Goal: Task Accomplishment & Management: Use online tool/utility

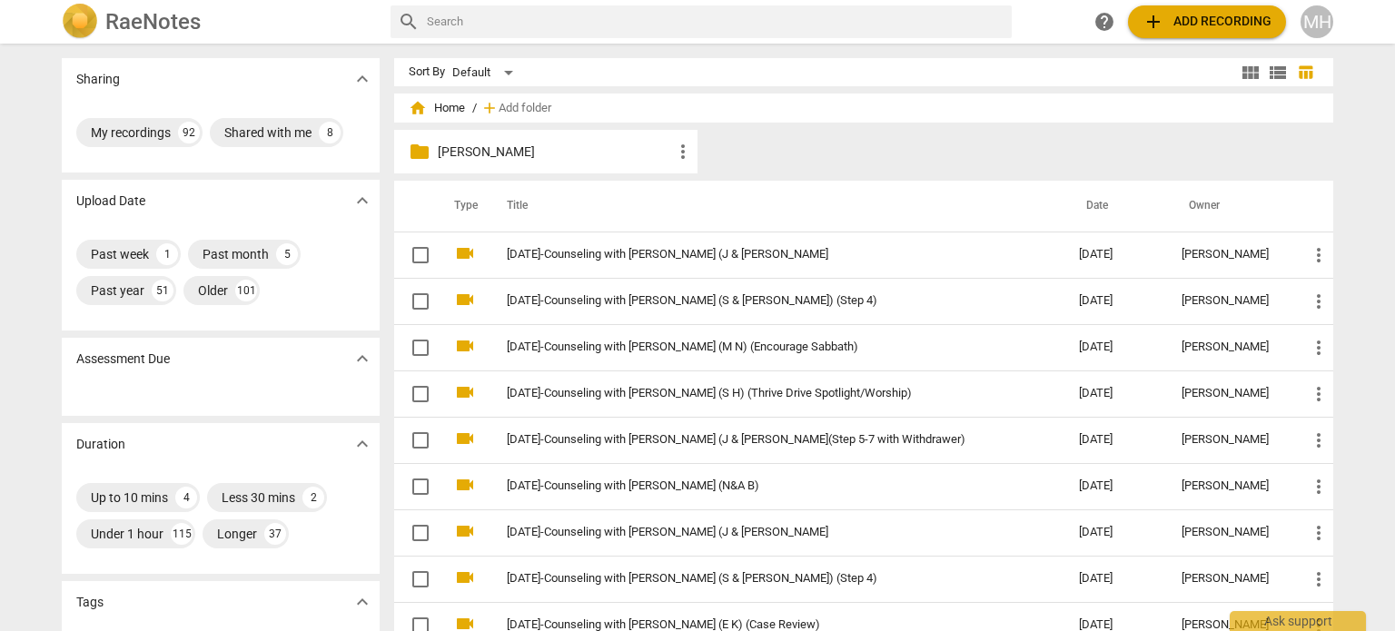
click at [707, 251] on link "[DATE]-Counseling with [PERSON_NAME] (J & [PERSON_NAME]" at bounding box center [760, 255] width 507 height 14
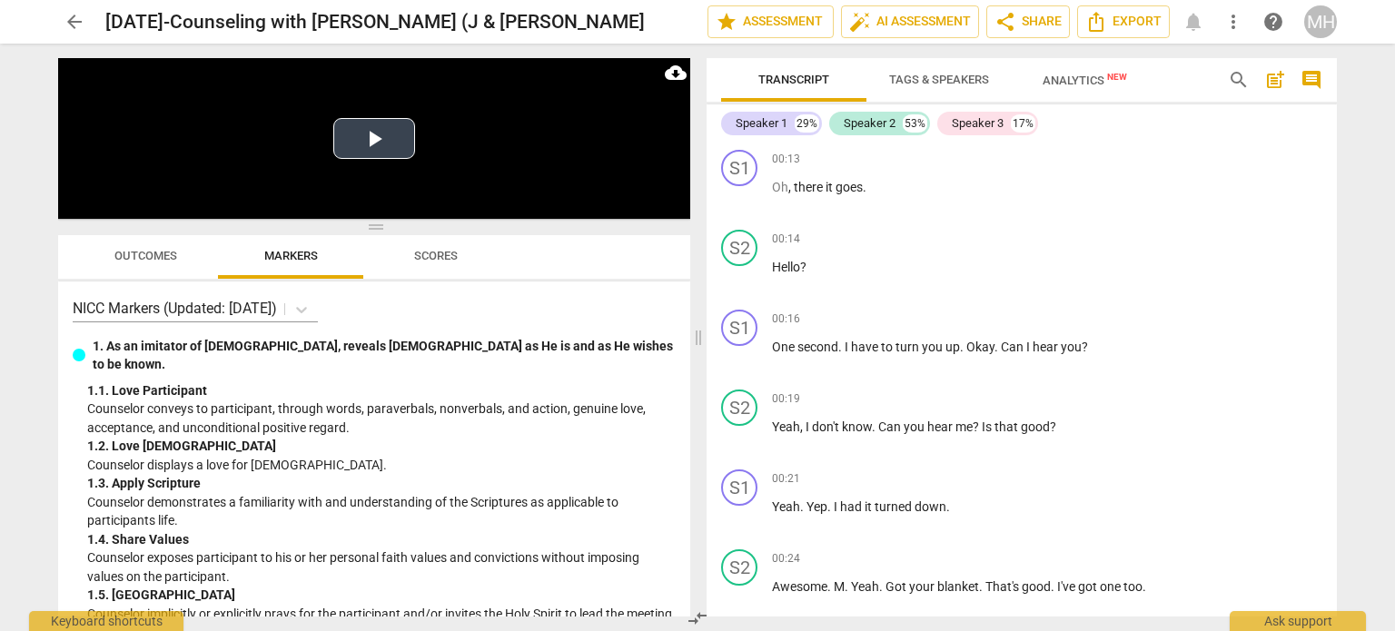
click at [388, 153] on button "Play Video" at bounding box center [374, 138] width 82 height 41
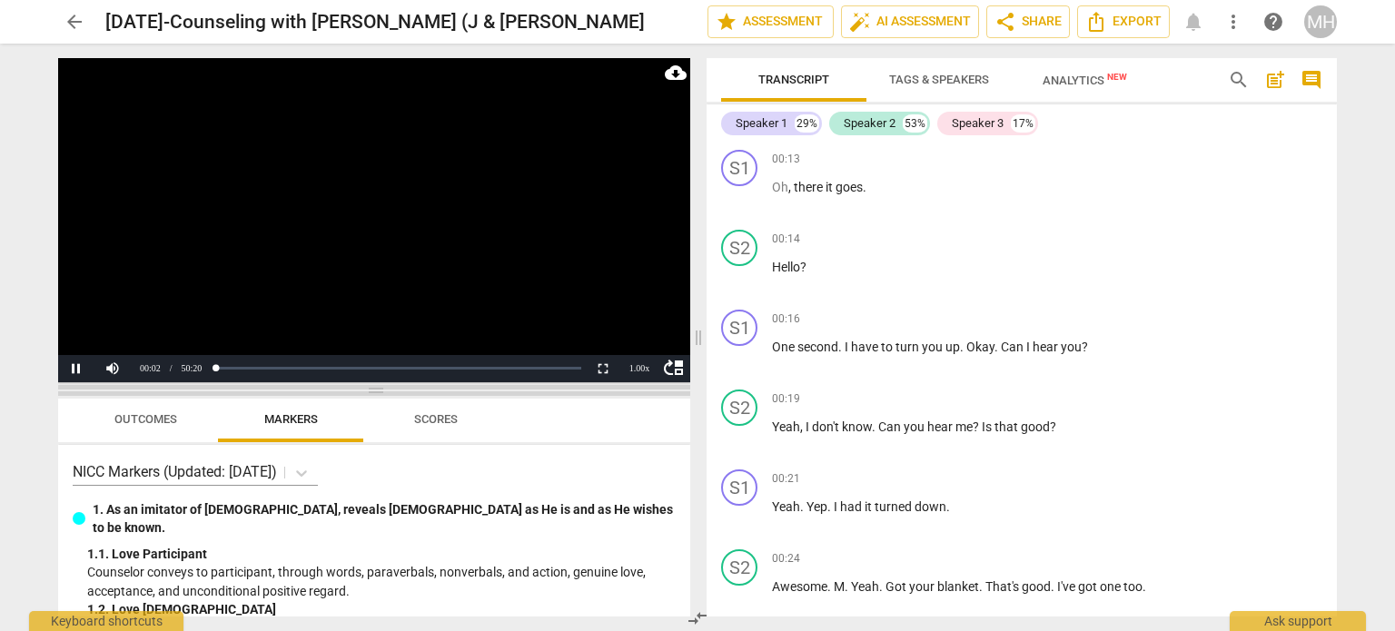
drag, startPoint x: 378, startPoint y: 228, endPoint x: 413, endPoint y: 395, distance: 170.8
click at [413, 395] on span at bounding box center [374, 390] width 632 height 11
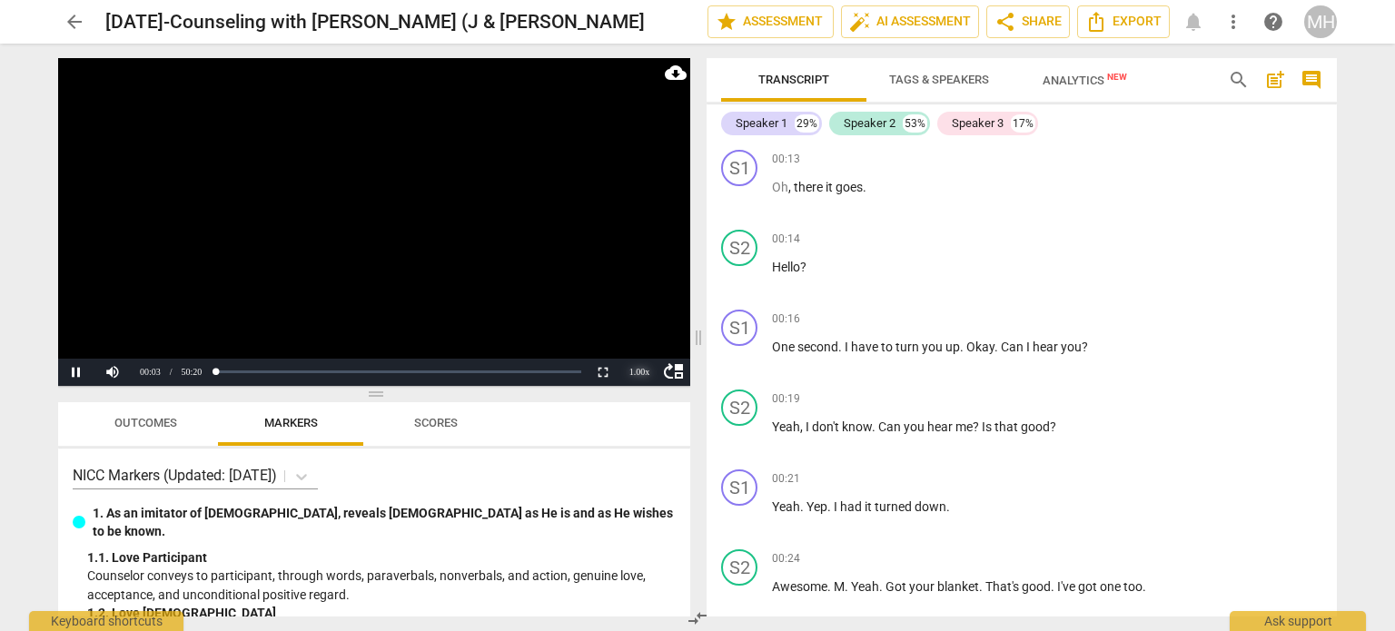
click at [639, 373] on div "1.00 x" at bounding box center [639, 372] width 36 height 27
click at [647, 330] on li "1.5x" at bounding box center [639, 329] width 36 height 20
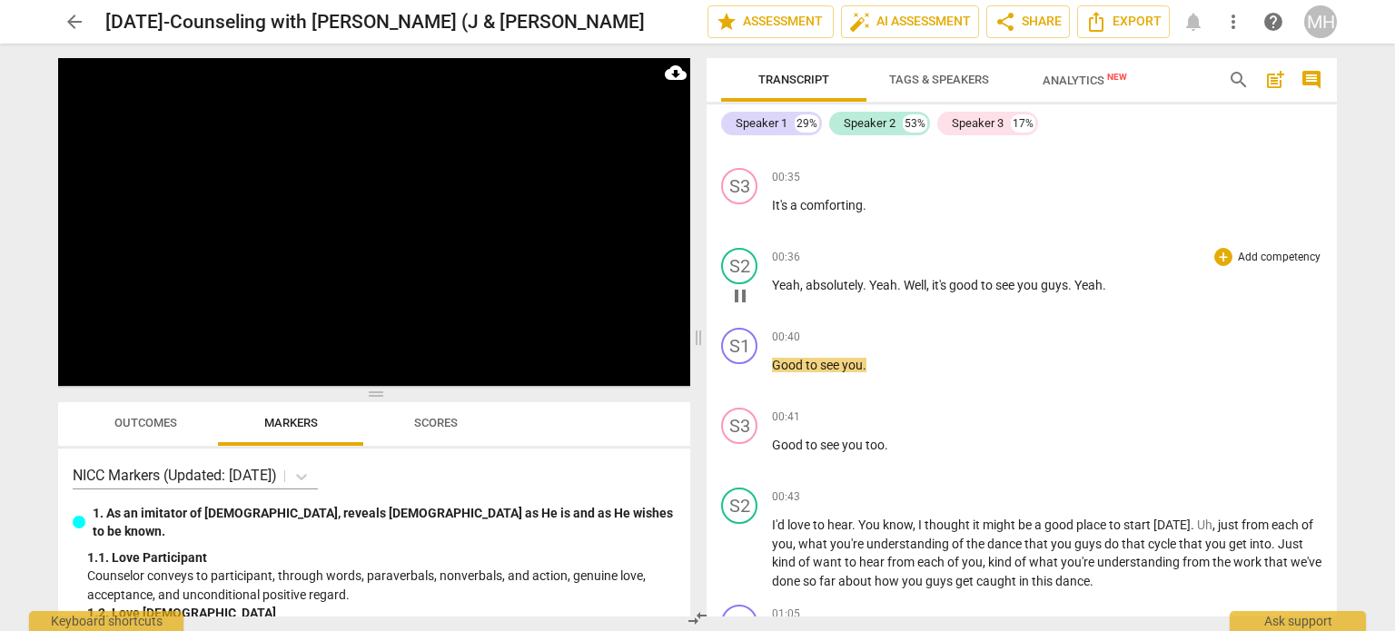
scroll to position [623, 0]
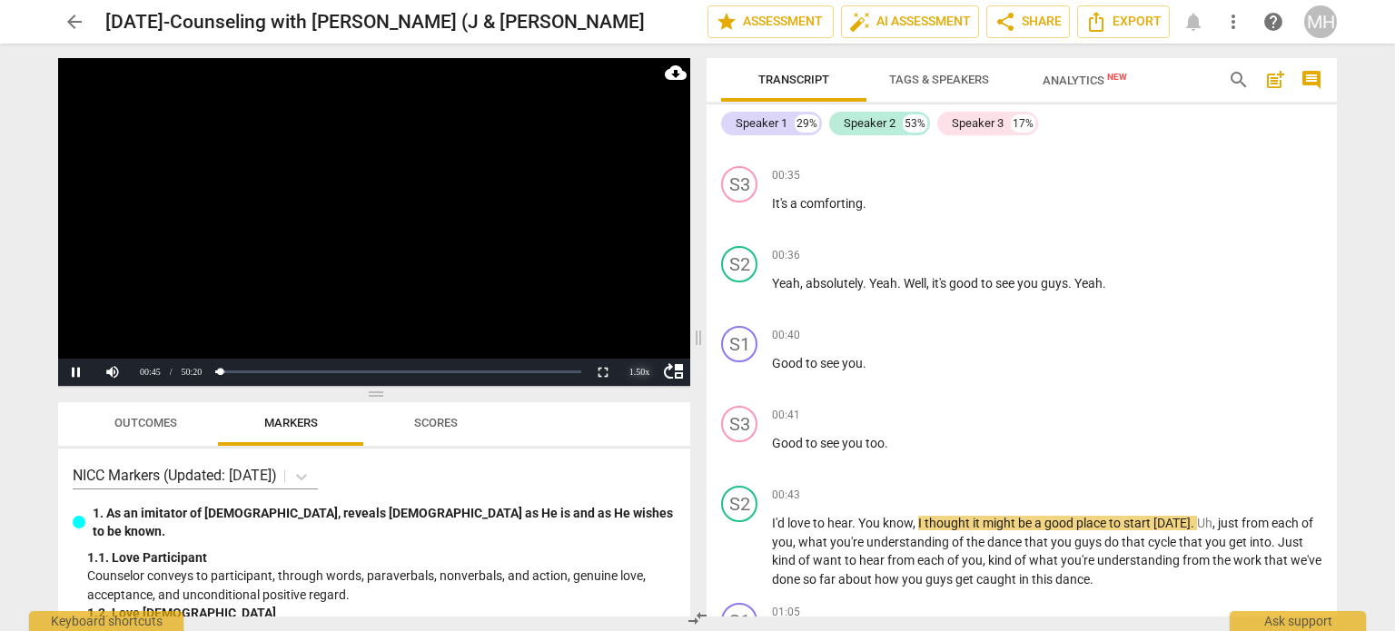
click at [637, 373] on div "1.50 x" at bounding box center [639, 372] width 36 height 27
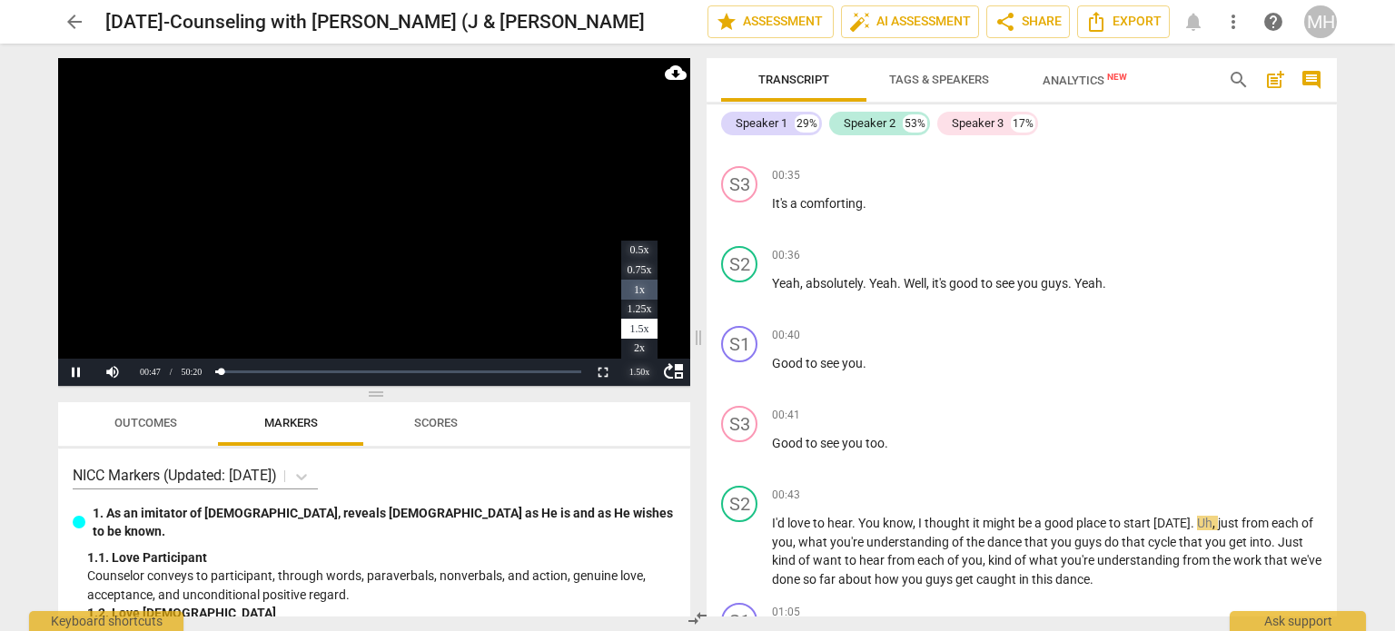
click at [636, 283] on li "1x" at bounding box center [639, 290] width 36 height 20
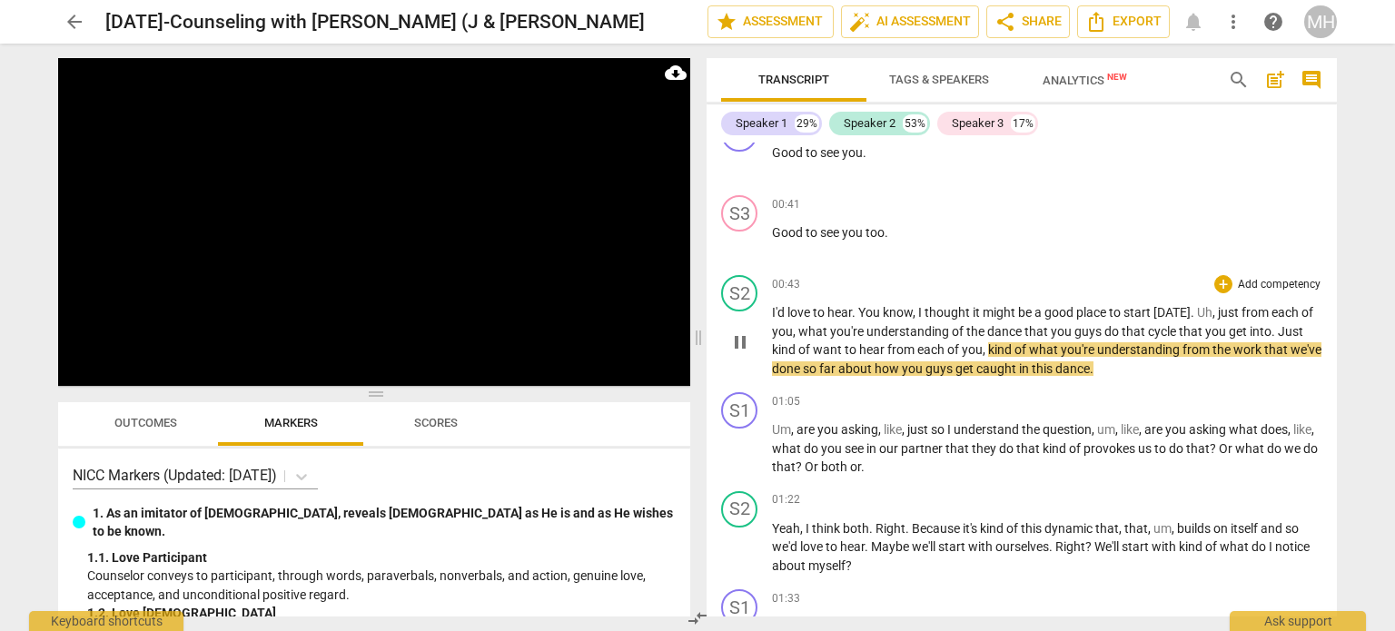
scroll to position [835, 0]
click at [1253, 276] on p "Add competency" at bounding box center [1279, 284] width 86 height 16
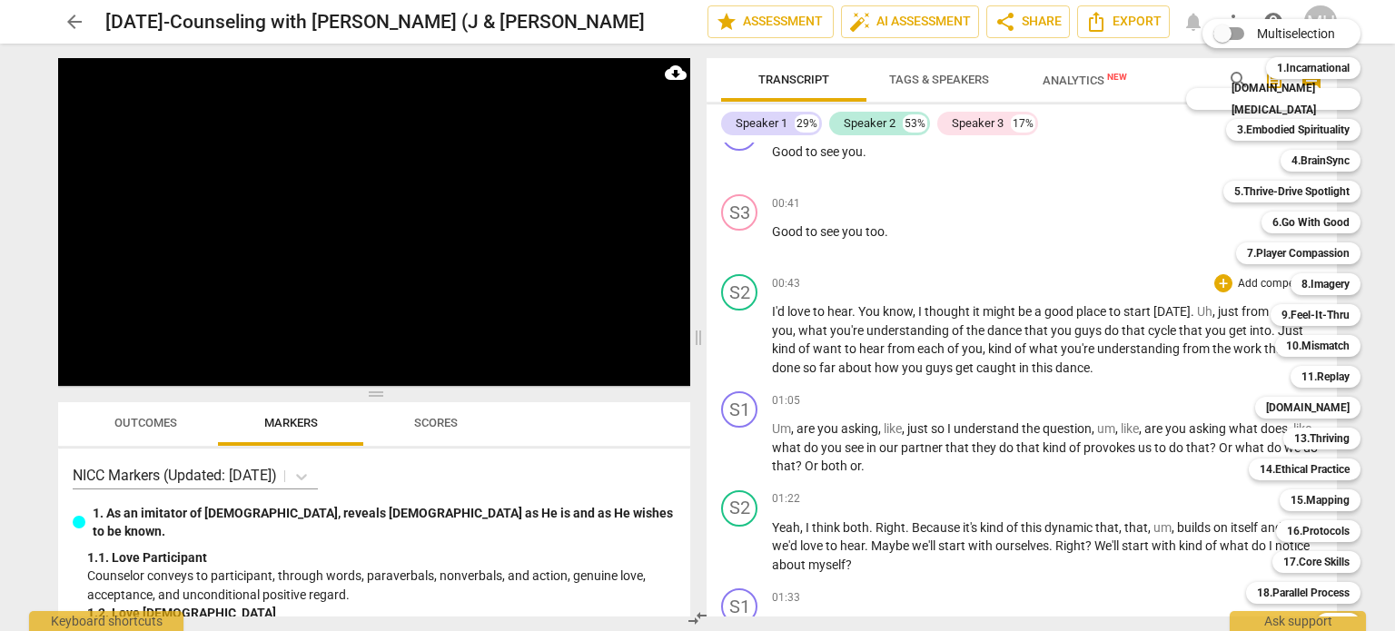
click at [1141, 172] on div at bounding box center [697, 315] width 1395 height 631
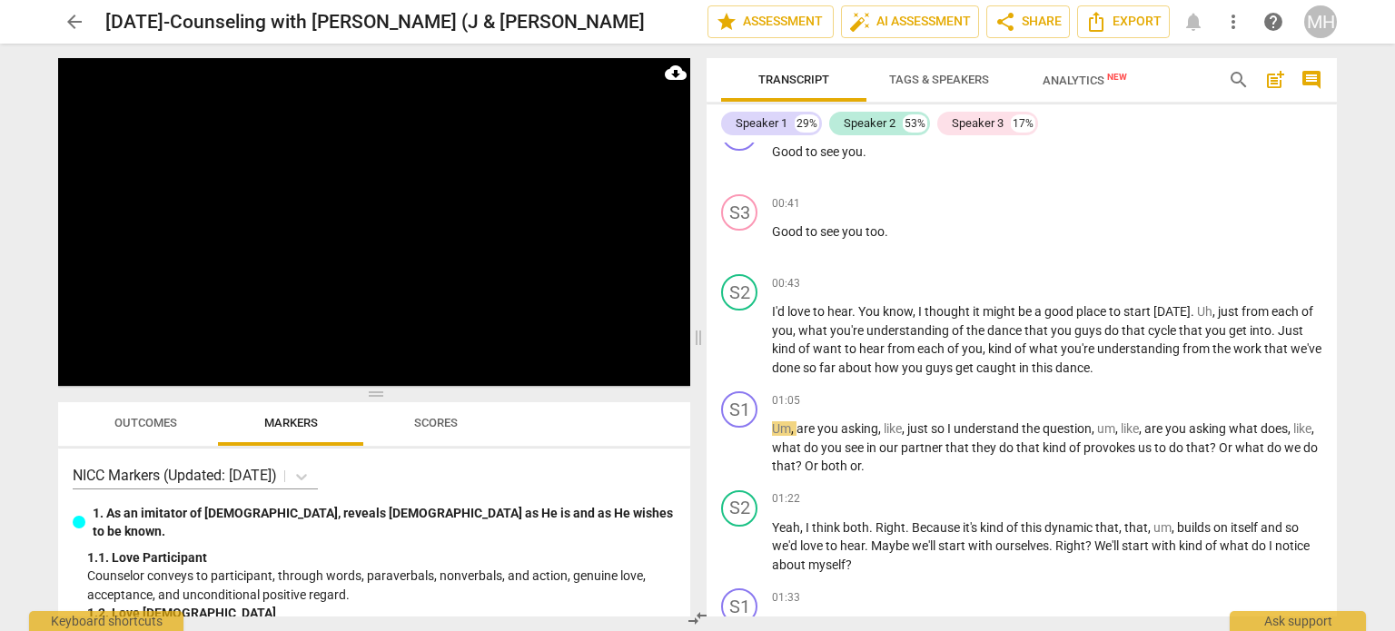
click at [1311, 78] on span "comment" at bounding box center [1311, 80] width 22 height 22
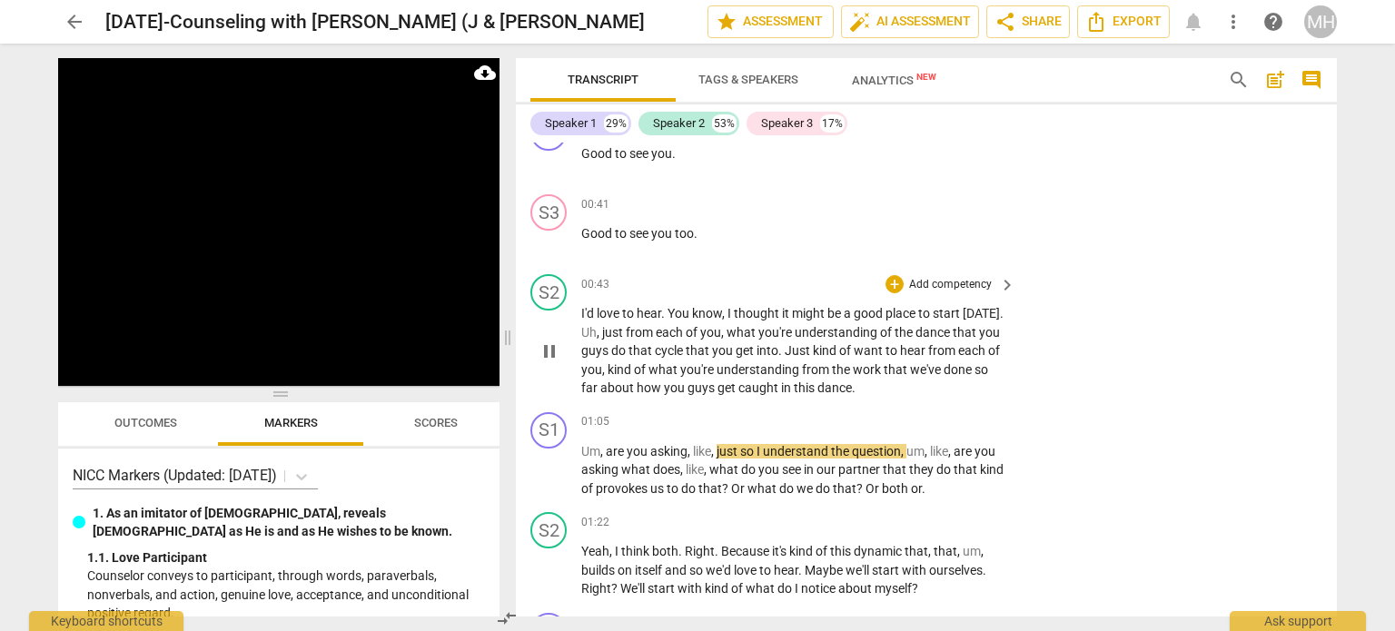
click at [939, 277] on p "Add competency" at bounding box center [950, 285] width 86 height 16
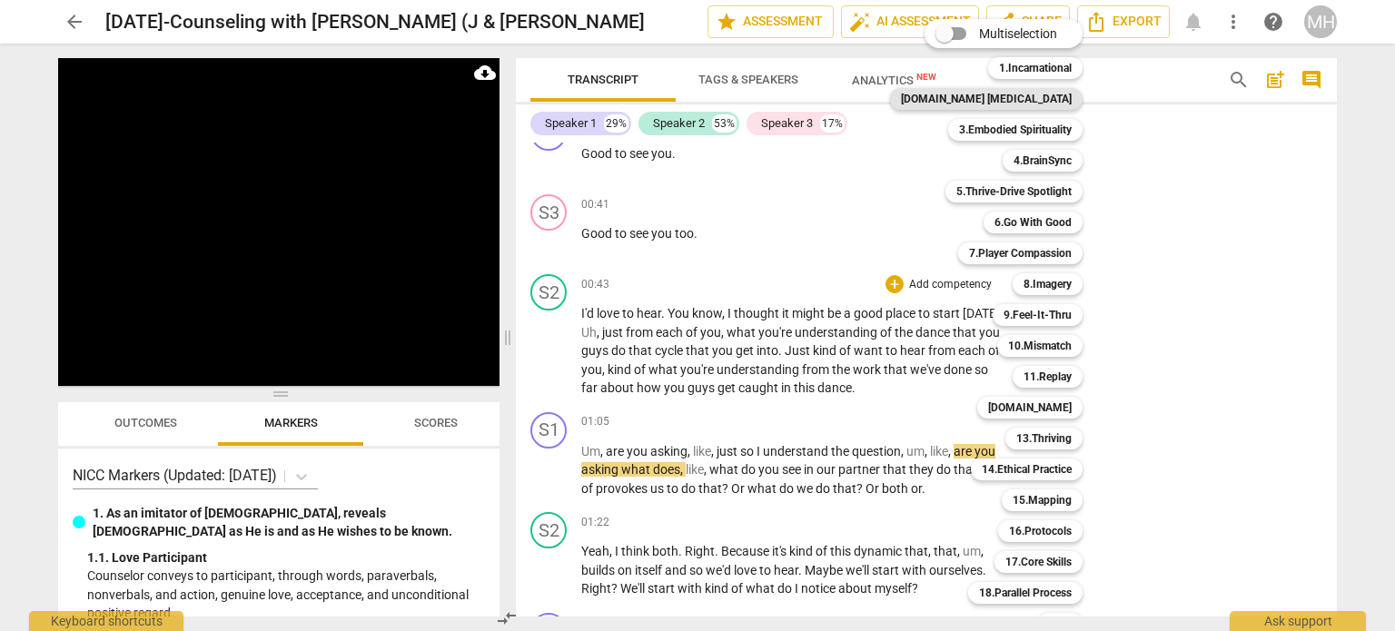
click at [1006, 99] on b "[DOMAIN_NAME] [MEDICAL_DATA]" at bounding box center [986, 99] width 171 height 22
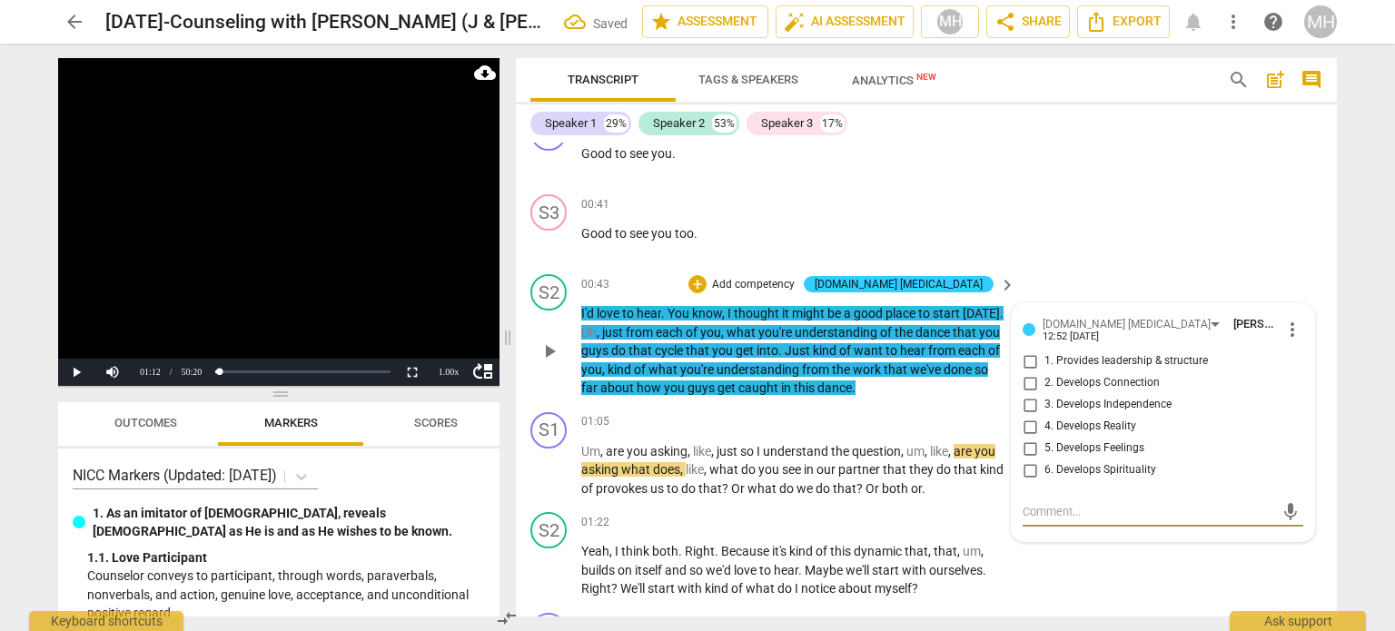
click at [1021, 351] on input "1. Provides leadership & structure" at bounding box center [1029, 362] width 29 height 22
checkbox input "true"
click at [291, 250] on video at bounding box center [278, 222] width 441 height 328
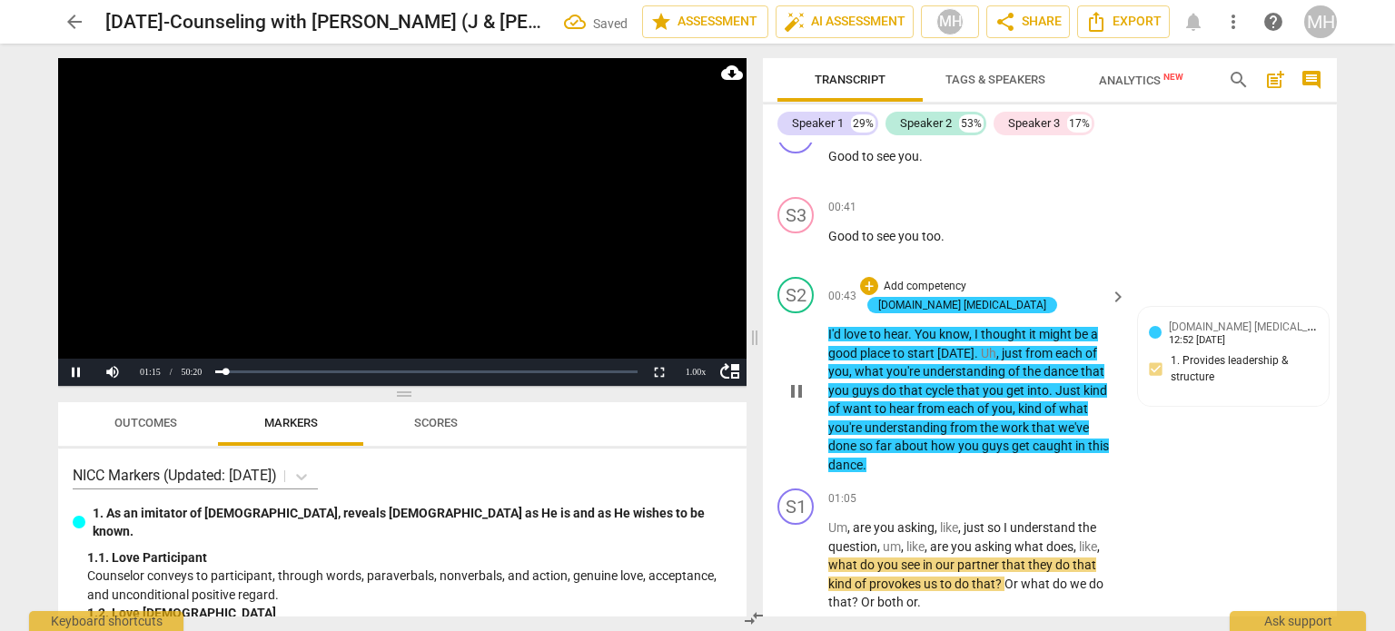
scroll to position [847, 0]
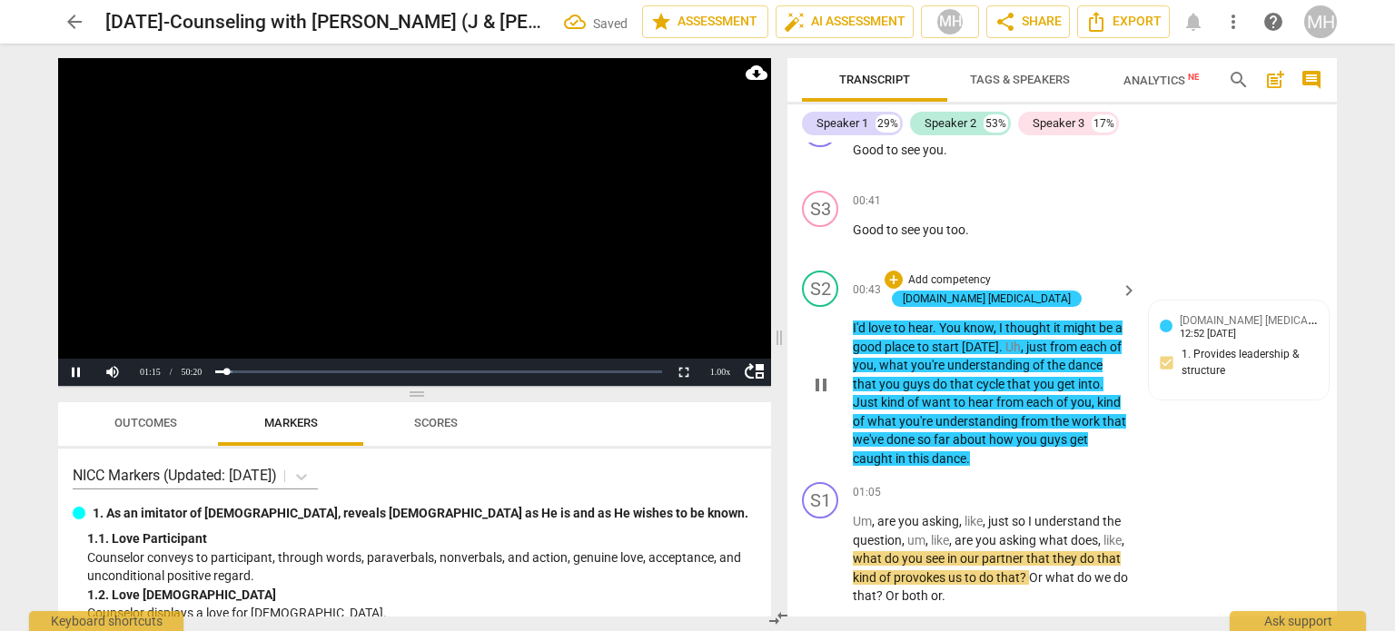
drag, startPoint x: 509, startPoint y: 338, endPoint x: 780, endPoint y: 351, distance: 271.9
click at [780, 351] on span at bounding box center [779, 338] width 11 height 588
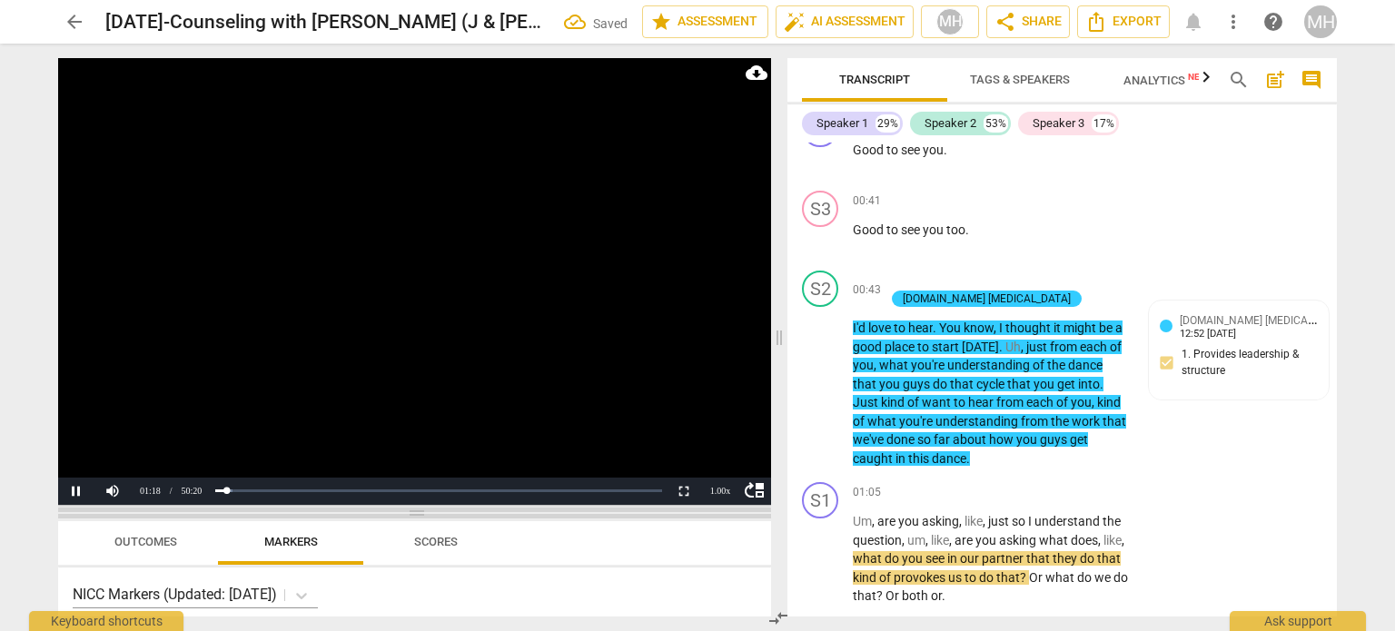
drag, startPoint x: 414, startPoint y: 391, endPoint x: 426, endPoint y: 514, distance: 123.2
click at [426, 514] on span at bounding box center [414, 513] width 713 height 11
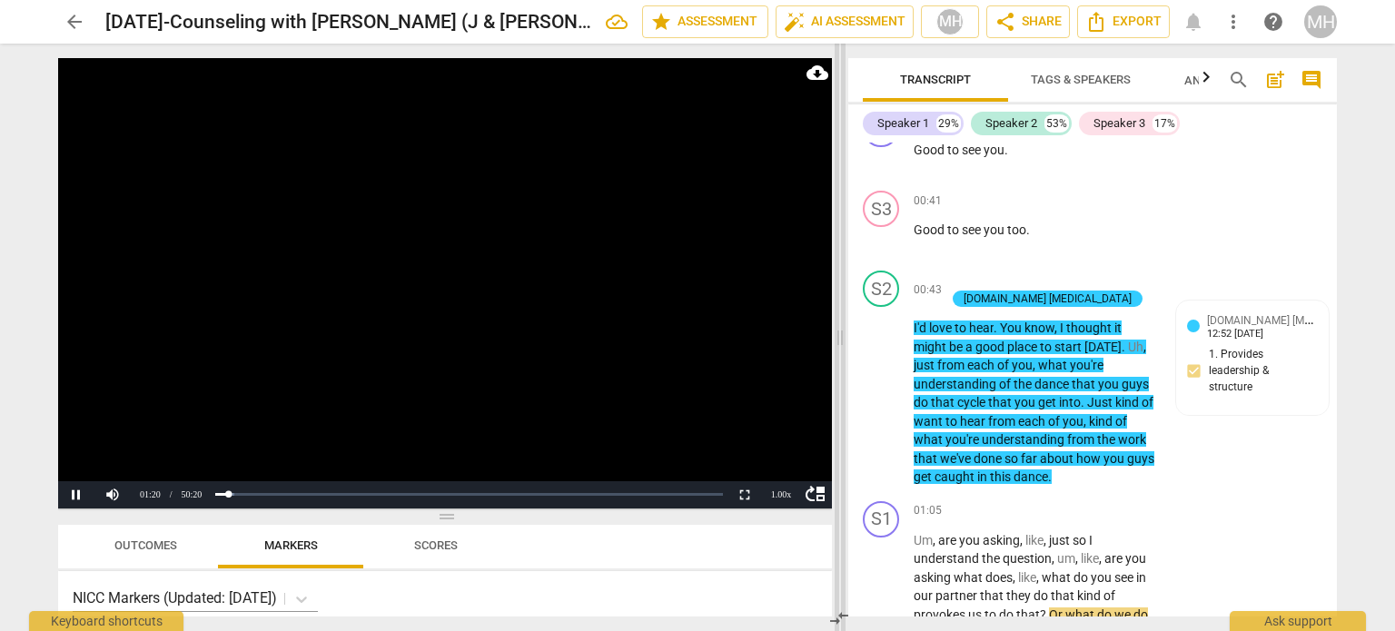
drag, startPoint x: 778, startPoint y: 337, endPoint x: 865, endPoint y: 326, distance: 87.9
click at [845, 326] on span at bounding box center [840, 338] width 11 height 588
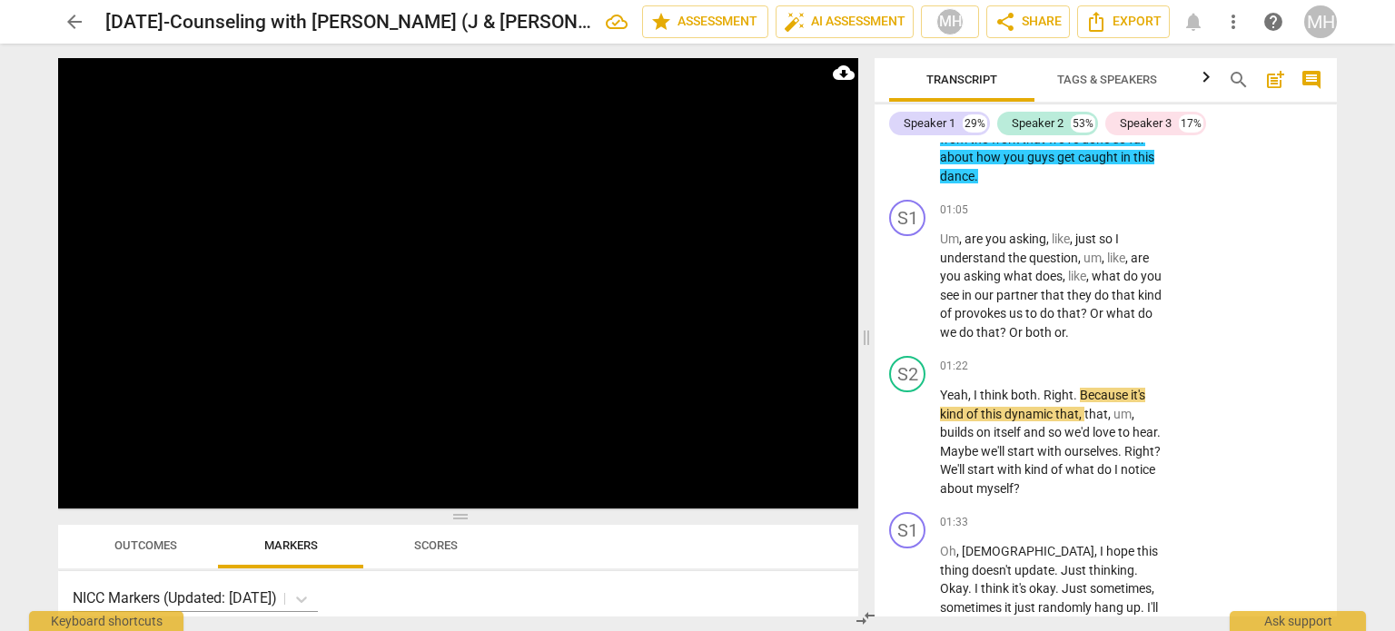
scroll to position [1169, 0]
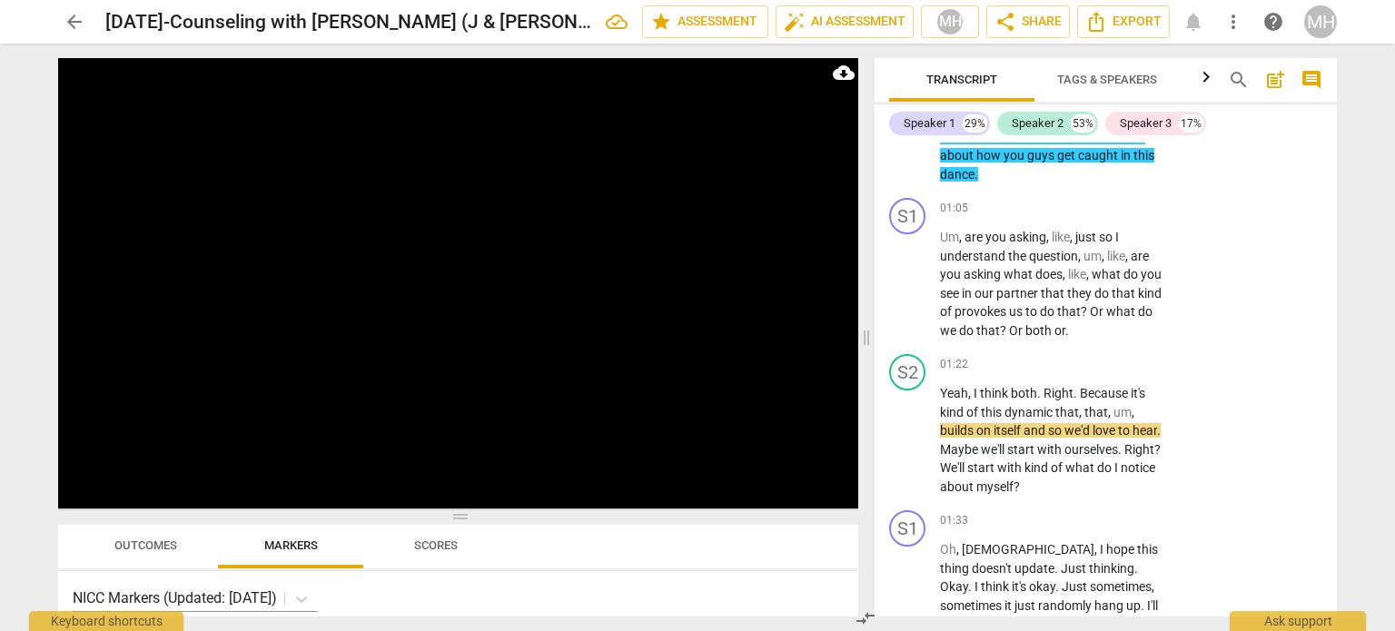
click at [1098, 83] on span "Tags & Speakers" at bounding box center [1107, 80] width 100 height 14
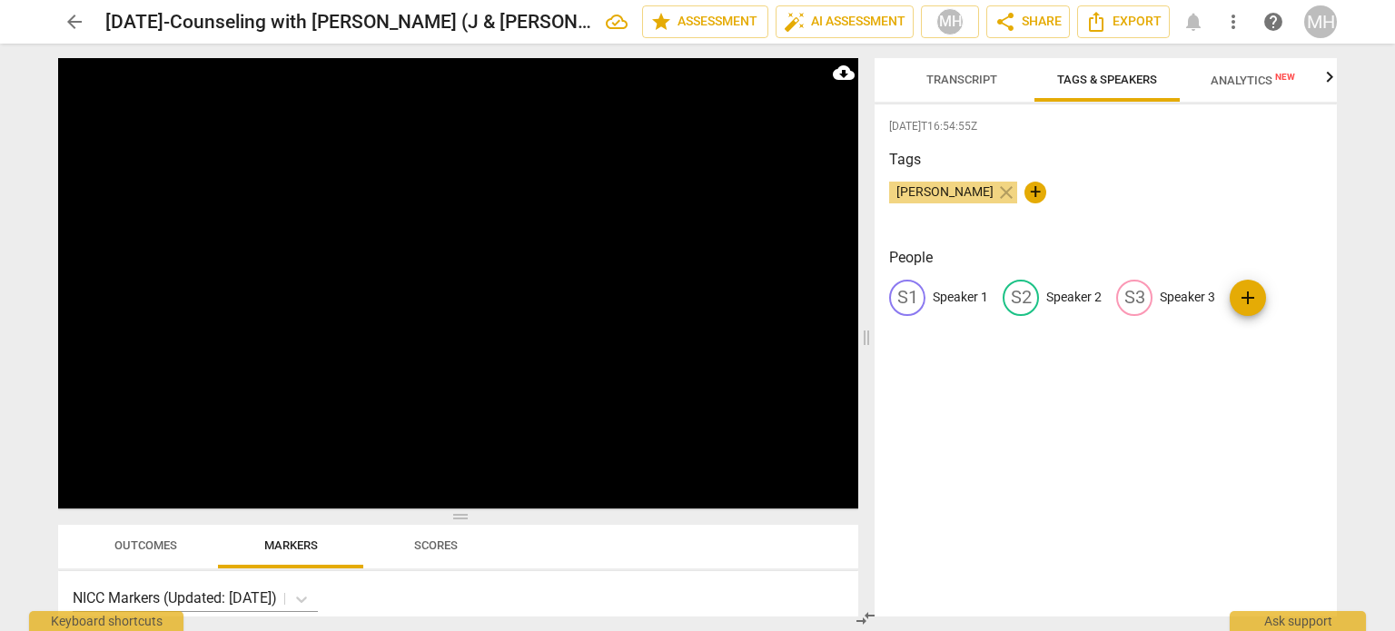
click at [1061, 306] on p "Speaker 2" at bounding box center [1073, 297] width 55 height 19
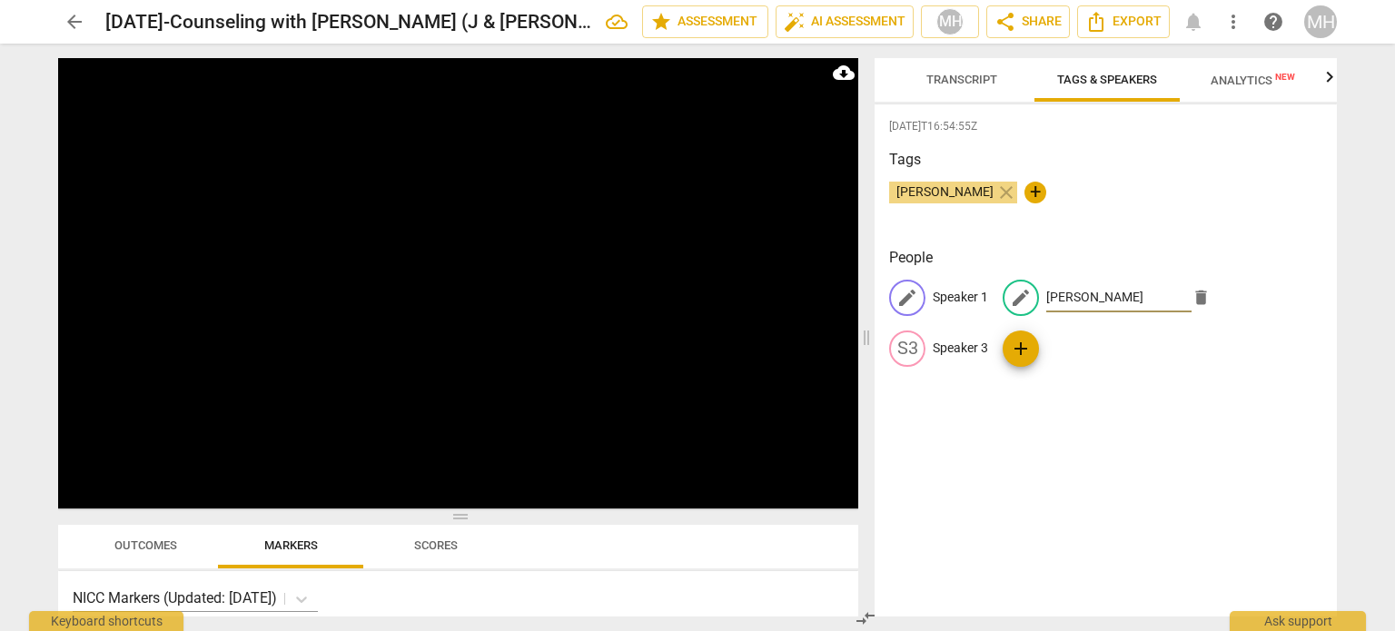
type input "[PERSON_NAME]"
click at [952, 299] on p "Speaker 1" at bounding box center [960, 297] width 55 height 19
type input "[PERSON_NAME]"
click at [955, 336] on div "edit Speaker 3" at bounding box center [938, 349] width 99 height 36
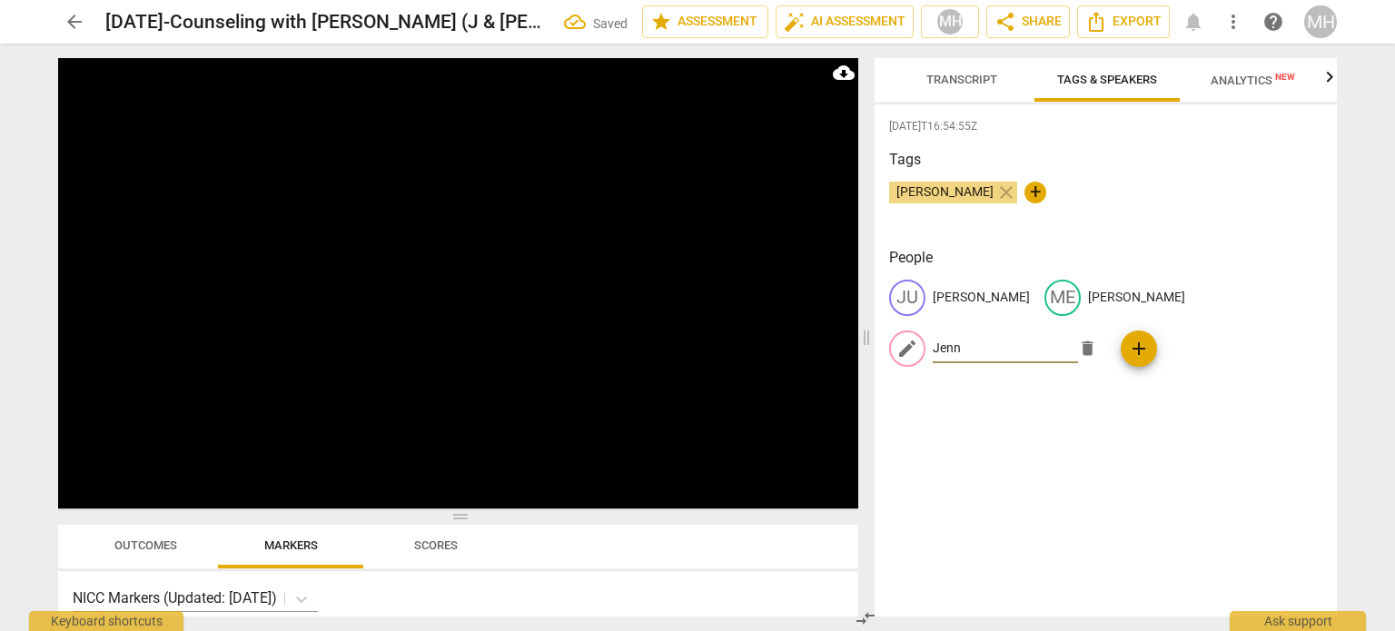
type input "[PERSON_NAME]"
click at [955, 75] on span "Transcript" at bounding box center [961, 80] width 71 height 14
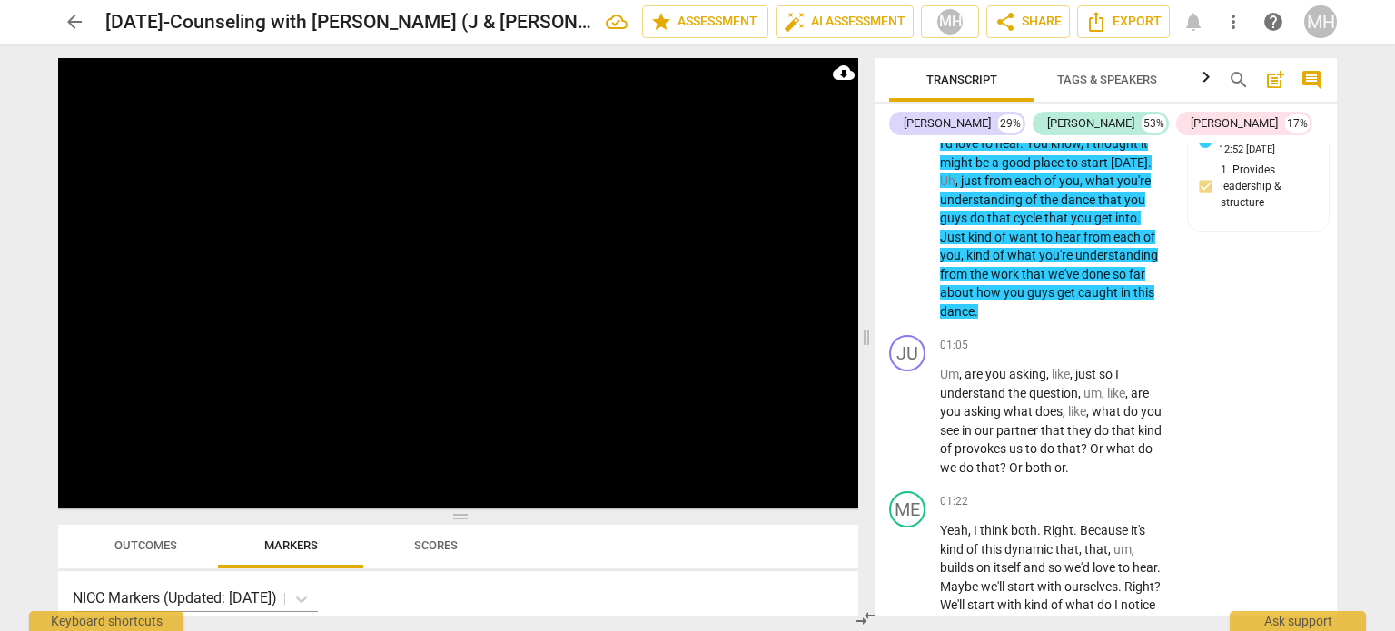
scroll to position [1004, 0]
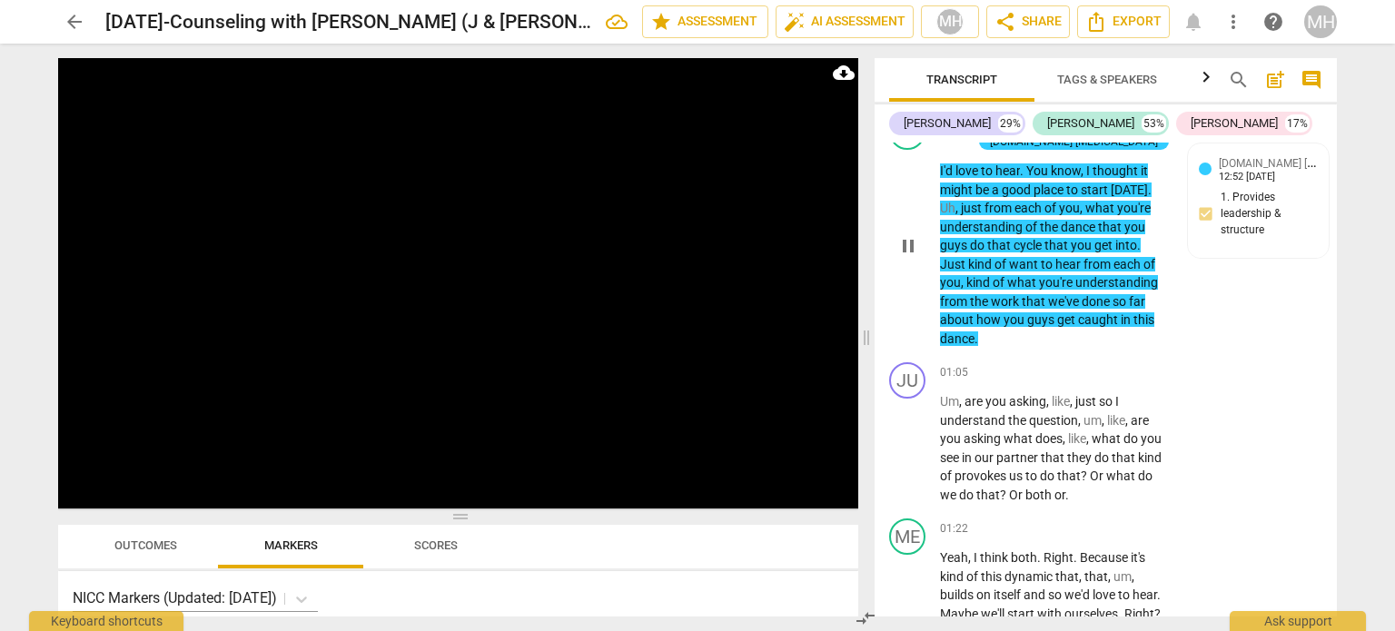
click at [1125, 206] on span "you're" at bounding box center [1134, 208] width 34 height 15
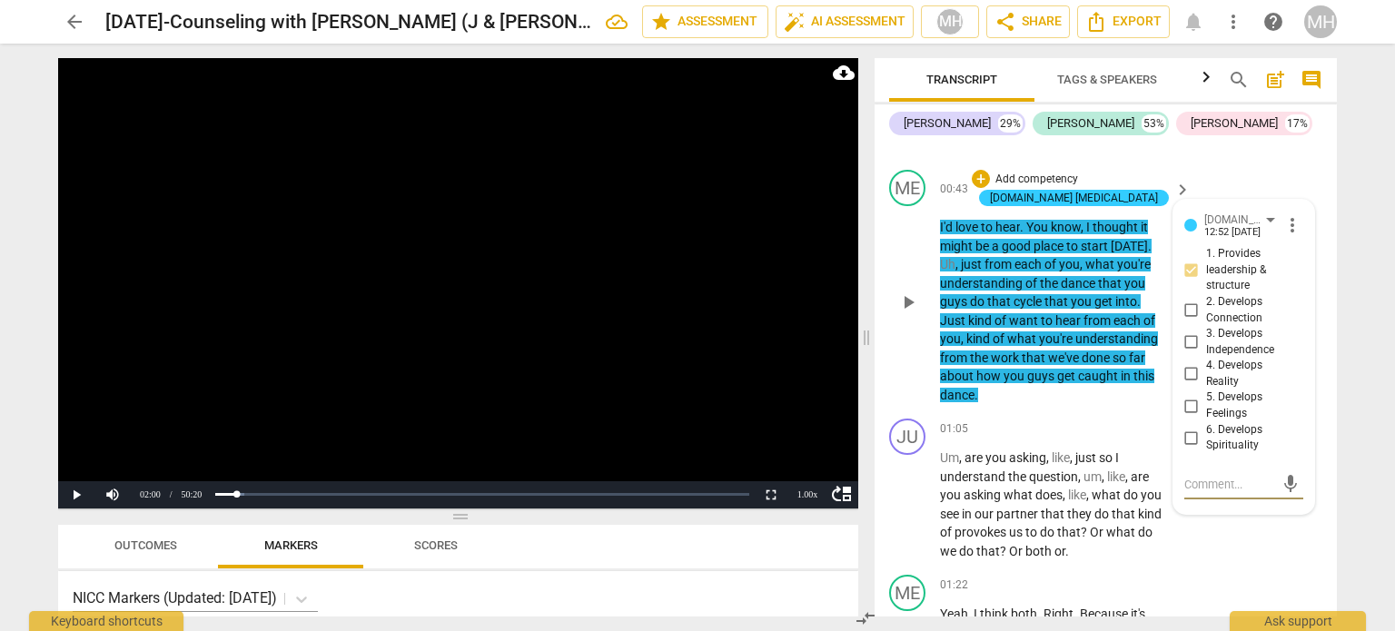
scroll to position [946, 0]
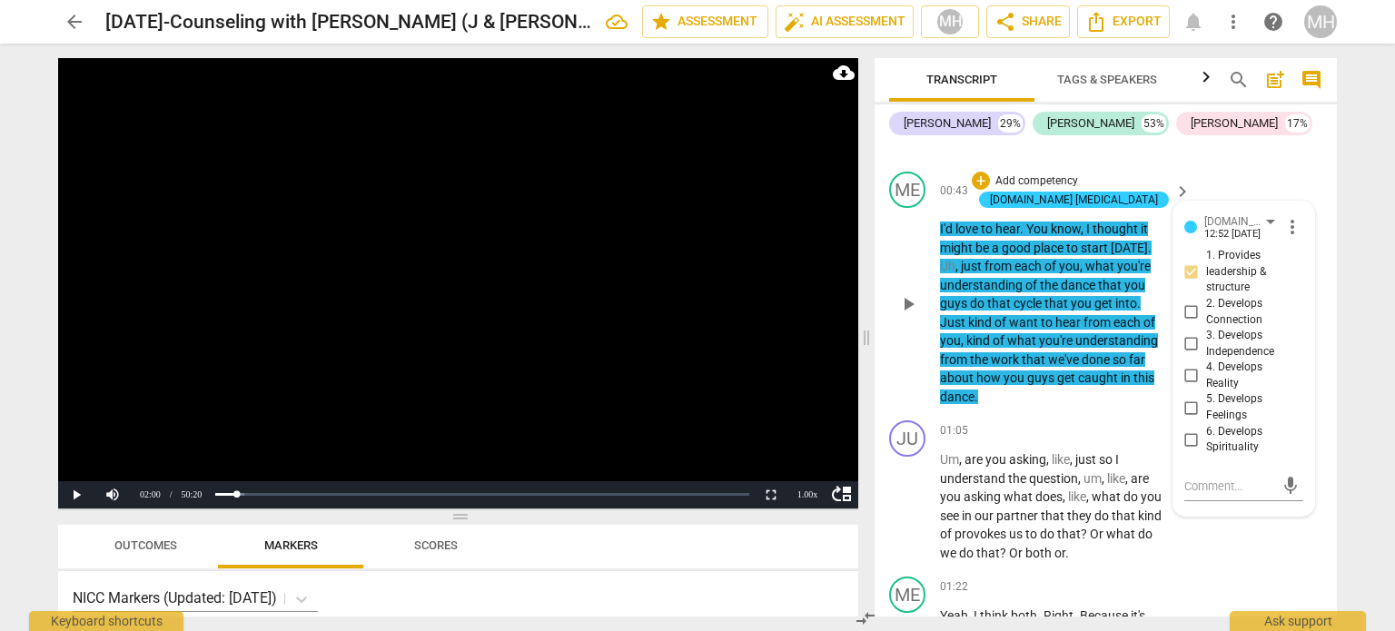
click at [1057, 173] on p "Add competency" at bounding box center [1037, 181] width 86 height 16
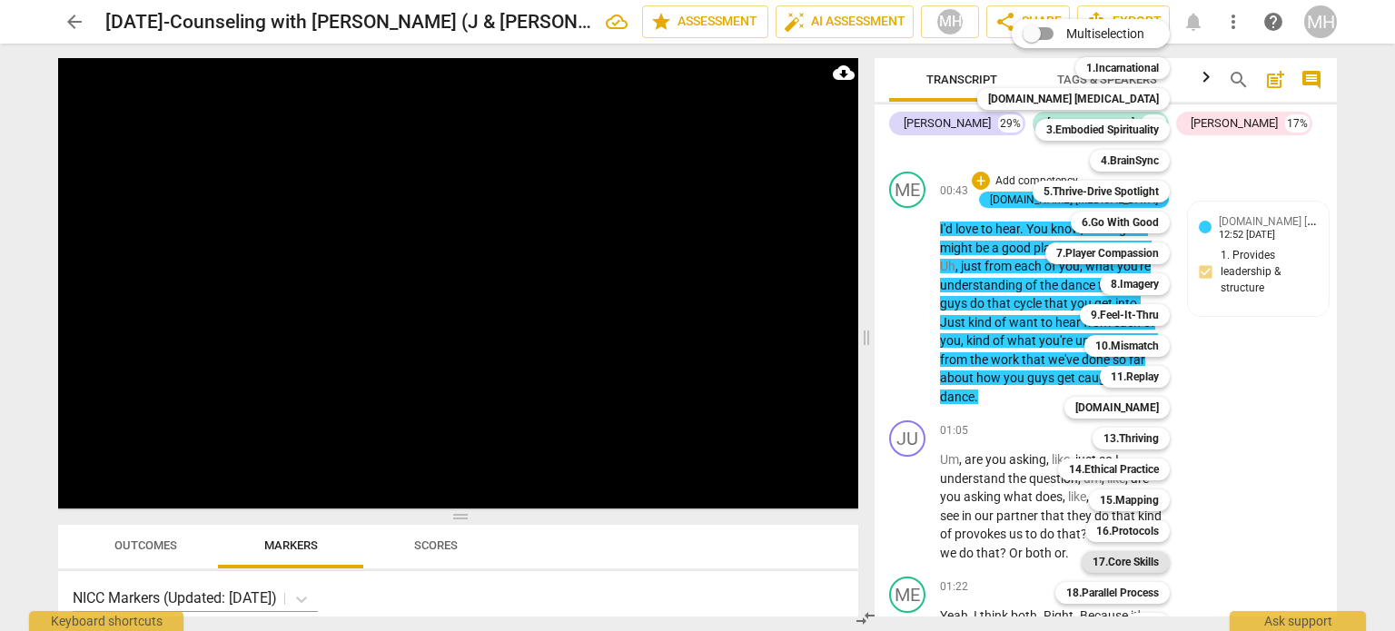
scroll to position [54, 0]
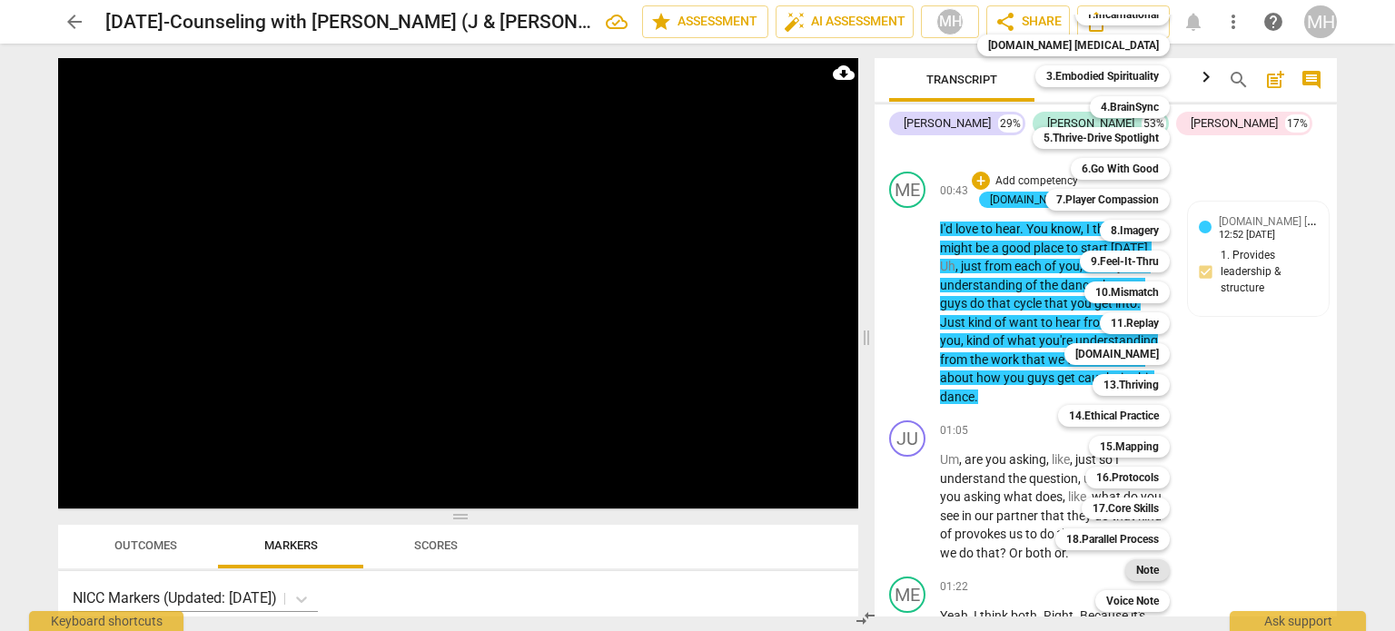
click at [1136, 567] on b "Note" at bounding box center [1147, 570] width 23 height 22
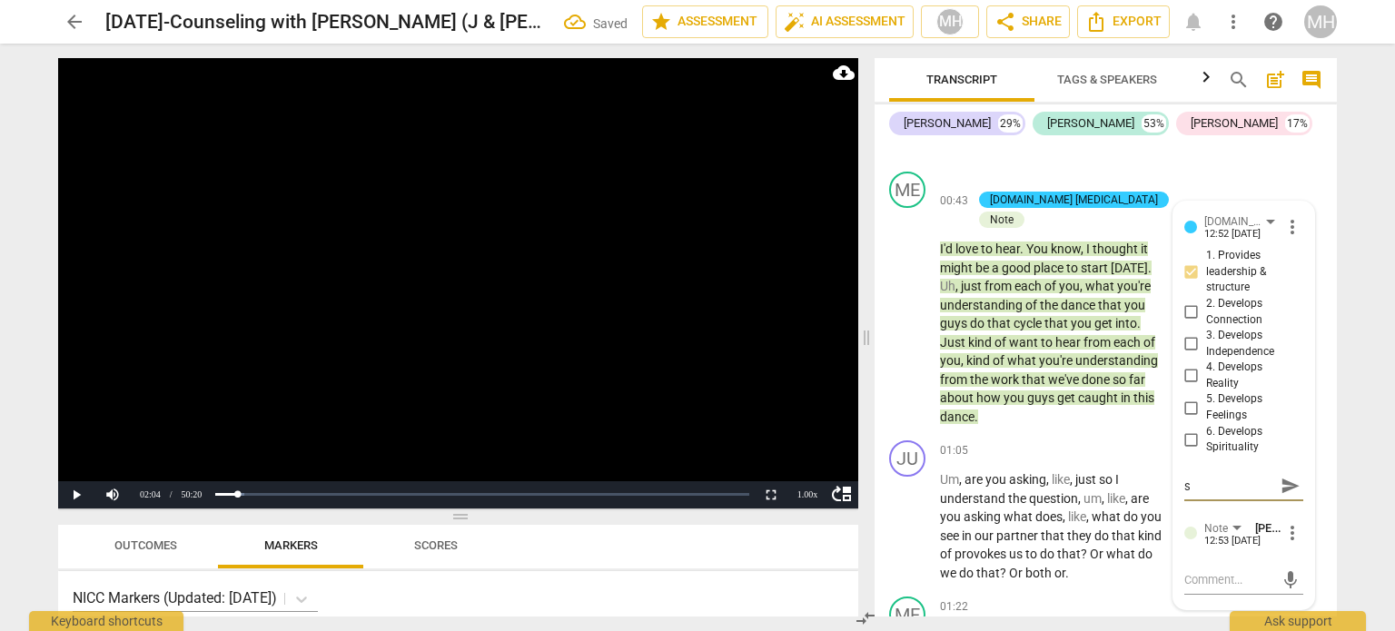
type textarea "s"
type textarea "st"
type textarea "ste"
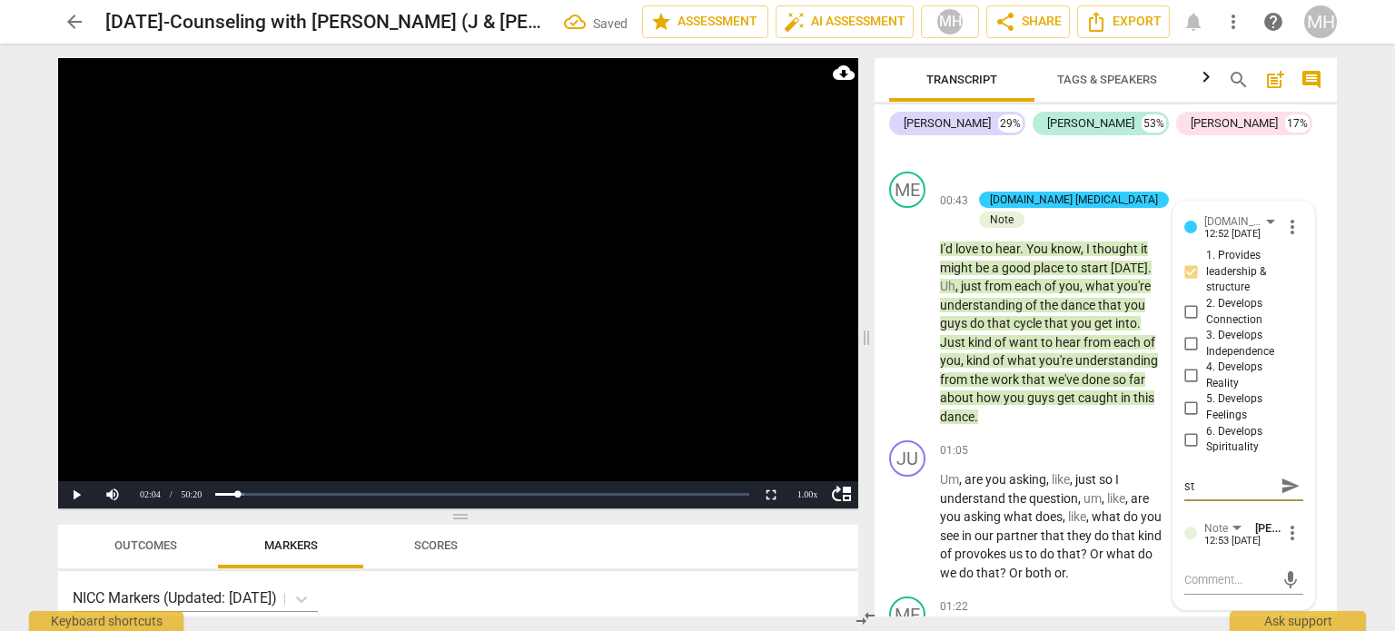
type textarea "ste"
type textarea "step"
type textarea "ste"
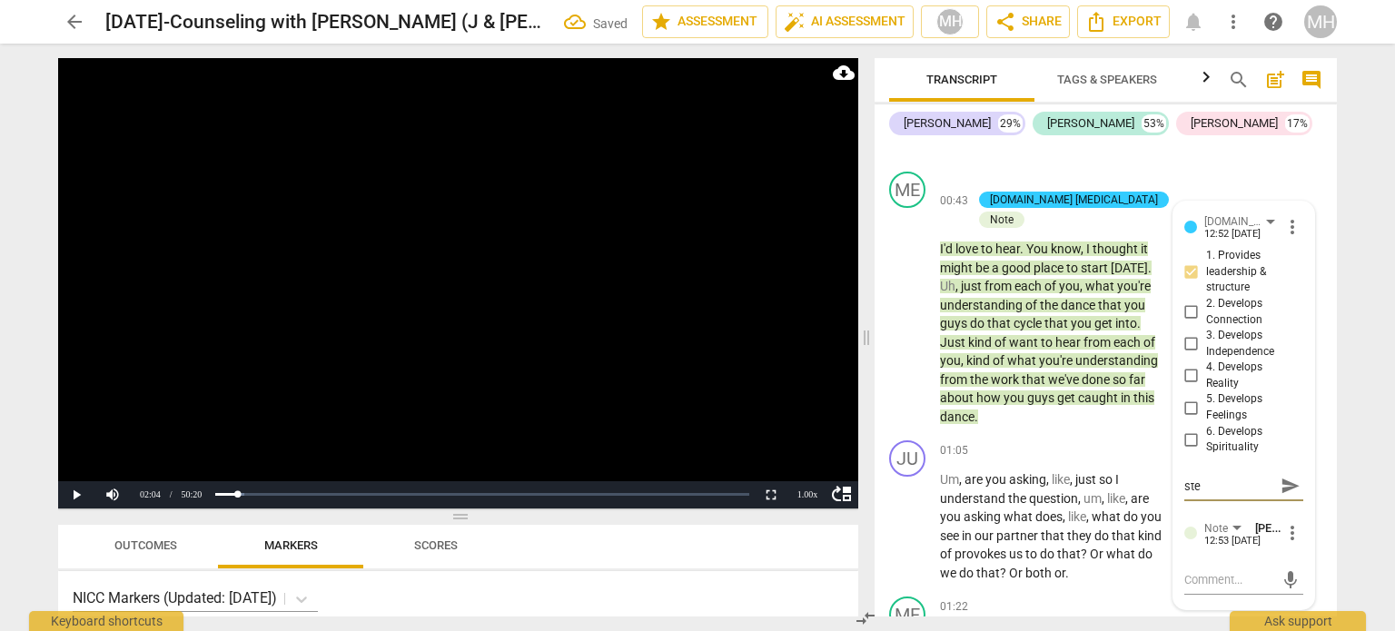
type textarea "st"
type textarea "s"
click at [1200, 576] on textarea at bounding box center [1229, 579] width 90 height 17
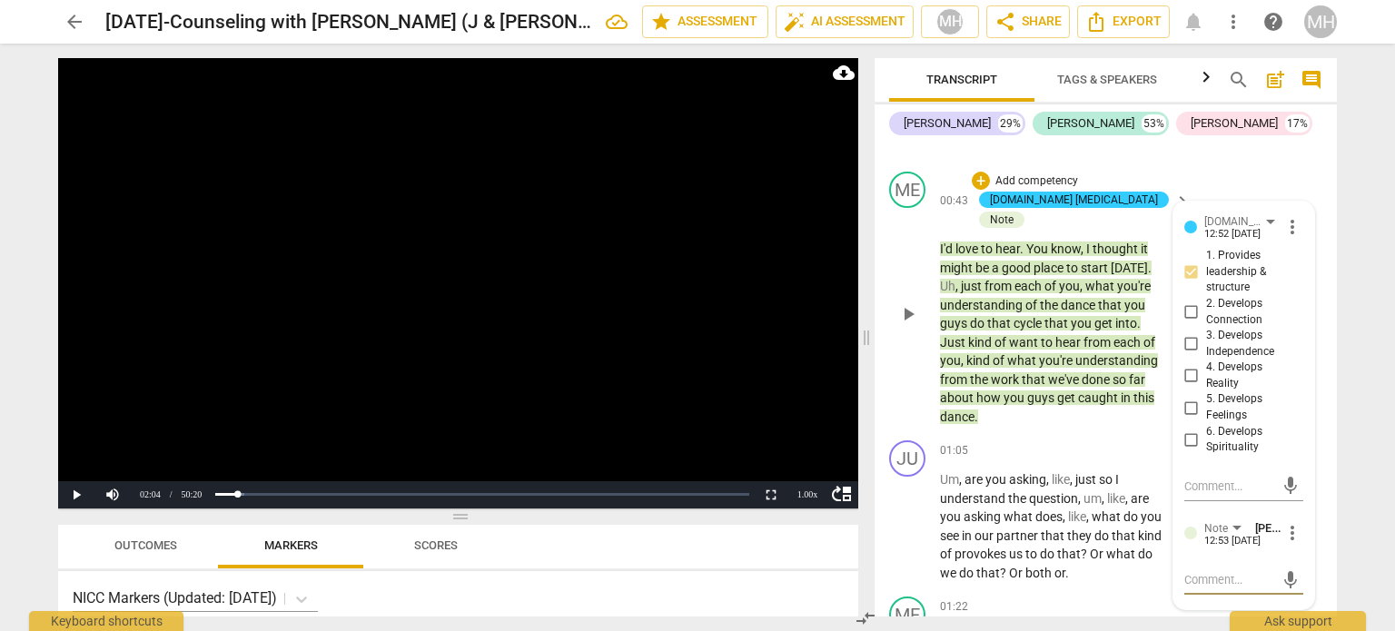
type textarea "s"
type textarea "st"
type textarea "ste"
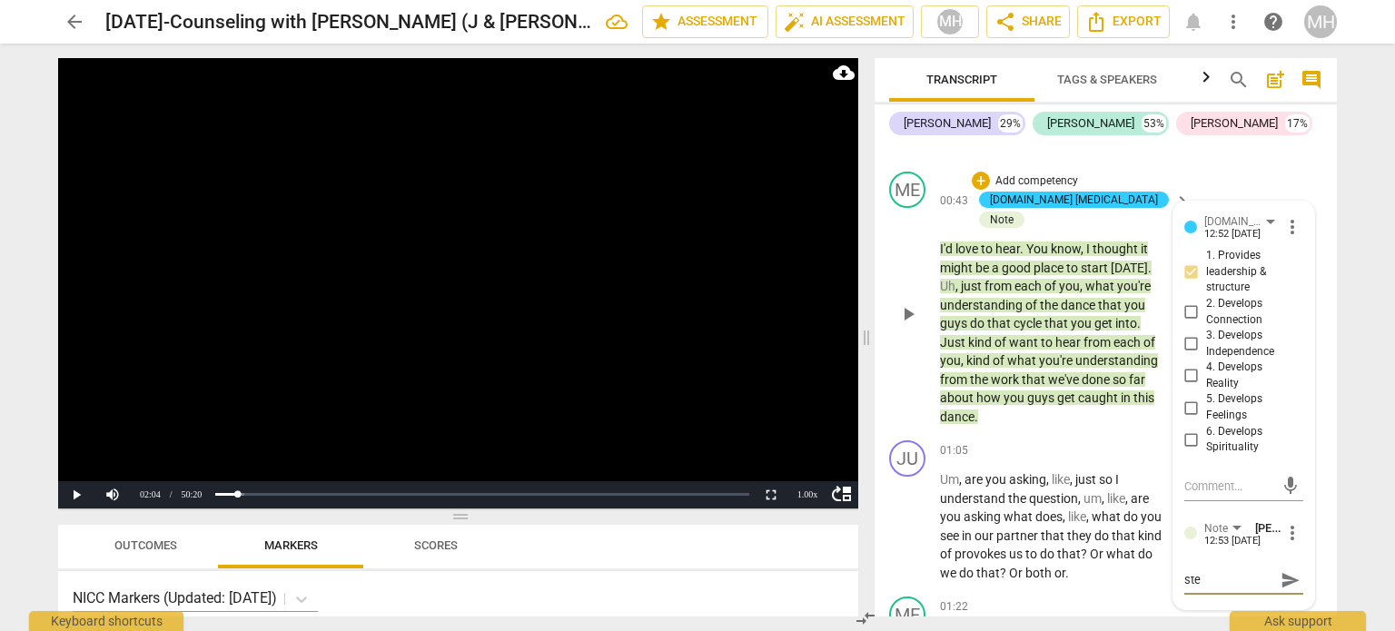
type textarea "step"
type textarea "step 4"
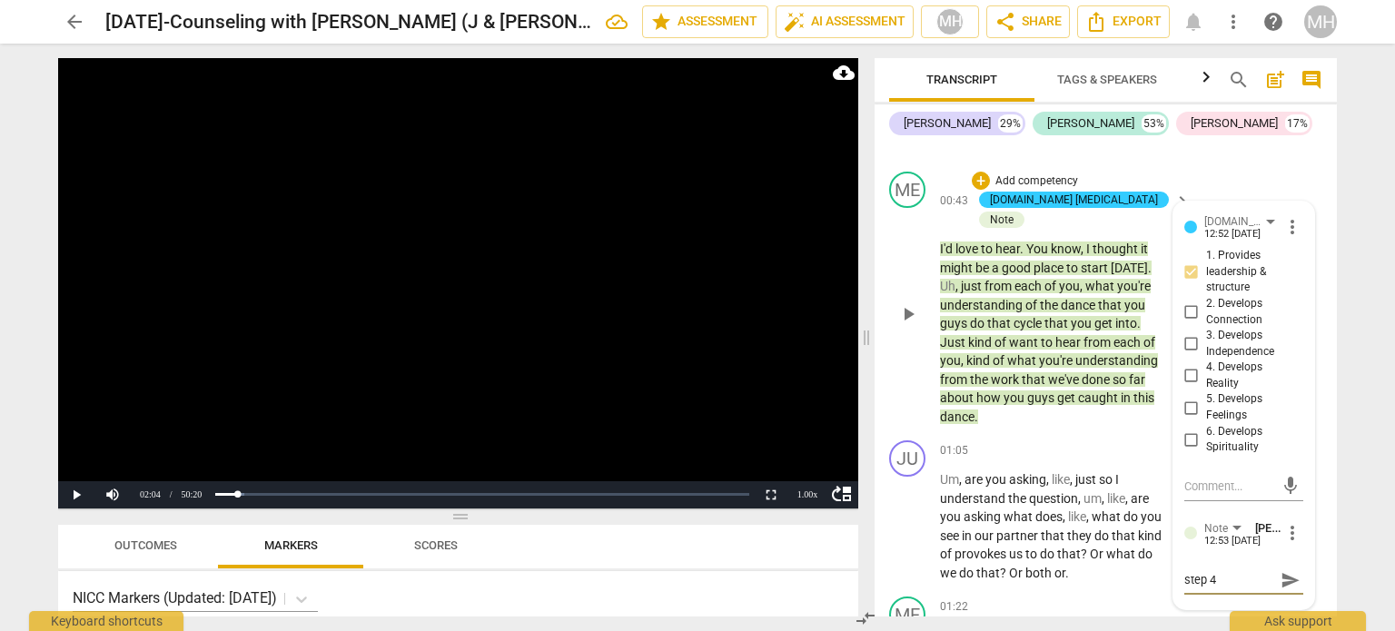
click at [1281, 576] on span "send" at bounding box center [1291, 580] width 20 height 20
click at [673, 344] on video at bounding box center [458, 283] width 800 height 450
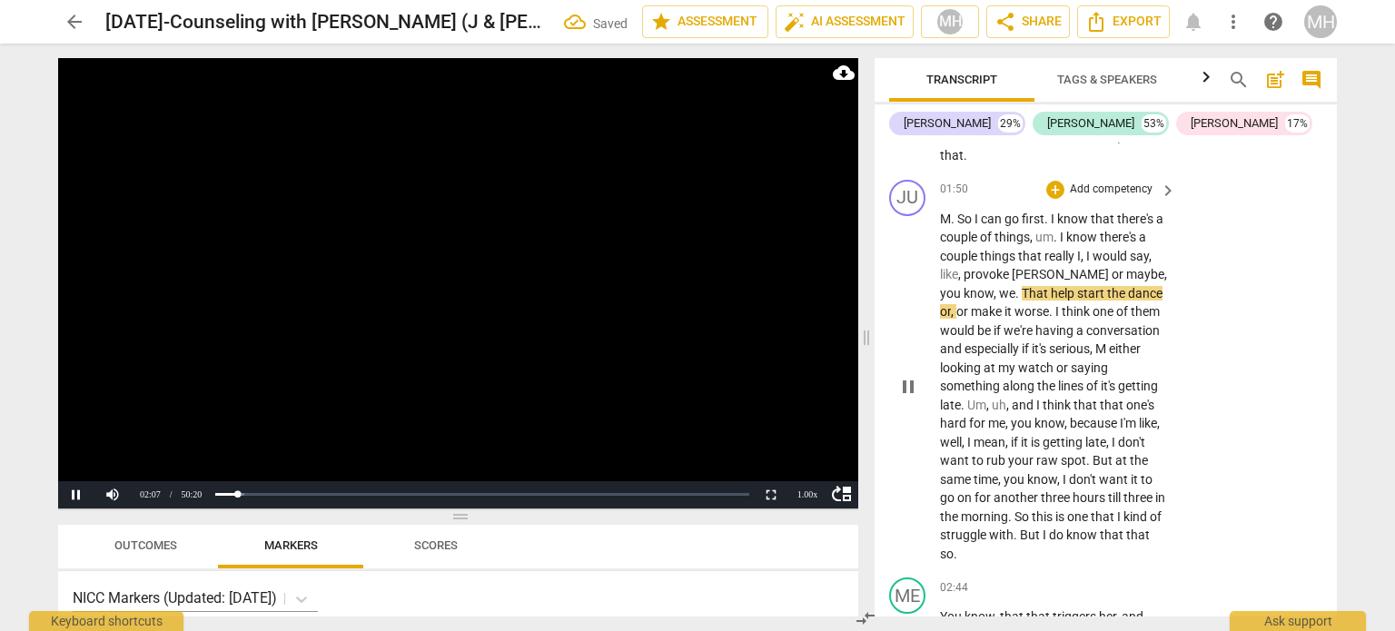
scroll to position [1760, 0]
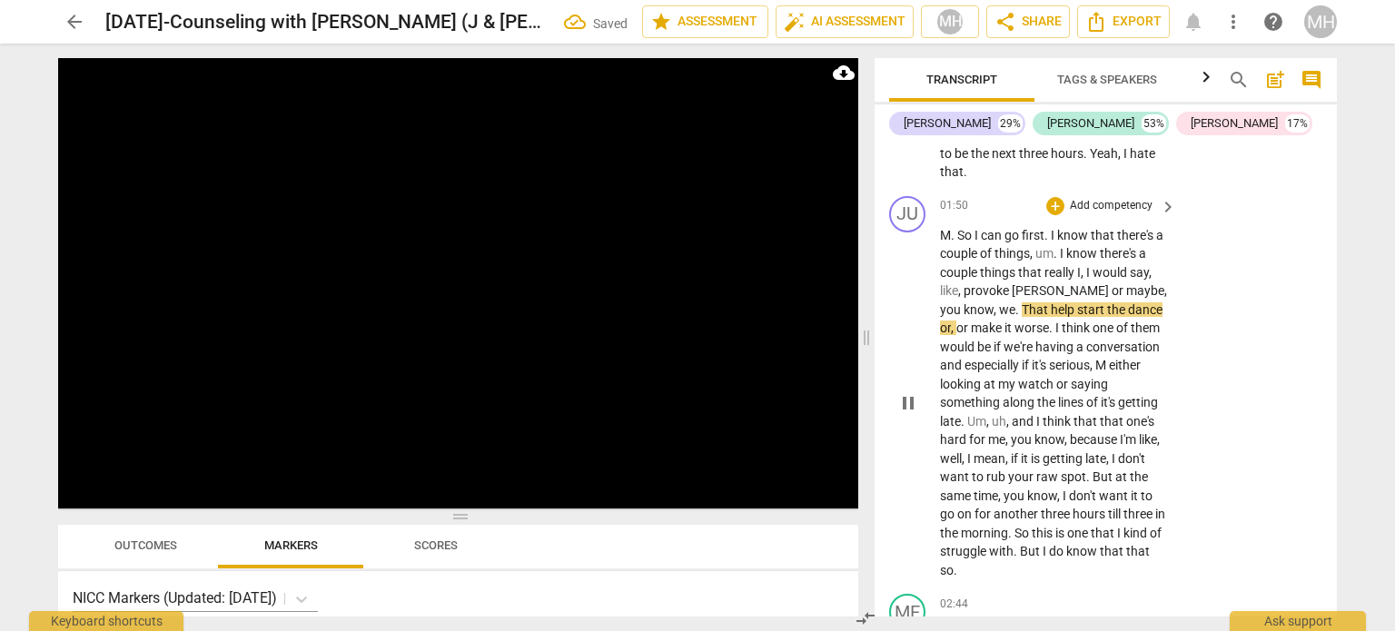
click at [1129, 198] on p "Add competency" at bounding box center [1111, 206] width 86 height 16
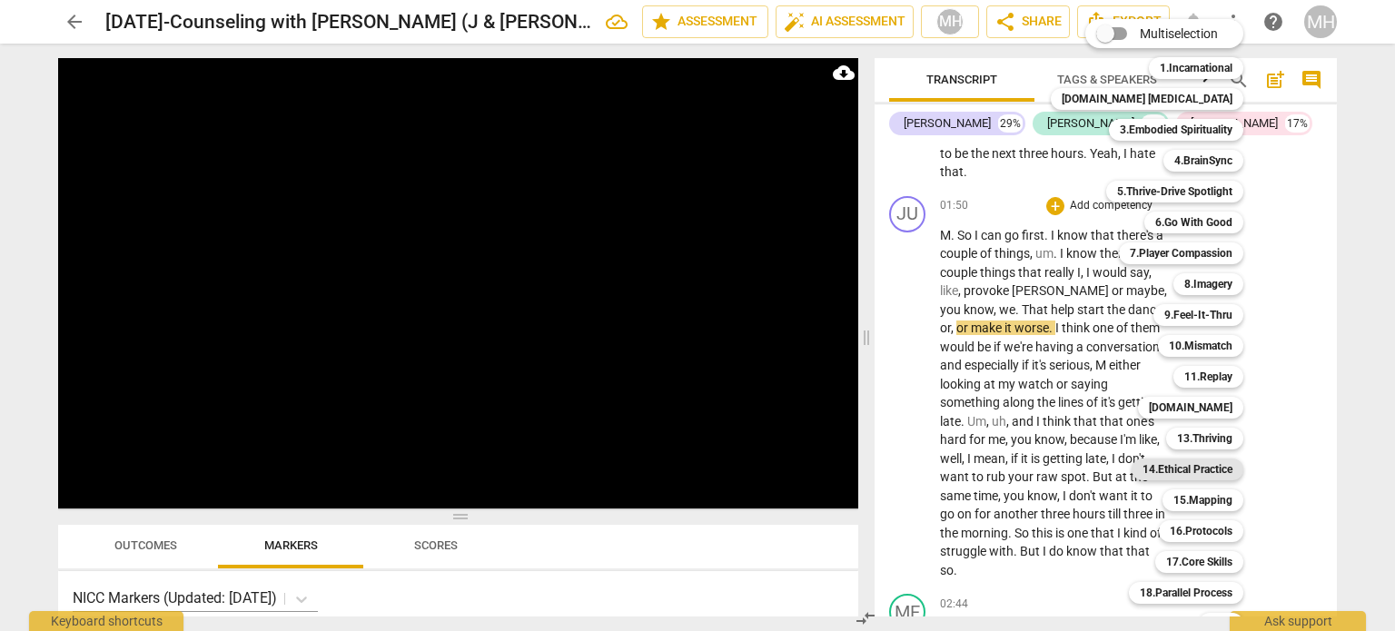
scroll to position [54, 0]
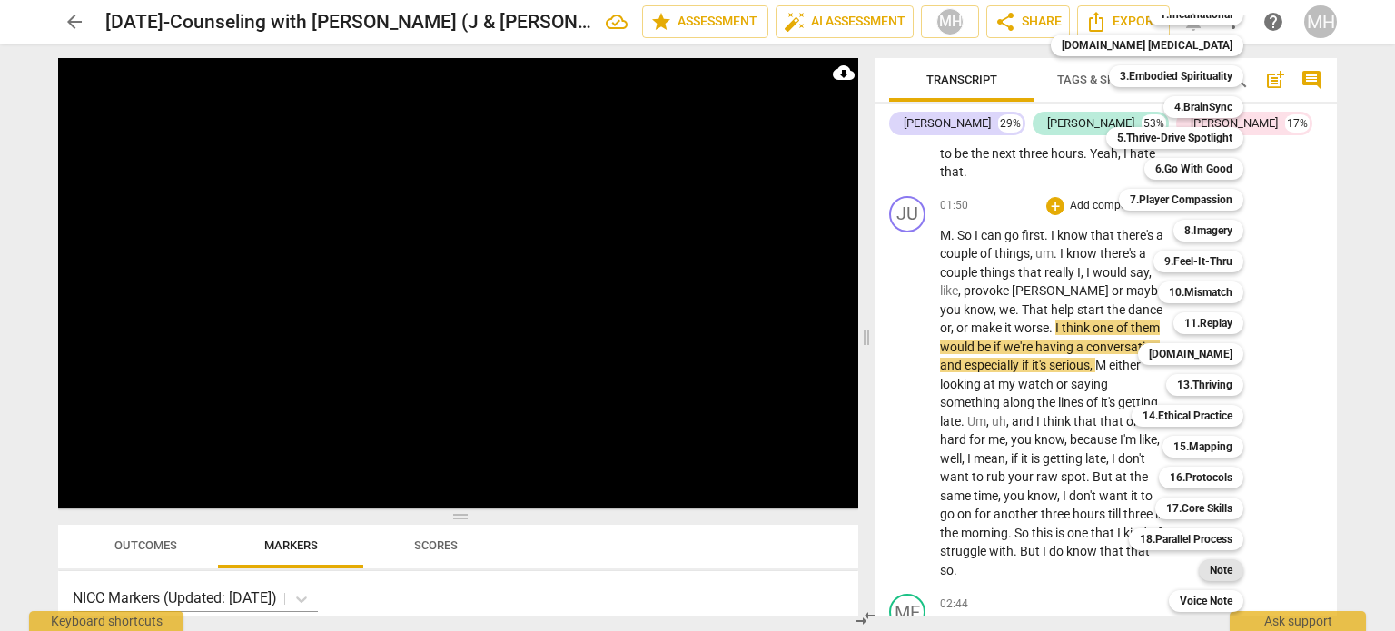
click at [1210, 574] on b "Note" at bounding box center [1221, 570] width 23 height 22
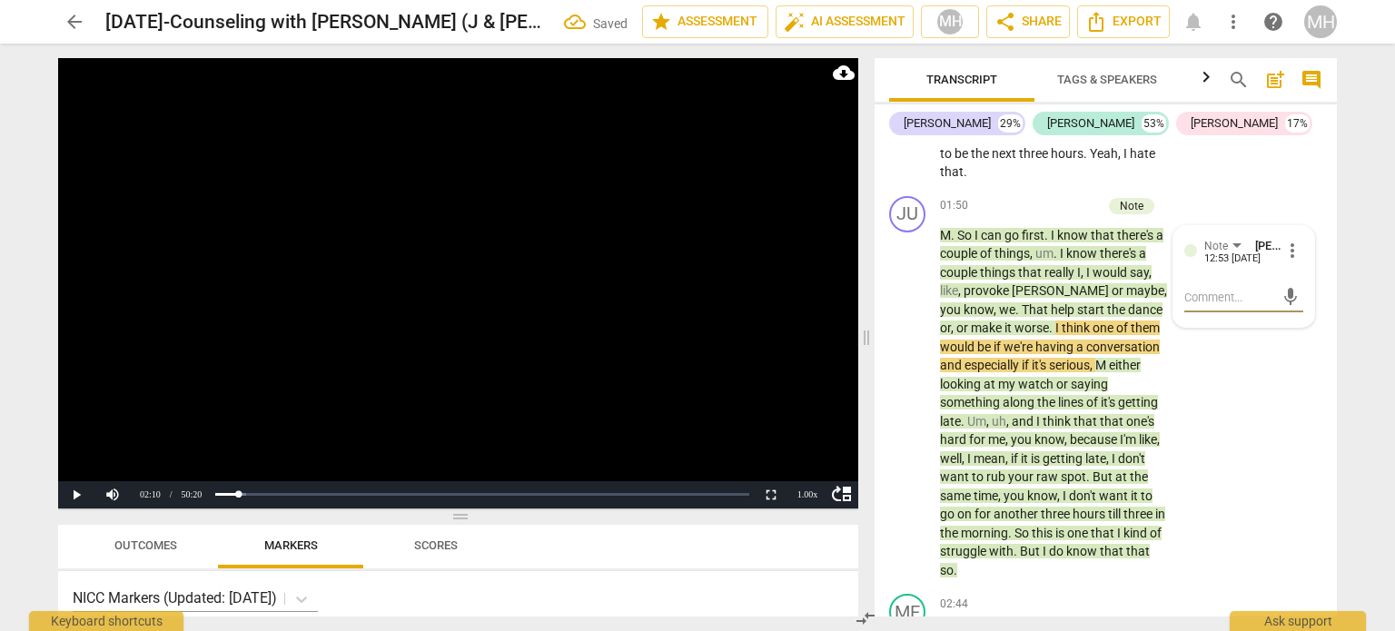
type textarea "n"
type textarea "na"
type textarea "nam"
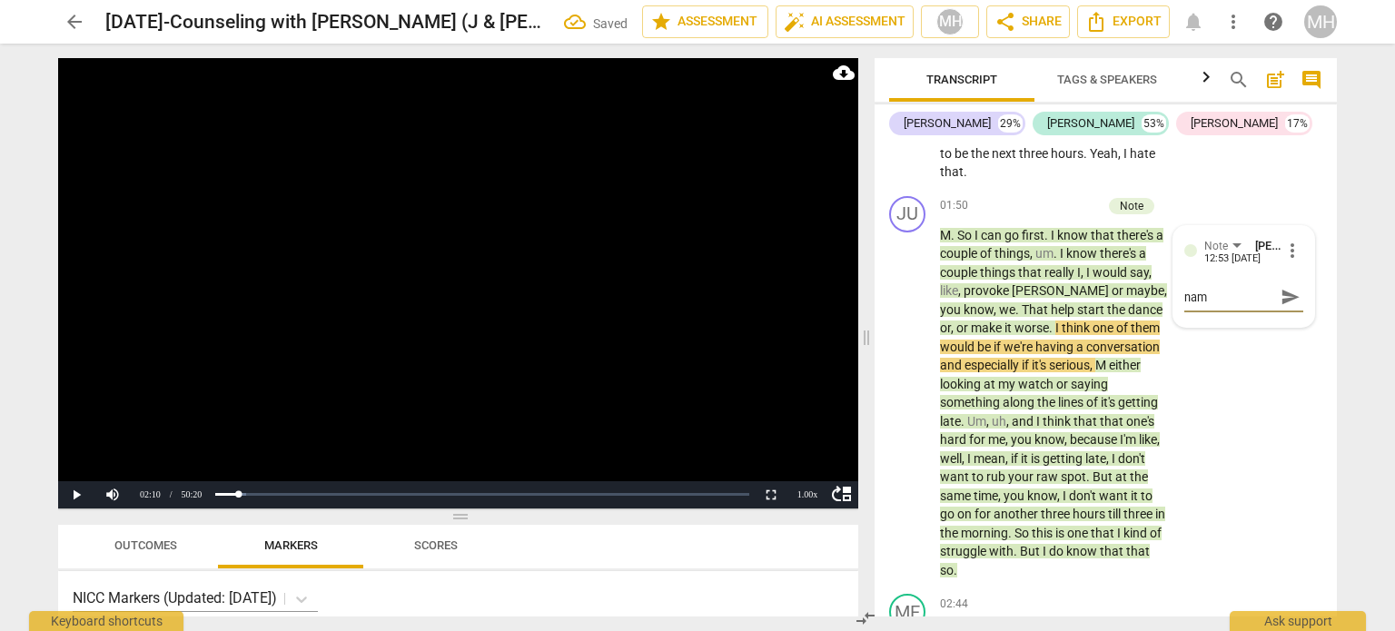
type textarea "nami"
type textarea "namin"
type textarea "naming"
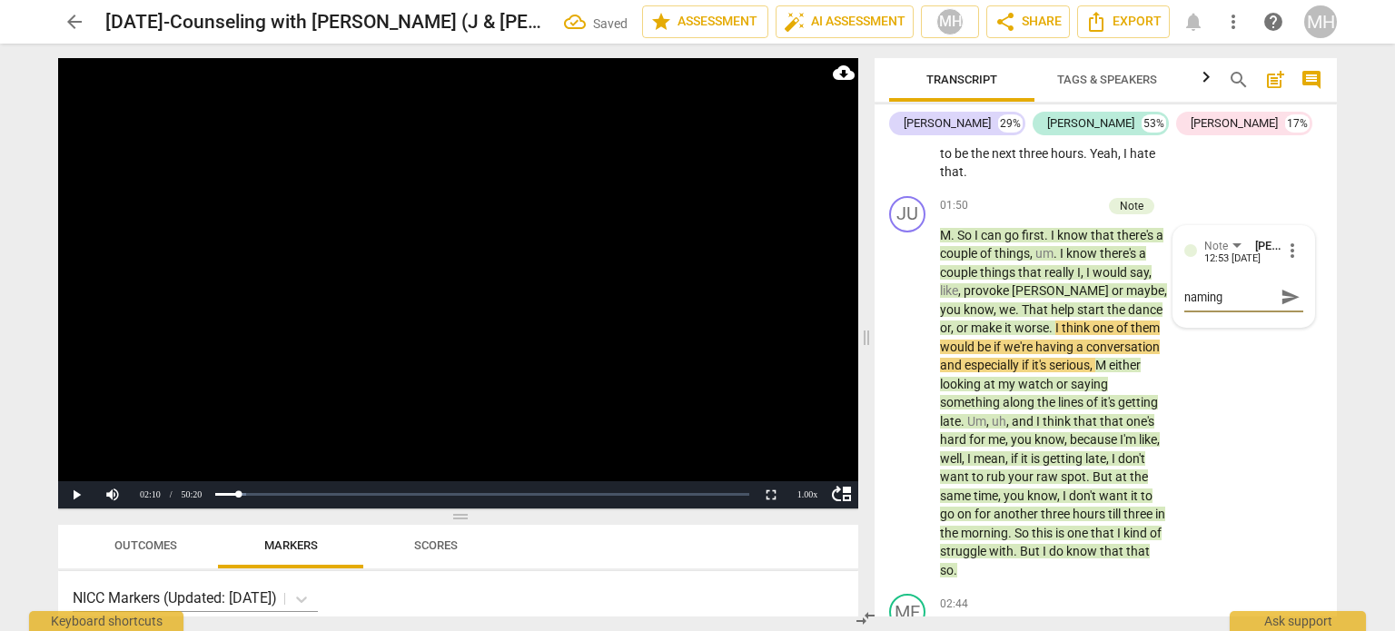
type textarea "naming"
type textarea "naming J"
type textarea "naming Je"
type textarea "naming [PERSON_NAME]"
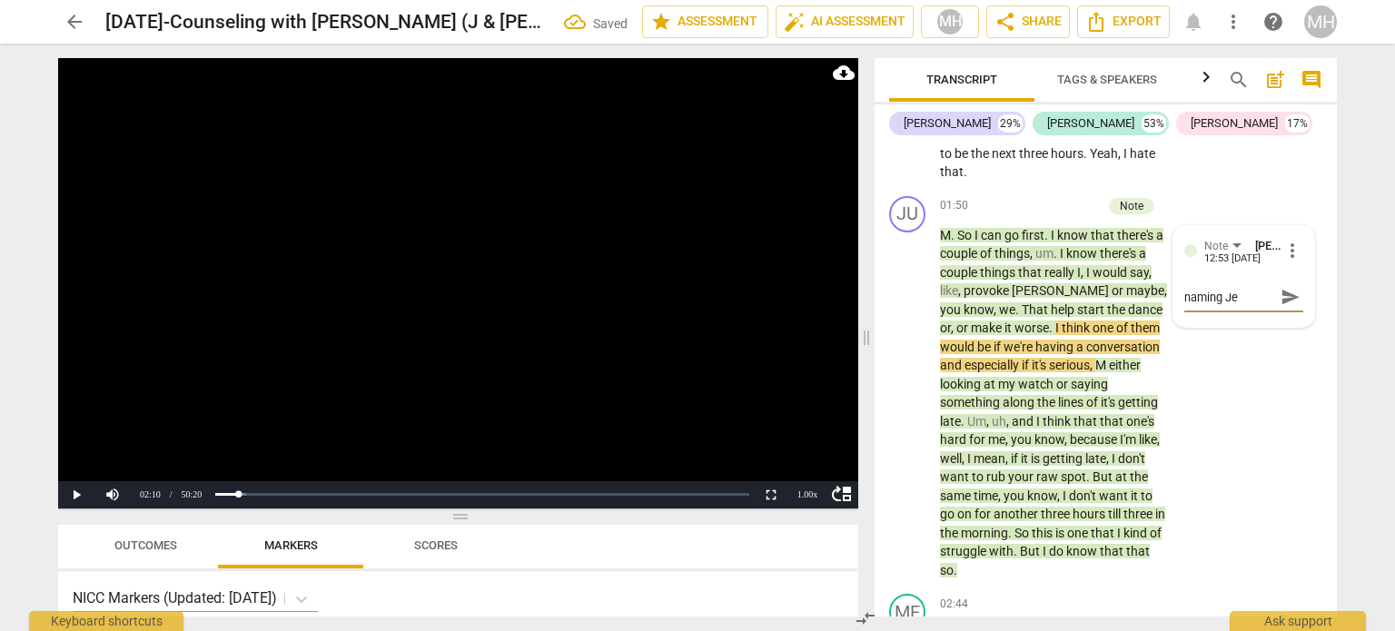
type textarea "naming [PERSON_NAME]"
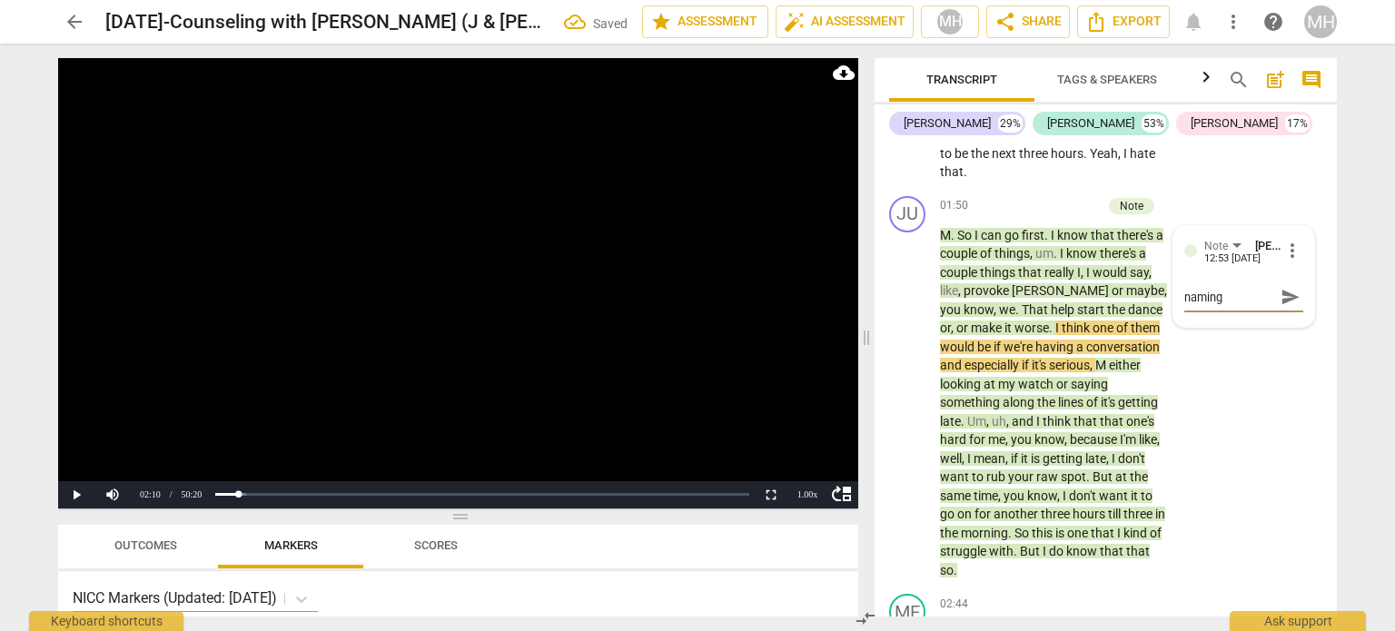
type textarea "naming [PERSON_NAME]'"
type textarea "naming [PERSON_NAME]'s"
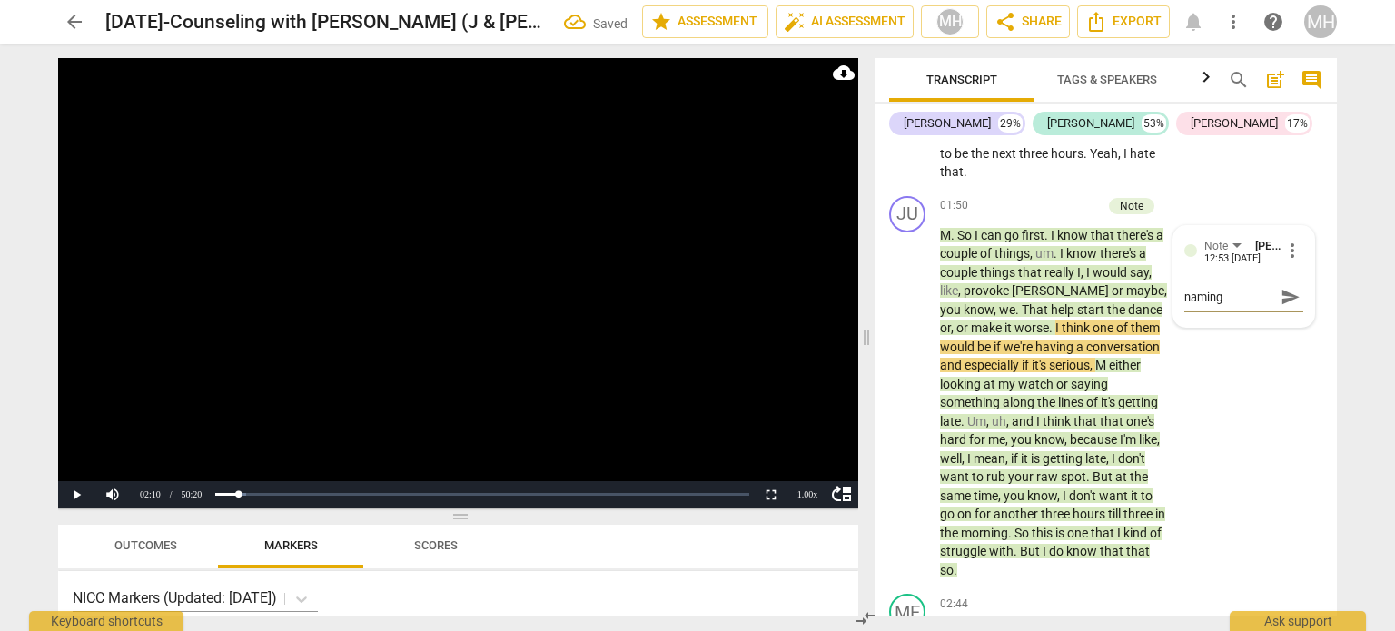
type textarea "naming [PERSON_NAME]'s"
type textarea "naming [PERSON_NAME]'s P"
type textarea "naming [PERSON_NAME]'s"
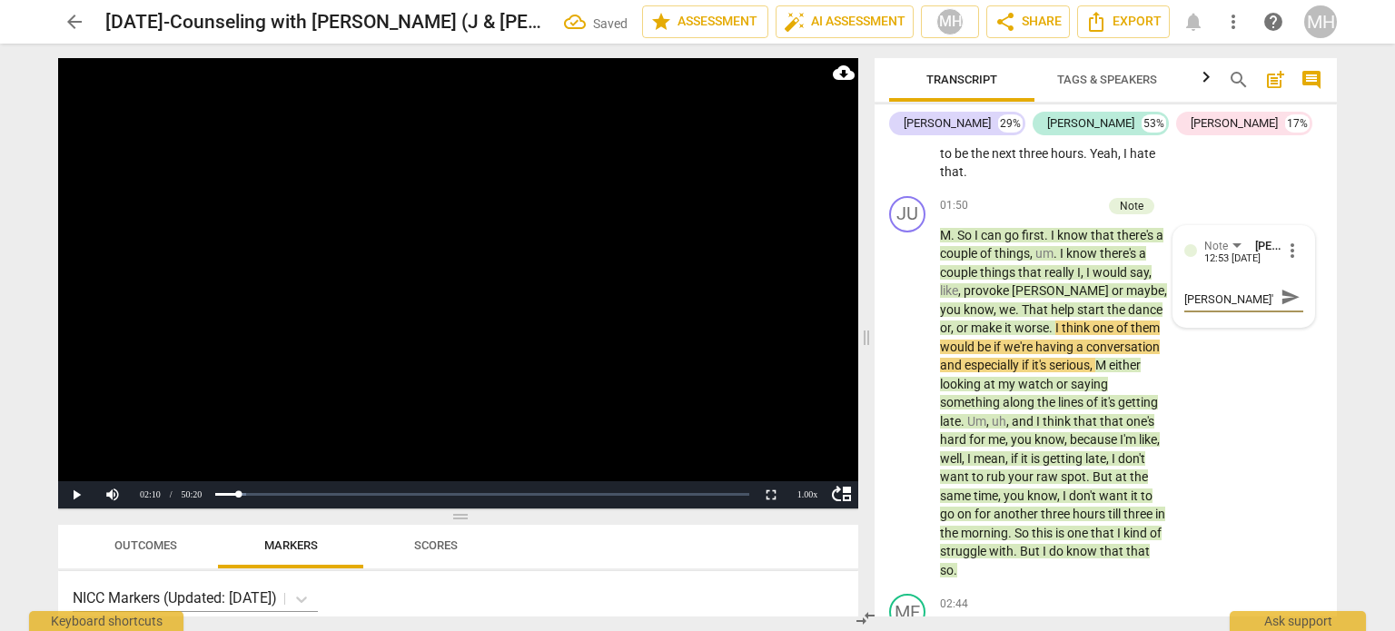
type textarea "naming [PERSON_NAME]'s"
type textarea "naming [PERSON_NAME]'s T"
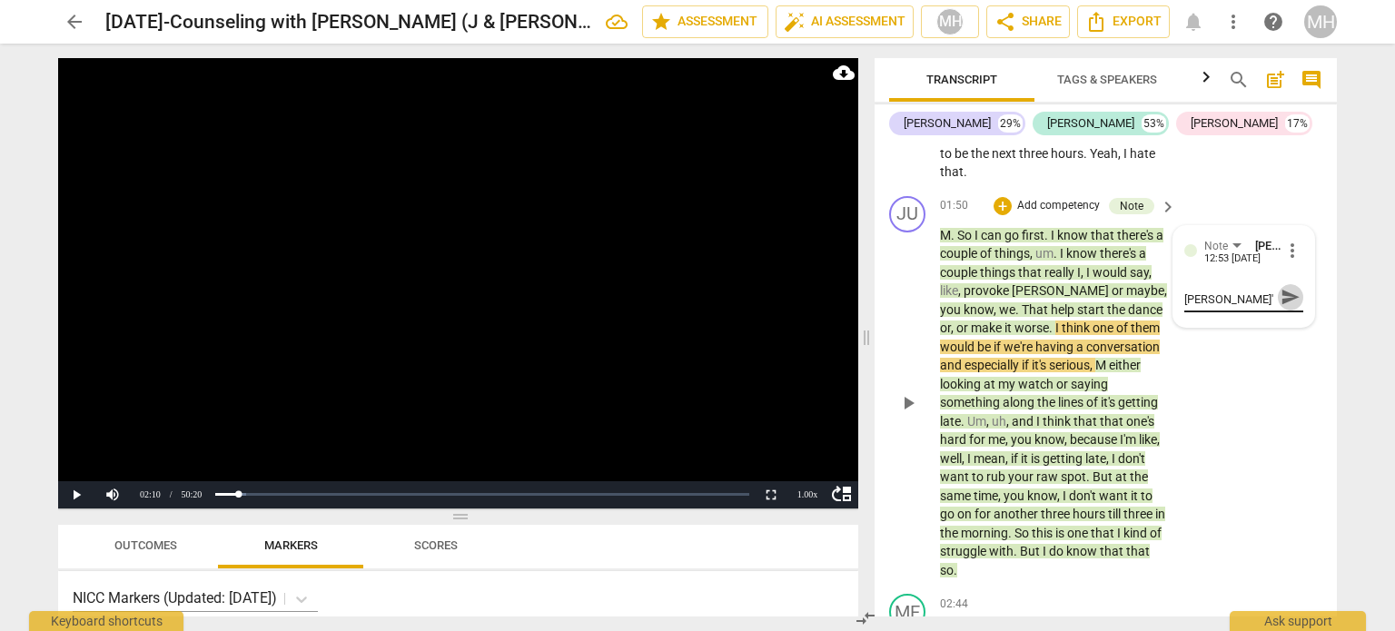
click at [1286, 286] on span "send" at bounding box center [1290, 297] width 26 height 22
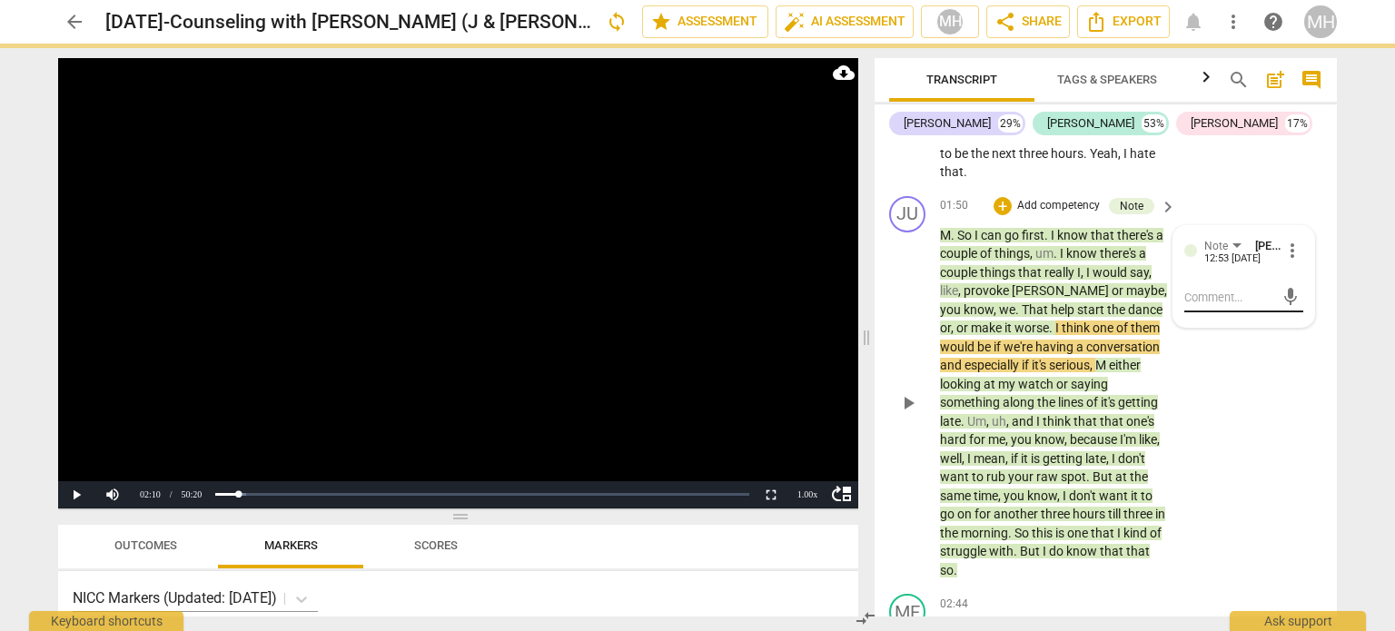
scroll to position [0, 0]
click at [618, 359] on video at bounding box center [458, 283] width 800 height 450
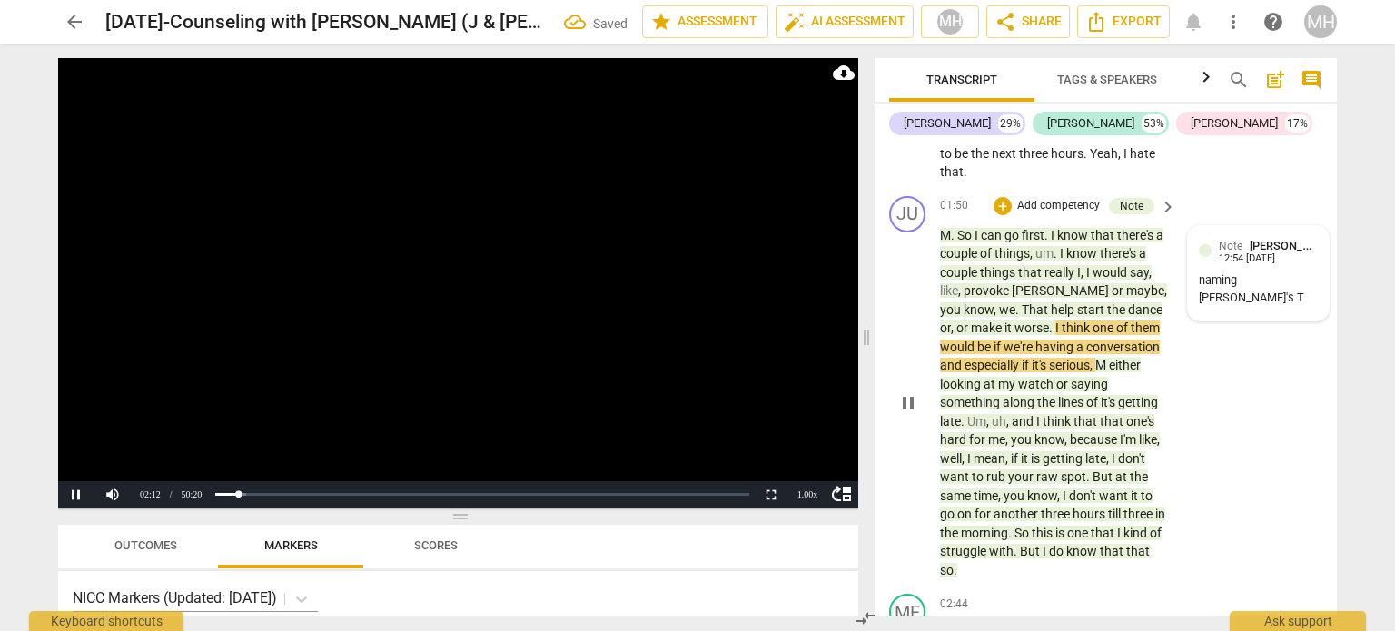
click at [1293, 282] on div "naming [PERSON_NAME]'s T" at bounding box center [1258, 289] width 119 height 35
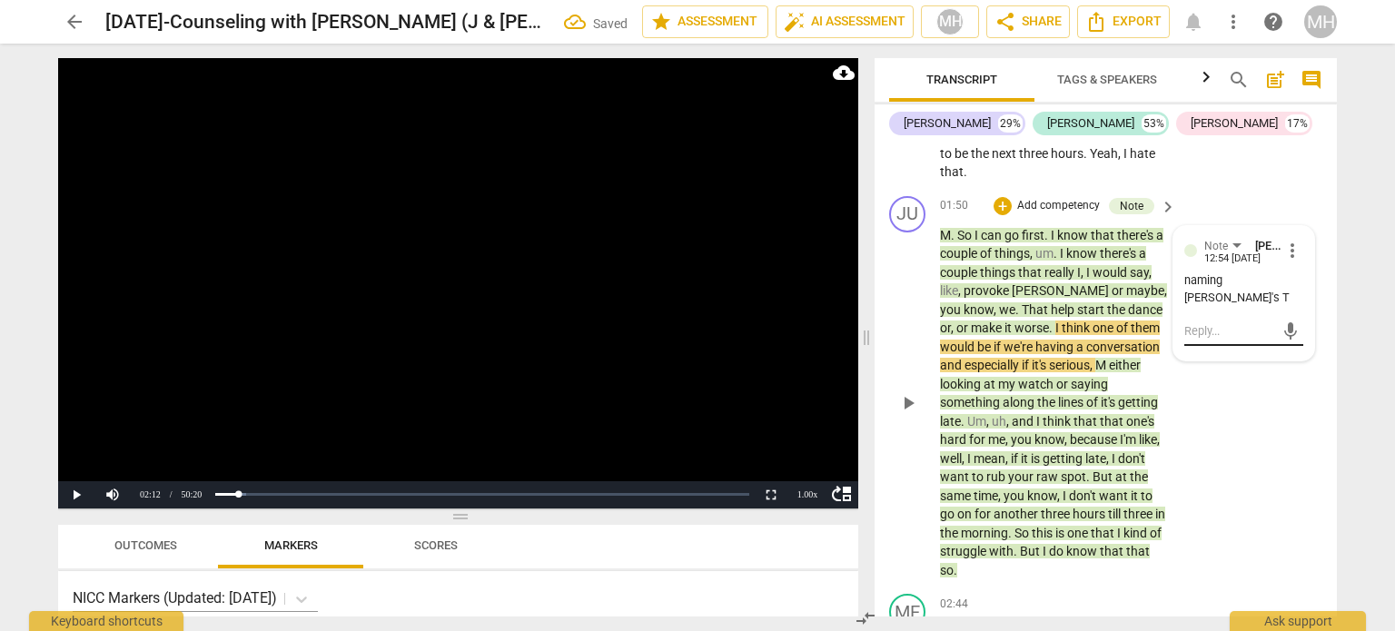
click at [1200, 322] on textarea at bounding box center [1229, 330] width 90 height 17
type textarea "h"
type textarea "hi"
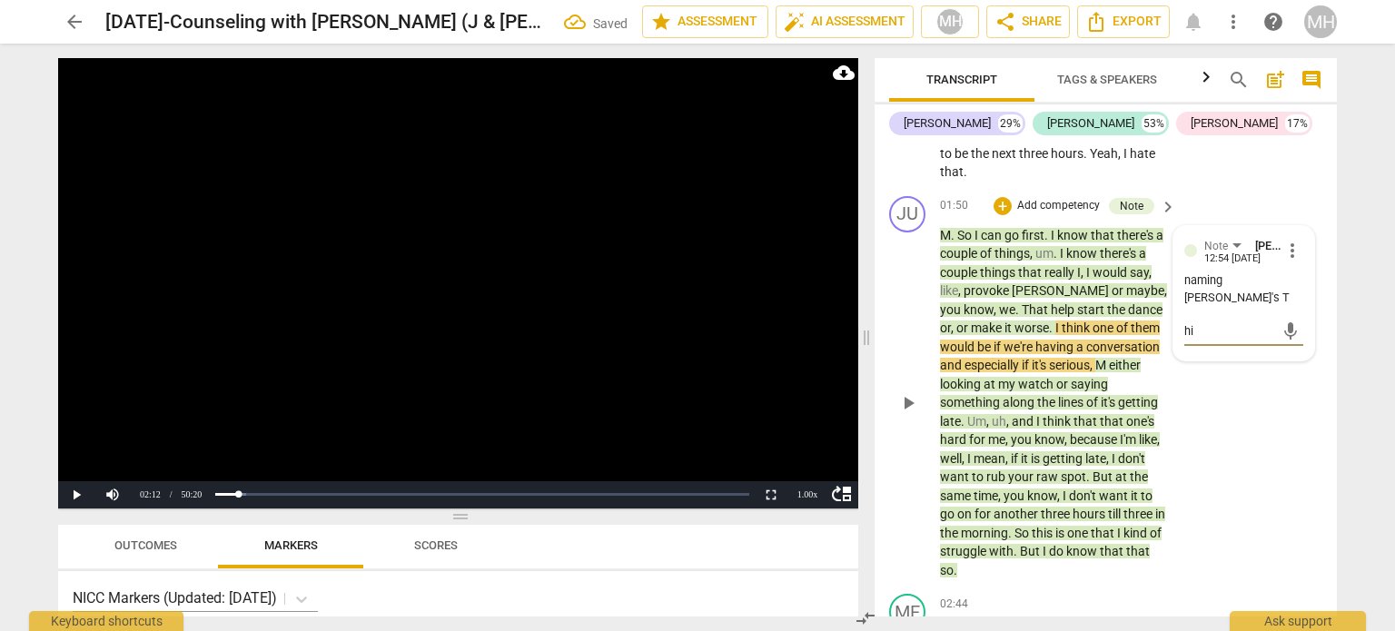
type textarea "his"
type textarea "his p"
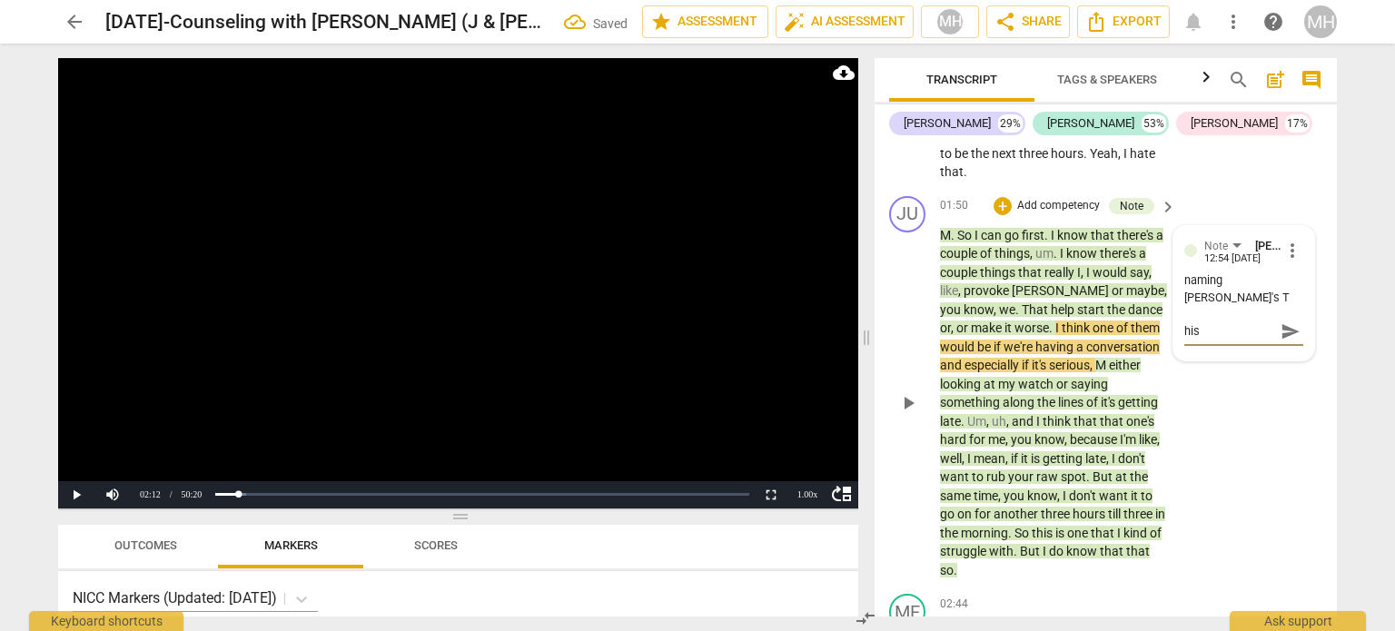
type textarea "his p"
type textarea "his"
type textarea "his P"
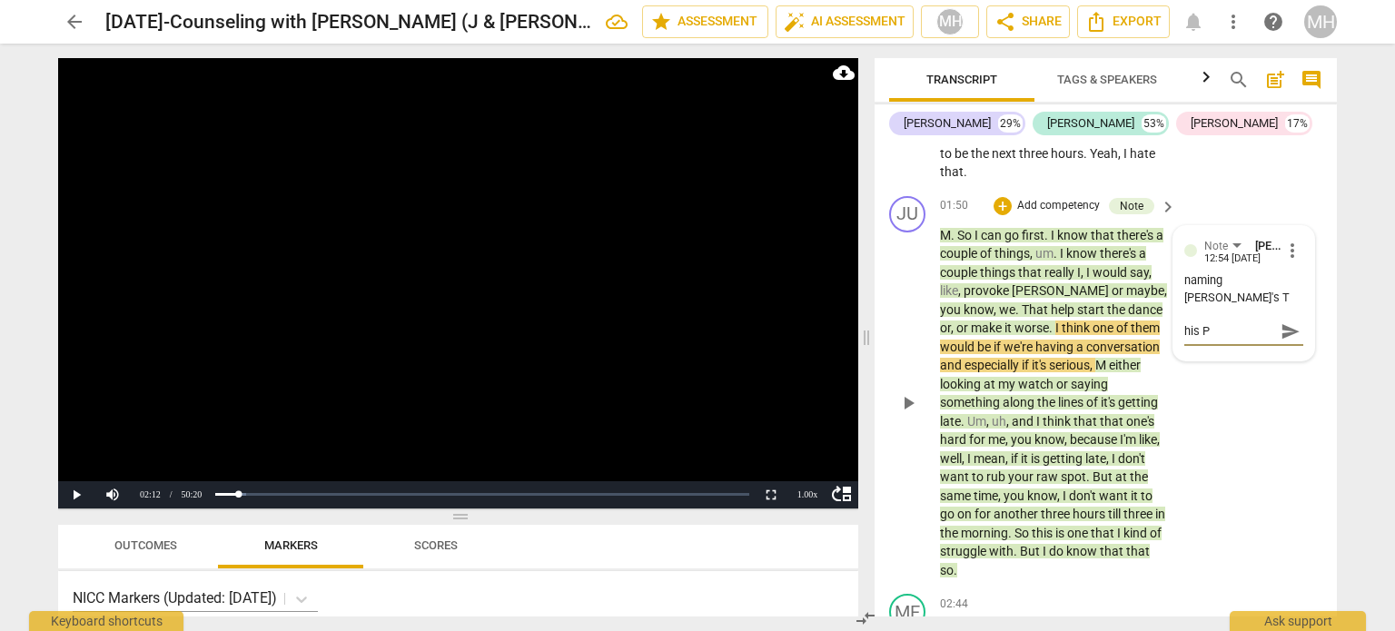
type textarea "his P,"
type textarea "his P, b"
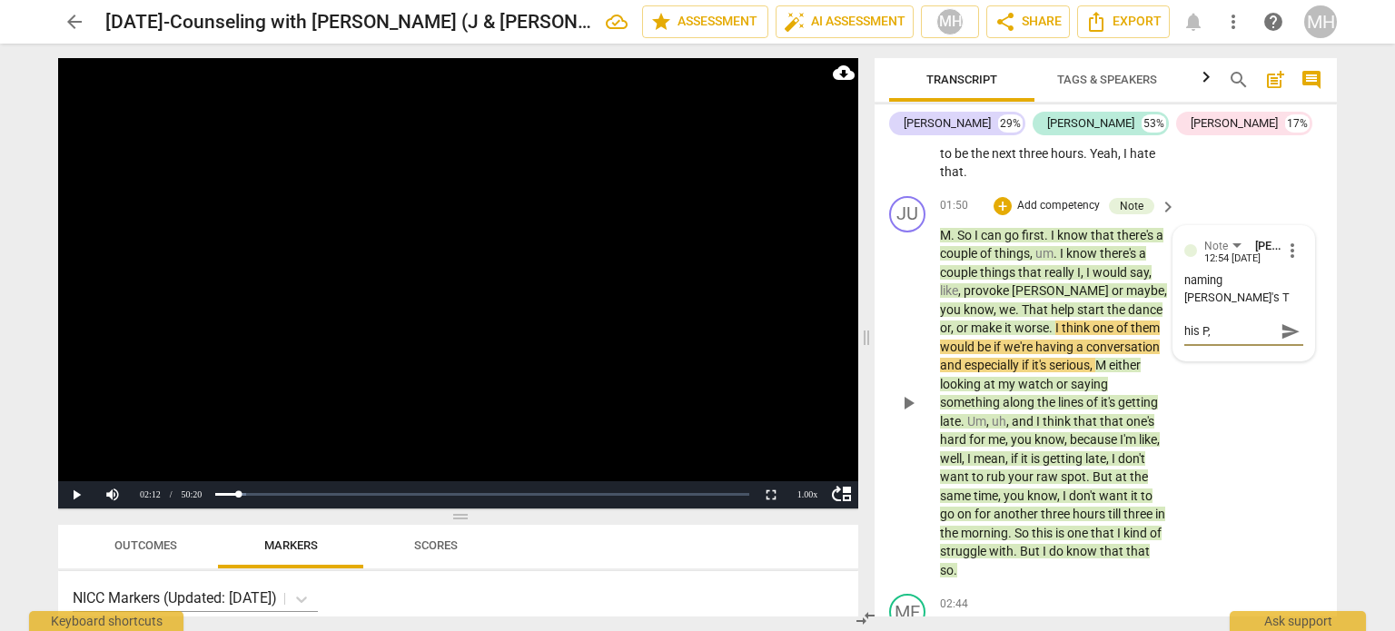
type textarea "his P, b"
type textarea "his P, bu"
type textarea "his P, but"
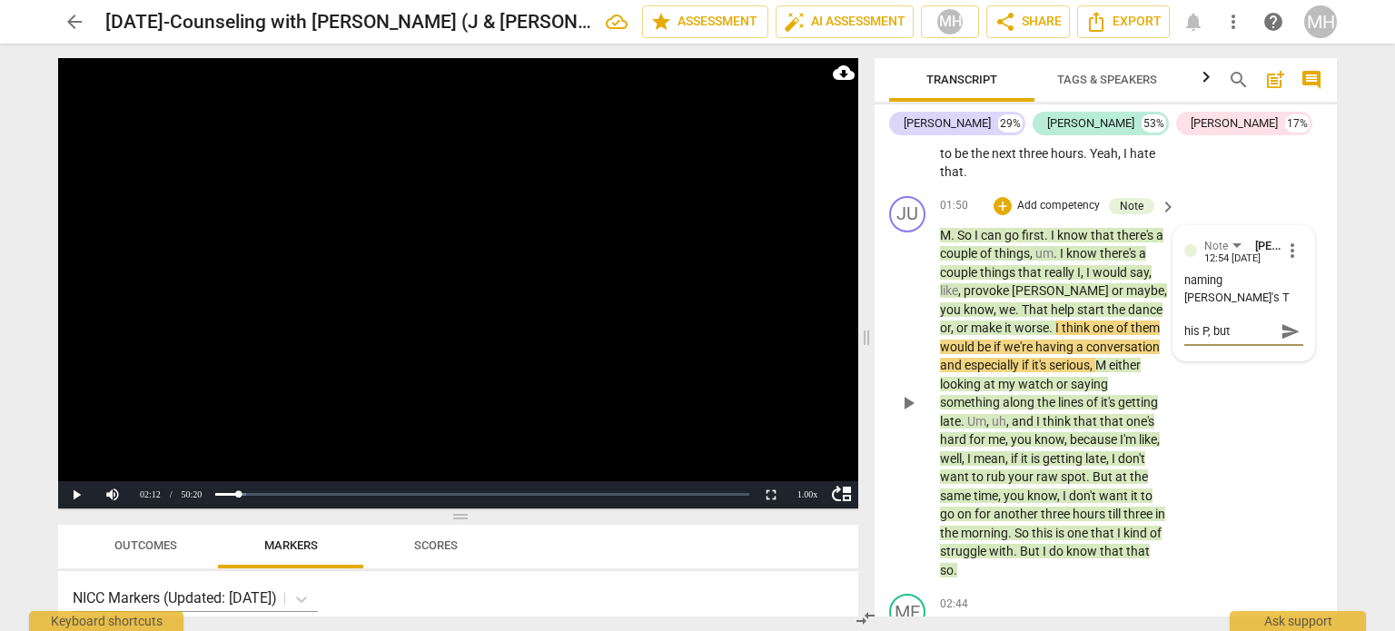
type textarea "his P, but"
type textarea "his P, but h"
type textarea "his P, but he"
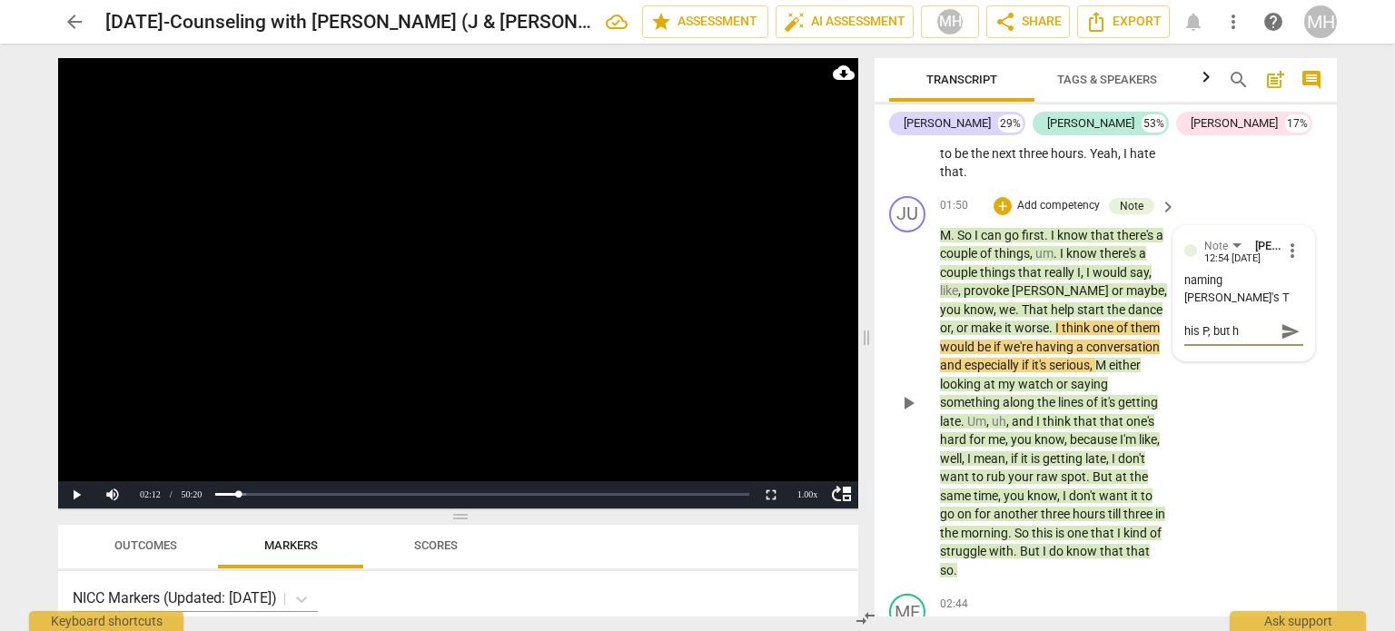
type textarea "his P, but he"
type textarea "his P, but he i"
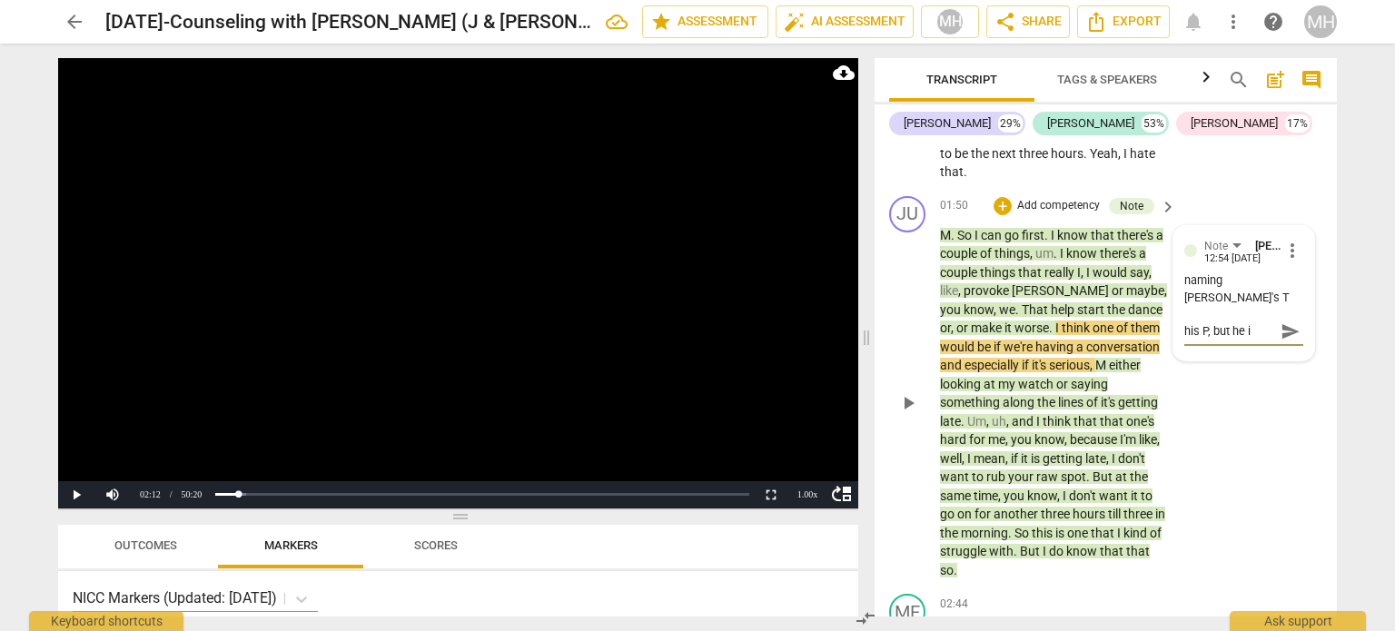
type textarea "his P, but he is"
type textarea "his P, but he isn"
type textarea "his P, but he isn'"
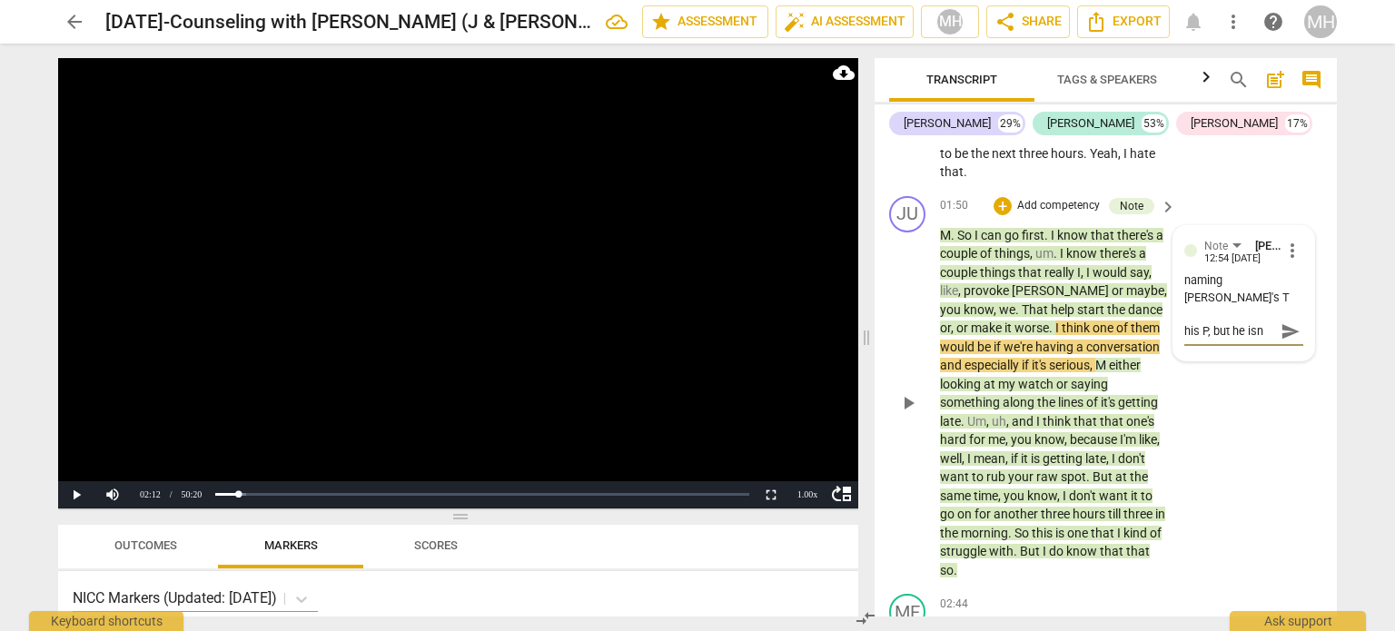
type textarea "his P, but he isn'"
type textarea "his P, but he isn't"
type textarea "his P, but he isn't n"
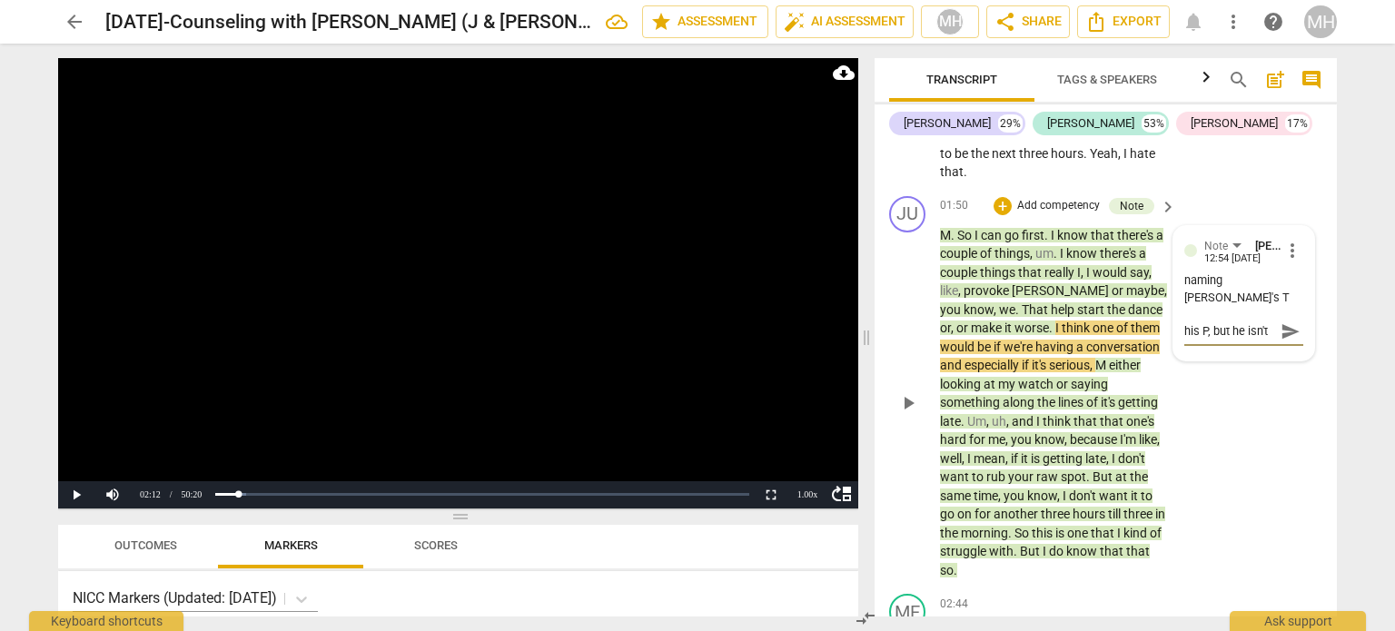
type textarea "his P, but he isn't na"
type textarea "his P, but he isn't nam"
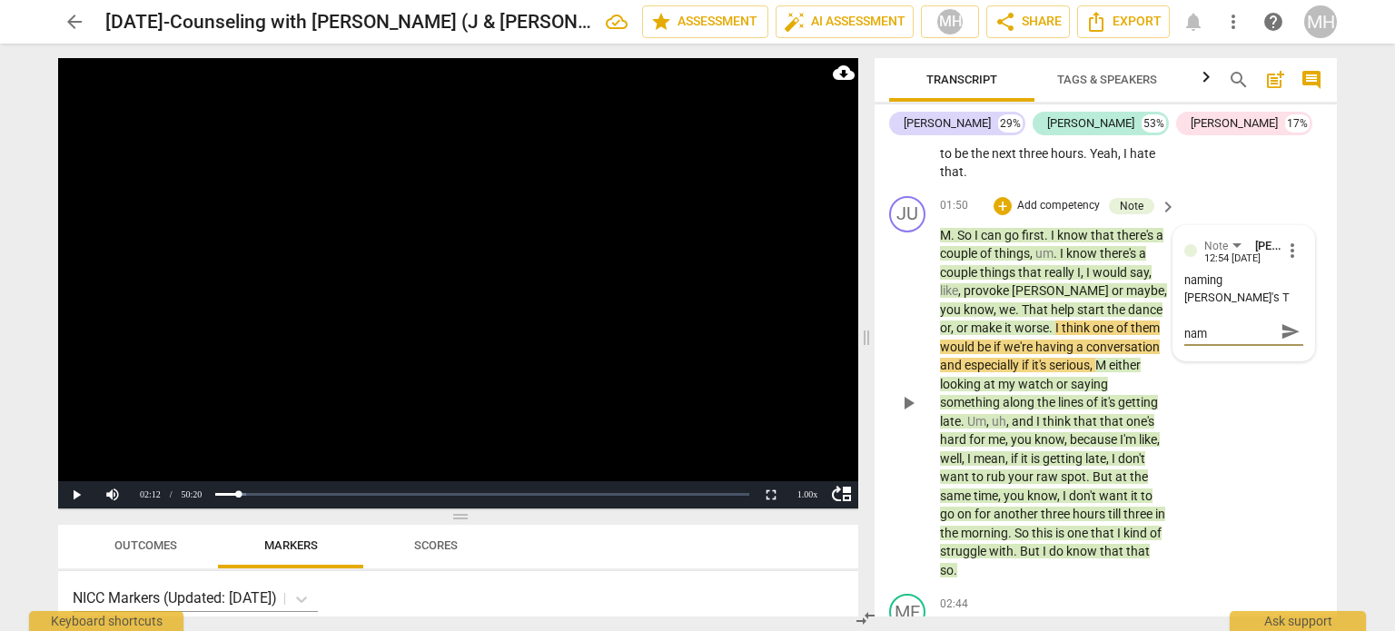
type textarea "his P, but he isn't nami"
type textarea "his P, but he isn't namin"
type textarea "his P, but he isn't naming"
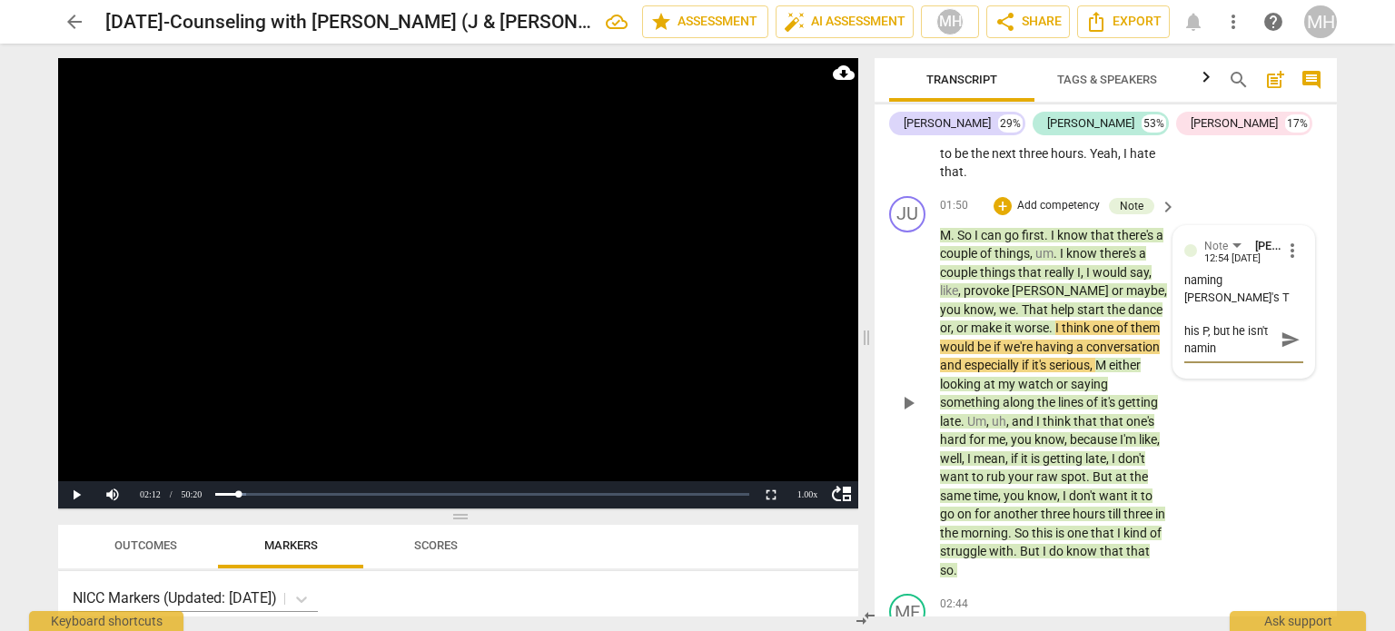
type textarea "his P, but he isn't naming"
type textarea "his P, but he isn't naming t"
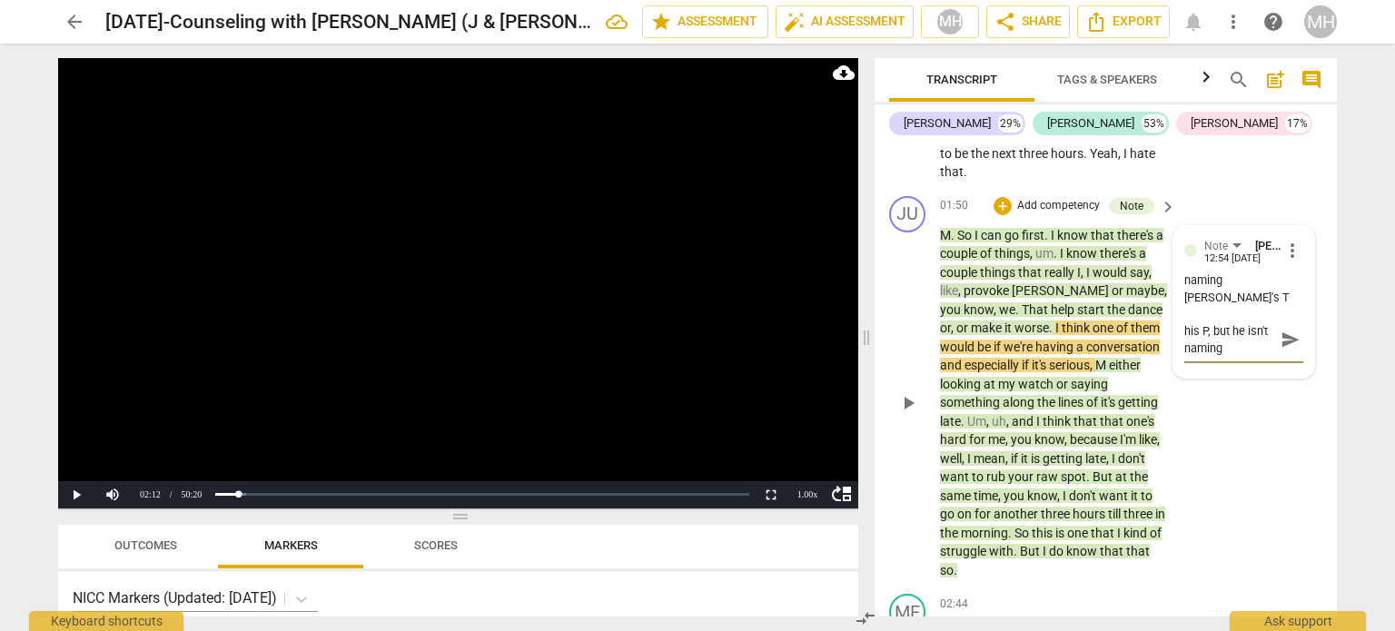
type textarea "his P, but he isn't naming t"
type textarea "his P, but he isn't naming th"
type textarea "his P, but he isn't naming the"
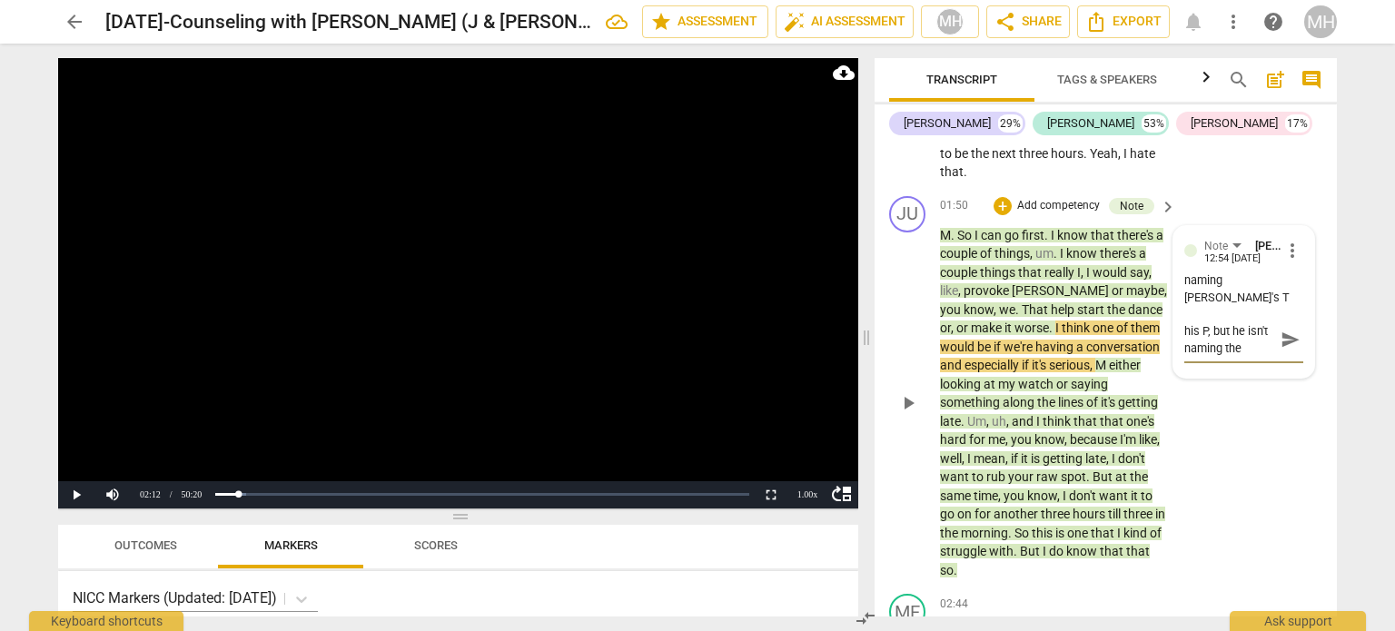
type textarea "his P, but he isn't naming the"
type textarea "his P, but he isn't naming the n"
type textarea "his P, but he isn't naming the"
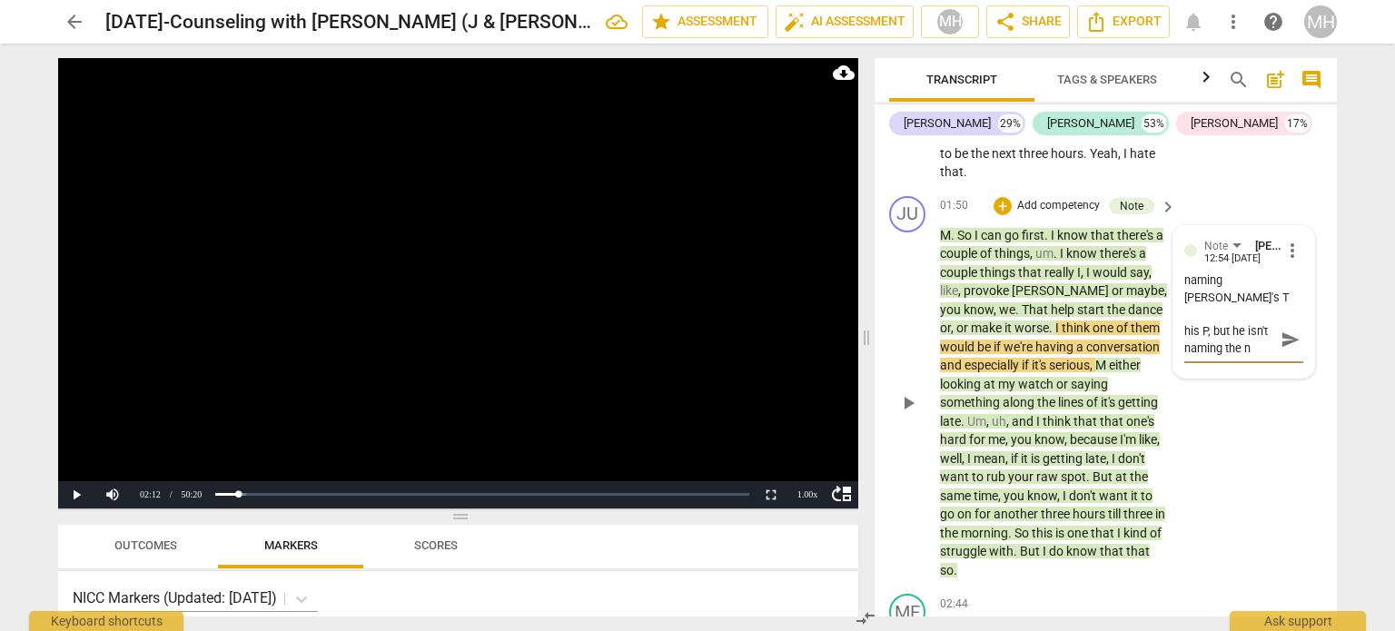
type textarea "his P, but he isn't naming the"
type textarea "his P, but he isn't naming the u"
type textarea "his P, but he isn't naming the"
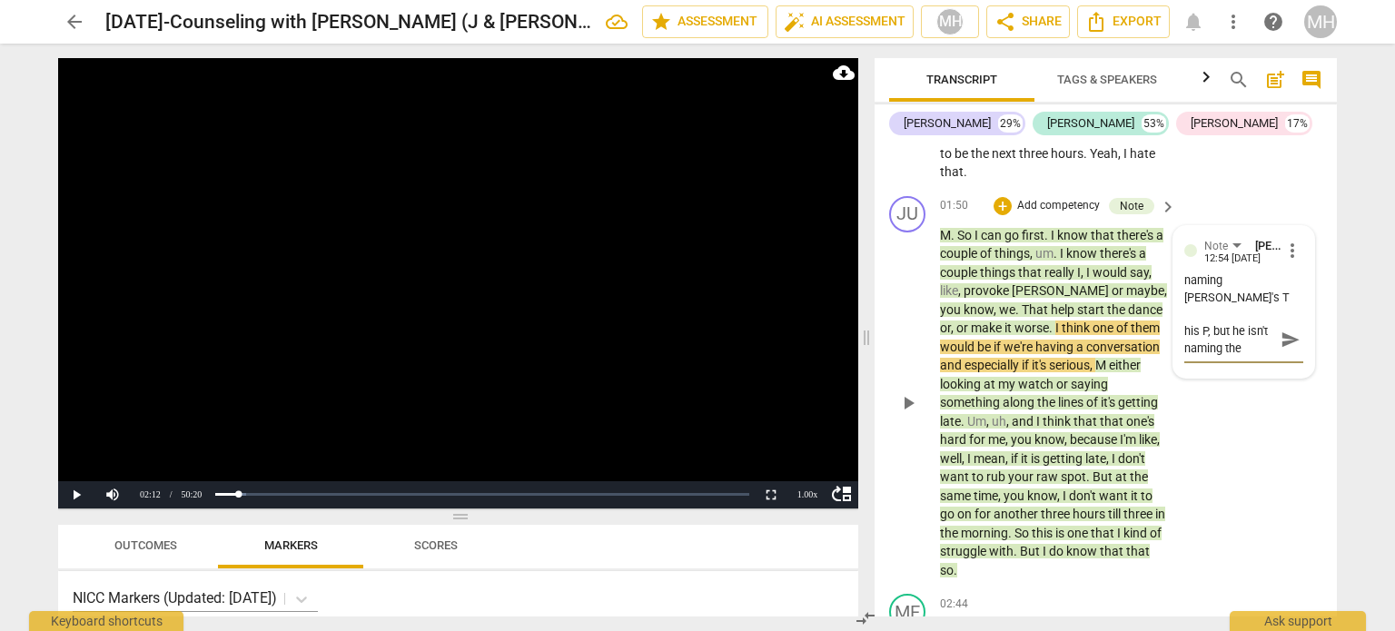
type textarea "his P, but he isn't naming the v"
type textarea "his P, but he isn't naming the vu"
type textarea "his P, but he isn't naming the vul"
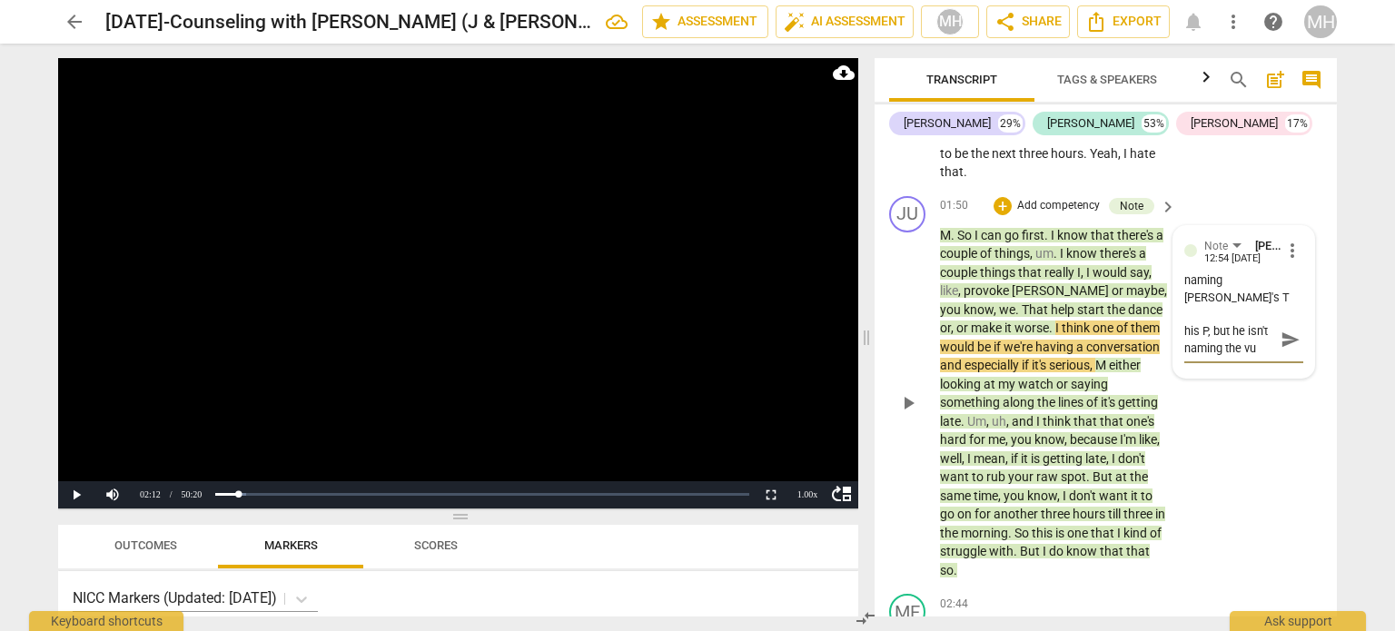
type textarea "his P, but he isn't naming the vul"
type textarea "his P, but he isn't naming the vuln"
type textarea "his P, but he isn't naming the vulne"
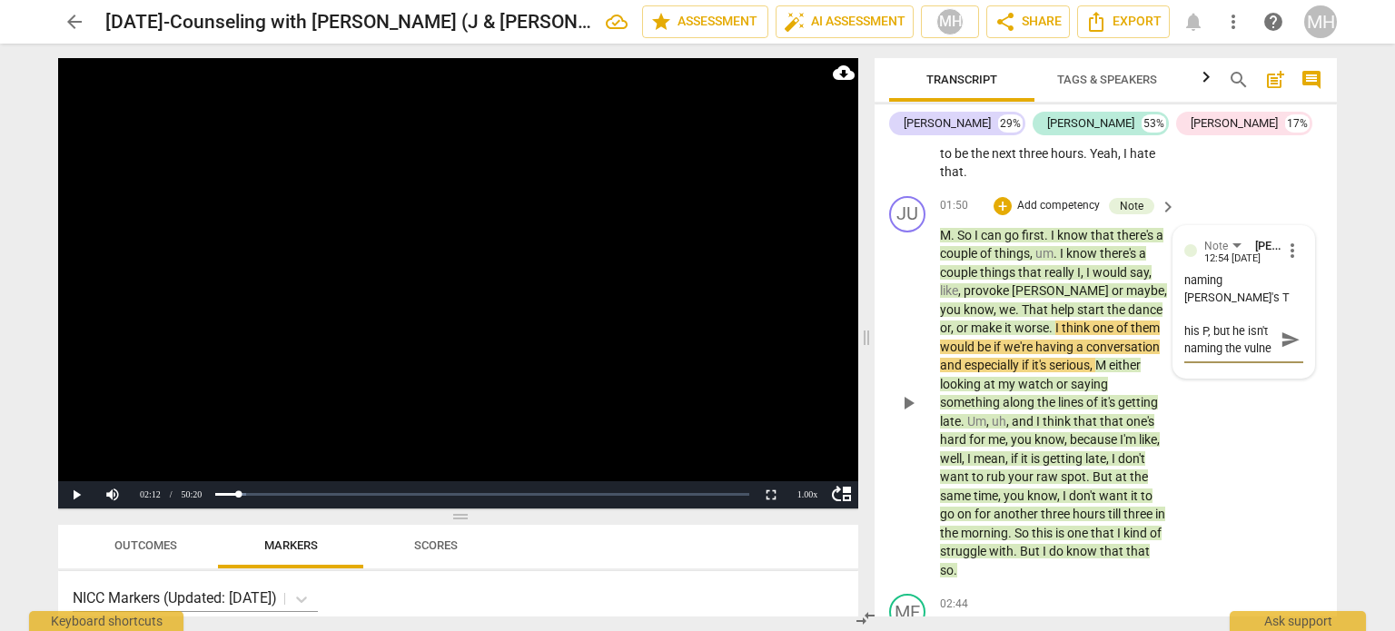
type textarea "his P, but he isn't naming the vulner"
type textarea "his P, but he isn't naming the vulnera"
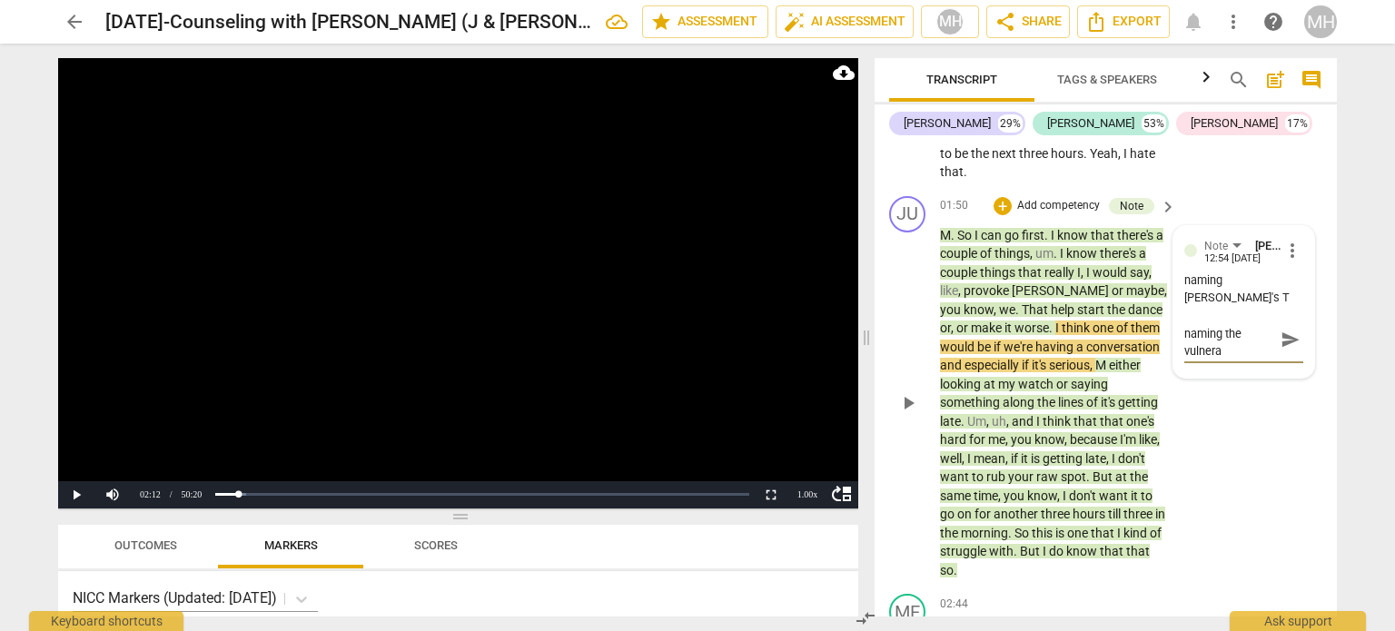
type textarea "his P, but he isn't naming the vulnerab"
type textarea "his P, but he isn't naming the vulnerabl"
type textarea "his P, but he isn't naming the vulnerable"
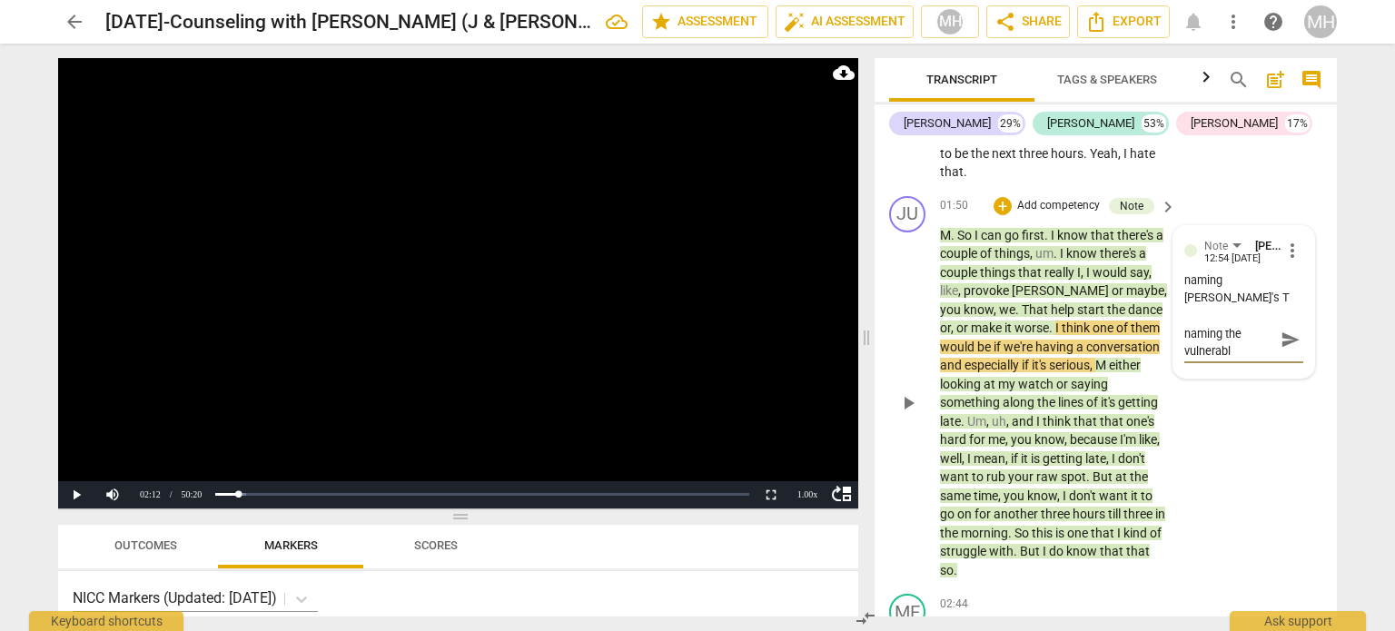
type textarea "his P, but he isn't naming the vulnerable"
type textarea "his P, but he isn't naming the vulnerable f"
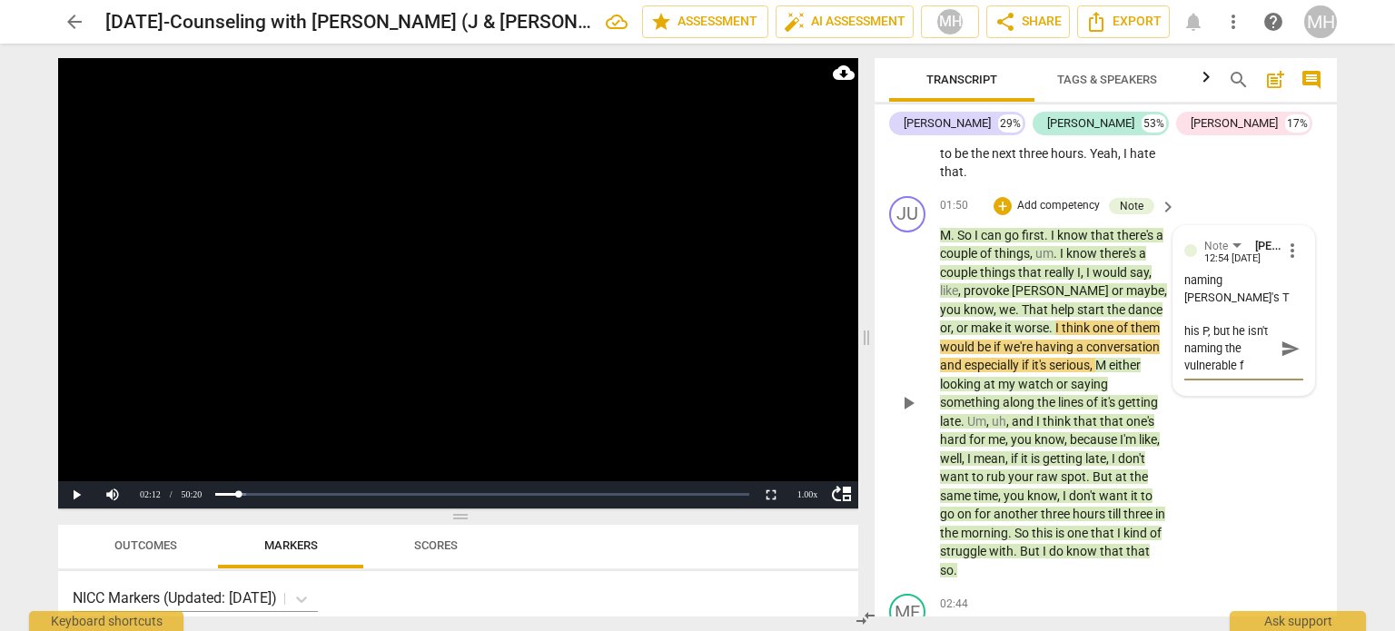
type textarea "his P, but he isn't naming the vulnerable fe"
type textarea "his P, but he isn't naming the vulnerable fee"
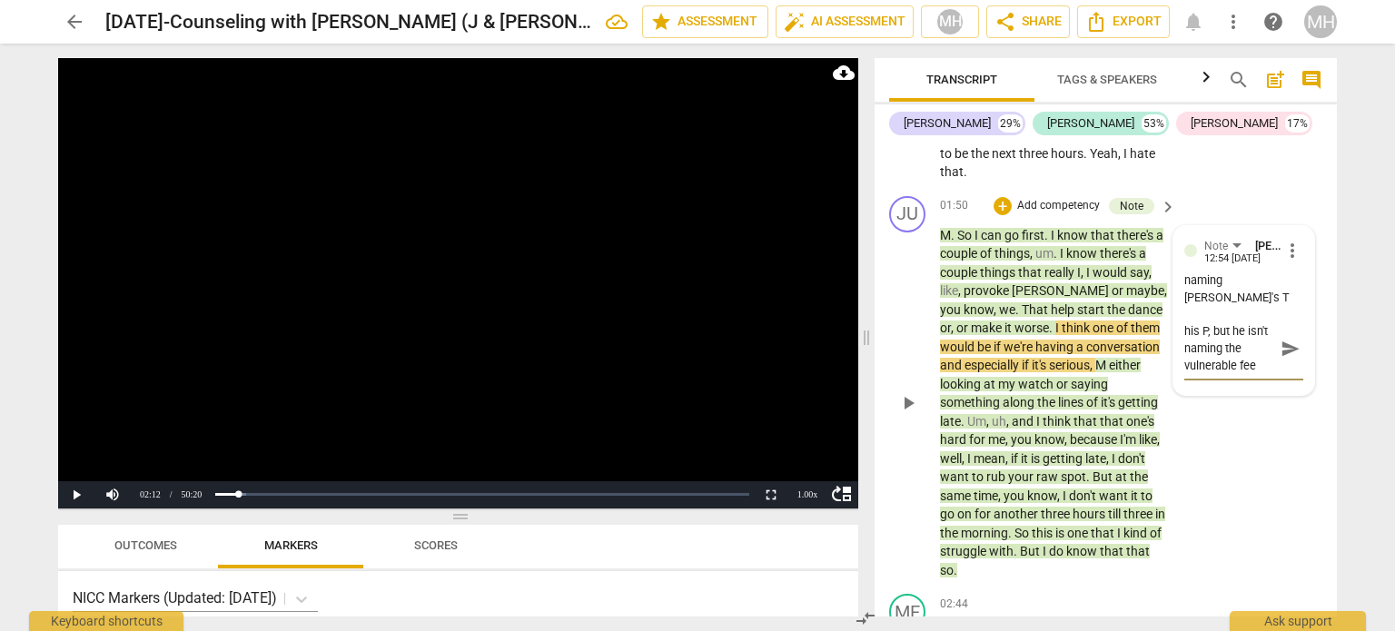
type textarea "his P, but he isn't naming the vulnerable feel"
type textarea "his P, but he isn't naming the vulnerable feeli"
type textarea "his P, but he isn't naming the vulnerable feelin"
type textarea "his P, but he isn't naming the vulnerable feeling"
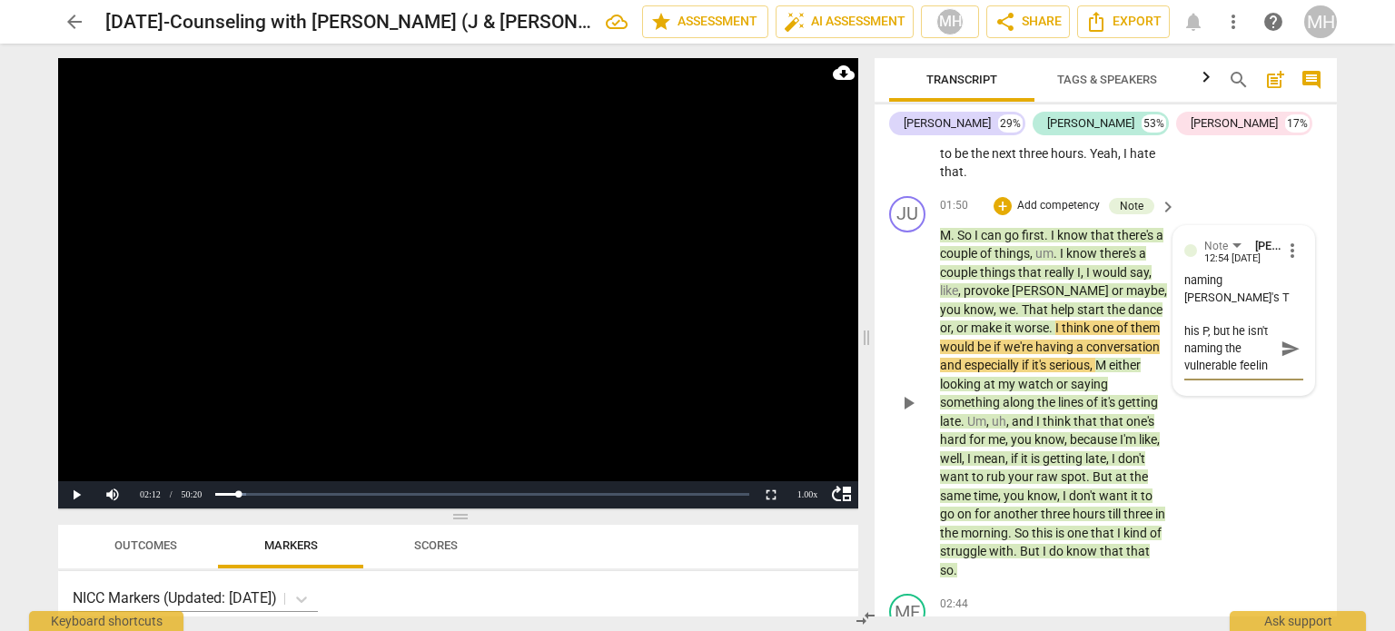
type textarea "his P, but he isn't naming the vulnerable feeling"
type textarea "his P, but he isn't naming the vulnerable feelings"
type textarea "his P, but he isn't naming the vulnerable feelings,"
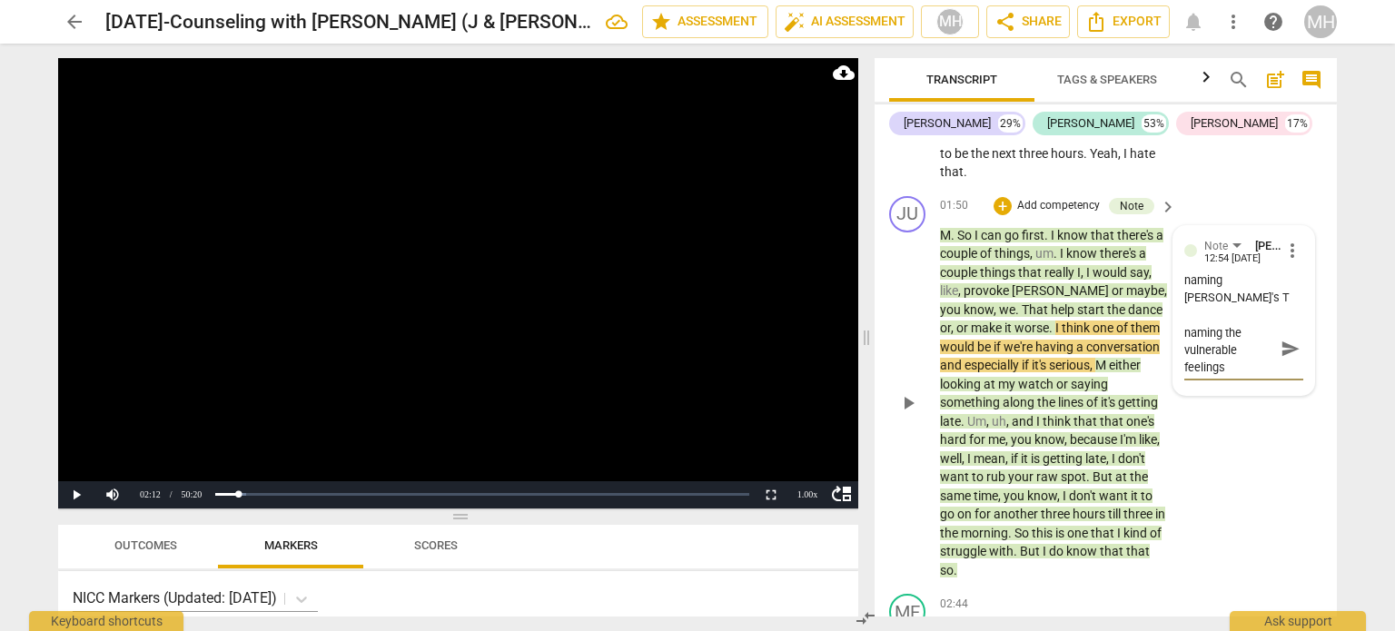
type textarea "his P, but he isn't naming the vulnerable feelings,"
type textarea "his P, but he isn't naming the vulnerable feelings, n"
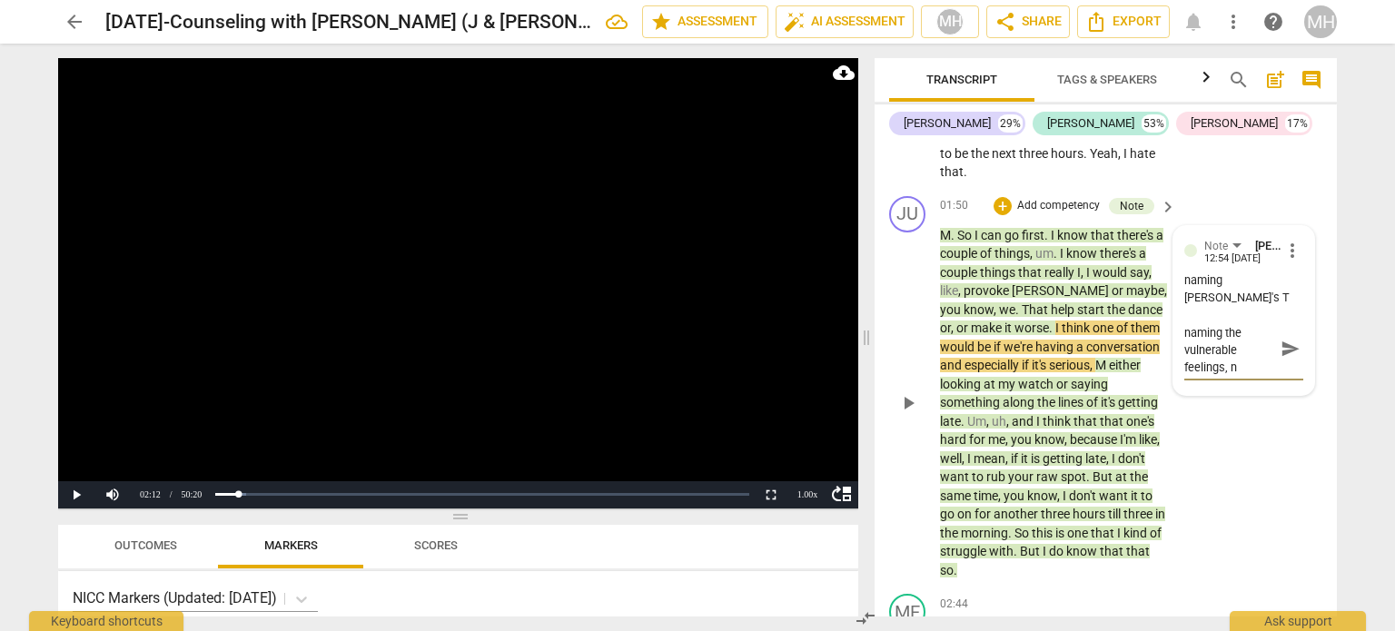
type textarea "his P, but he isn't naming the vulnerable feelings, ne"
type textarea "his P, but he isn't naming the vulnerable feelings, nee"
type textarea "his P, but he isn't naming the vulnerable feelings, need"
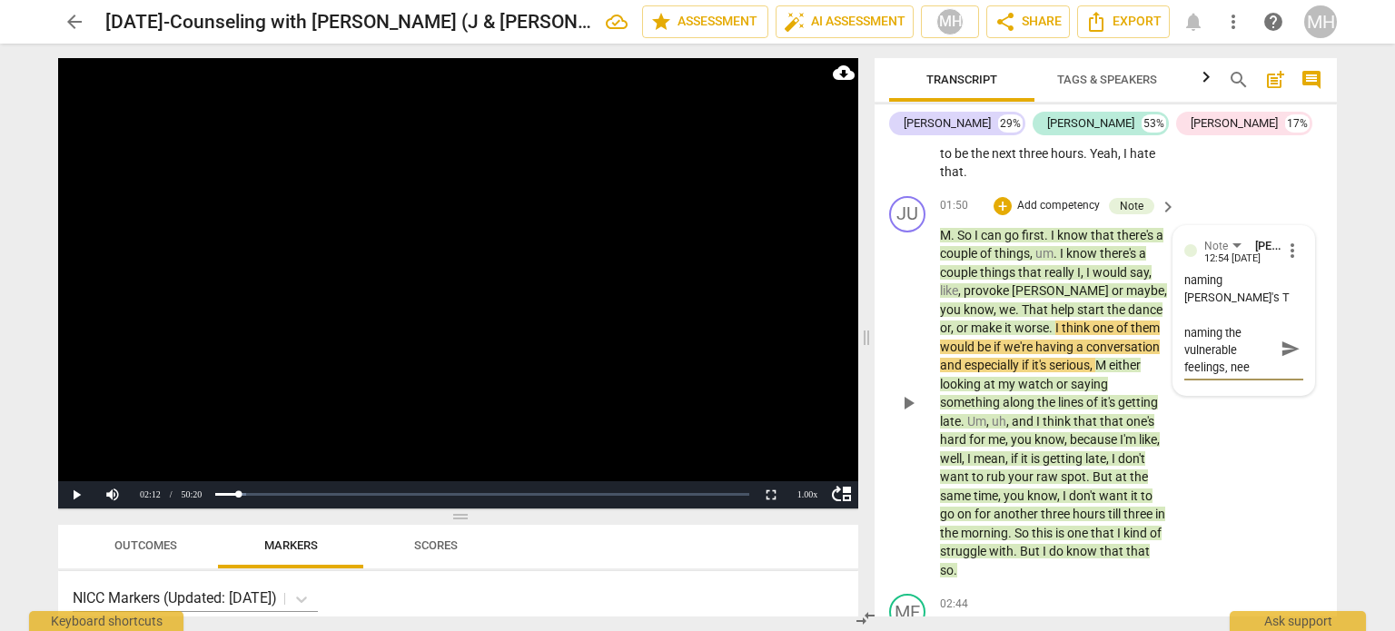
type textarea "his P, but he isn't naming the vulnerable feelings, need"
type textarea "his P, but he isn't naming the vulnerable feelings, needs"
type textarea "his P, but he isn't naming the vulnerable feelings, needs m"
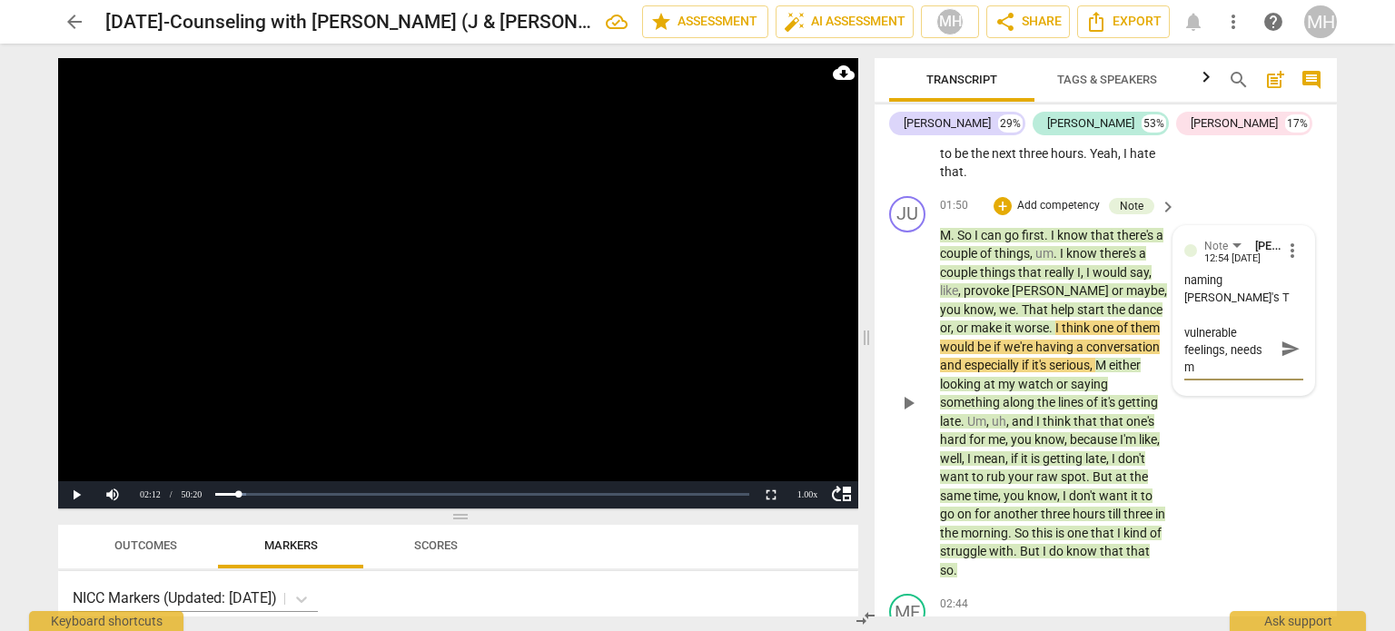
type textarea "his P, but he isn't naming the vulnerable feelings, needs mo"
type textarea "his P, but he isn't naming the vulnerable feelings, needs mor"
type textarea "his P, but he isn't naming the vulnerable feelings, needs more"
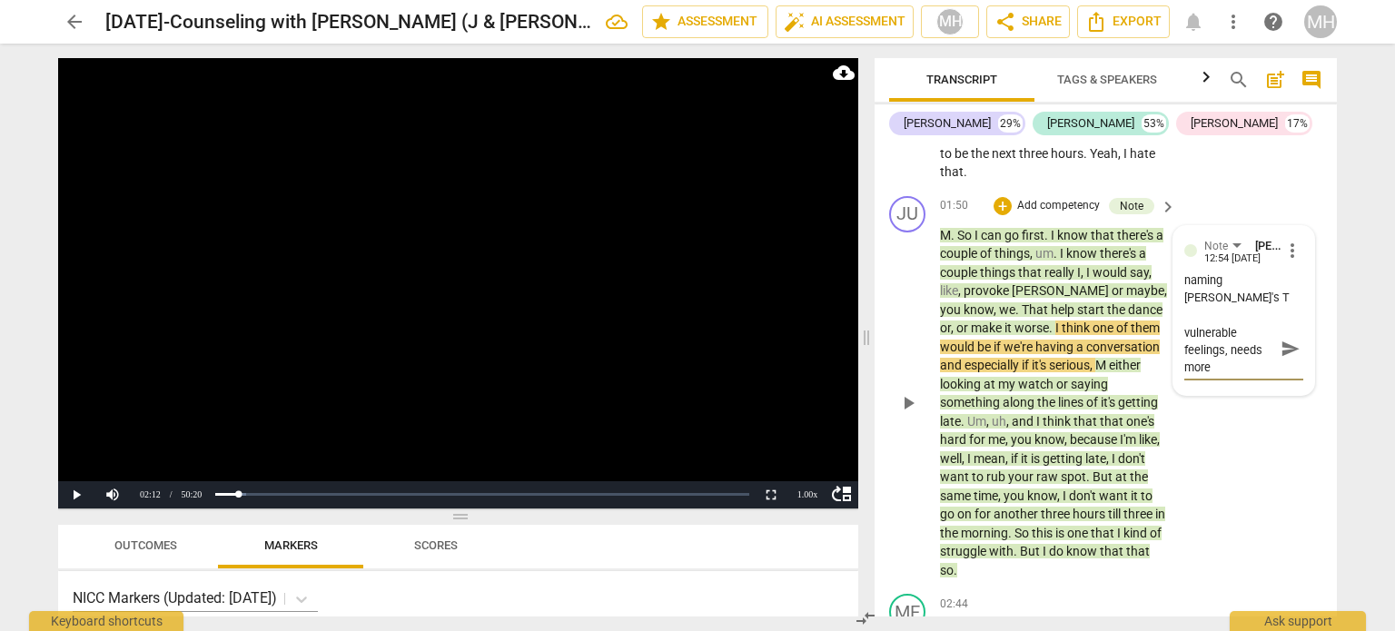
type textarea "his P, but he isn't naming the vulnerable feelings, needs more"
type textarea "his P, but he isn't naming the vulnerable feelings, needs more o"
type textarea "his P, but he isn't naming the vulnerable feelings, needs more of"
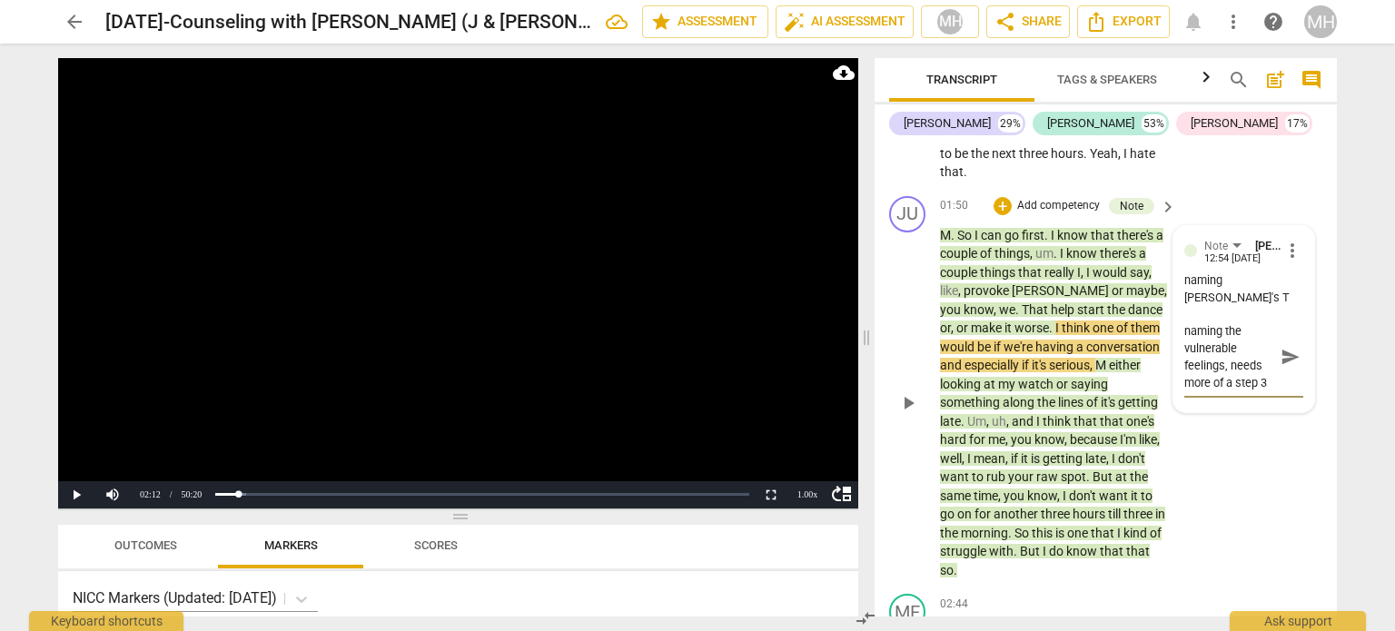
scroll to position [33, 0]
click at [1290, 347] on span "send" at bounding box center [1291, 357] width 20 height 20
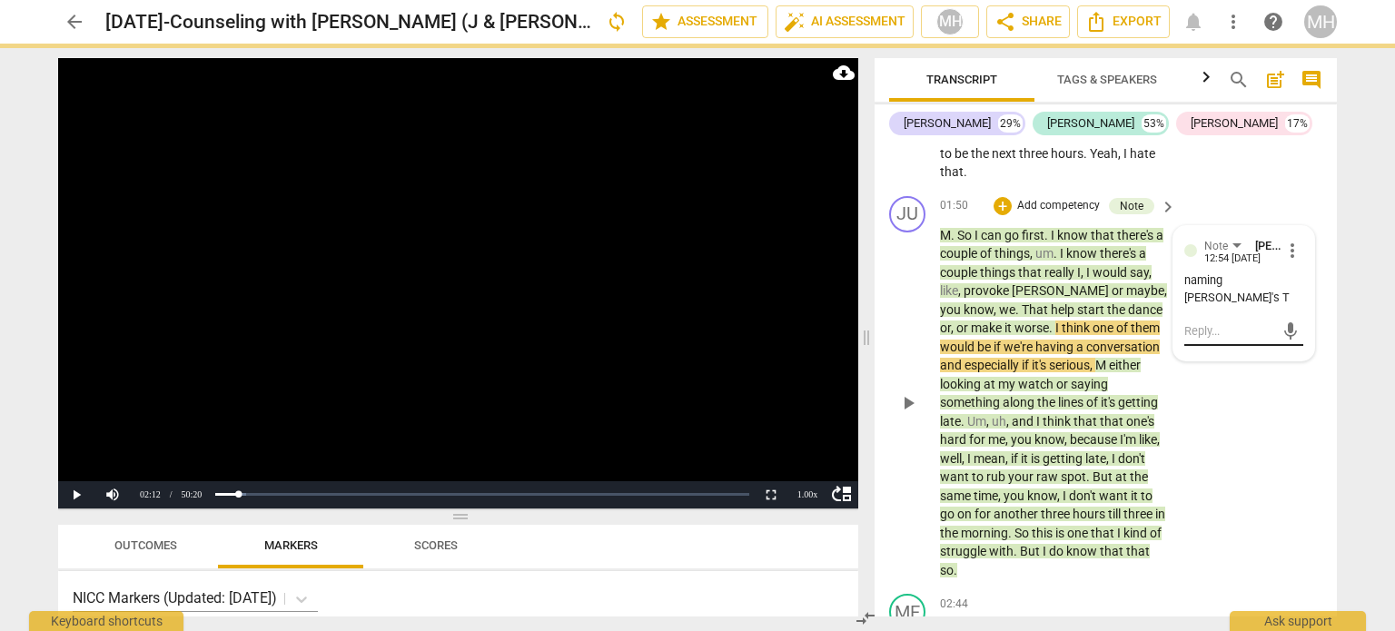
scroll to position [0, 0]
click at [605, 278] on video at bounding box center [458, 283] width 800 height 450
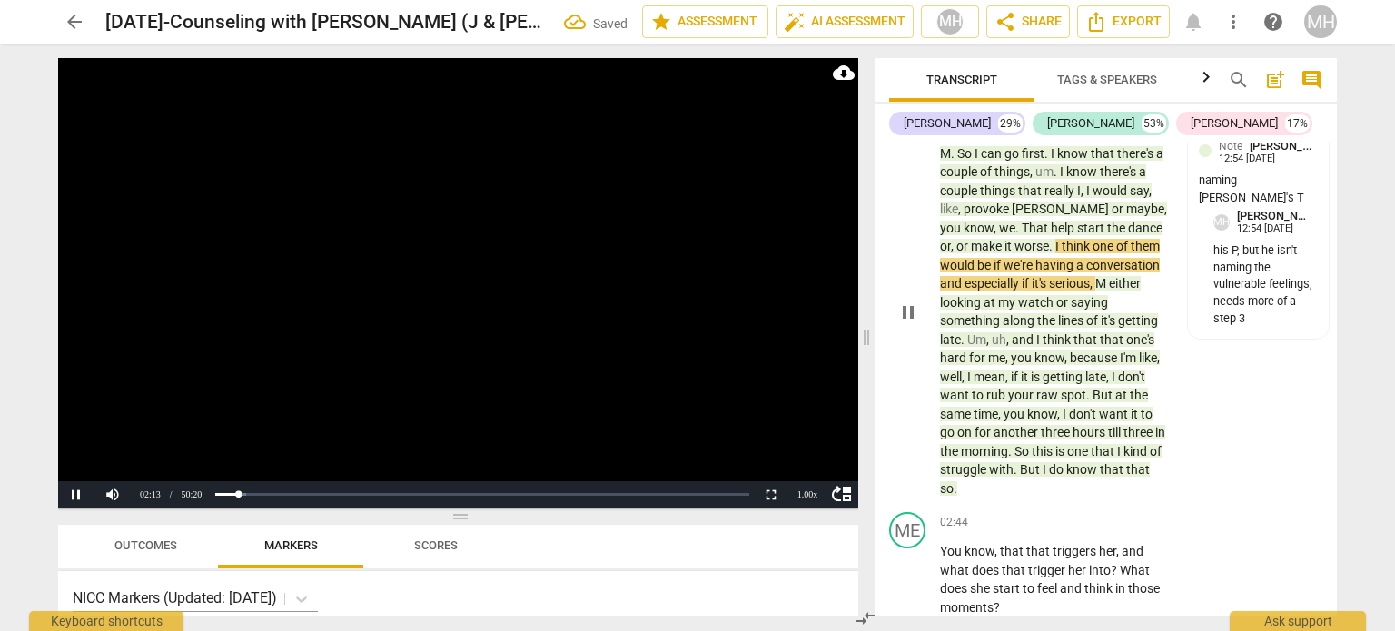
scroll to position [1863, 0]
click at [810, 489] on div "1.00 x" at bounding box center [807, 494] width 36 height 27
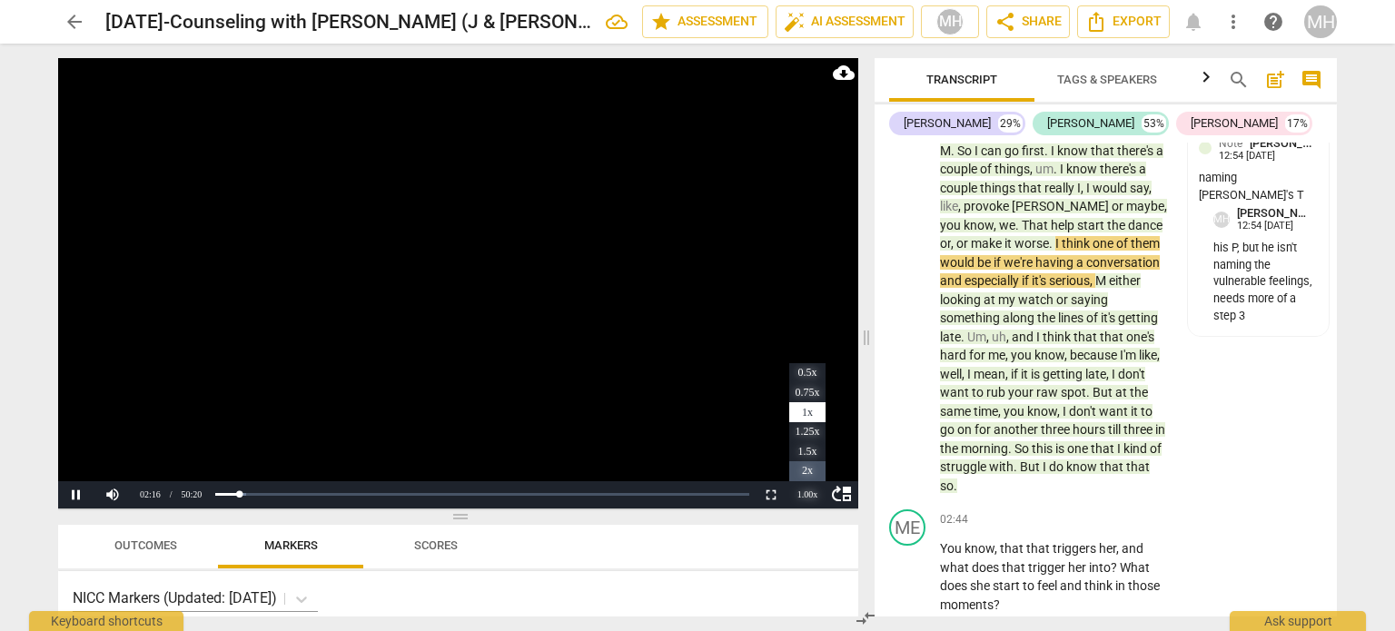
click at [809, 471] on li "2x" at bounding box center [807, 471] width 36 height 20
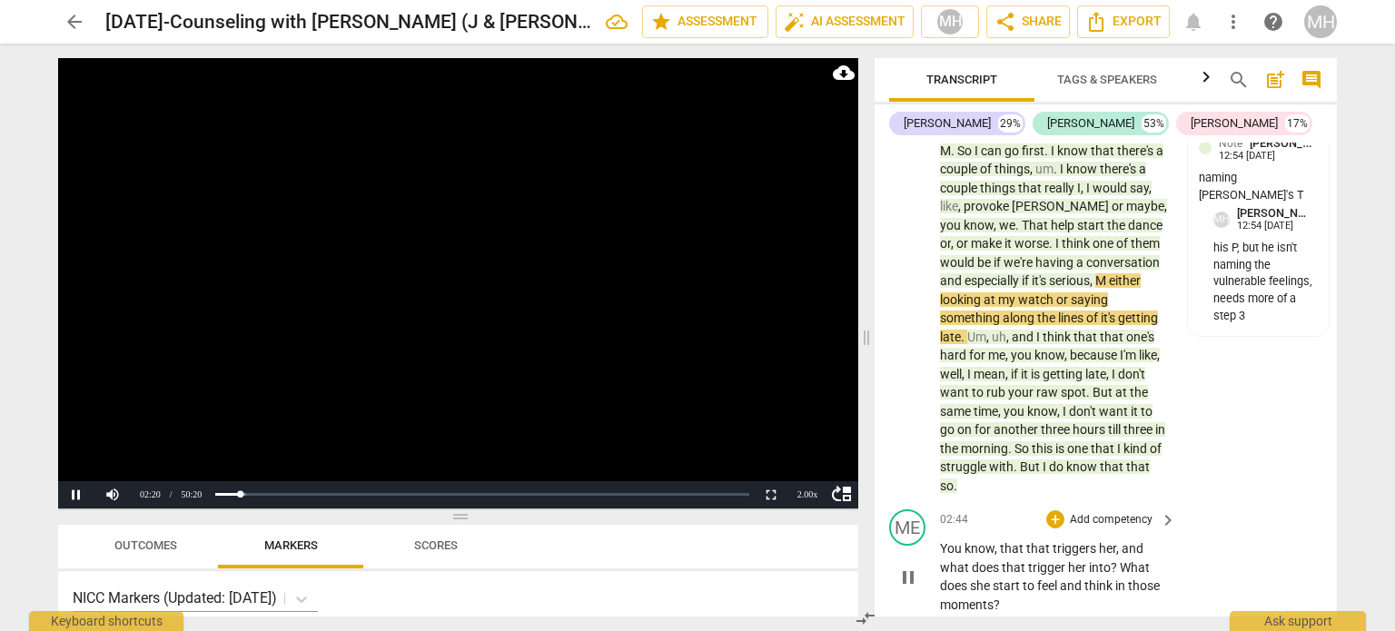
drag, startPoint x: 1257, startPoint y: 505, endPoint x: 1292, endPoint y: 524, distance: 40.2
click at [1292, 524] on div "ME play_arrow pause 02:44 + Add competency keyboard_arrow_right You know , that…" at bounding box center [1106, 561] width 462 height 119
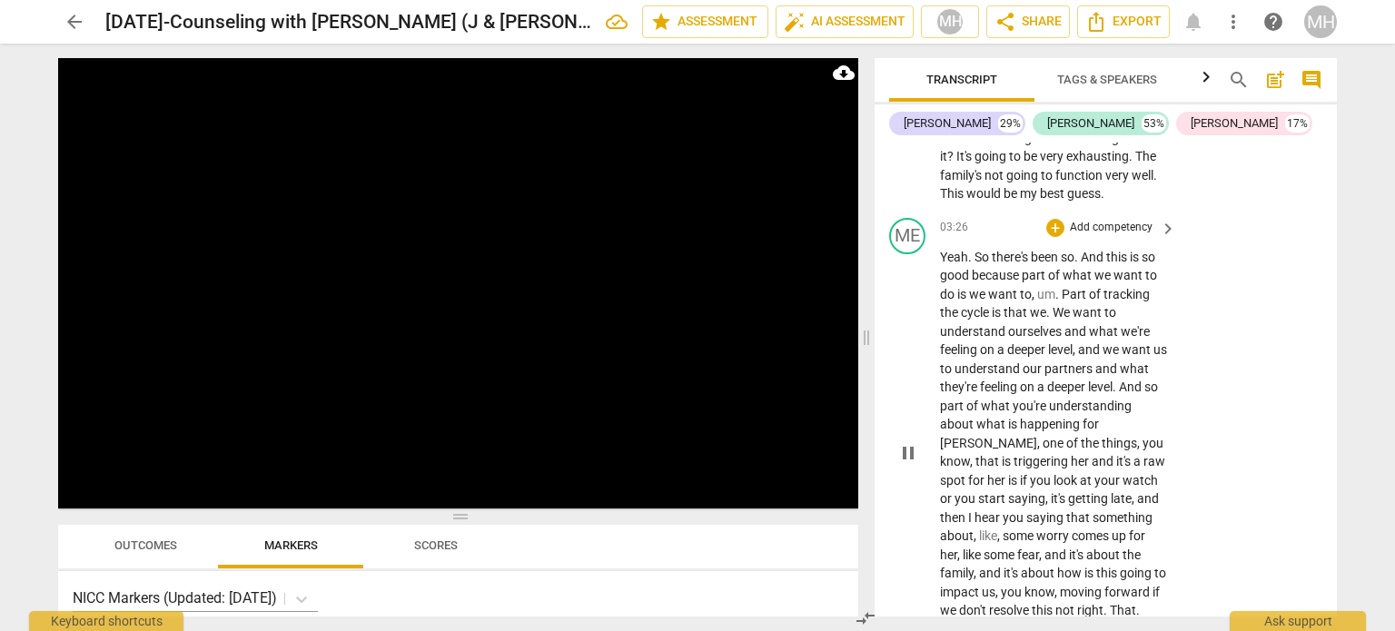
scroll to position [2597, 0]
click at [1116, 236] on p "Add competency" at bounding box center [1111, 228] width 86 height 16
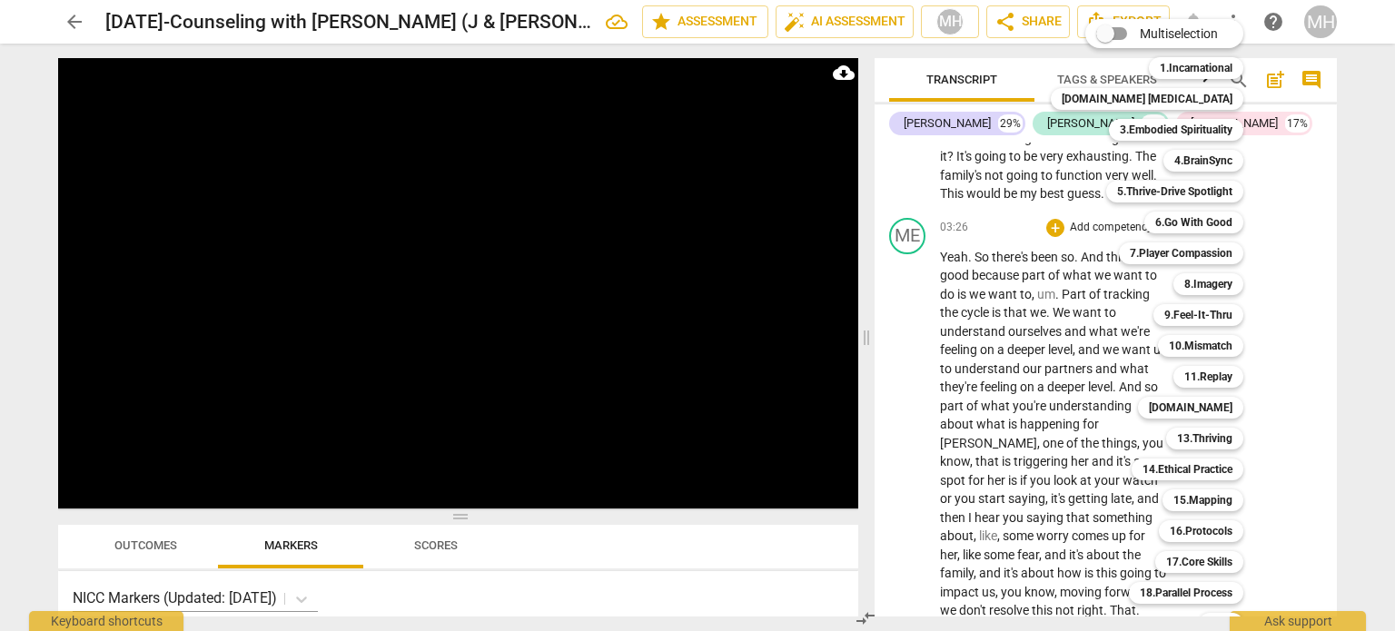
scroll to position [54, 0]
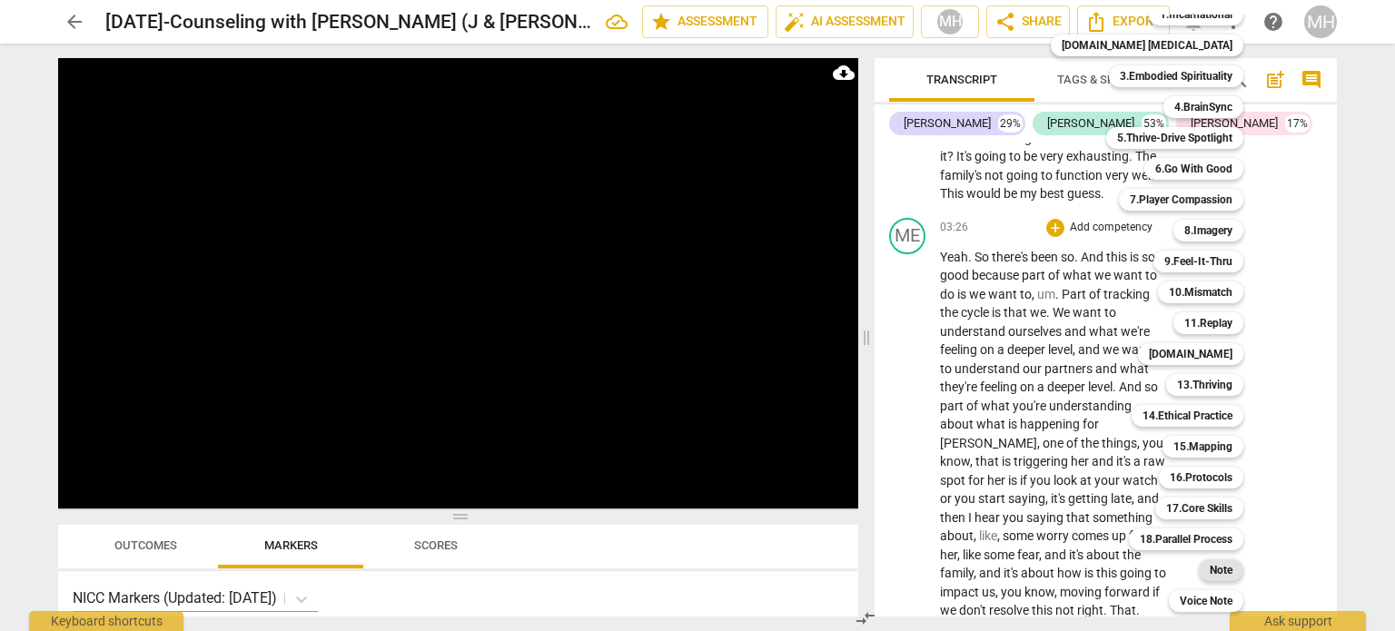
click at [1210, 572] on b "Note" at bounding box center [1221, 570] width 23 height 22
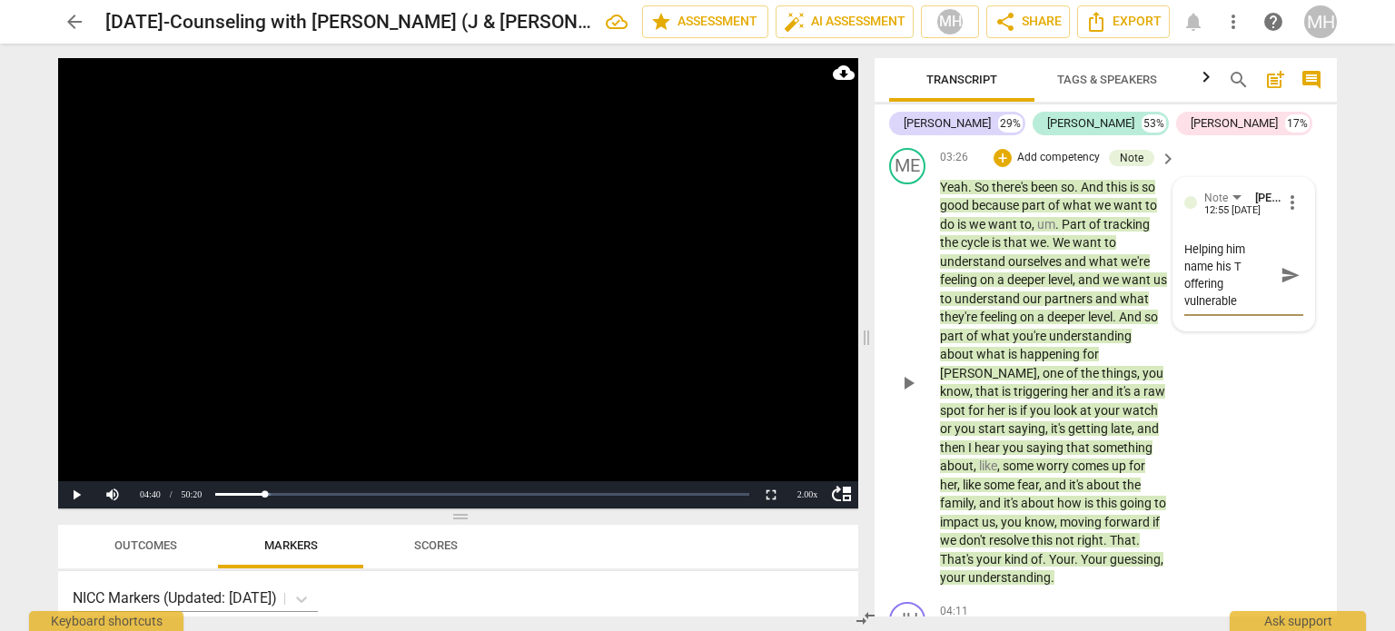
scroll to position [15, 0]
click at [1281, 280] on span "send" at bounding box center [1291, 275] width 20 height 20
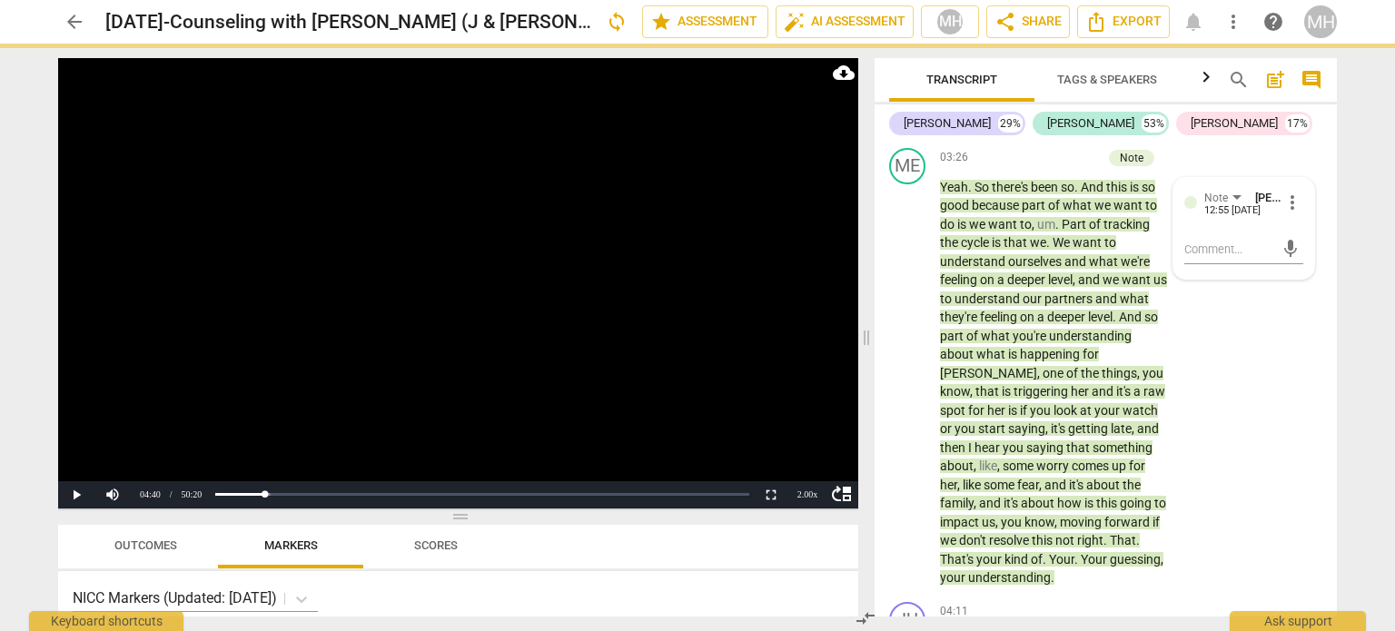
scroll to position [0, 0]
click at [610, 331] on video at bounding box center [458, 283] width 800 height 450
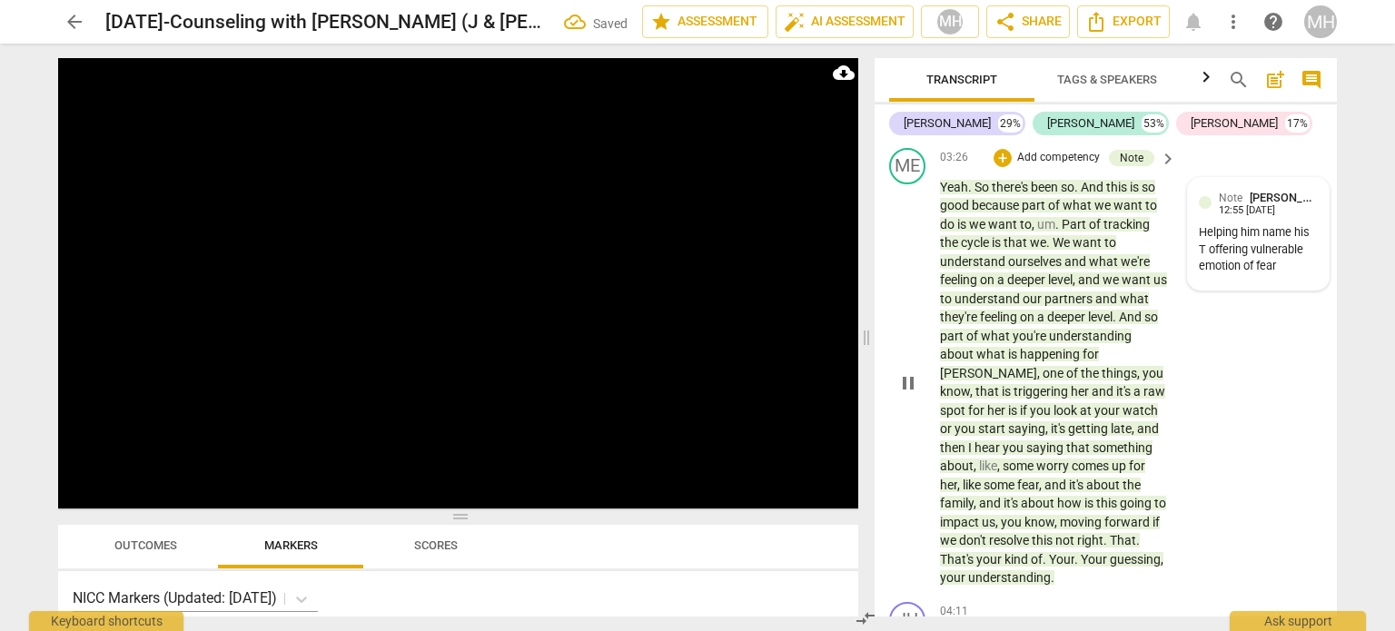
click at [1202, 263] on div "Helping him name his T offering vulnerable emotion of fear" at bounding box center [1258, 249] width 119 height 51
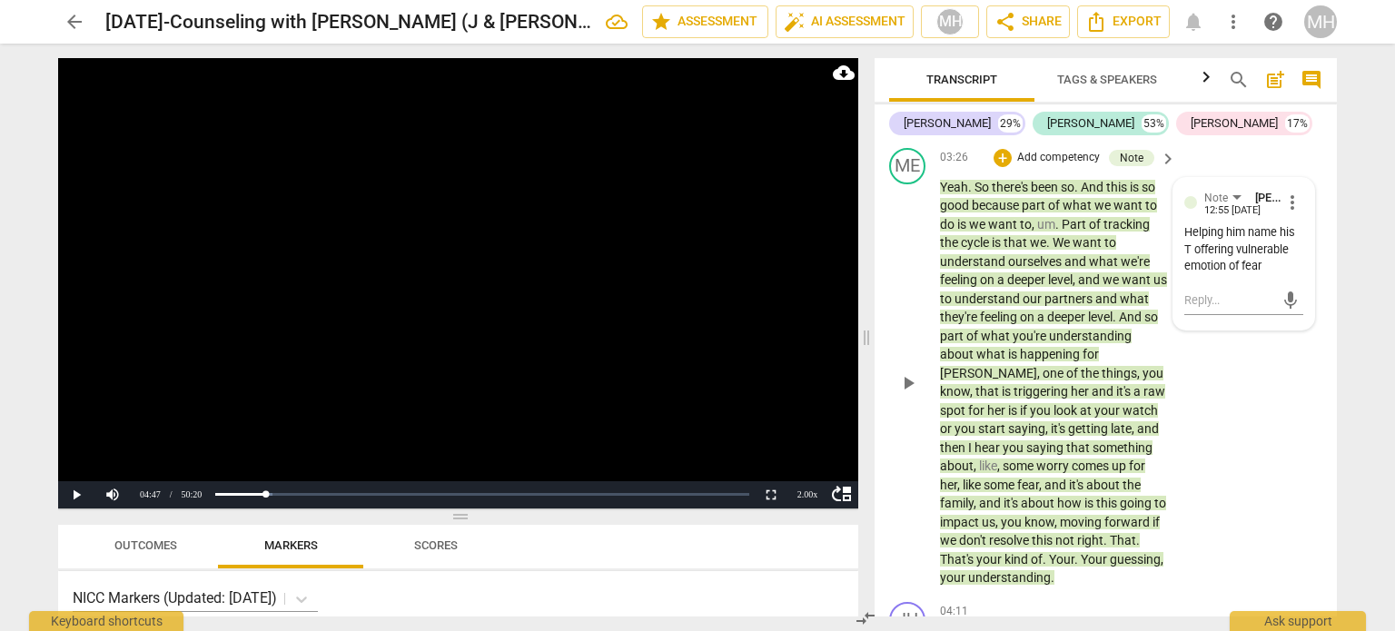
click at [1292, 212] on span "more_vert" at bounding box center [1292, 203] width 22 height 22
click at [1296, 221] on li "Edit" at bounding box center [1307, 215] width 63 height 35
click at [1184, 289] on textarea "Helping him name his T offering vulnerable emotion of fear" at bounding box center [1243, 268] width 119 height 69
click at [1292, 331] on textarea "Helping him name his T offering vulnerable emotion of fear" at bounding box center [1243, 286] width 119 height 104
click at [1260, 338] on textarea "Helping him name his T offering vulnerable emotion of fear" at bounding box center [1243, 286] width 119 height 104
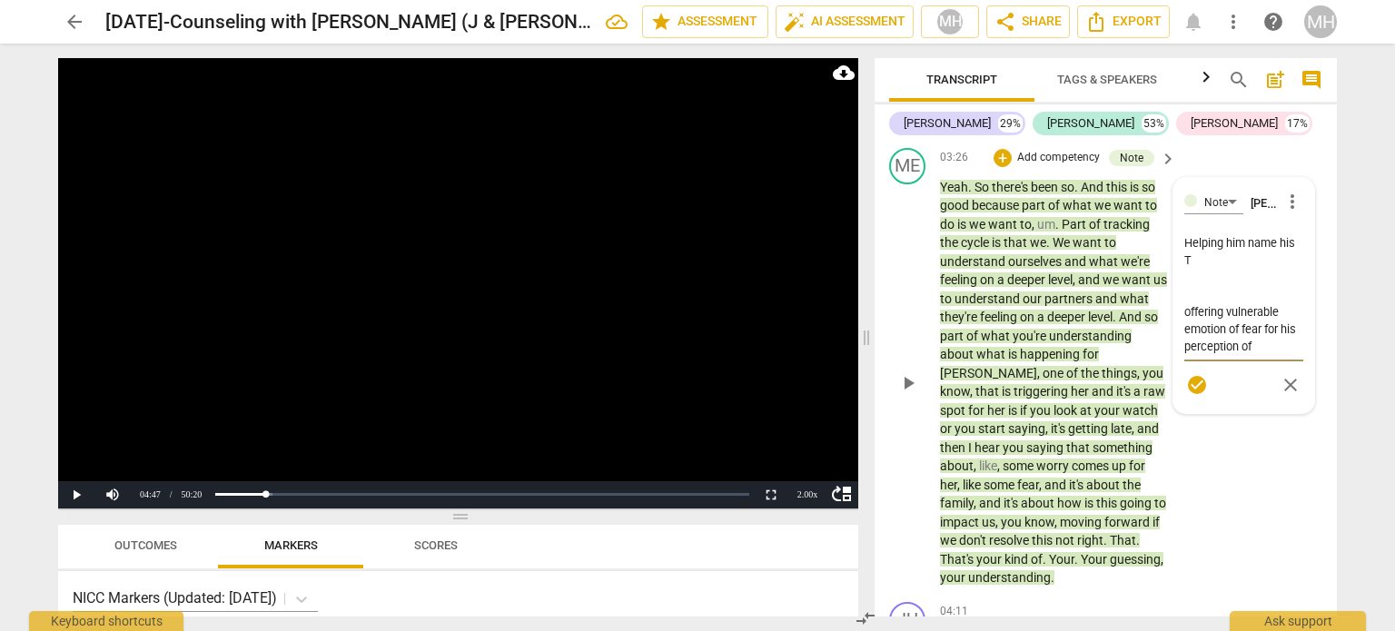
click at [1200, 396] on span "check_circle" at bounding box center [1197, 385] width 22 height 22
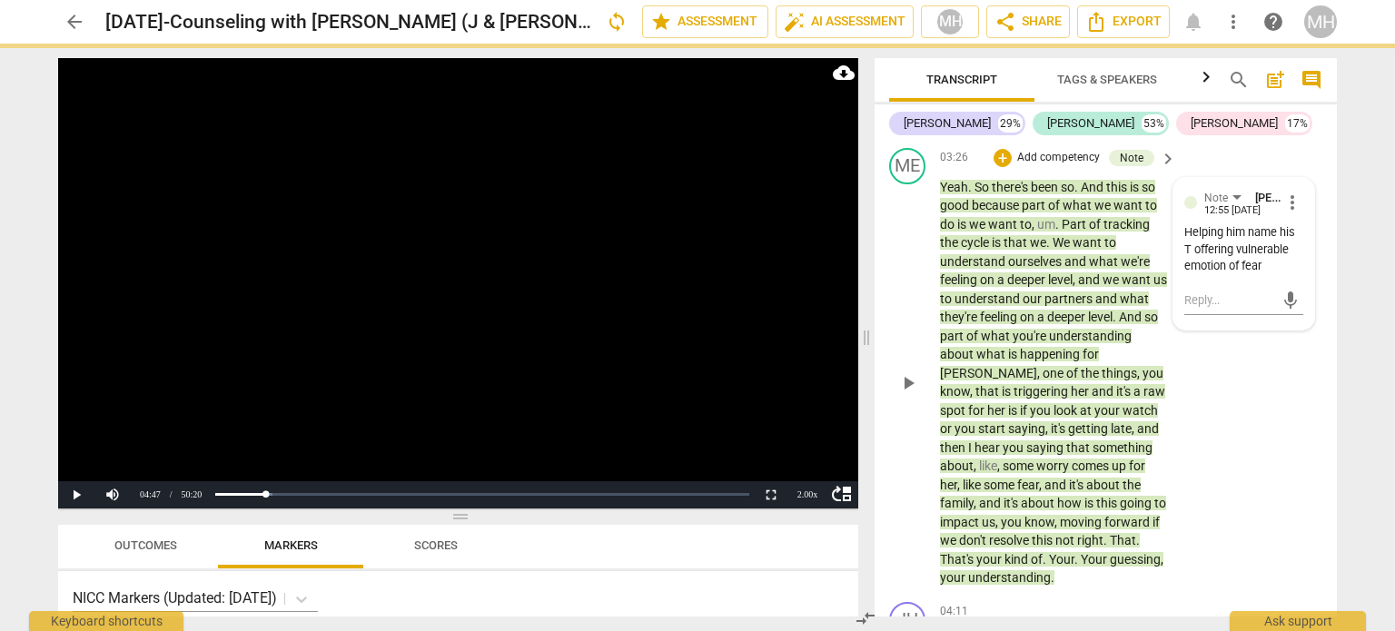
click at [648, 361] on video at bounding box center [458, 283] width 800 height 450
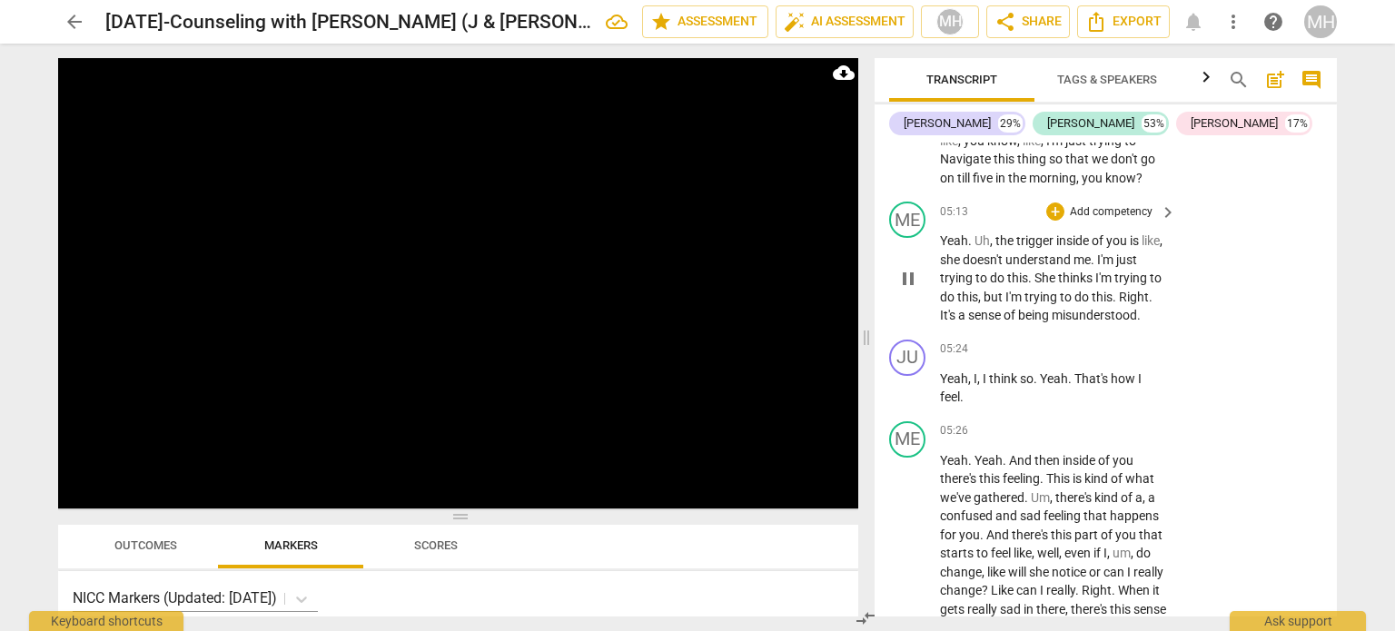
scroll to position [3754, 0]
click at [1098, 220] on p "Add competency" at bounding box center [1111, 211] width 86 height 16
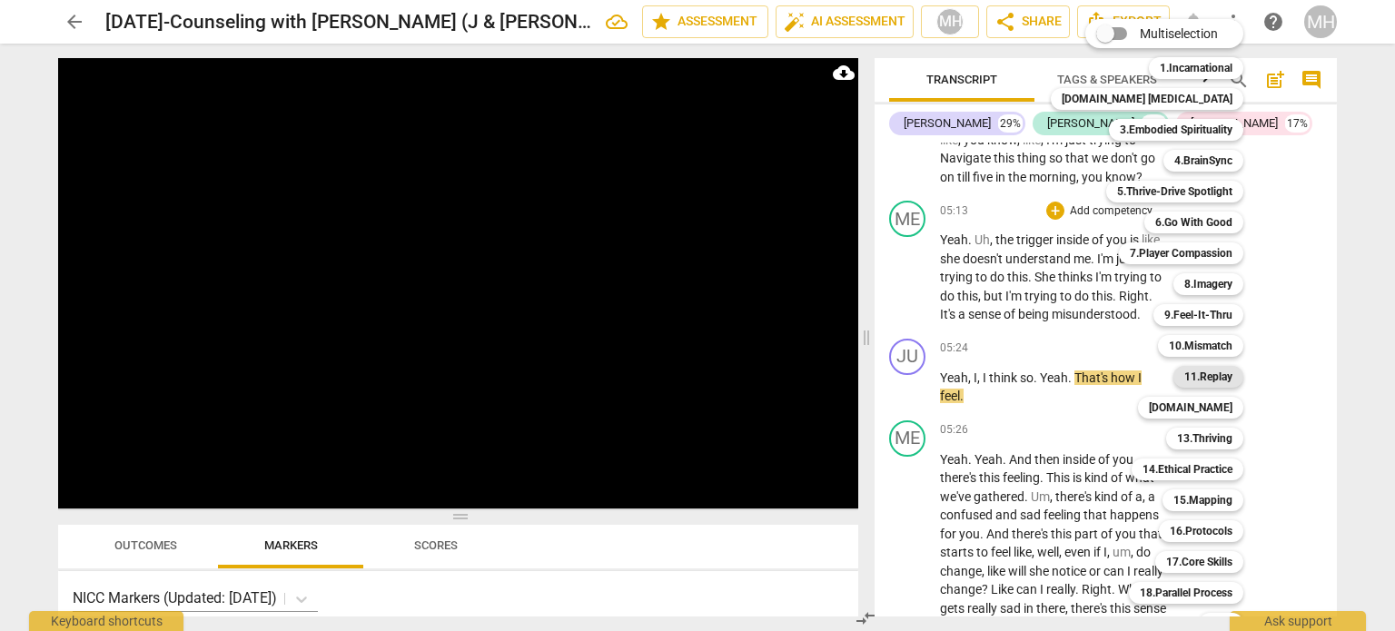
scroll to position [54, 0]
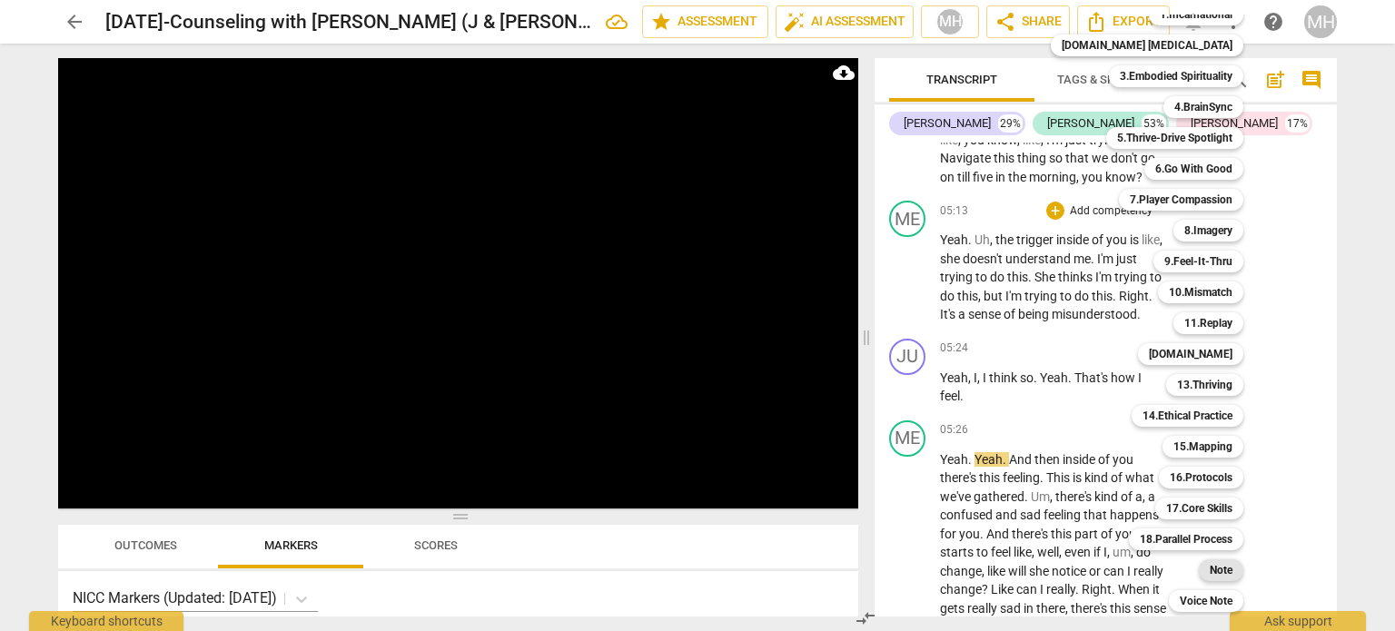
click at [1210, 576] on b "Note" at bounding box center [1221, 570] width 23 height 22
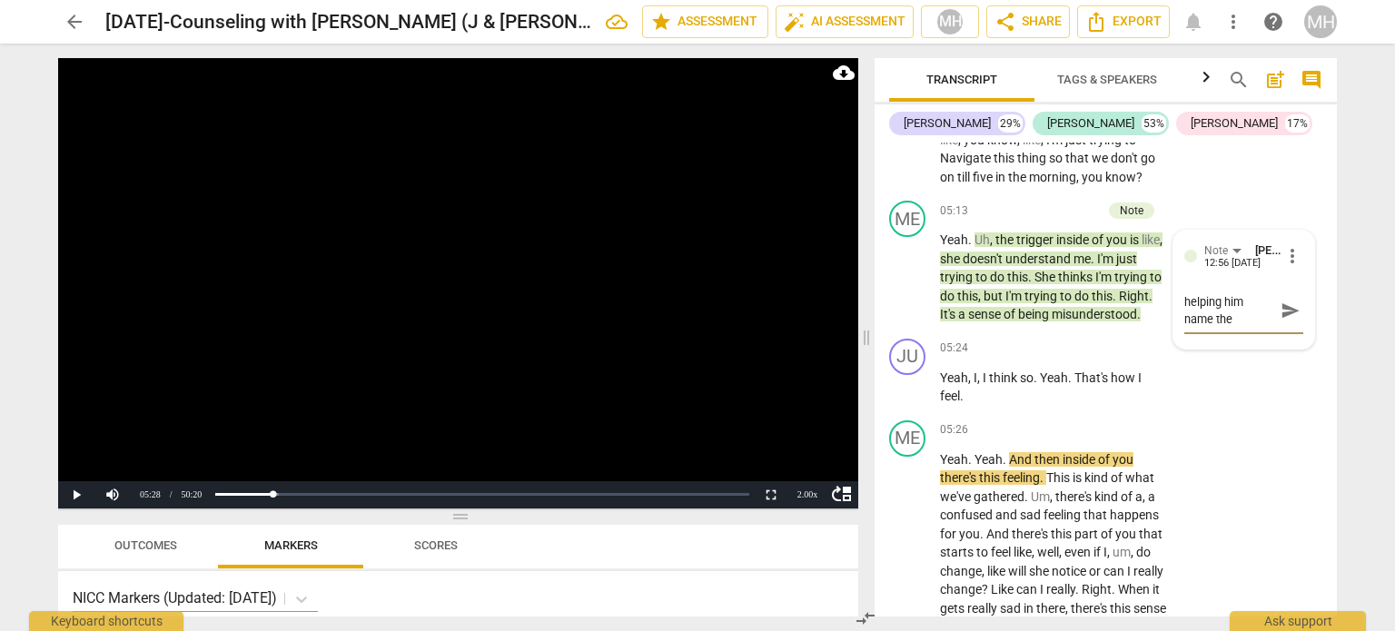
scroll to position [15, 0]
click at [1284, 321] on span "send" at bounding box center [1291, 311] width 20 height 20
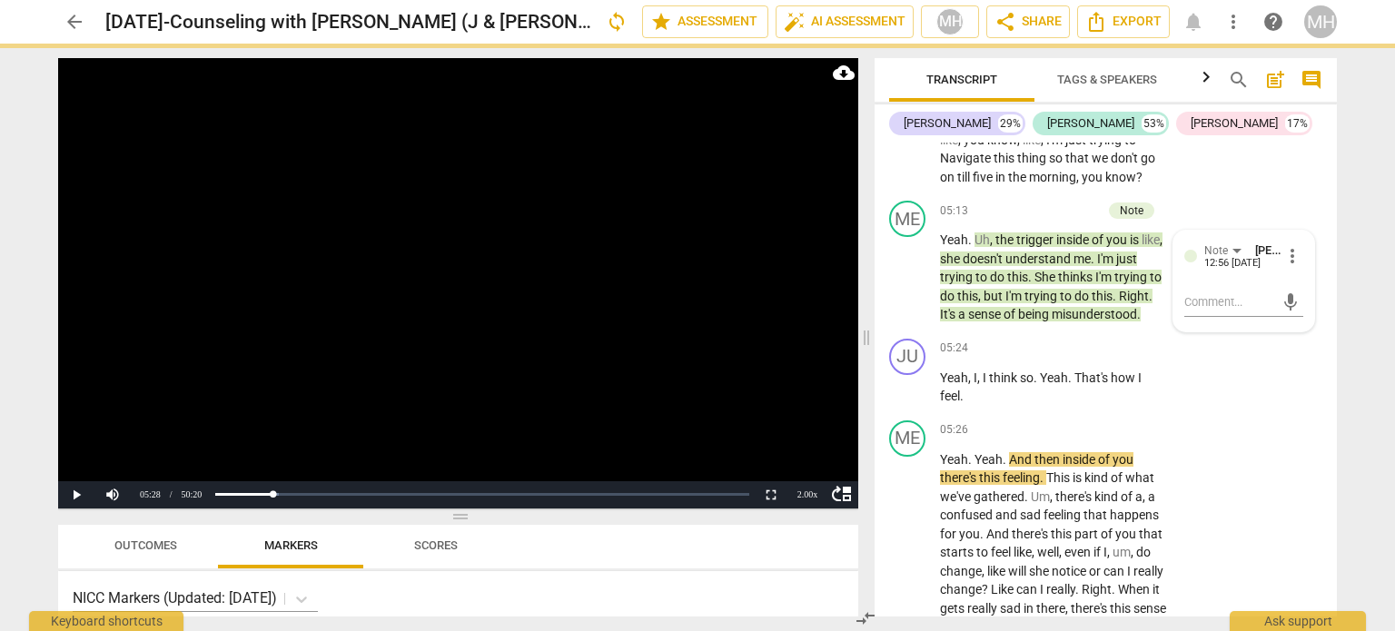
scroll to position [0, 0]
click at [707, 309] on video at bounding box center [458, 283] width 800 height 450
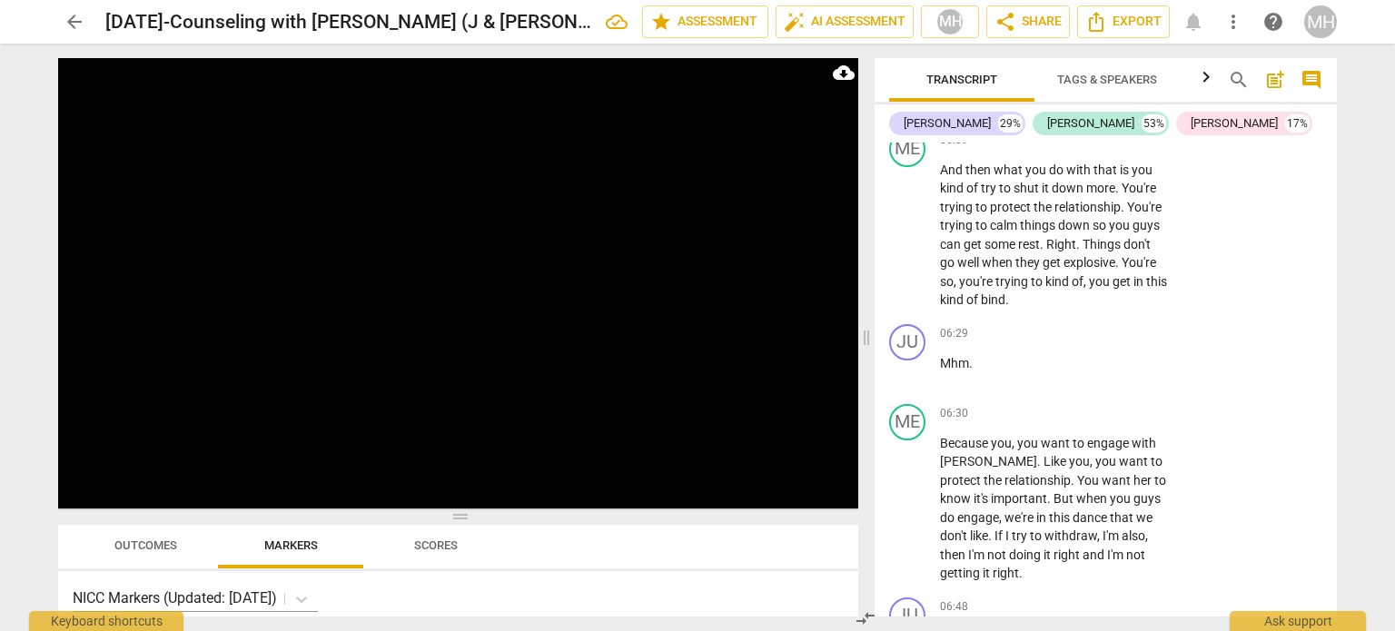
scroll to position [4432, 0]
click at [1140, 146] on p "Add competency" at bounding box center [1111, 138] width 86 height 16
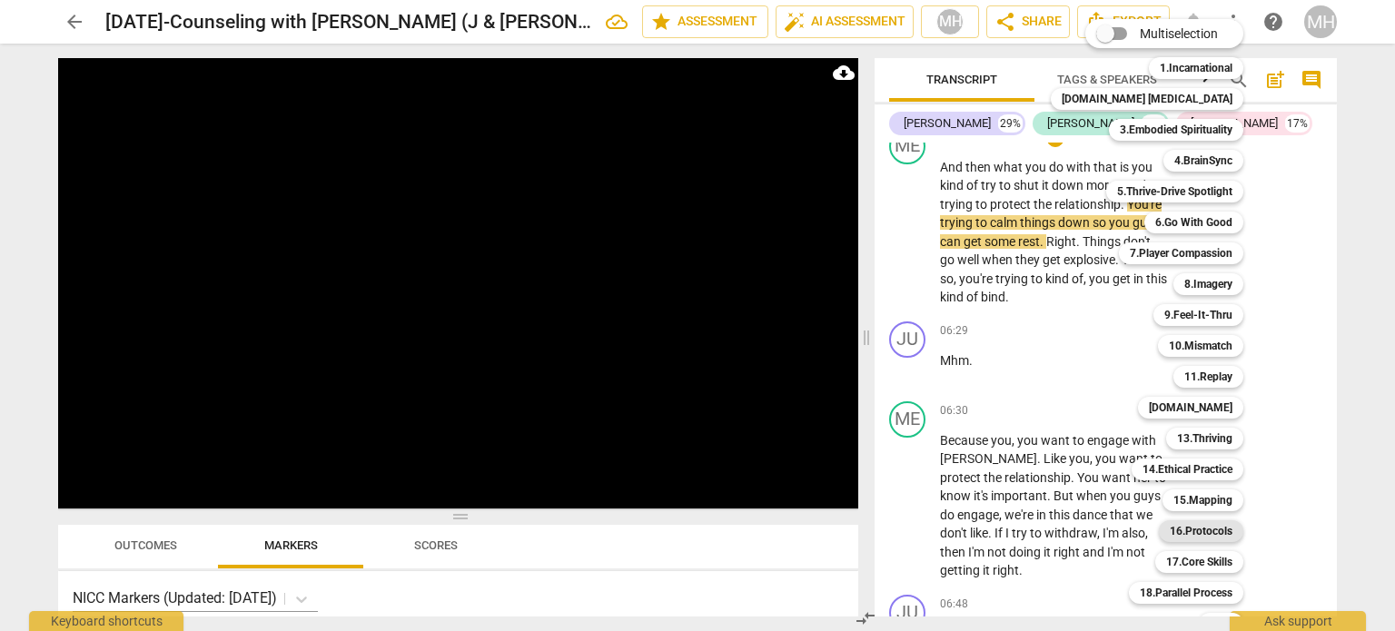
scroll to position [54, 0]
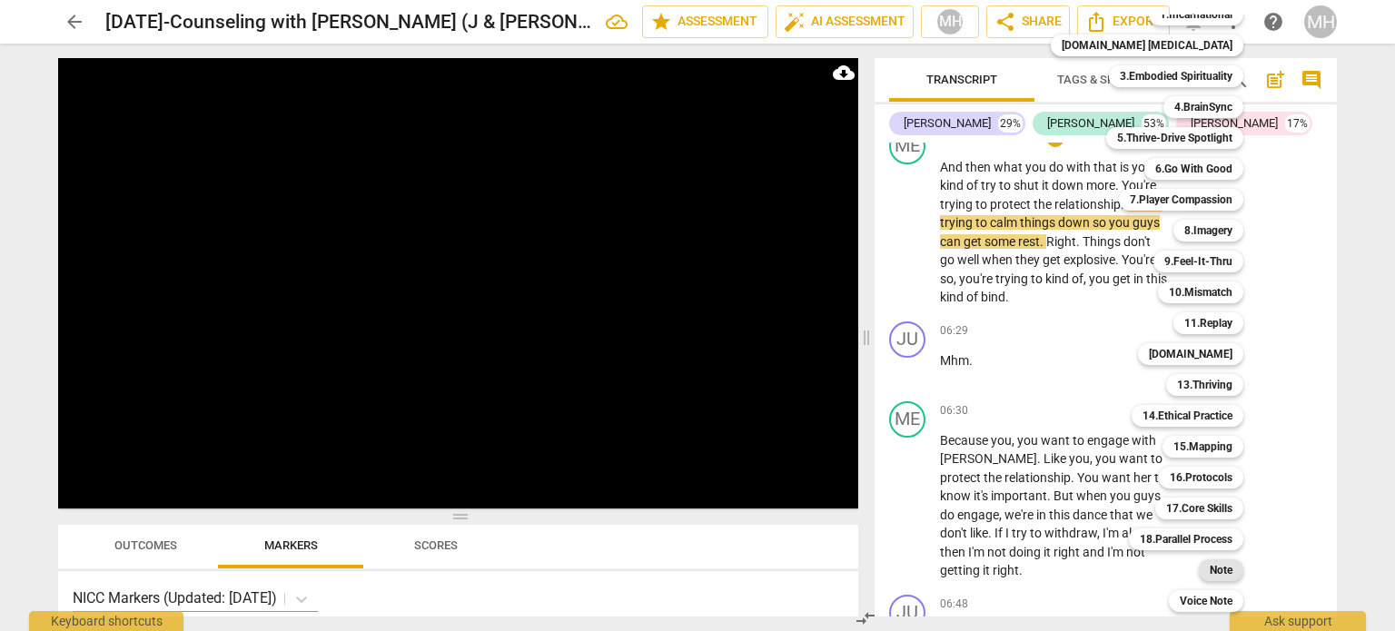
click at [1210, 568] on b "Note" at bounding box center [1221, 570] width 23 height 22
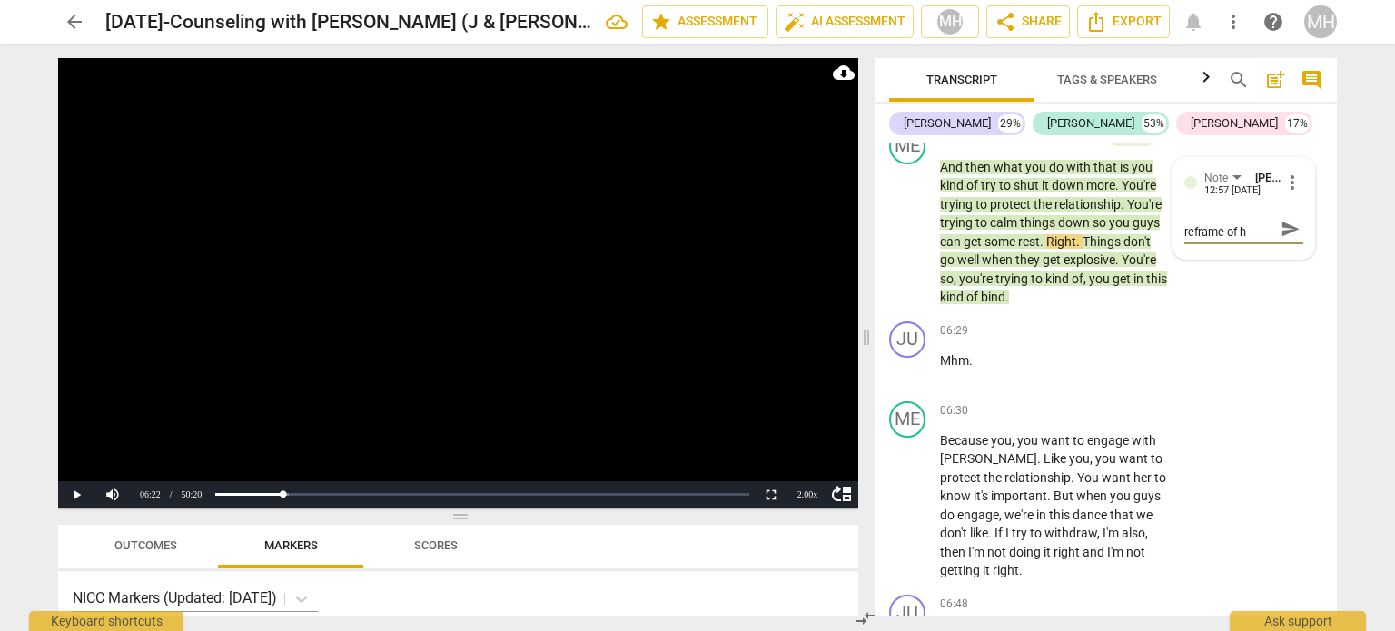
scroll to position [0, 0]
click at [1280, 251] on button "send" at bounding box center [1290, 237] width 26 height 26
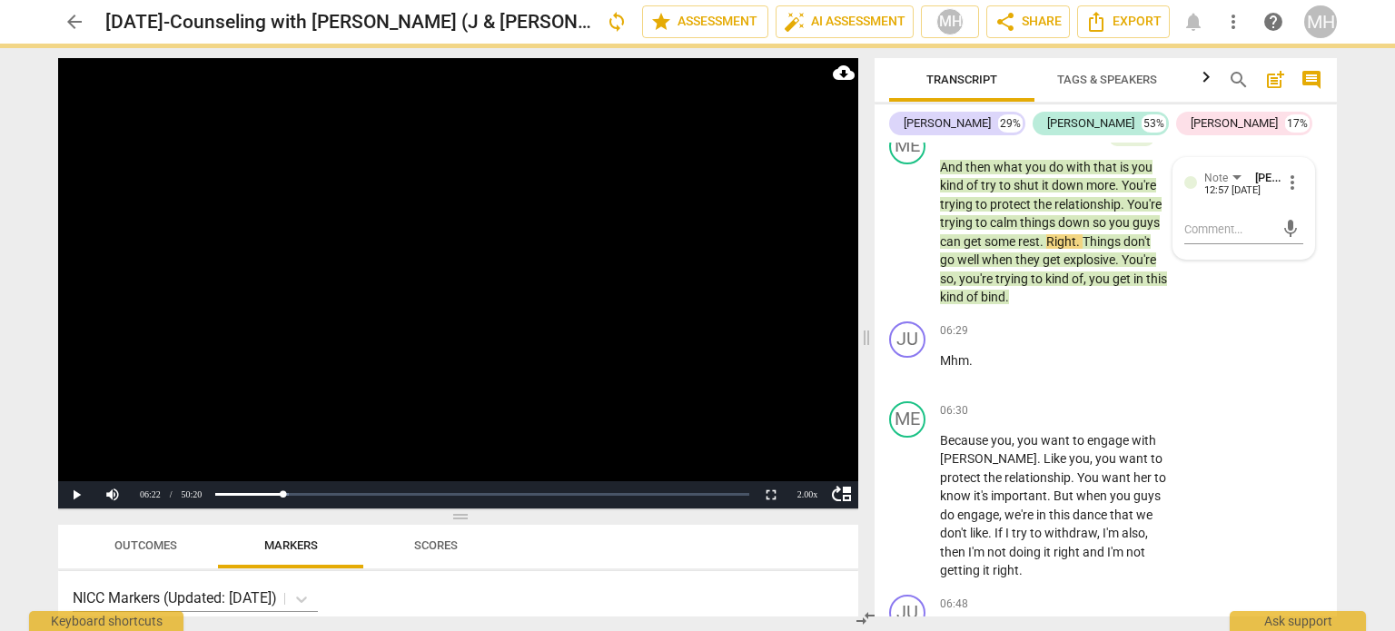
click at [625, 341] on video at bounding box center [458, 283] width 800 height 450
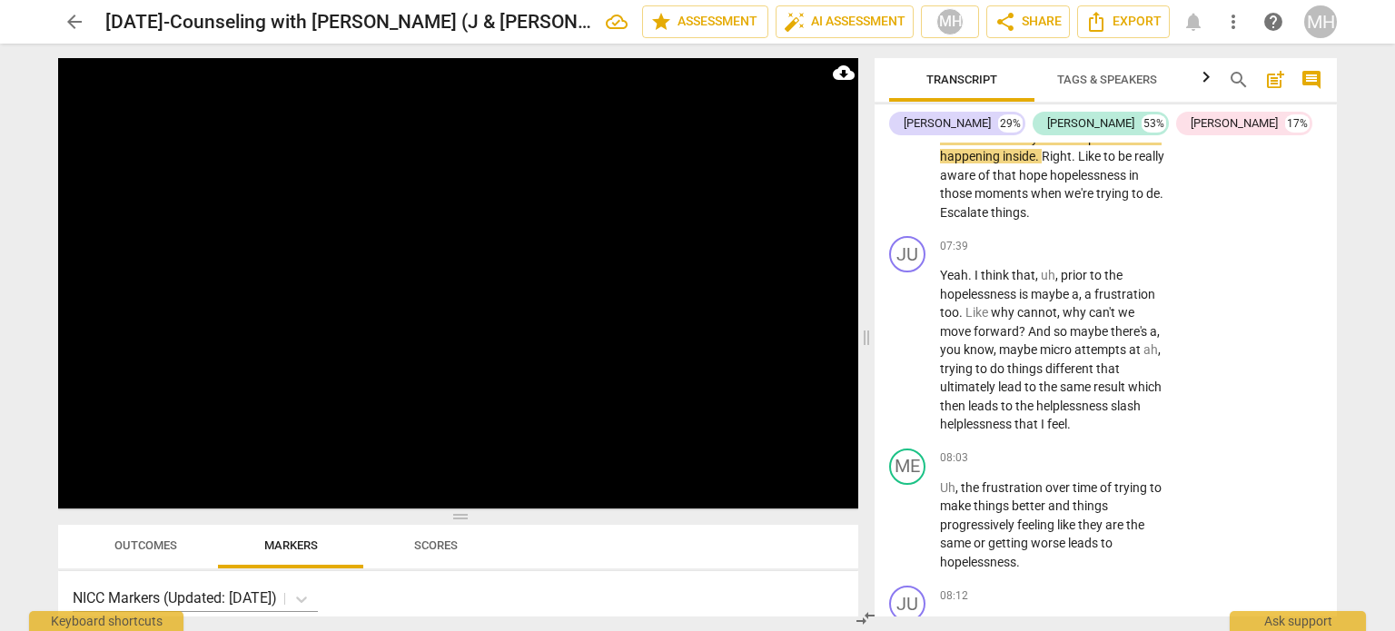
scroll to position [5311, 0]
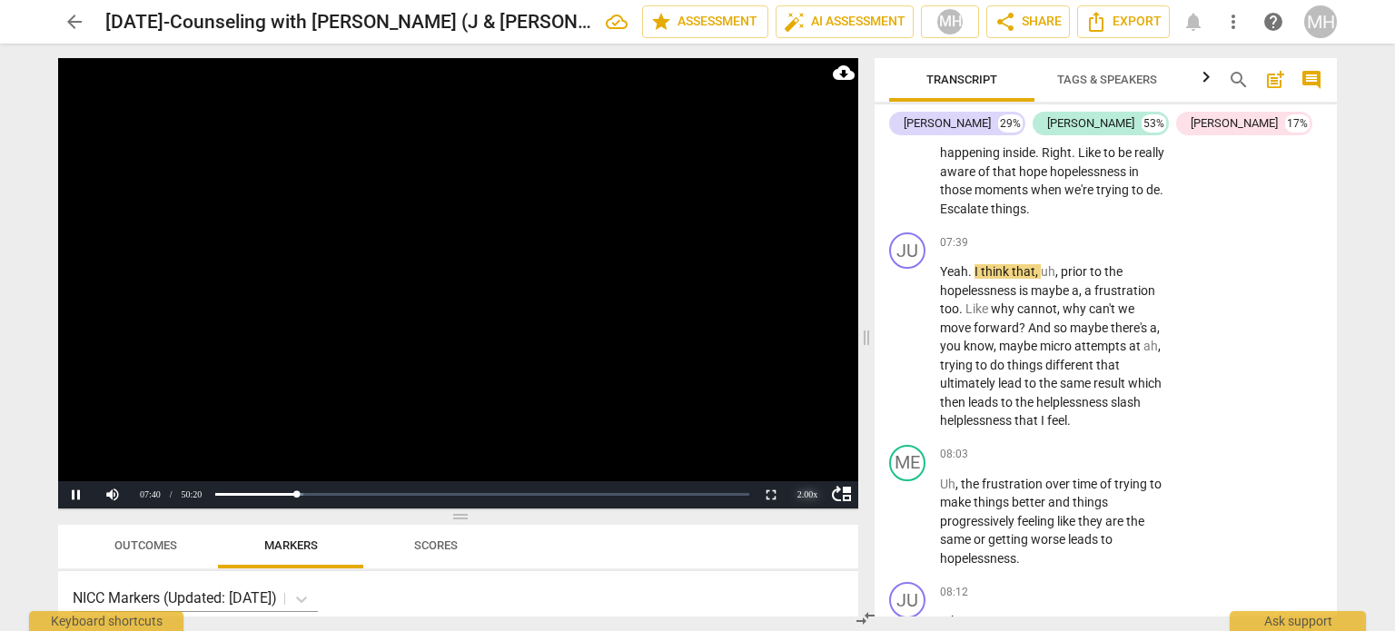
click at [811, 497] on div "2.00 x" at bounding box center [807, 494] width 36 height 27
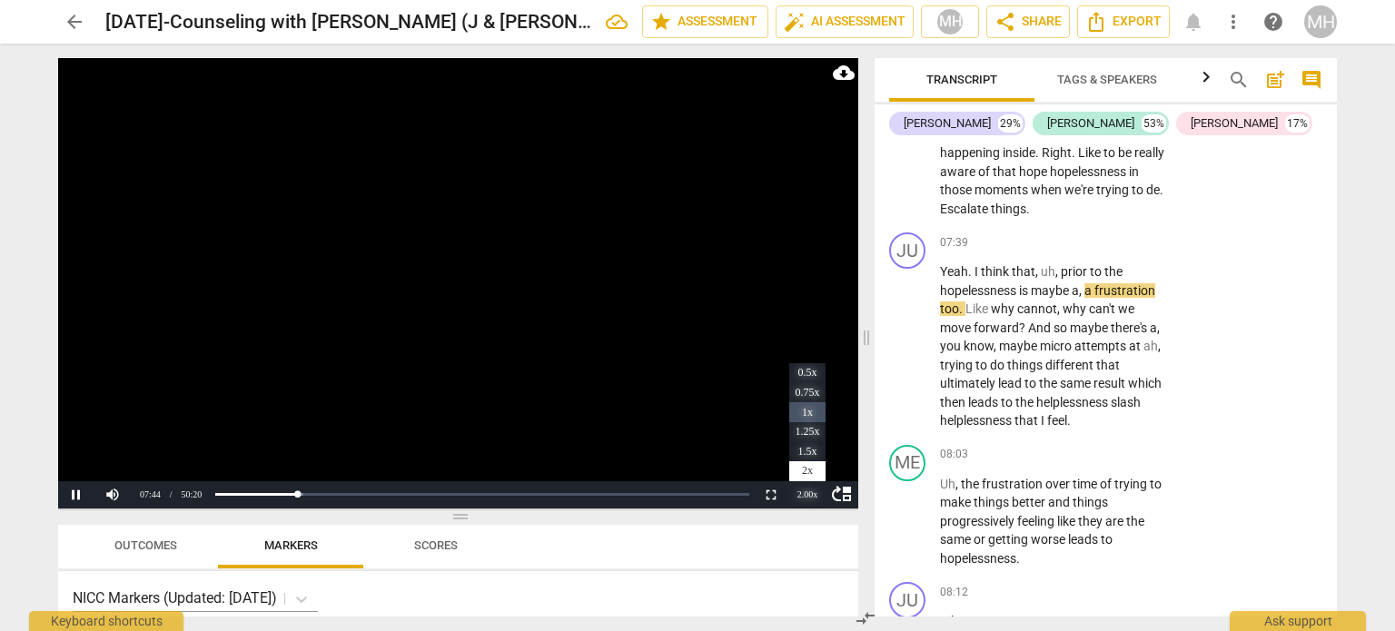
click at [810, 415] on li "1x" at bounding box center [807, 412] width 36 height 20
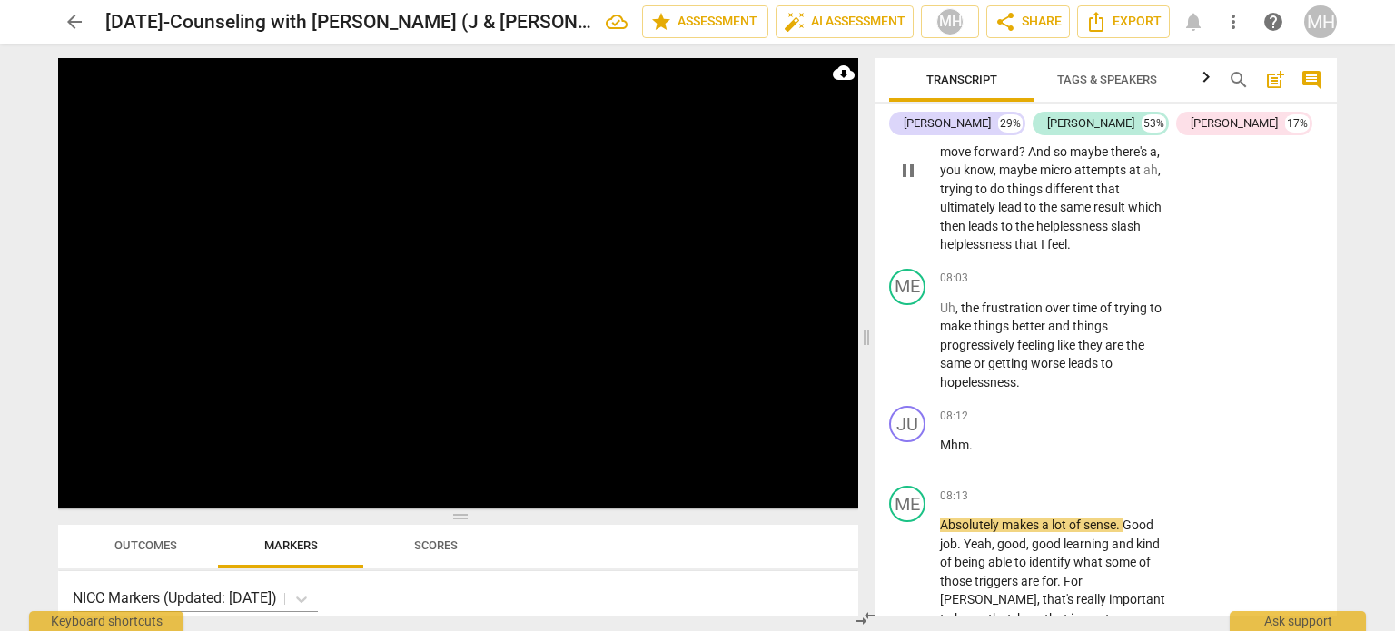
scroll to position [5496, 0]
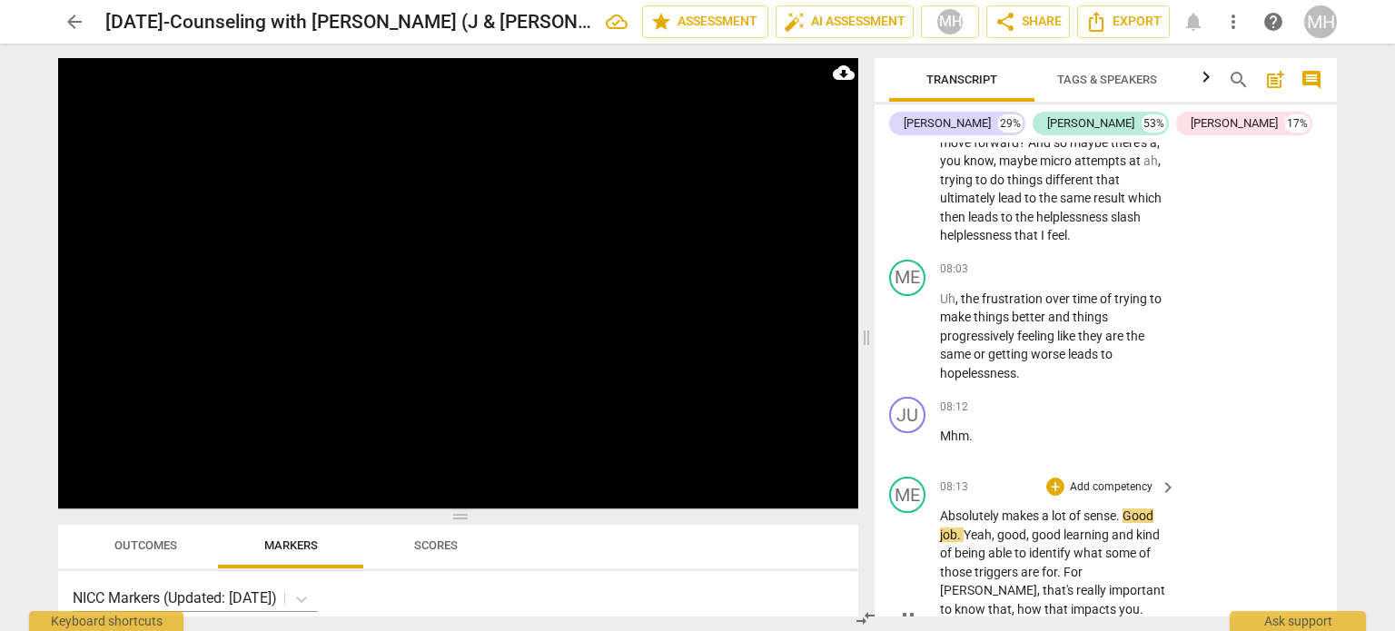
click at [1084, 496] on p "Add competency" at bounding box center [1111, 488] width 86 height 16
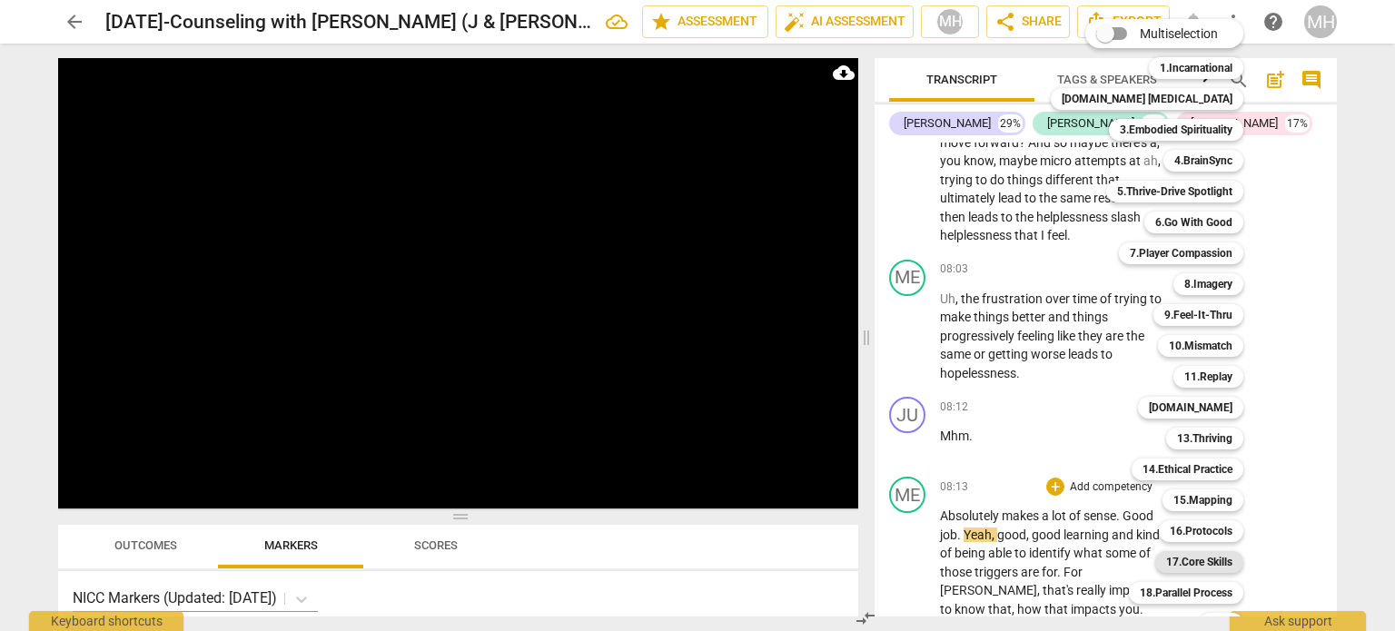
click at [1166, 563] on b "17.Core Skills" at bounding box center [1199, 562] width 66 height 22
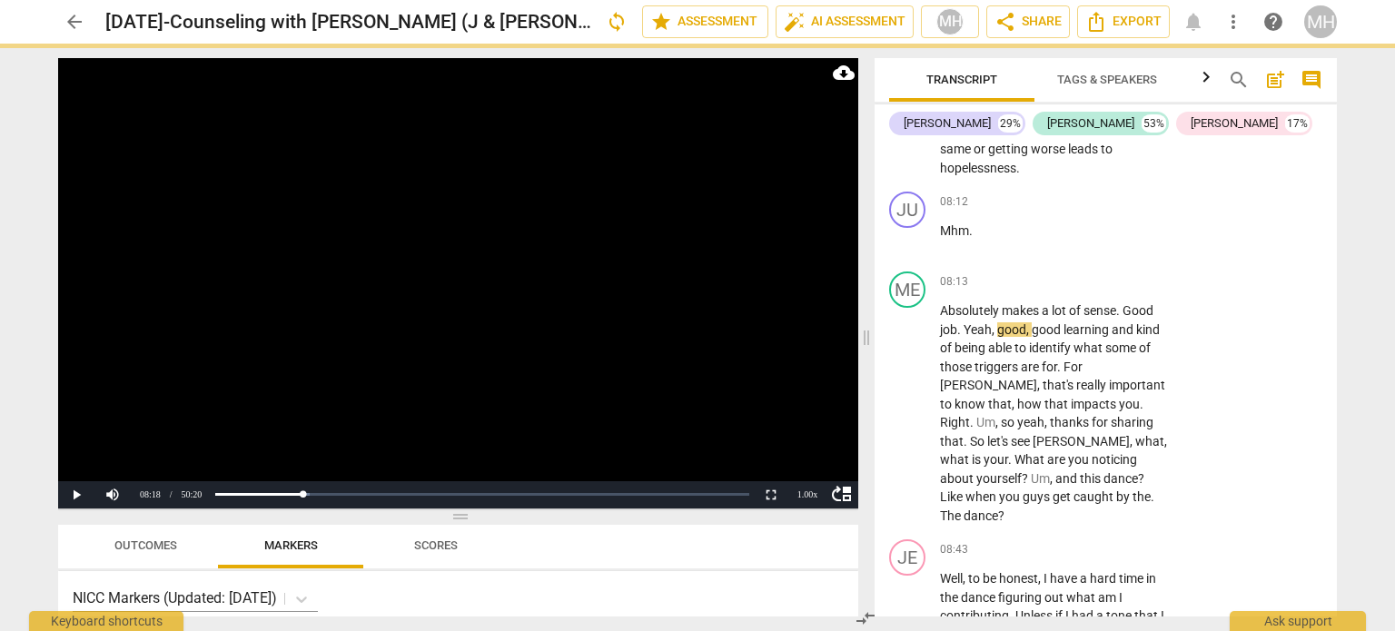
scroll to position [5972, 0]
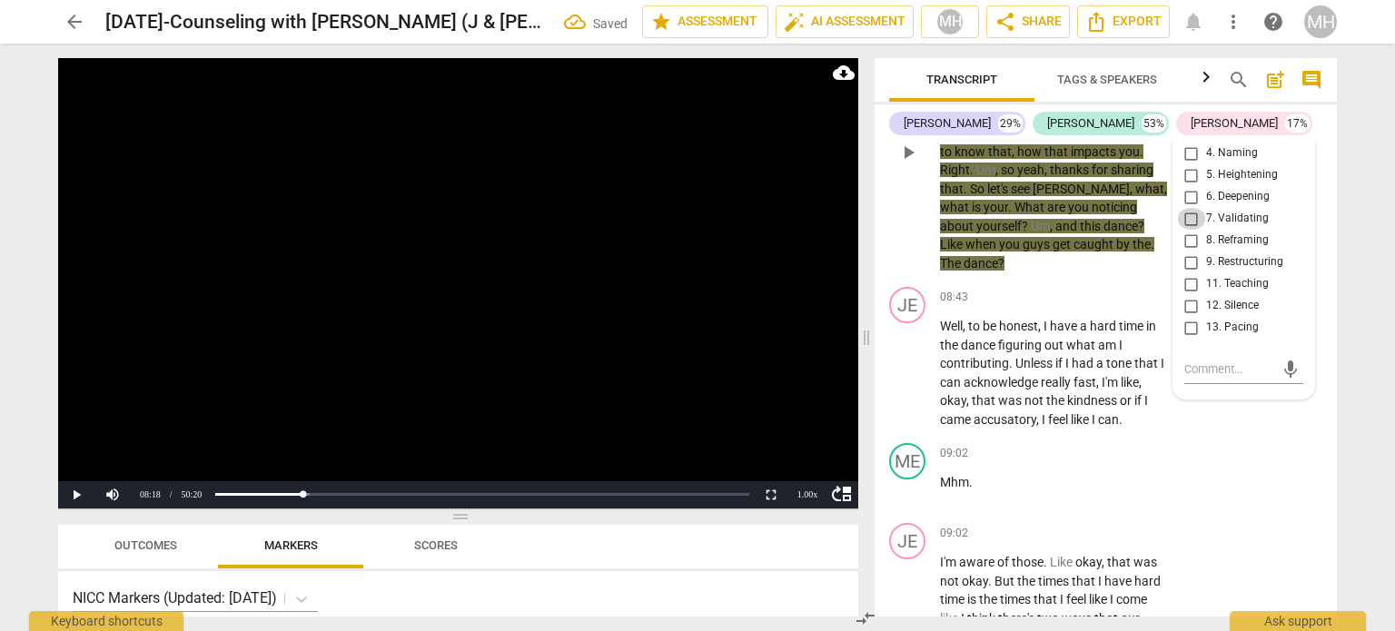
click at [1189, 227] on input "7. Validating" at bounding box center [1191, 219] width 29 height 22
click at [690, 298] on video at bounding box center [458, 283] width 800 height 450
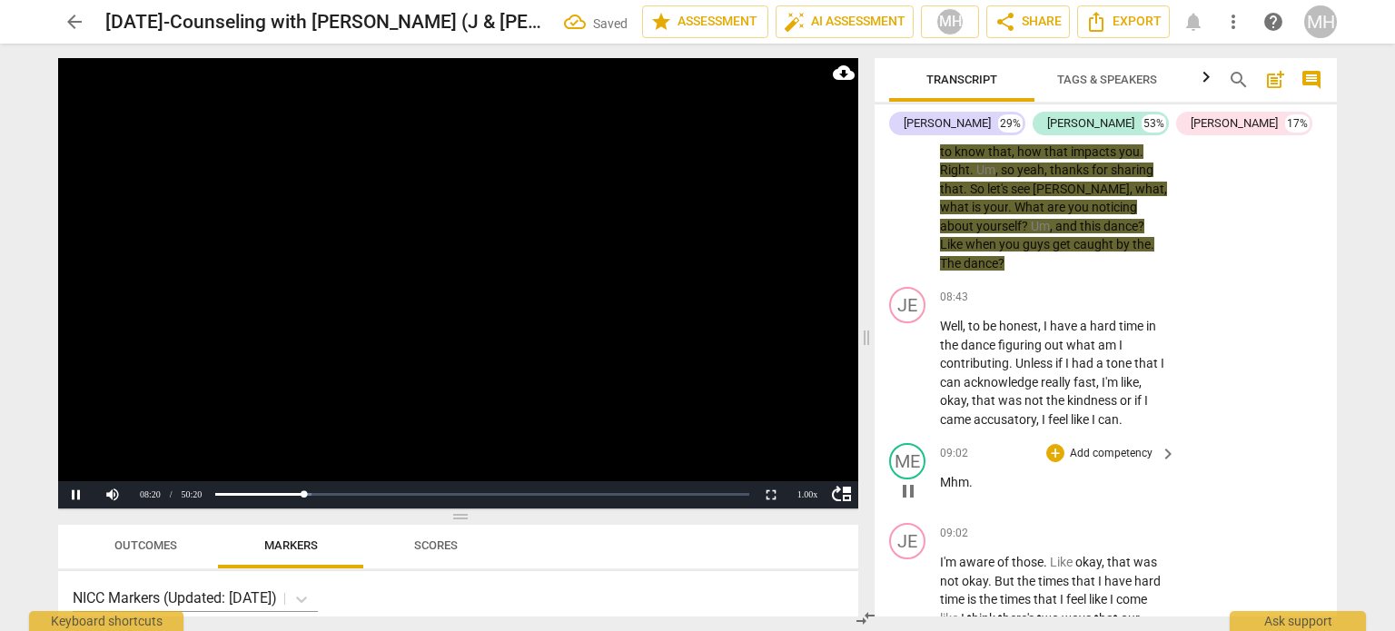
scroll to position [6016, 0]
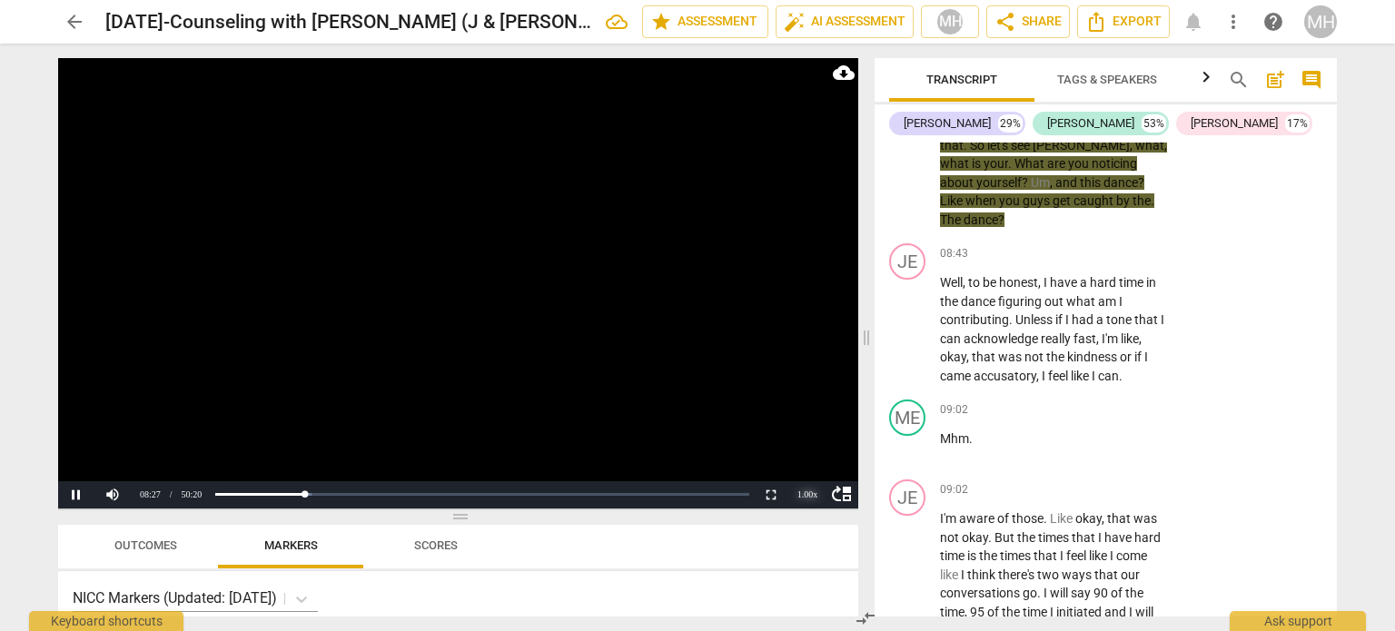
click at [800, 490] on div "1.00 x" at bounding box center [807, 494] width 36 height 27
click at [810, 470] on li "2x" at bounding box center [807, 471] width 36 height 20
click at [808, 494] on div "2.00 x" at bounding box center [807, 494] width 36 height 27
click at [804, 414] on li "1x" at bounding box center [807, 412] width 36 height 20
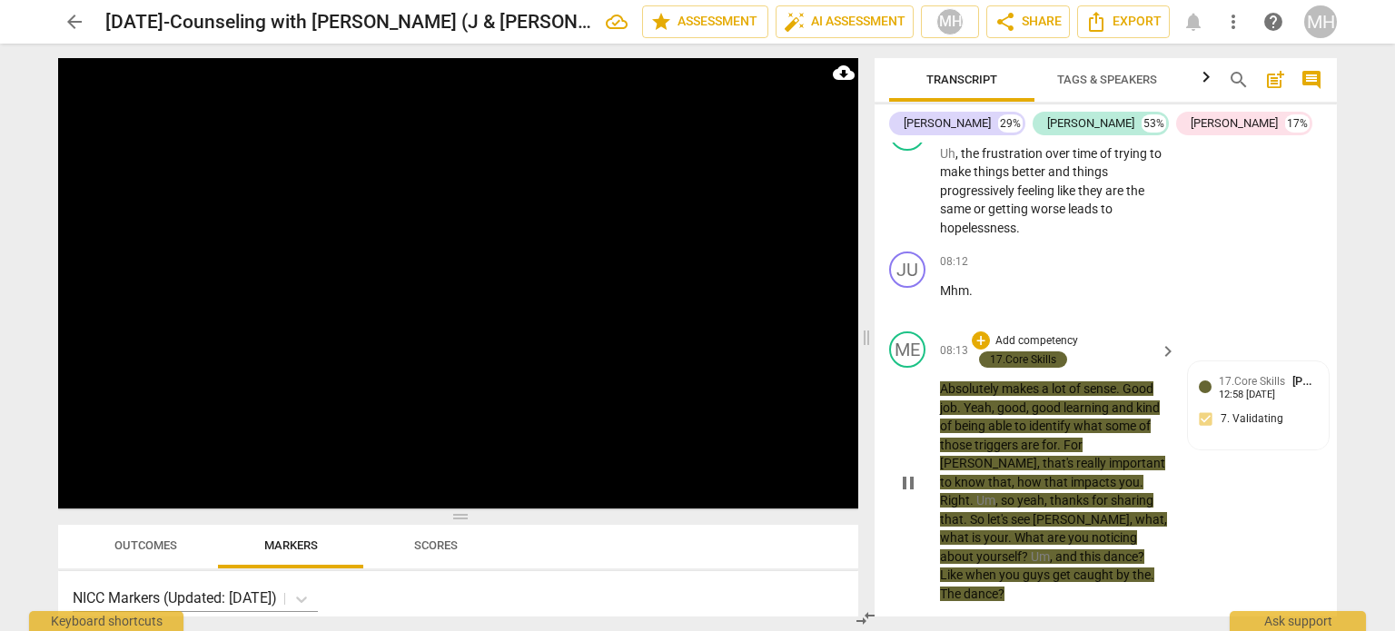
scroll to position [5612, 0]
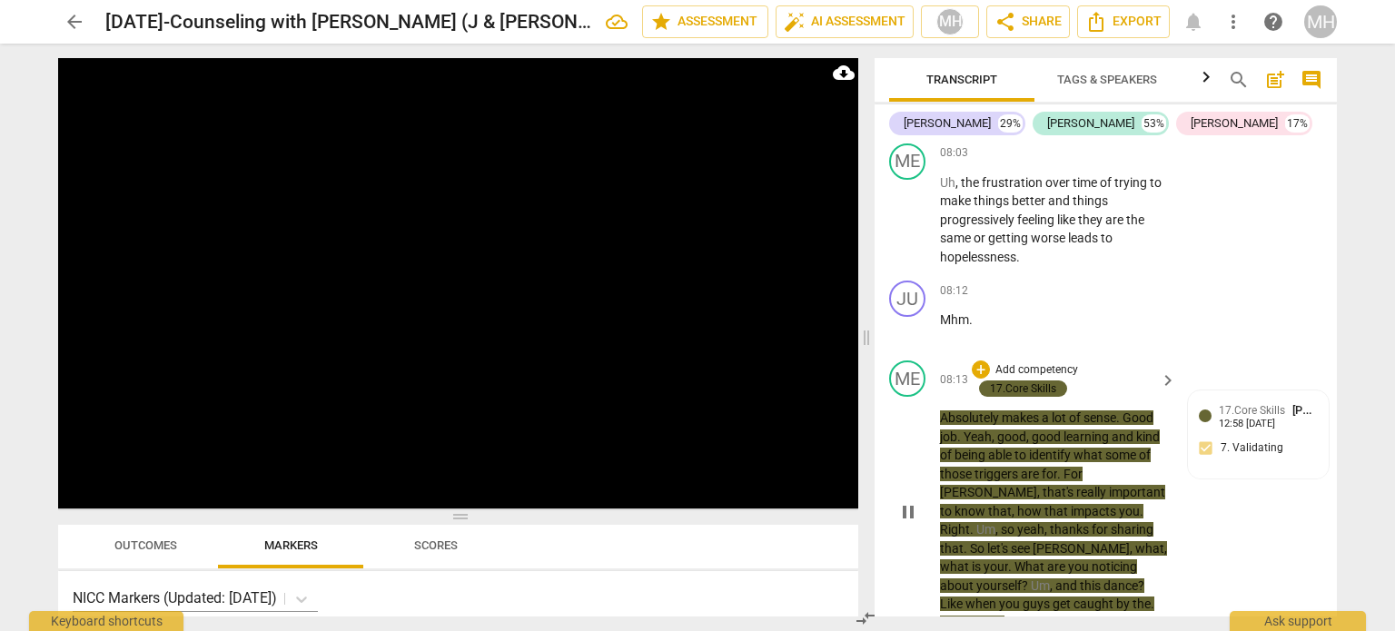
click at [1049, 378] on p "Add competency" at bounding box center [1037, 370] width 86 height 16
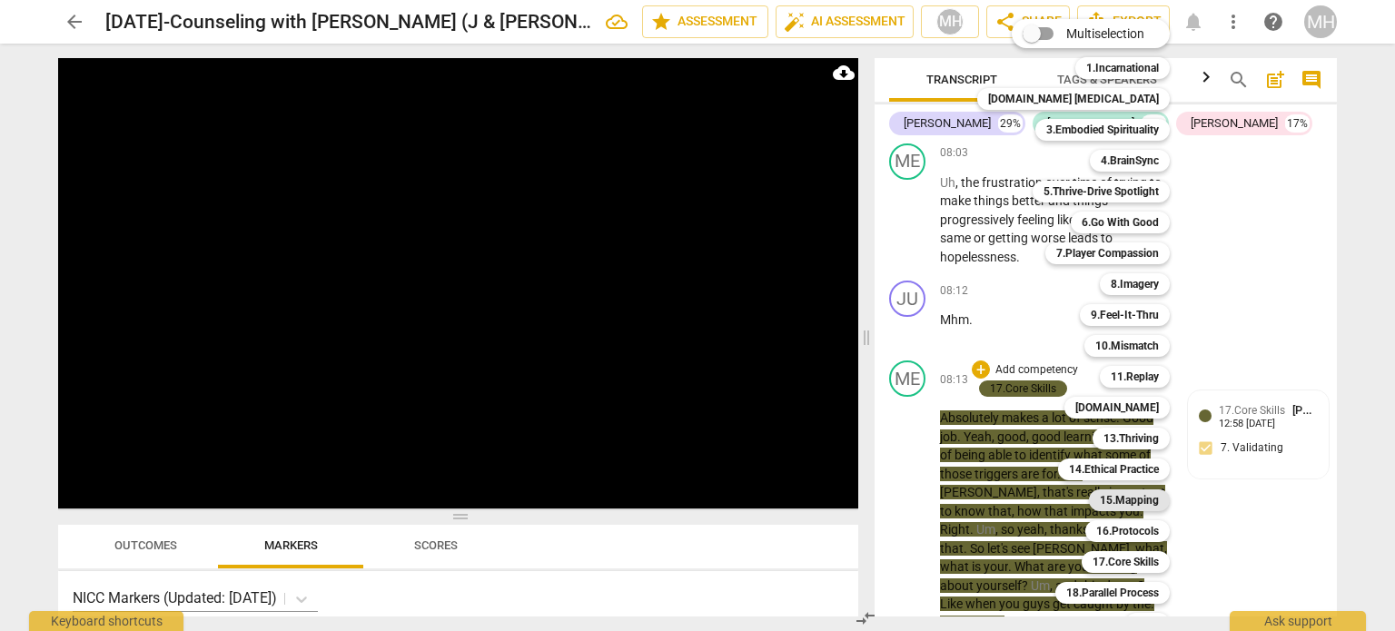
scroll to position [54, 0]
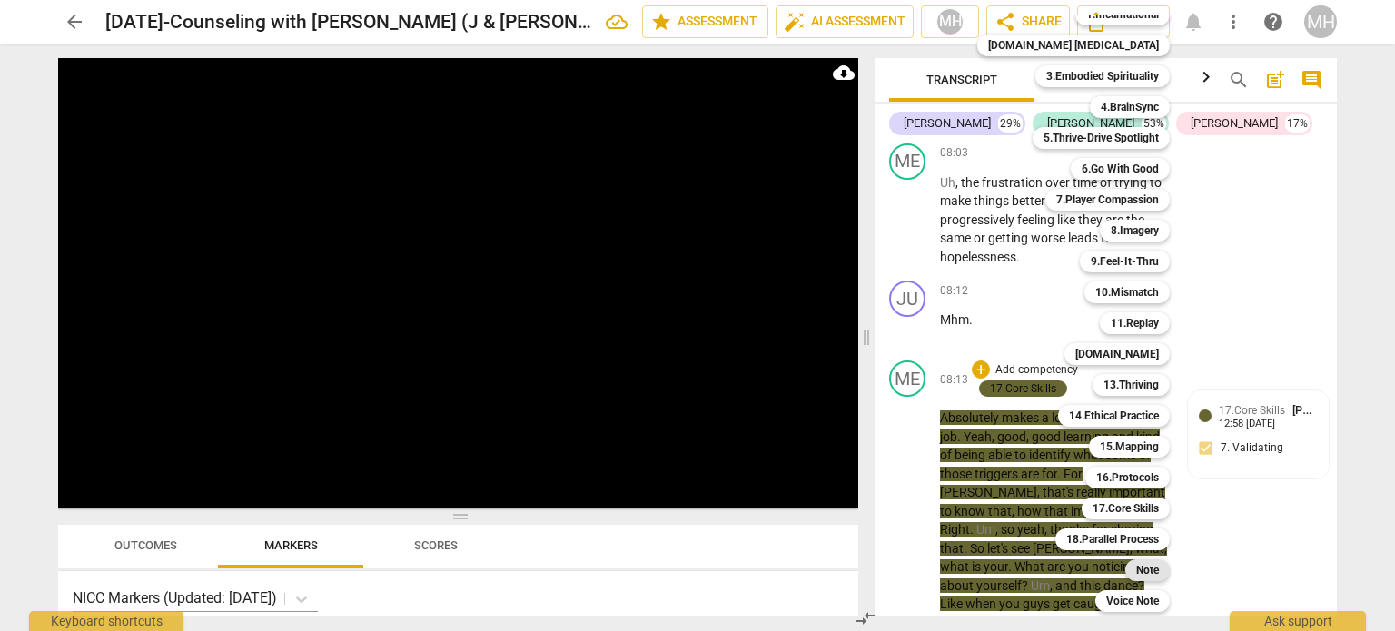
click at [1136, 574] on b "Note" at bounding box center [1147, 570] width 23 height 22
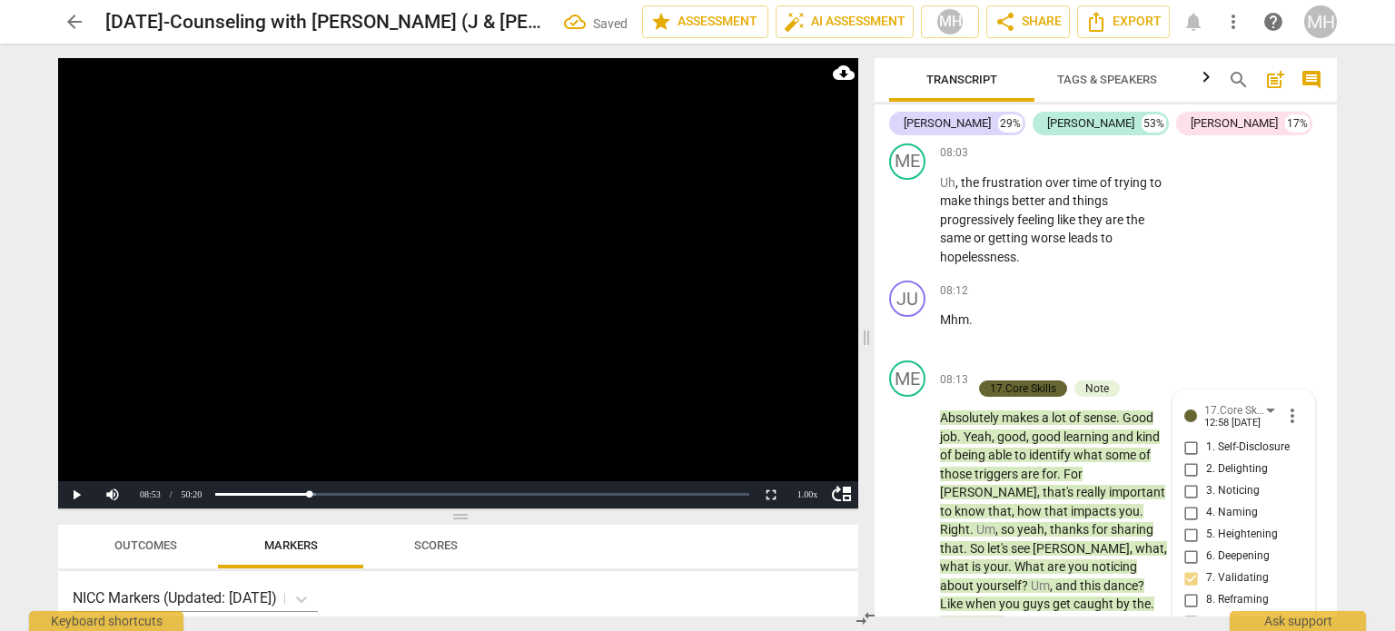
scroll to position [5972, 0]
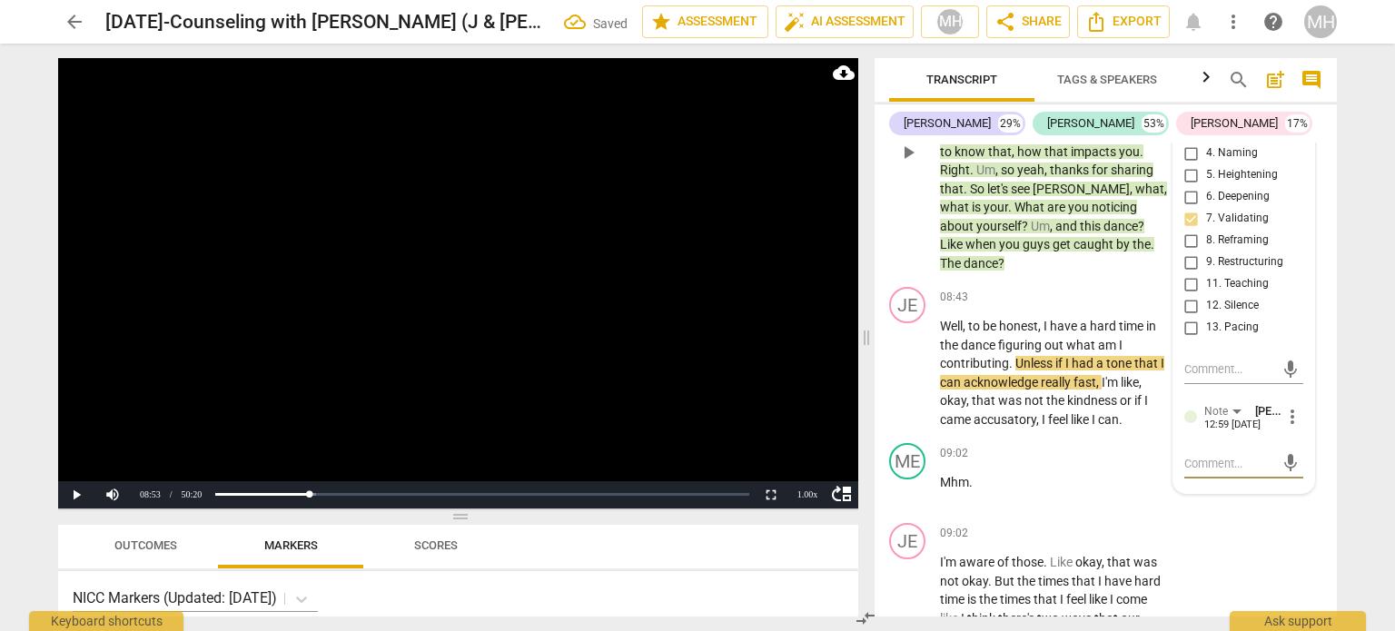
click at [1225, 472] on textarea at bounding box center [1229, 463] width 90 height 17
click at [1281, 471] on span "send" at bounding box center [1291, 463] width 20 height 20
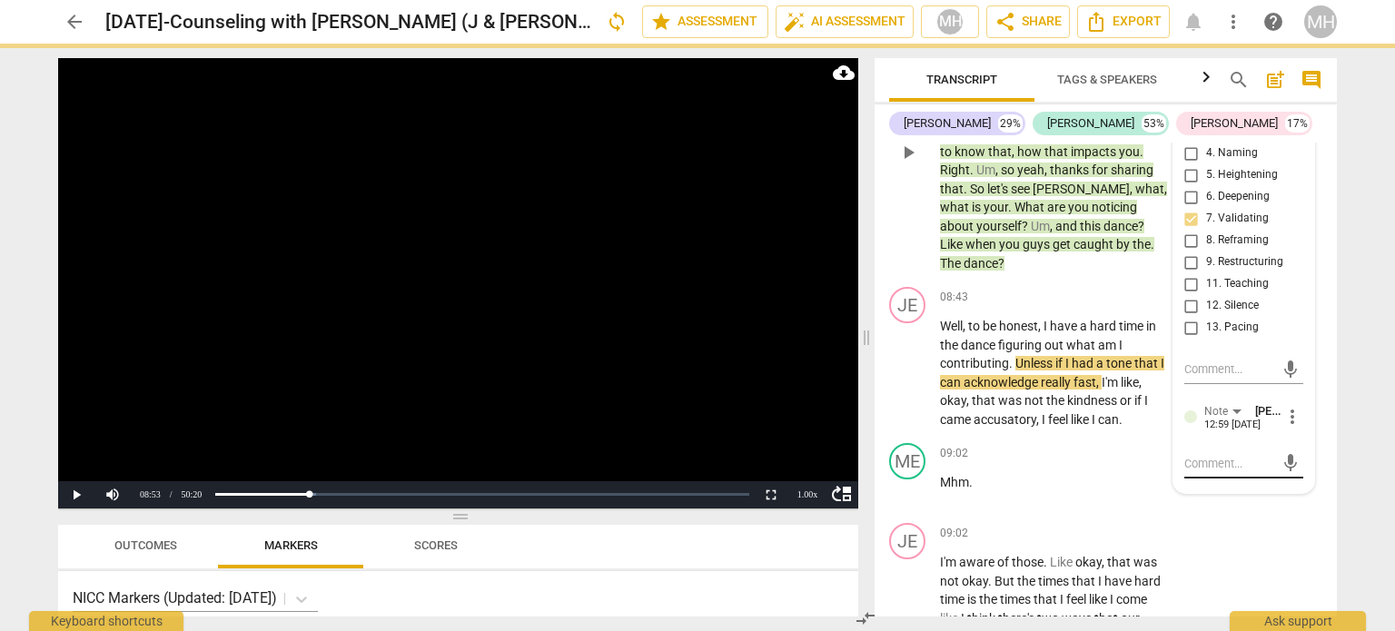
scroll to position [0, 0]
click at [614, 424] on video at bounding box center [458, 283] width 800 height 450
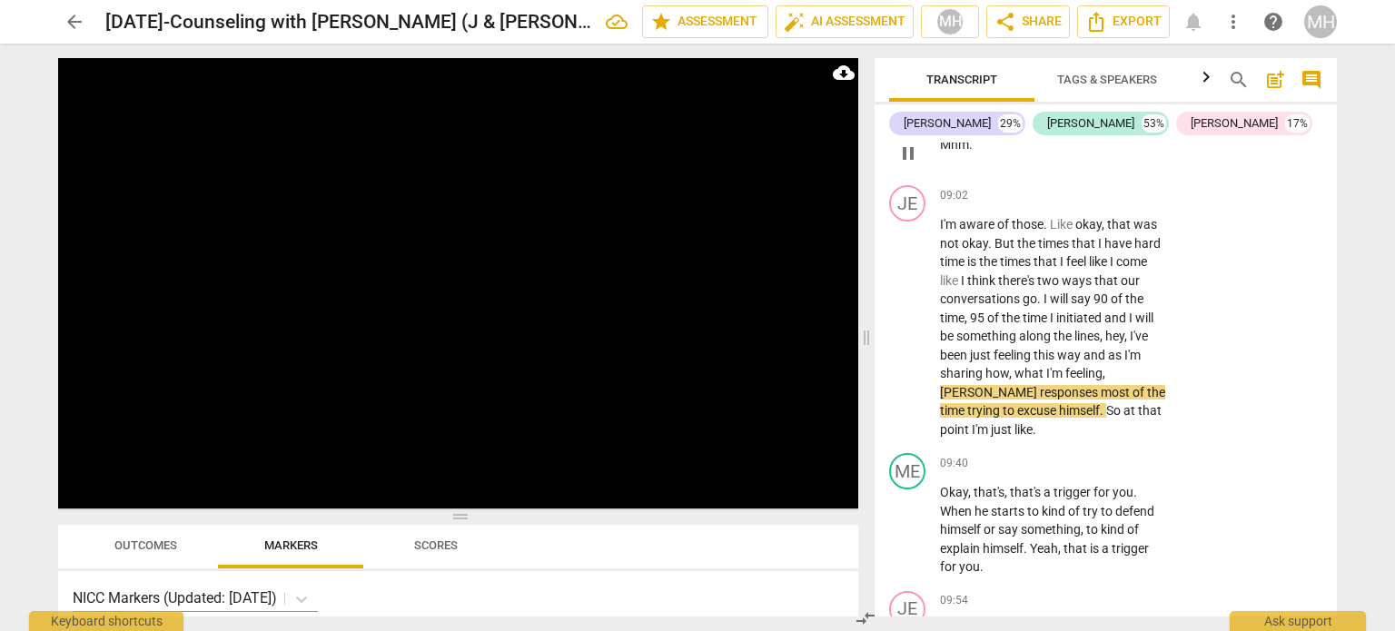
scroll to position [6332, 0]
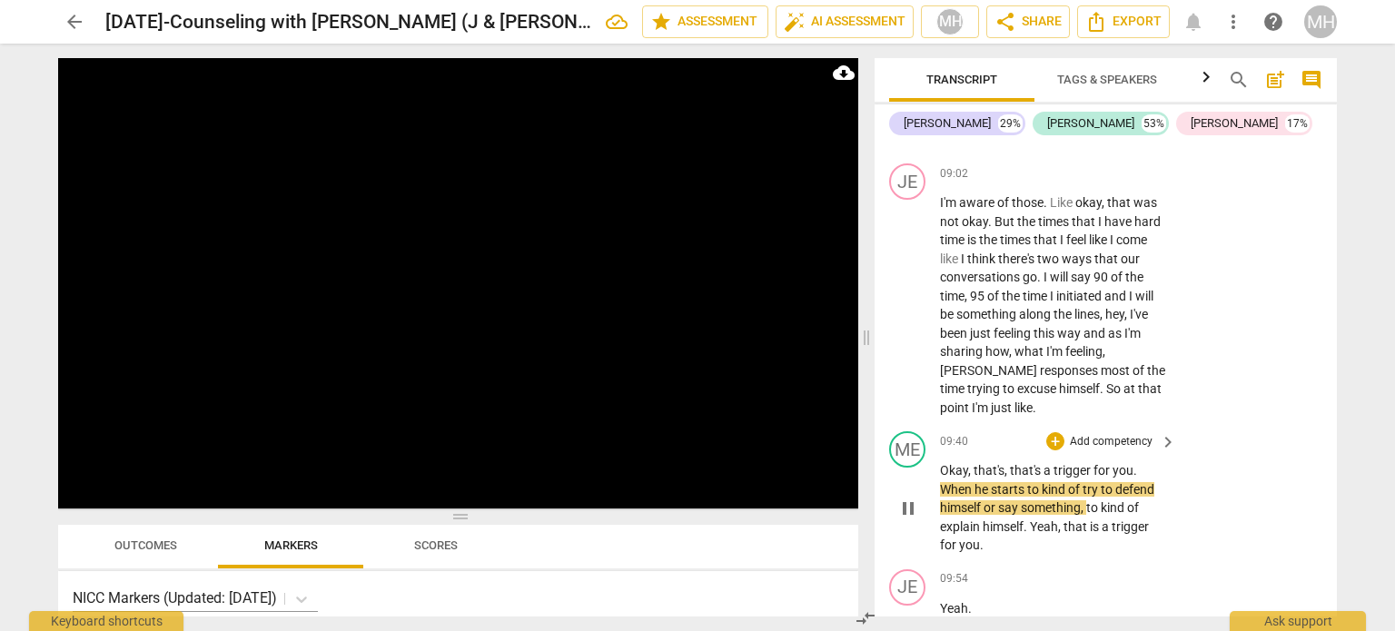
click at [1092, 434] on p "Add competency" at bounding box center [1111, 442] width 86 height 16
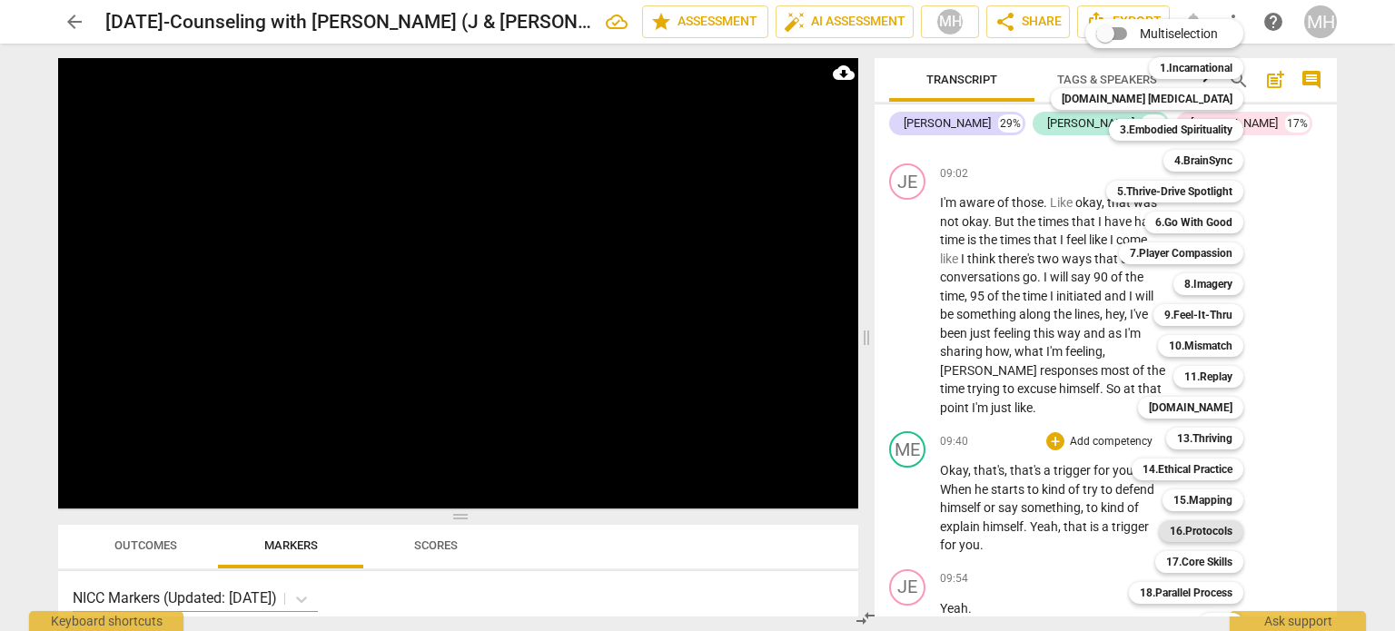
scroll to position [54, 0]
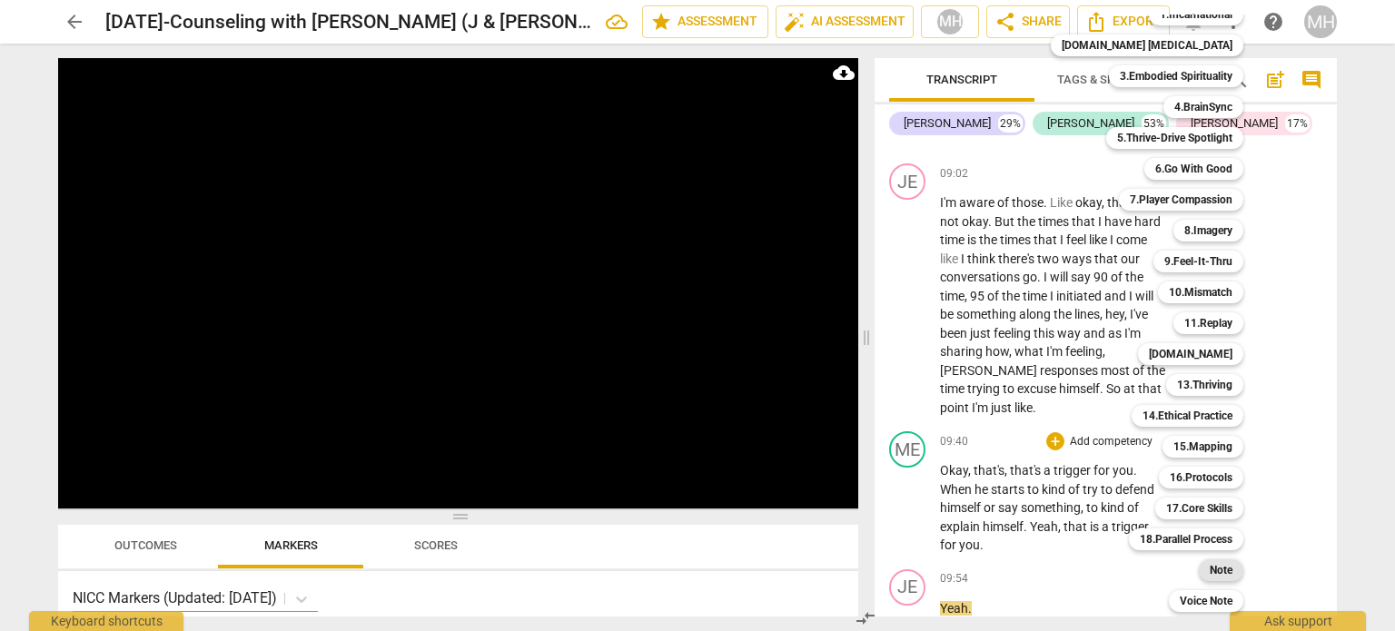
click at [1210, 561] on b "Note" at bounding box center [1221, 570] width 23 height 22
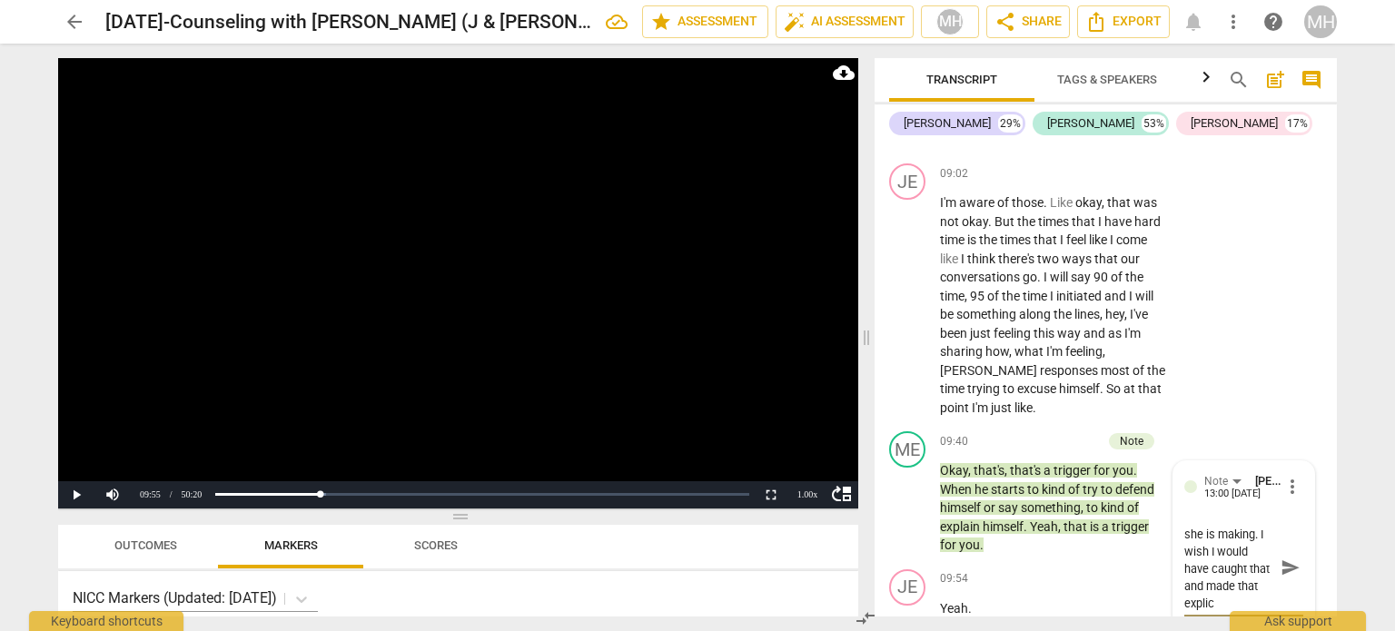
scroll to position [50, 0]
click at [1292, 562] on span "send" at bounding box center [1291, 568] width 20 height 20
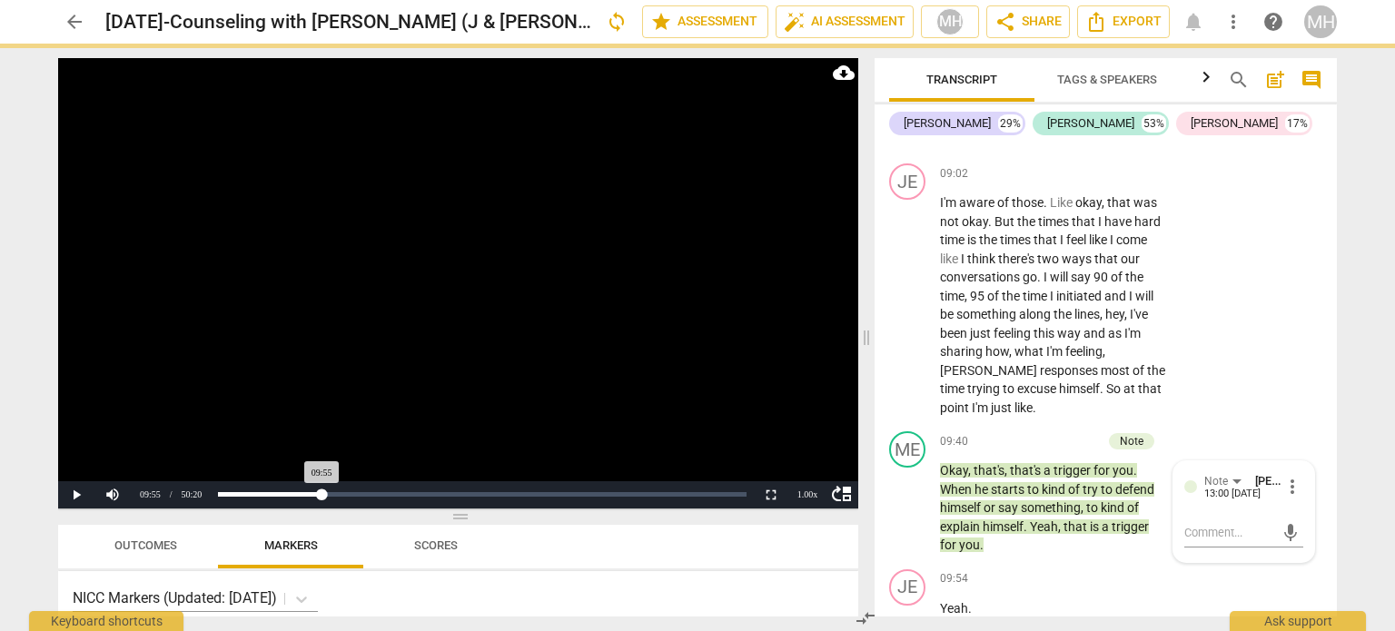
scroll to position [0, 0]
click at [552, 371] on video at bounding box center [458, 283] width 800 height 450
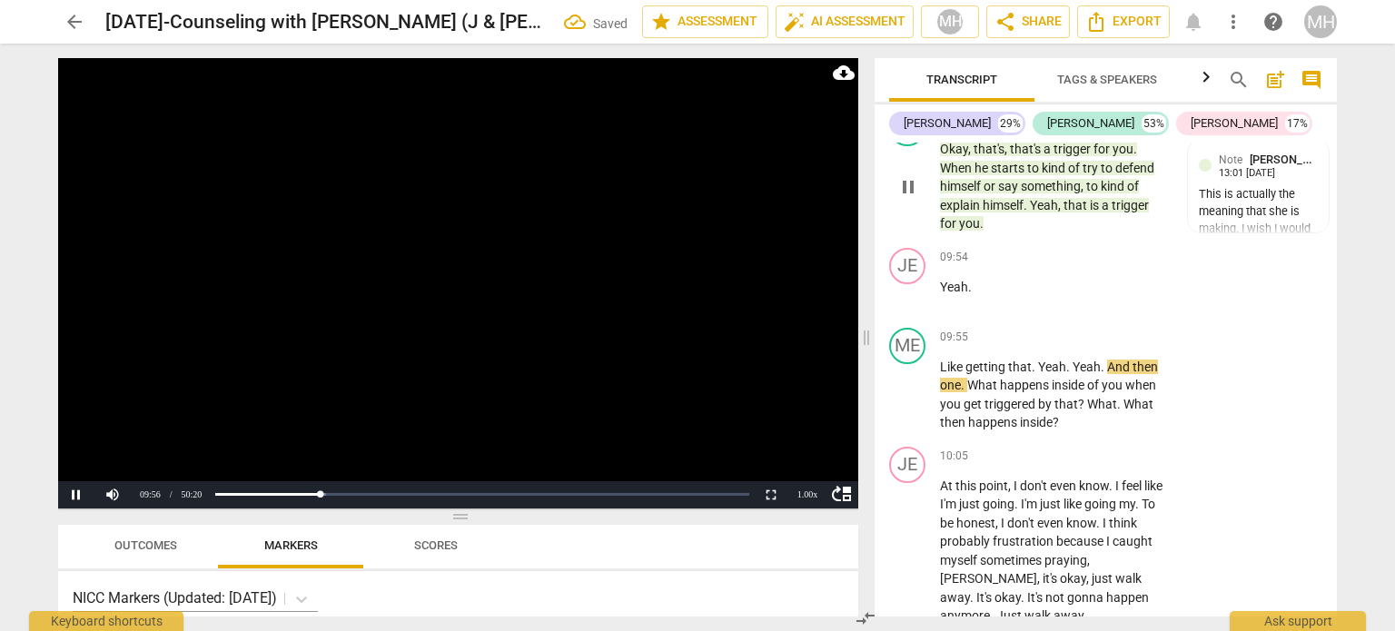
scroll to position [6662, 0]
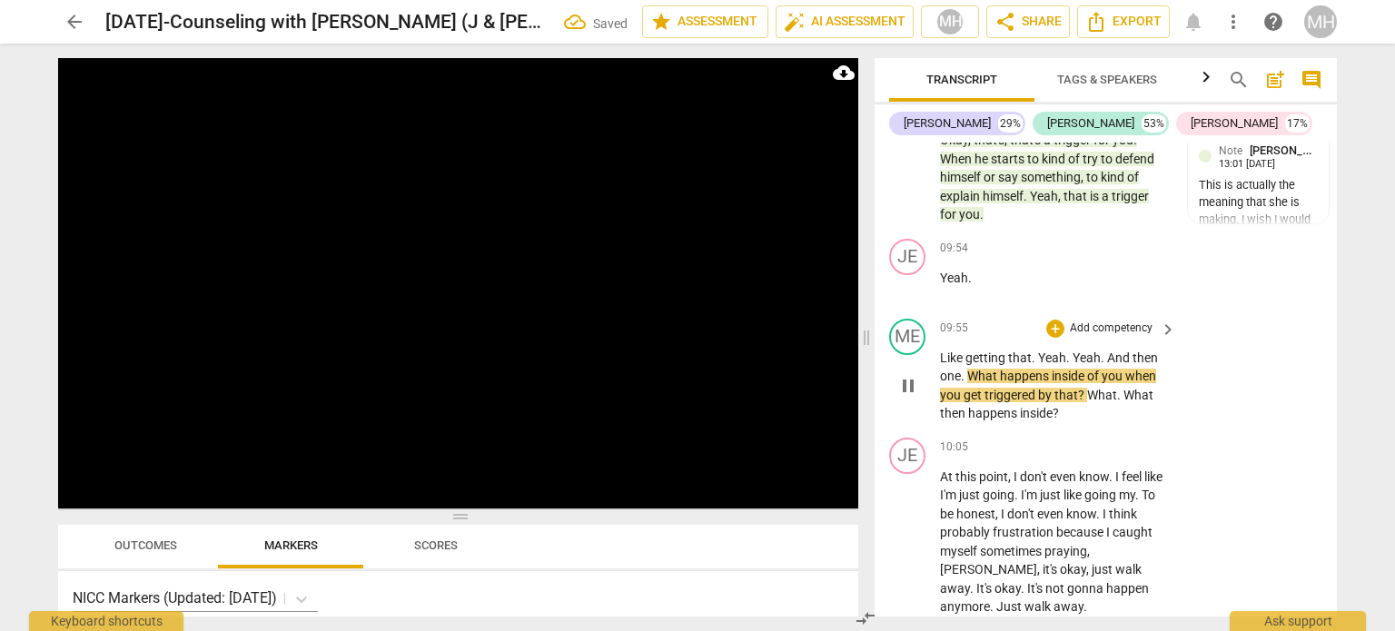
click at [1118, 321] on p "Add competency" at bounding box center [1111, 329] width 86 height 16
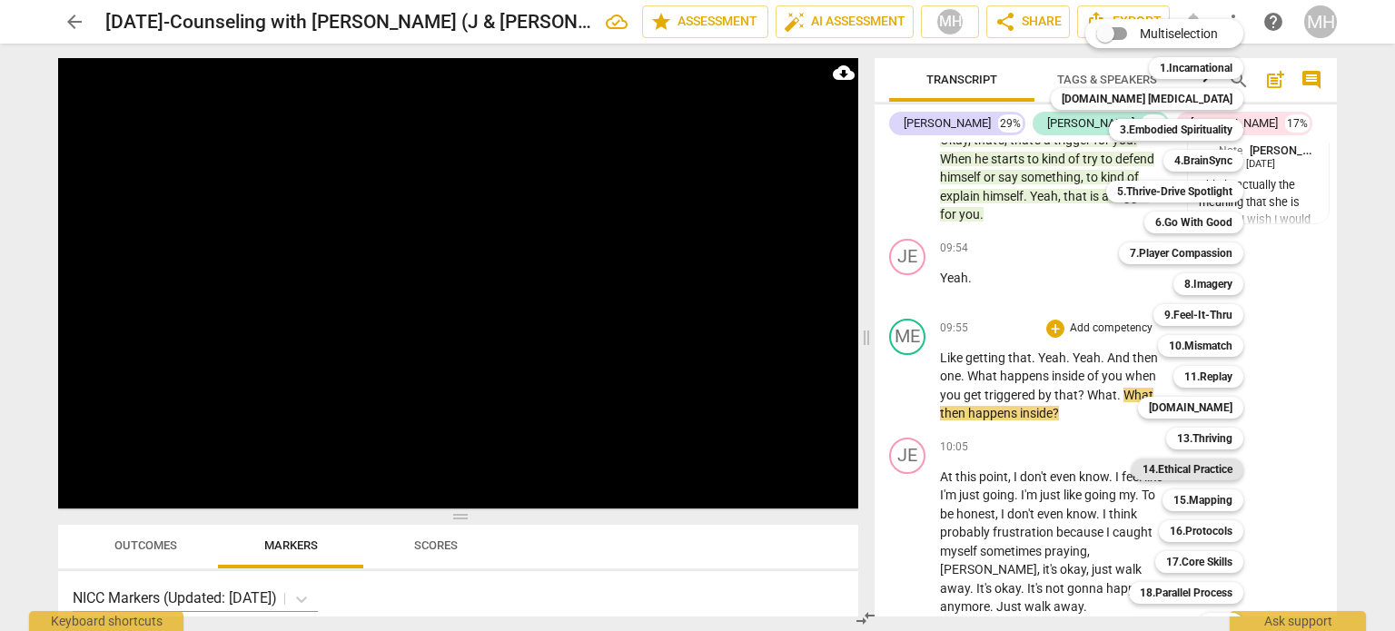
scroll to position [54, 0]
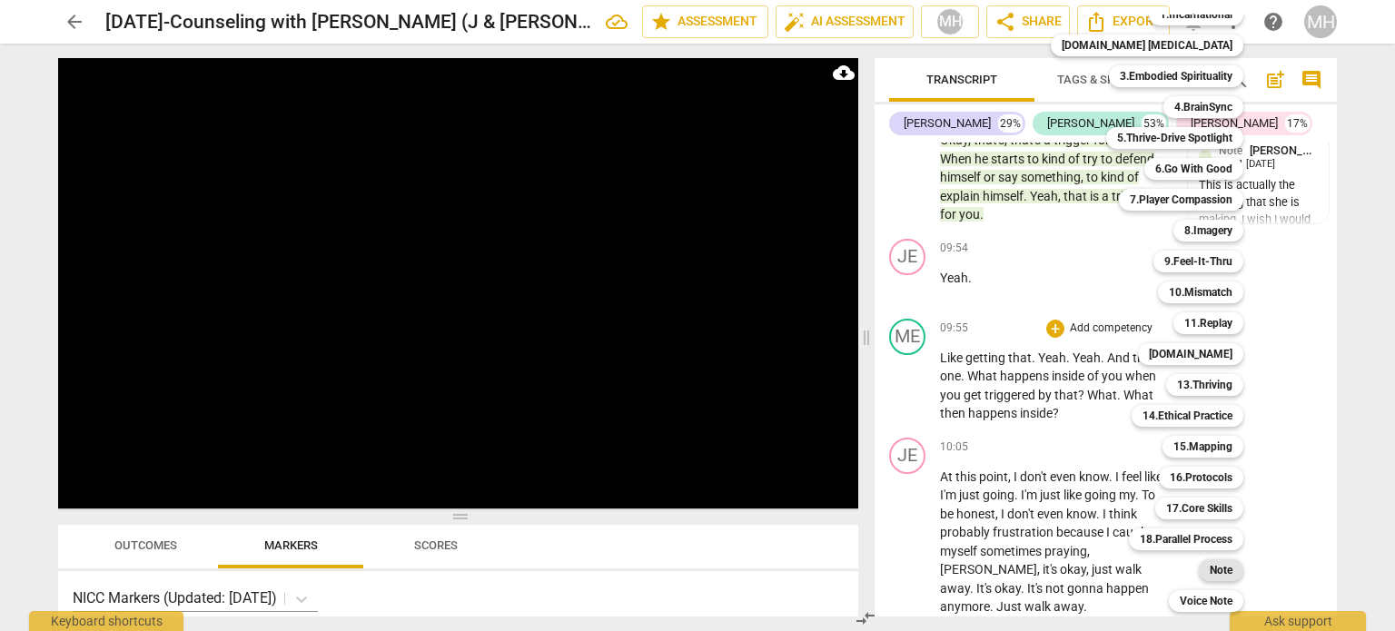
click at [1210, 564] on b "Note" at bounding box center [1221, 570] width 23 height 22
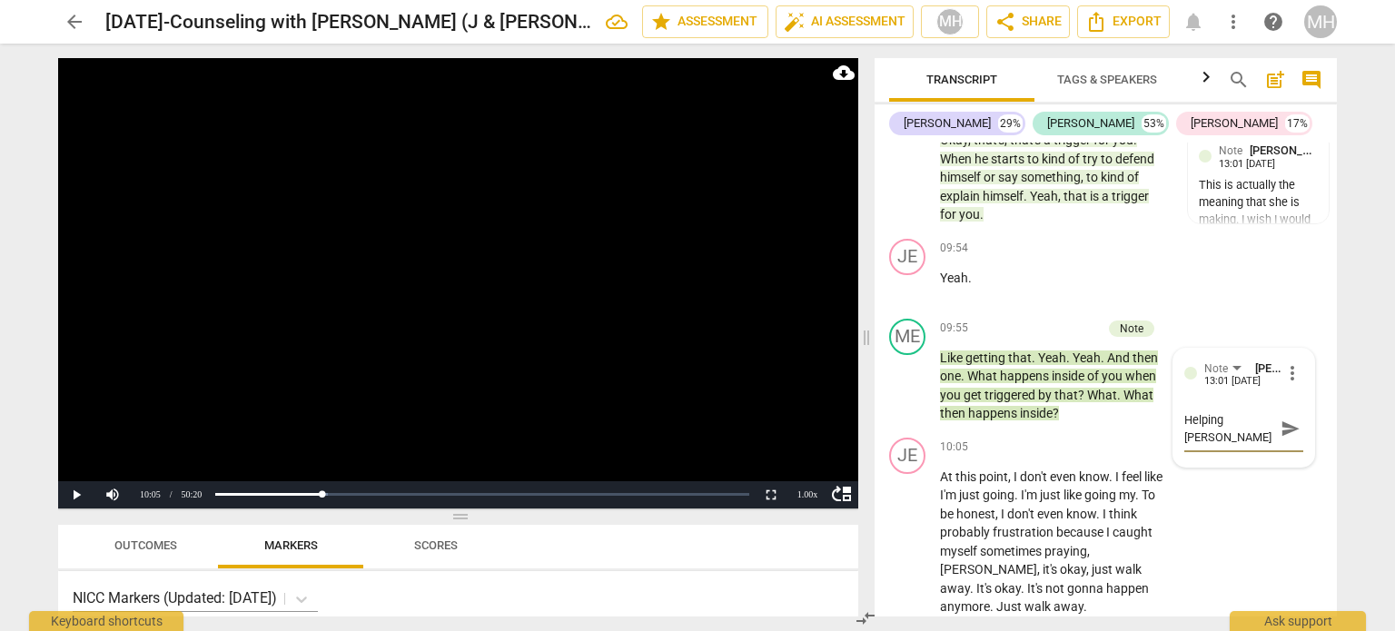
scroll to position [15, 0]
click at [1238, 411] on textarea "Helping [PERSON_NAME] name her e and M" at bounding box center [1229, 428] width 90 height 35
click at [1282, 424] on span "send" at bounding box center [1291, 429] width 20 height 20
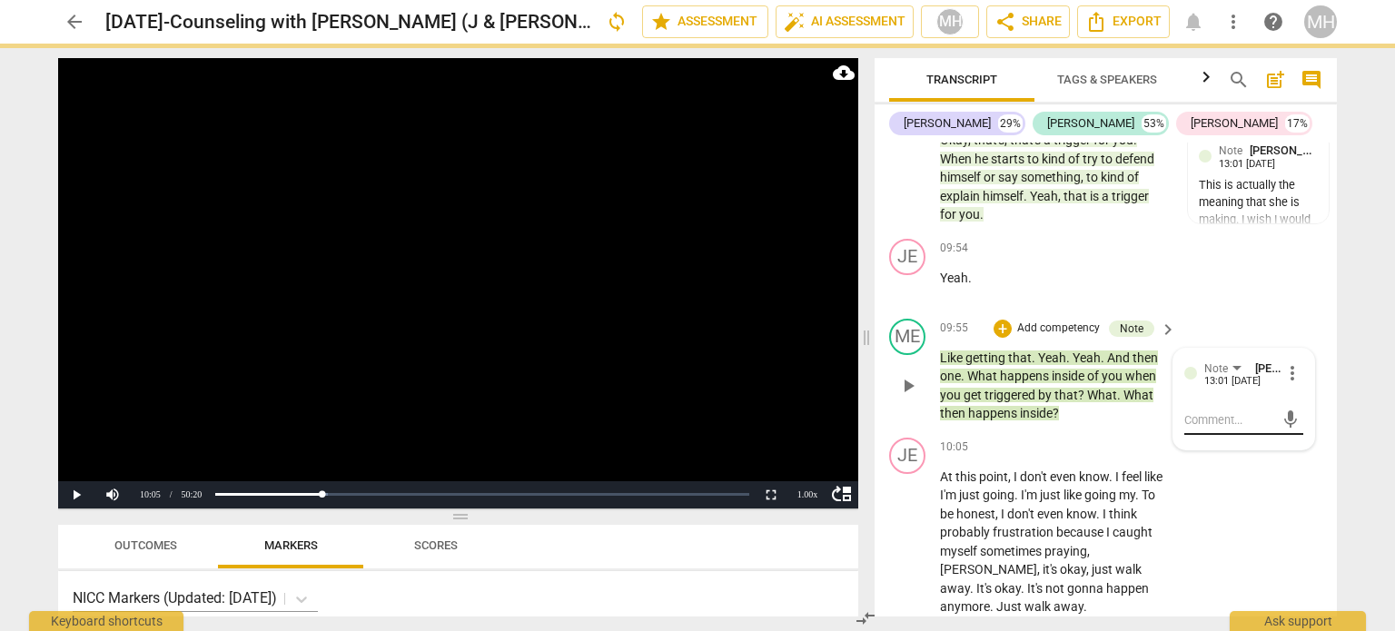
scroll to position [0, 0]
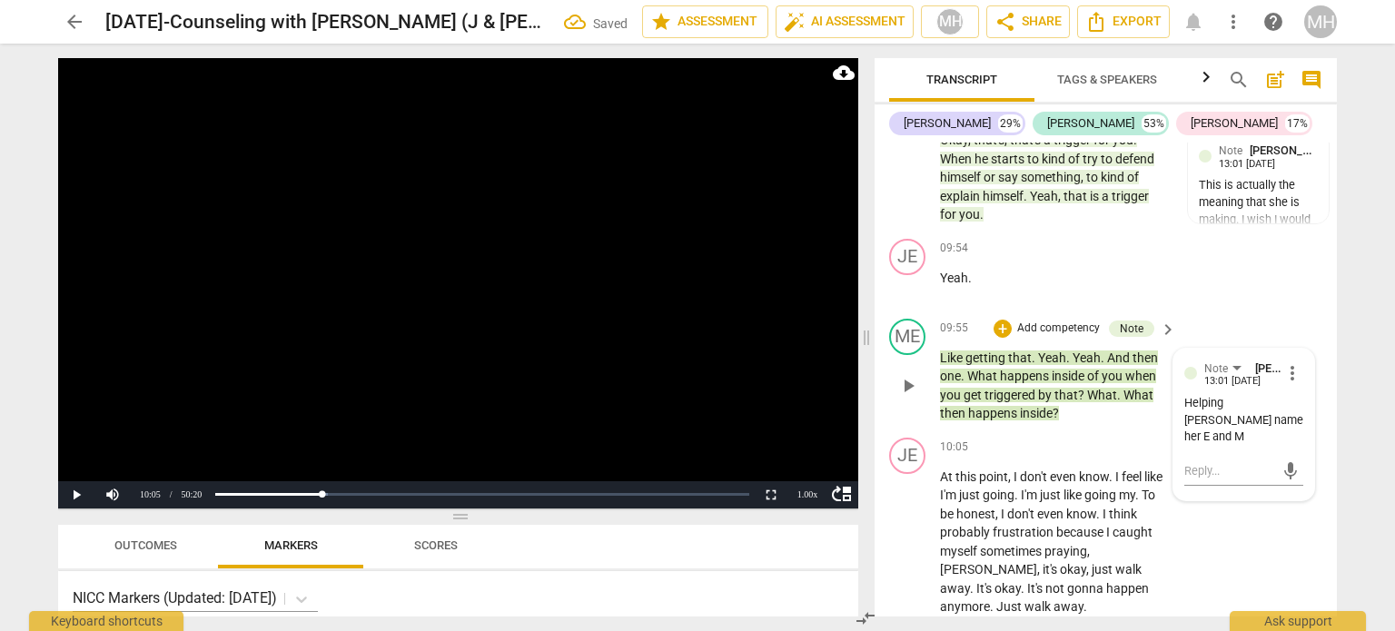
click at [1065, 321] on p "Add competency" at bounding box center [1058, 329] width 86 height 16
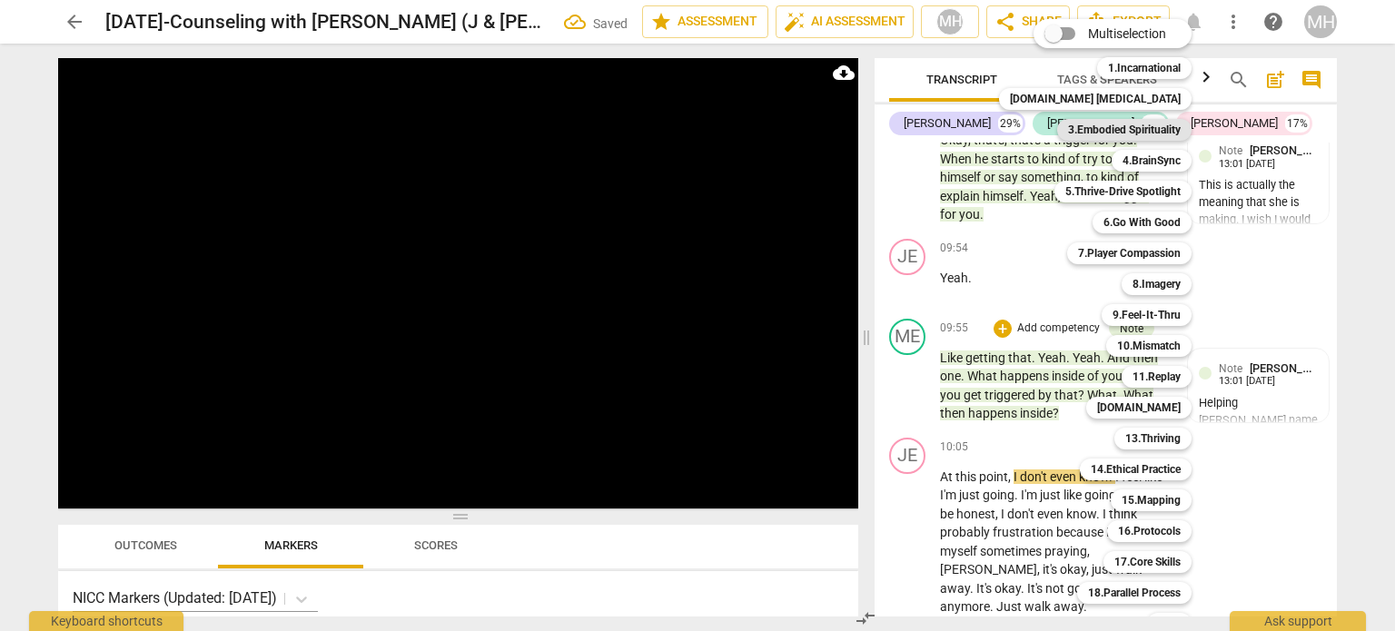
click at [1082, 125] on b "3.Embodied Spirituality" at bounding box center [1124, 130] width 113 height 22
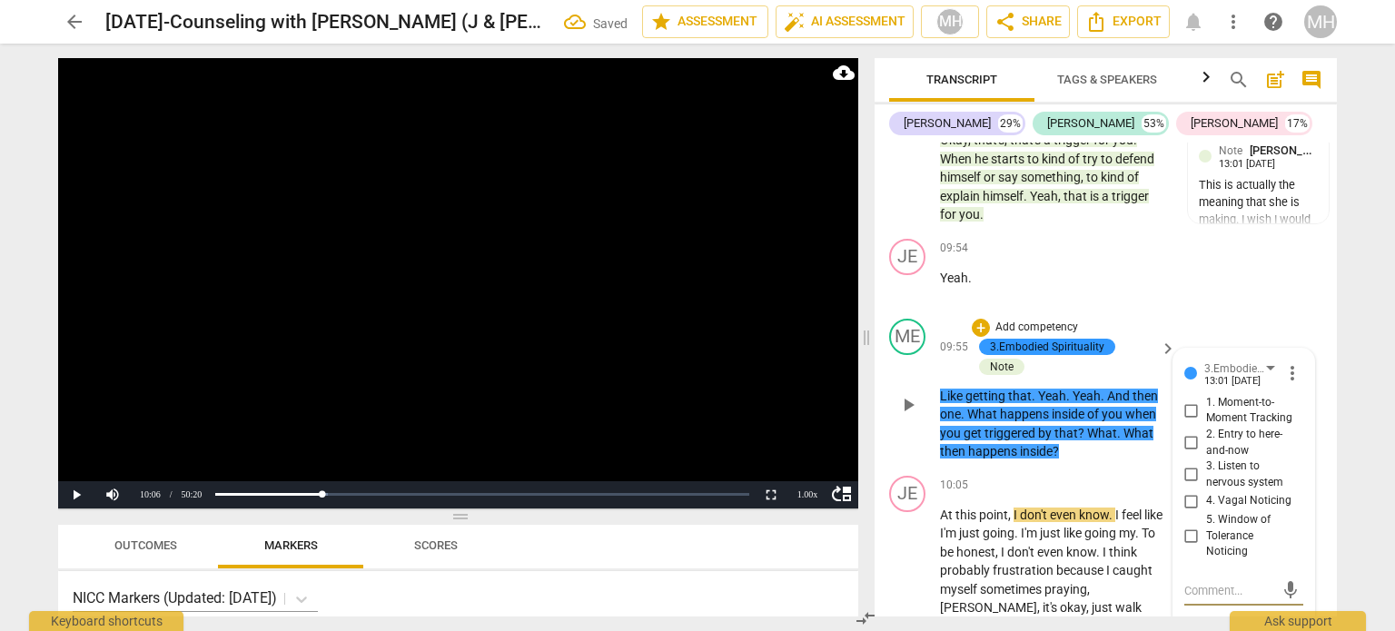
click at [1193, 464] on input "3. Listen to nervous system" at bounding box center [1191, 475] width 29 height 22
click at [763, 291] on video at bounding box center [458, 283] width 800 height 450
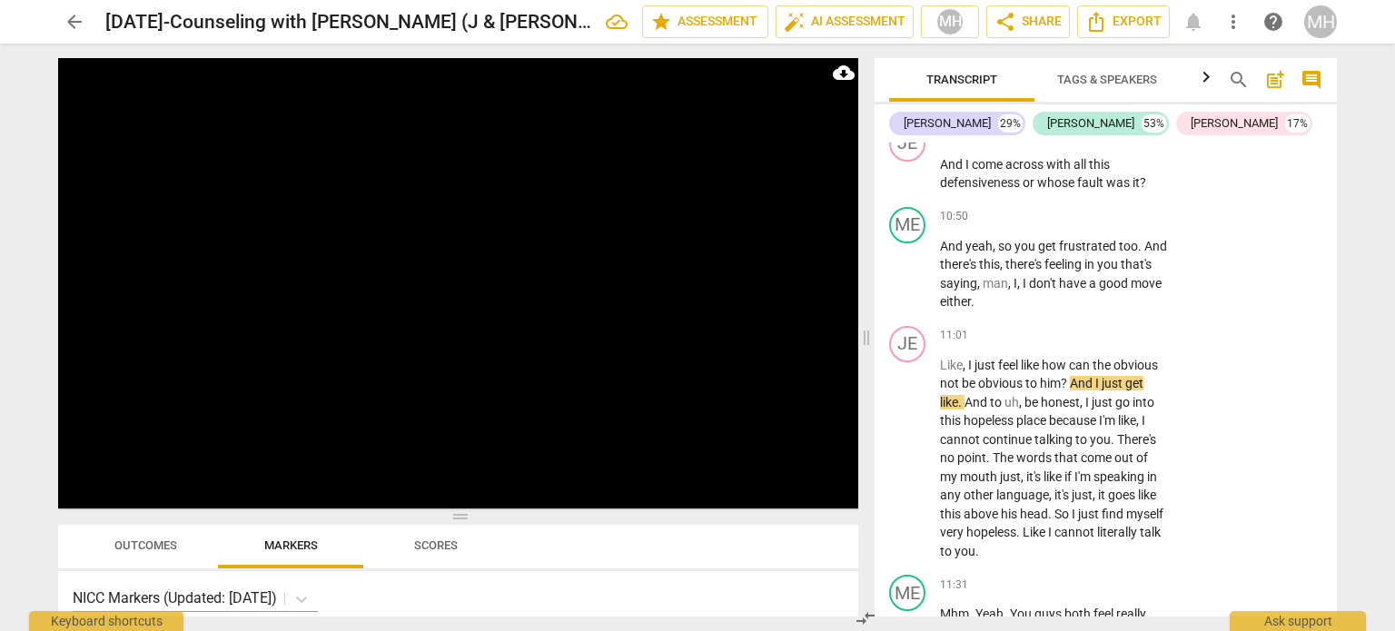
scroll to position [7565, 0]
click at [1110, 326] on p "Add competency" at bounding box center [1111, 334] width 86 height 16
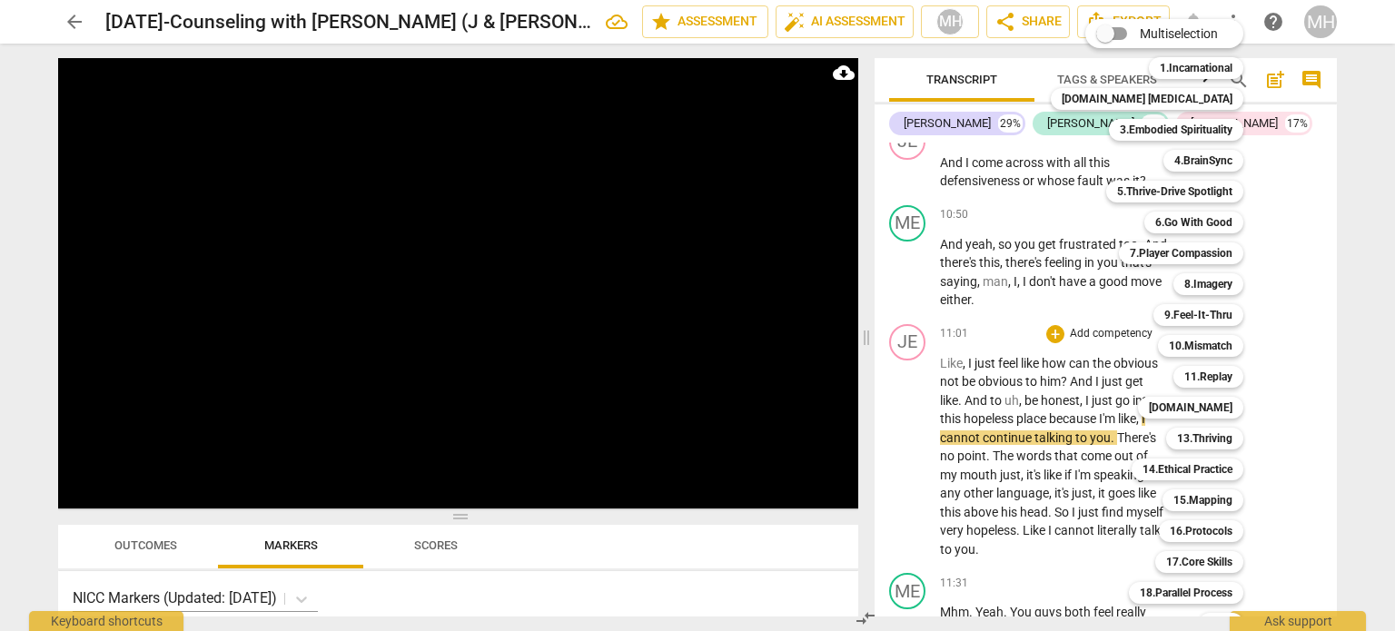
click at [1271, 351] on div at bounding box center [697, 315] width 1395 height 631
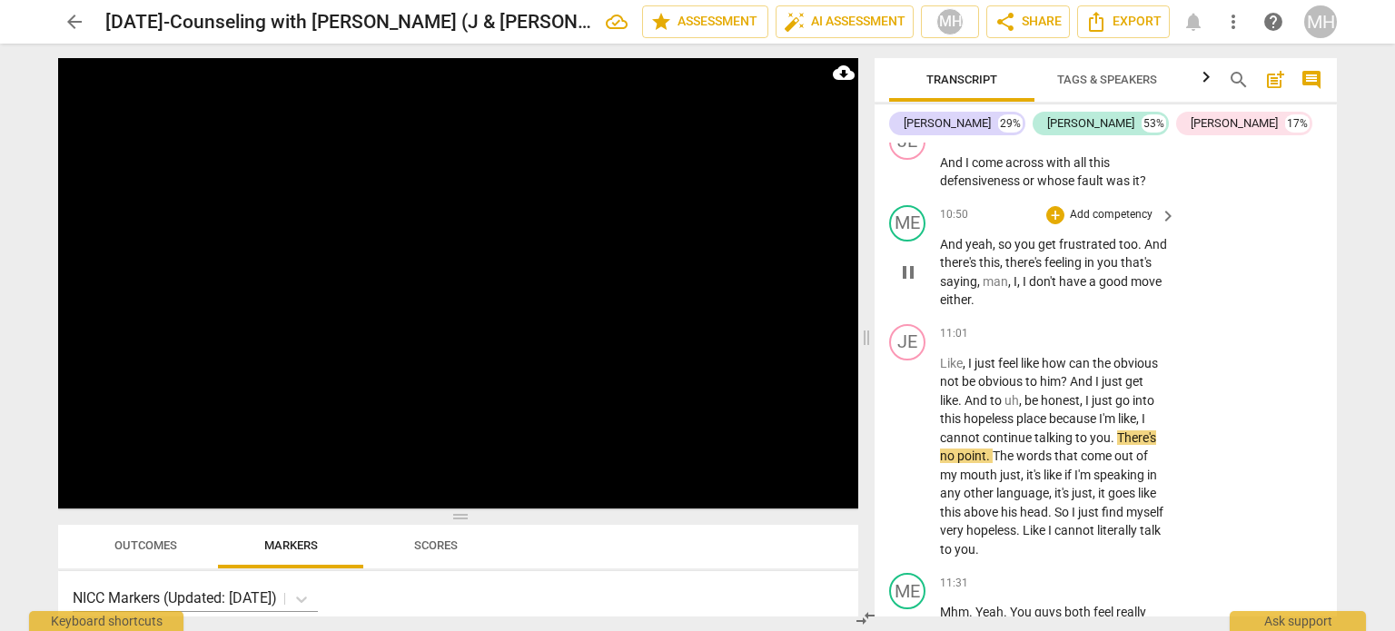
click at [1112, 207] on p "Add competency" at bounding box center [1111, 215] width 86 height 16
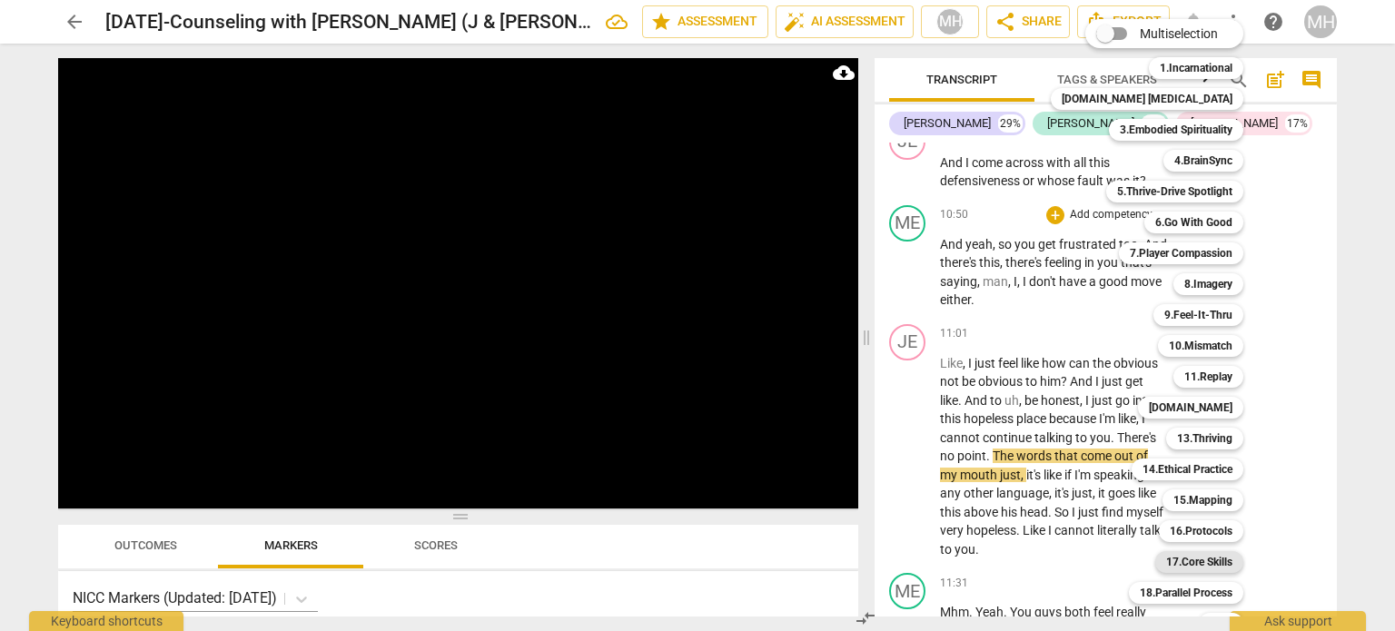
click at [1184, 554] on b "17.Core Skills" at bounding box center [1199, 562] width 66 height 22
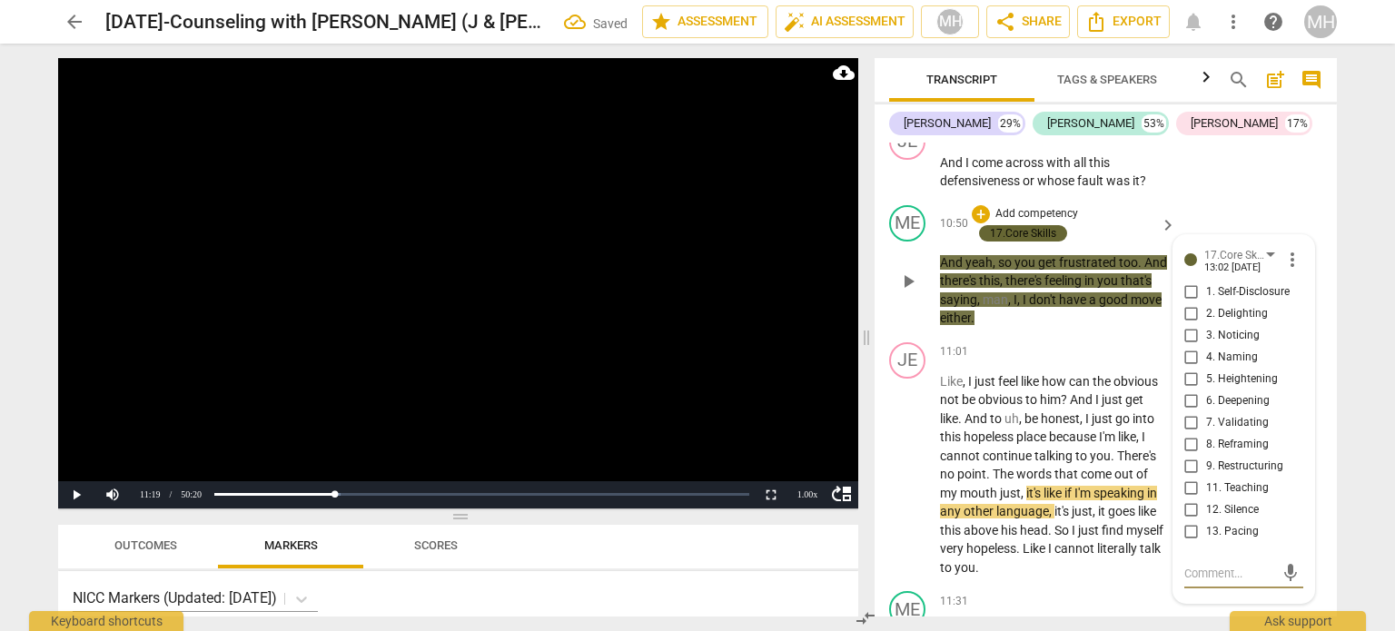
click at [1189, 369] on input "5. Heightening" at bounding box center [1191, 380] width 29 height 22
click at [694, 322] on video at bounding box center [458, 283] width 800 height 450
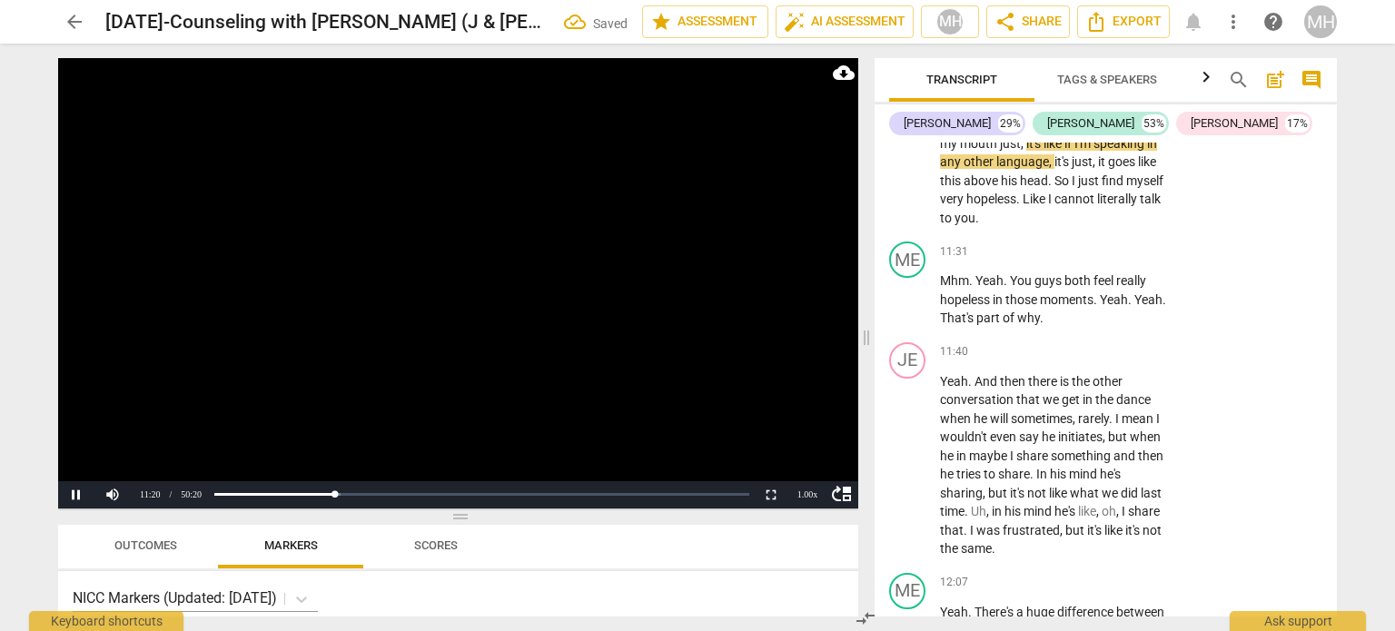
scroll to position [7941, 0]
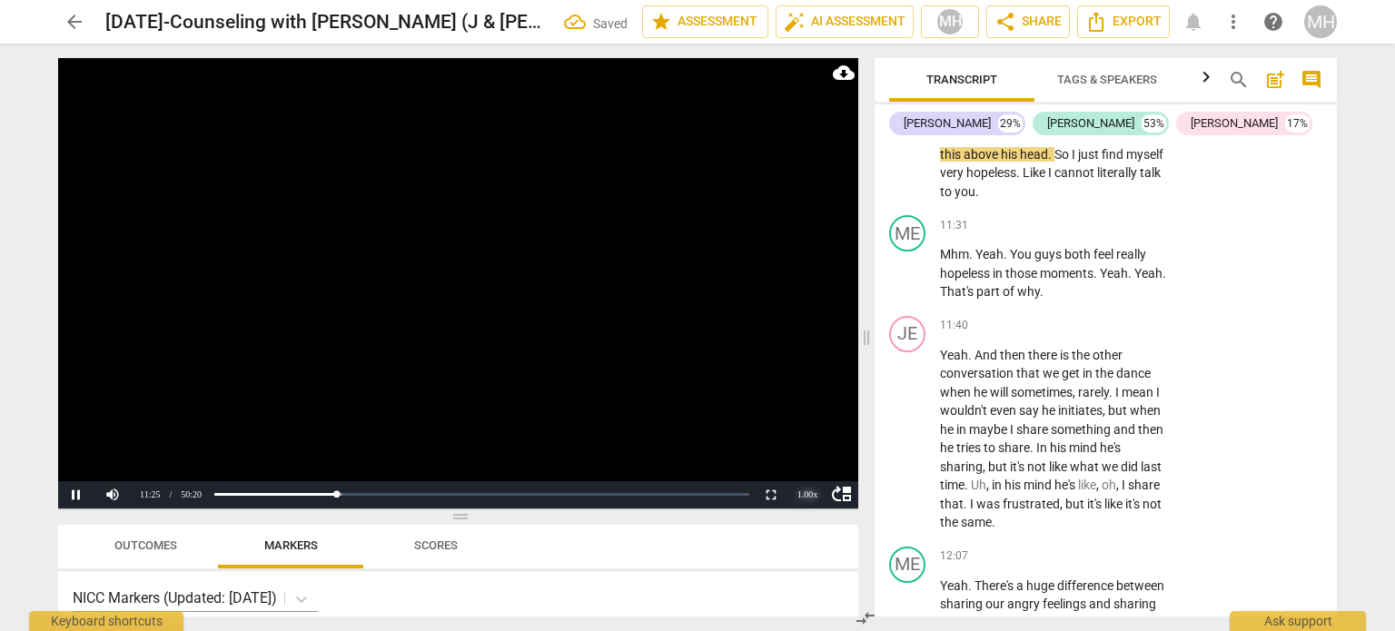
click at [805, 492] on div "1.00 x" at bounding box center [807, 494] width 36 height 27
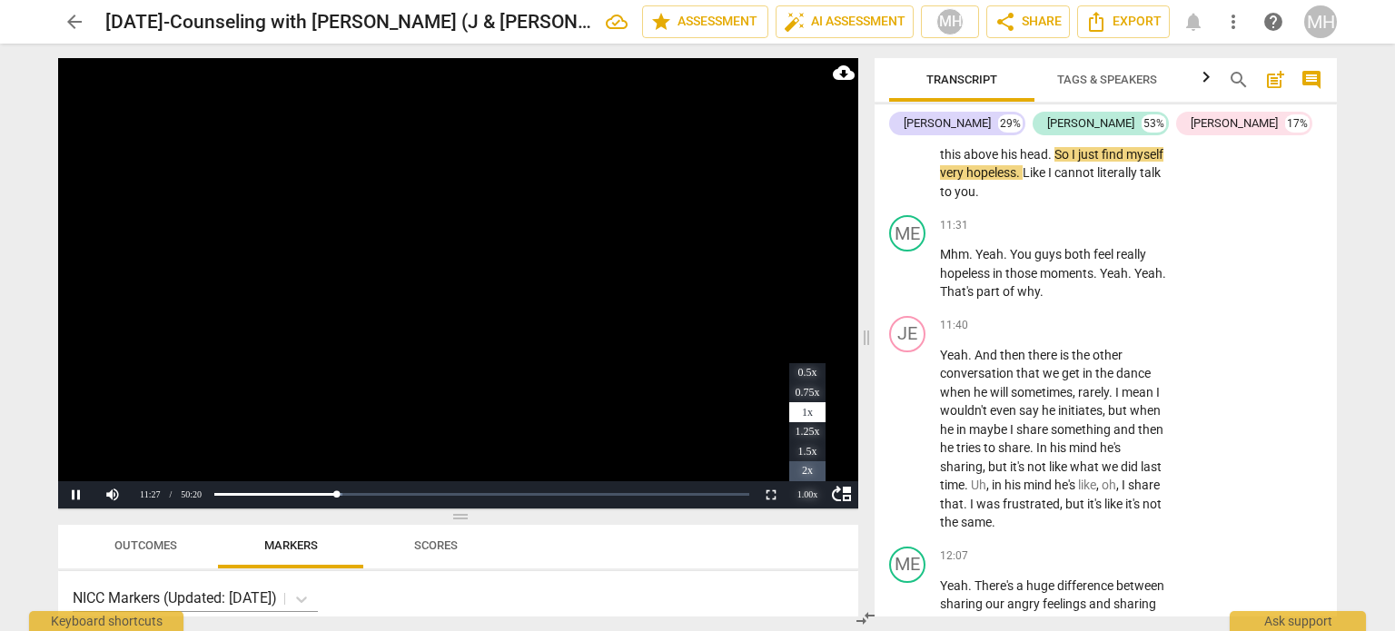
click at [810, 465] on li "2x" at bounding box center [807, 471] width 36 height 20
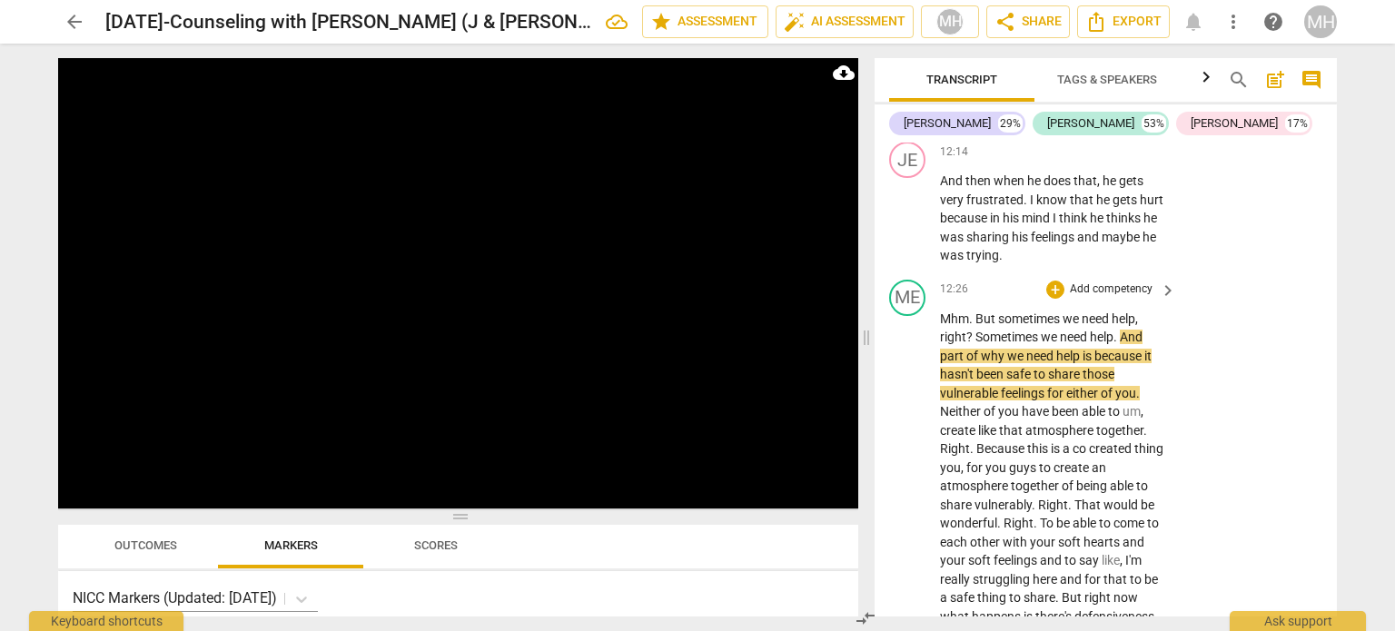
scroll to position [8607, 0]
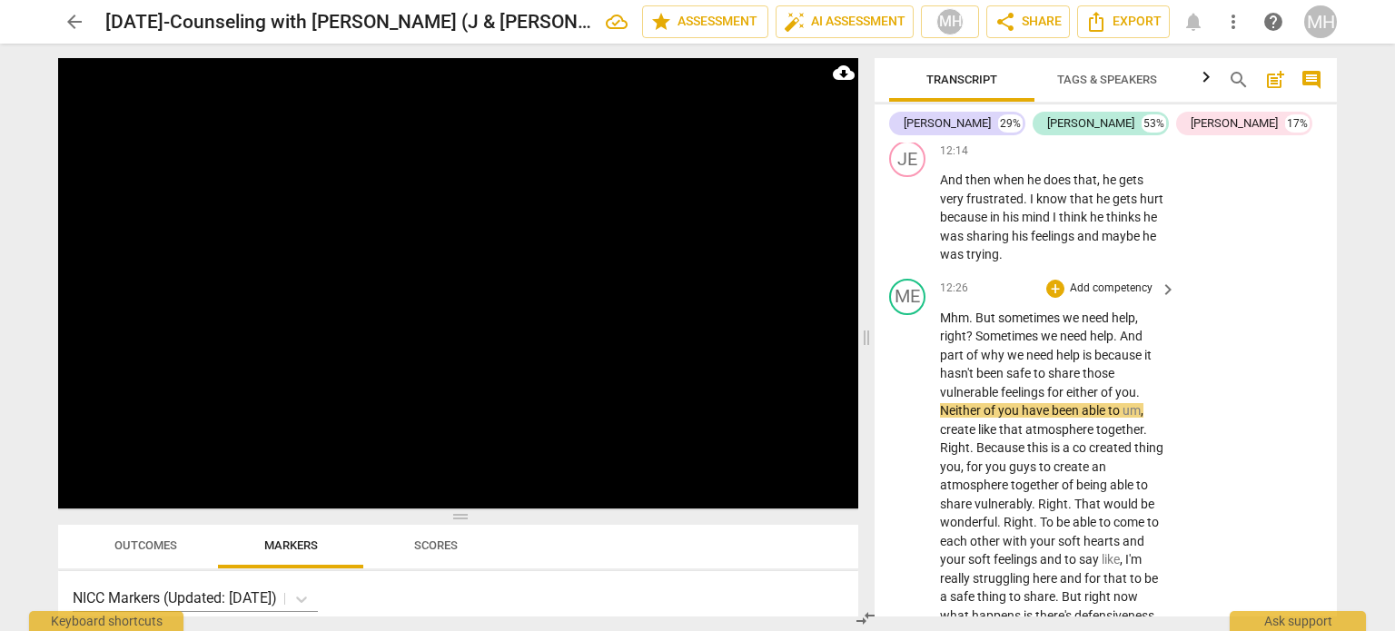
click at [1104, 285] on div "+ Add competency keyboard_arrow_right" at bounding box center [1110, 289] width 135 height 20
click at [1114, 281] on p "Add competency" at bounding box center [1111, 289] width 86 height 16
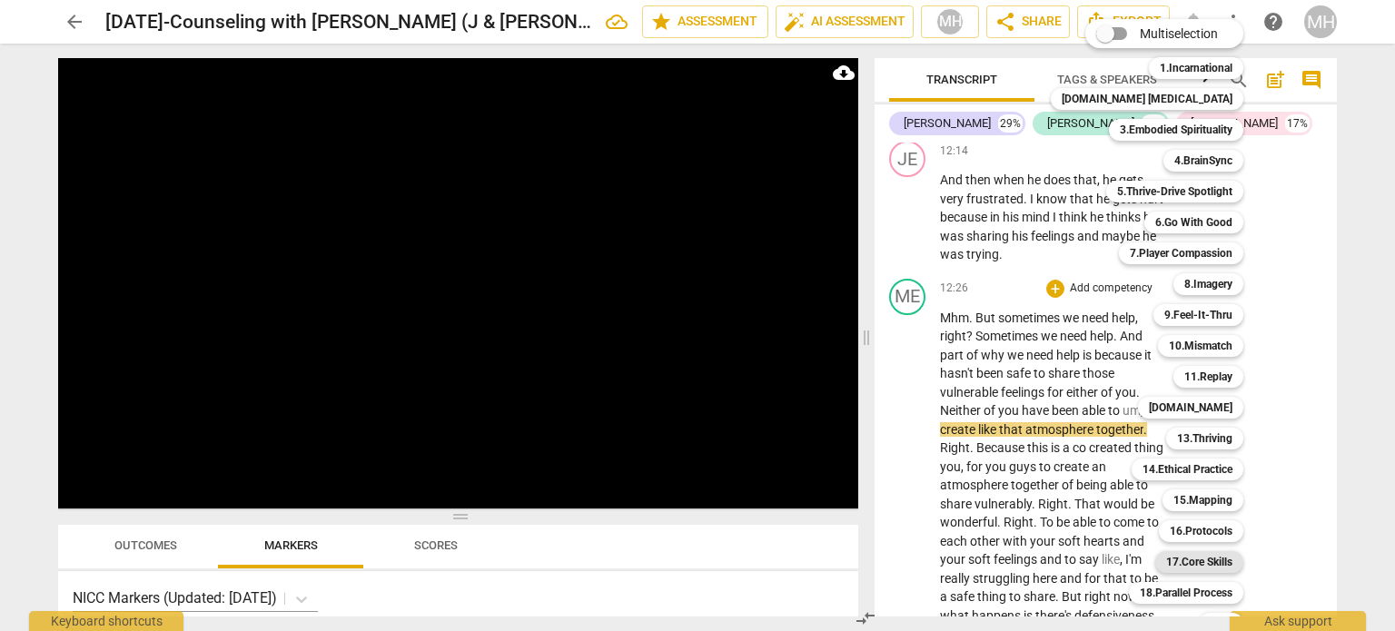
click at [1188, 553] on b "17.Core Skills" at bounding box center [1199, 562] width 66 height 22
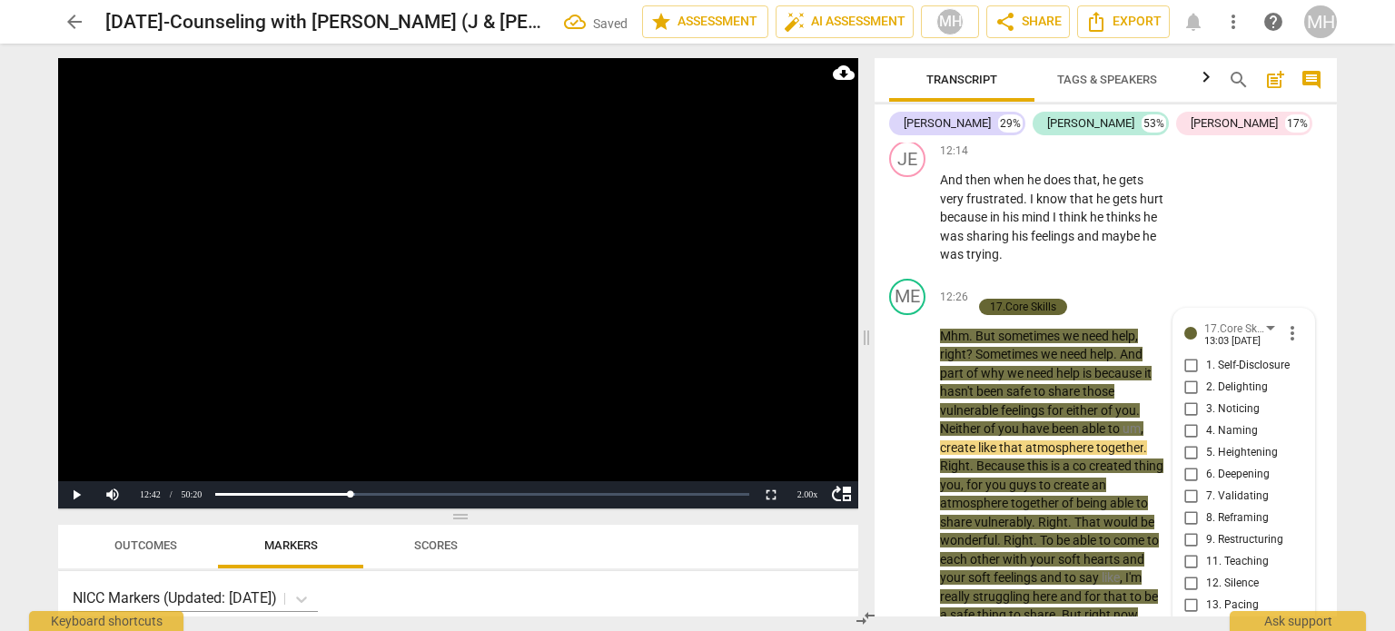
scroll to position [8868, 0]
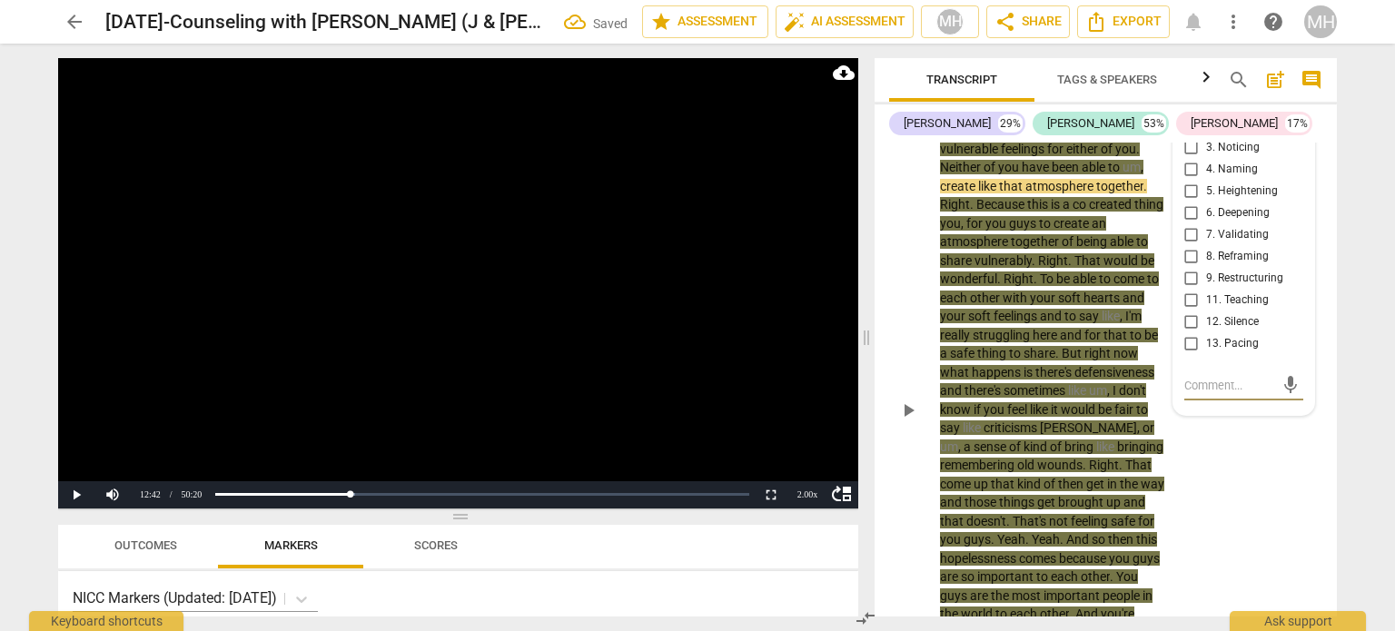
click at [1182, 290] on input "11. Teaching" at bounding box center [1191, 301] width 29 height 22
click at [628, 286] on video at bounding box center [458, 283] width 800 height 450
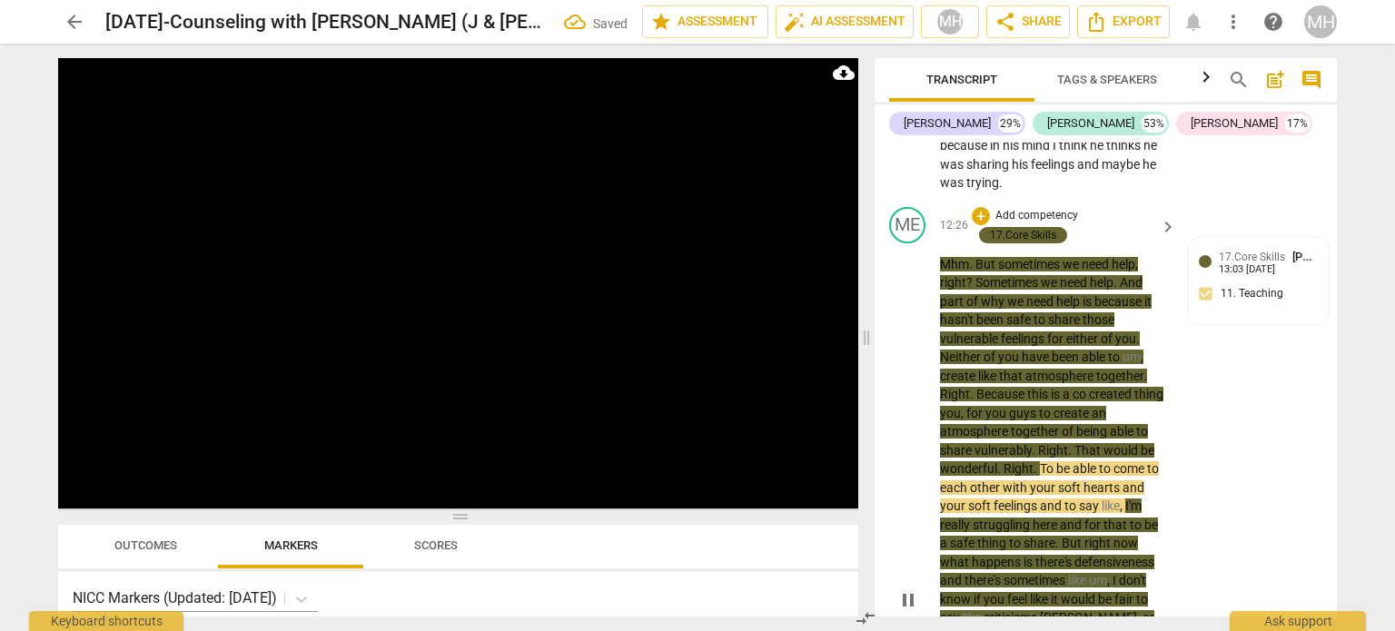
scroll to position [8675, 0]
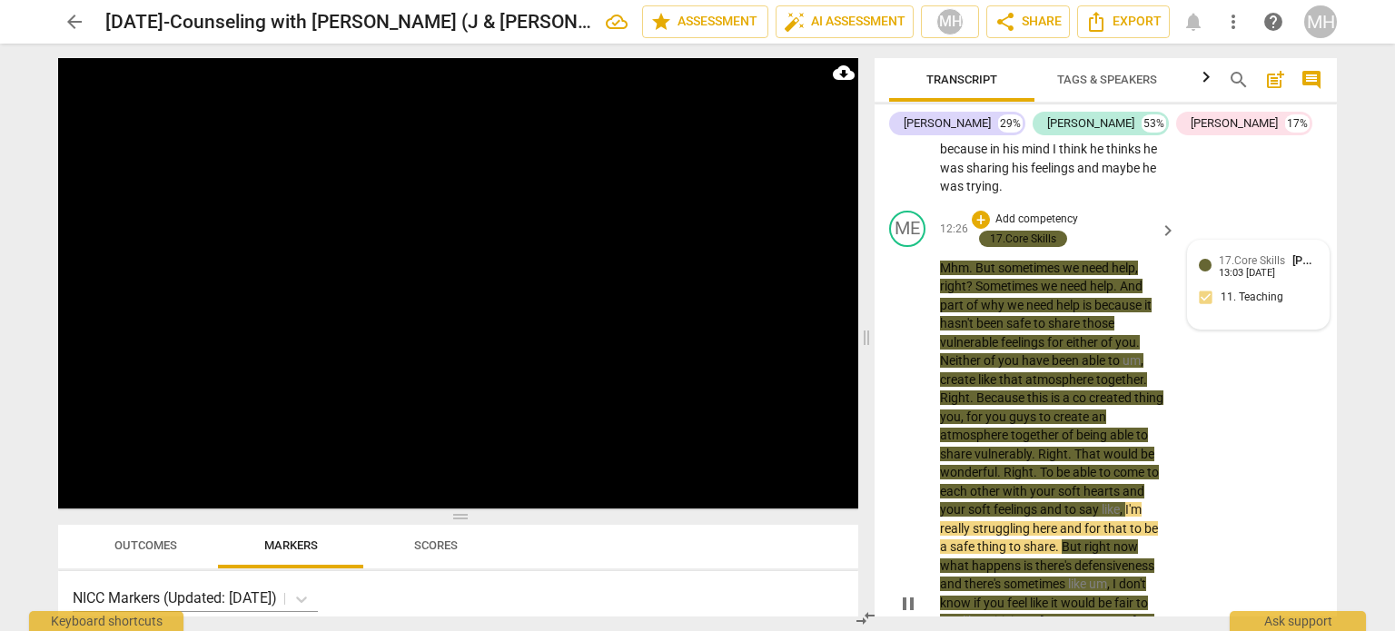
click at [1250, 296] on div "17.Core Skills [PERSON_NAME] 13:03 [DATE] 11. Teaching" at bounding box center [1258, 285] width 119 height 66
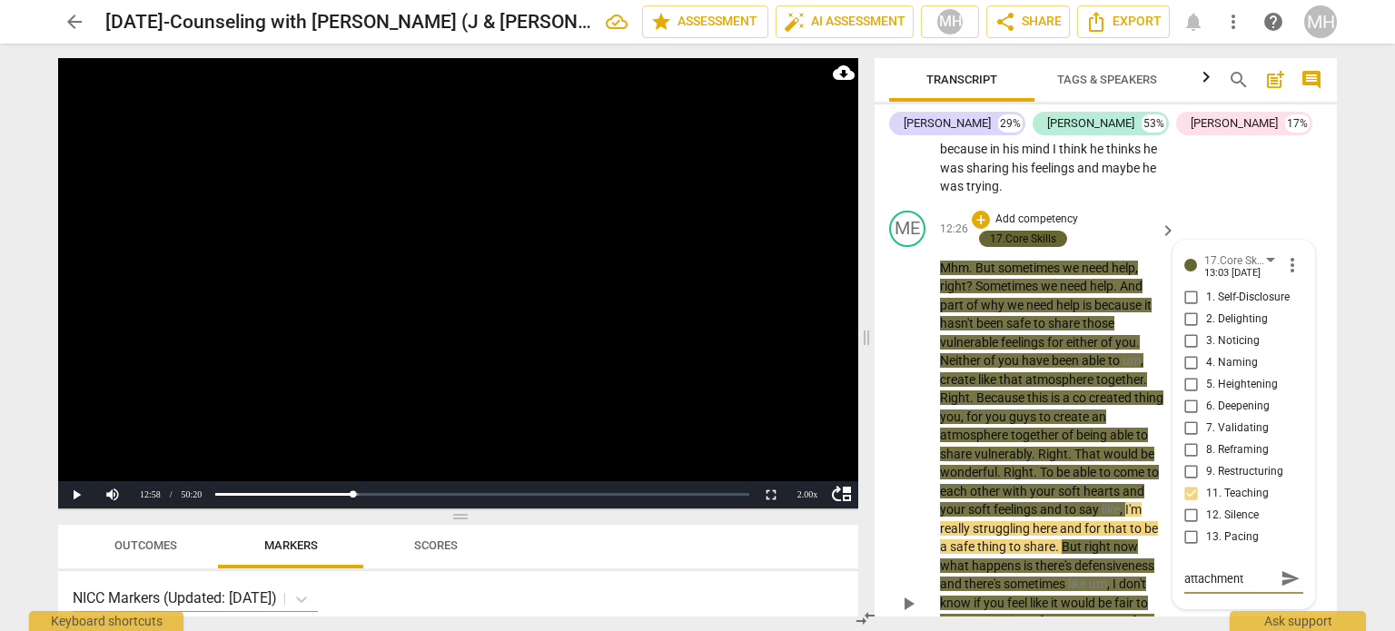
scroll to position [15, 0]
click at [1286, 569] on span "send" at bounding box center [1291, 579] width 20 height 20
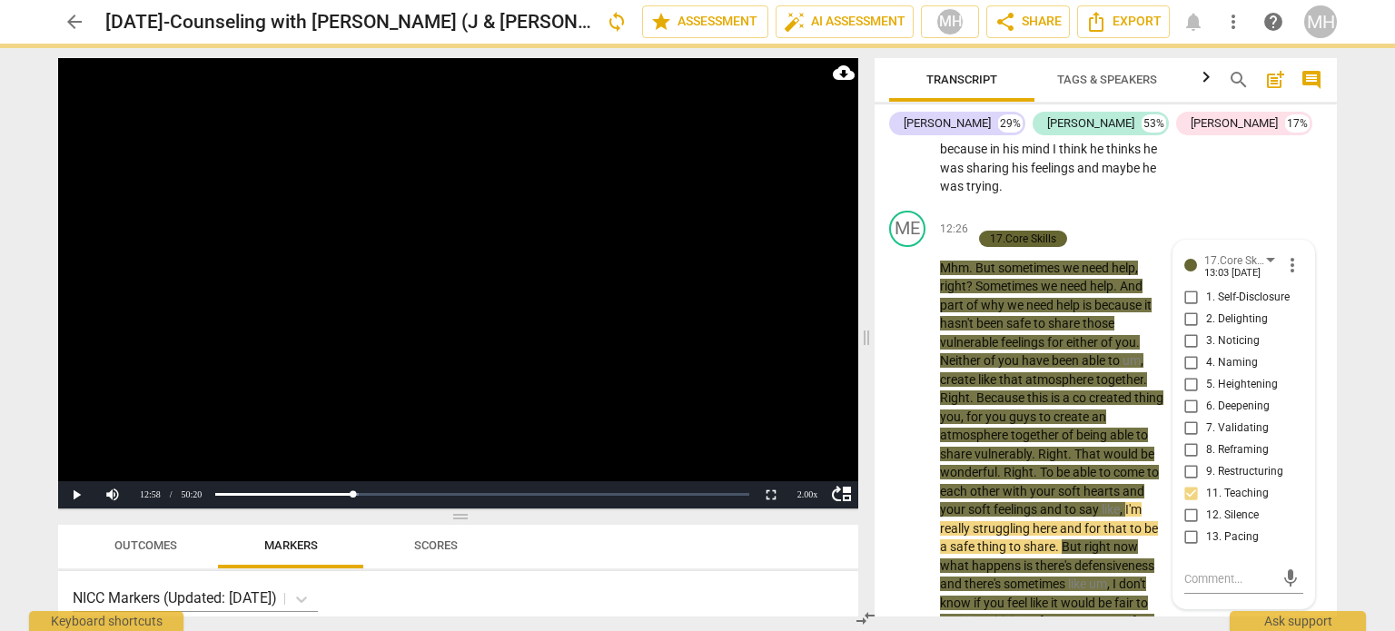
scroll to position [0, 0]
click at [687, 384] on video at bounding box center [458, 283] width 800 height 450
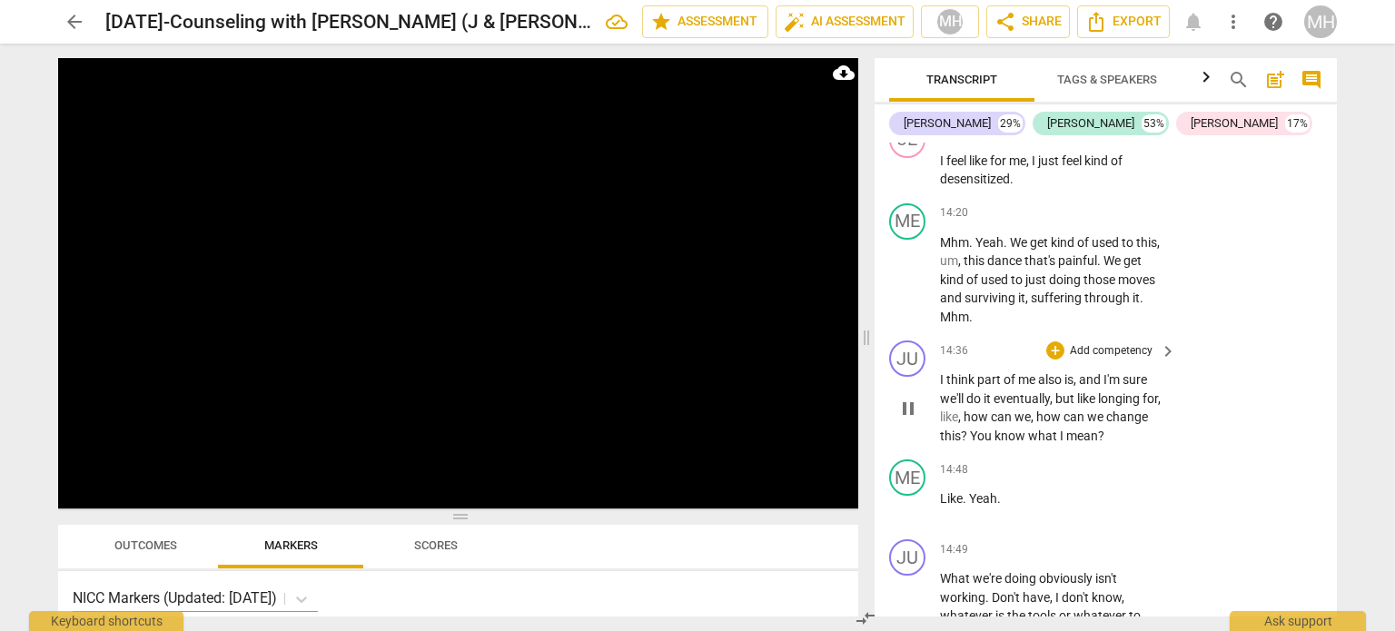
scroll to position [9696, 0]
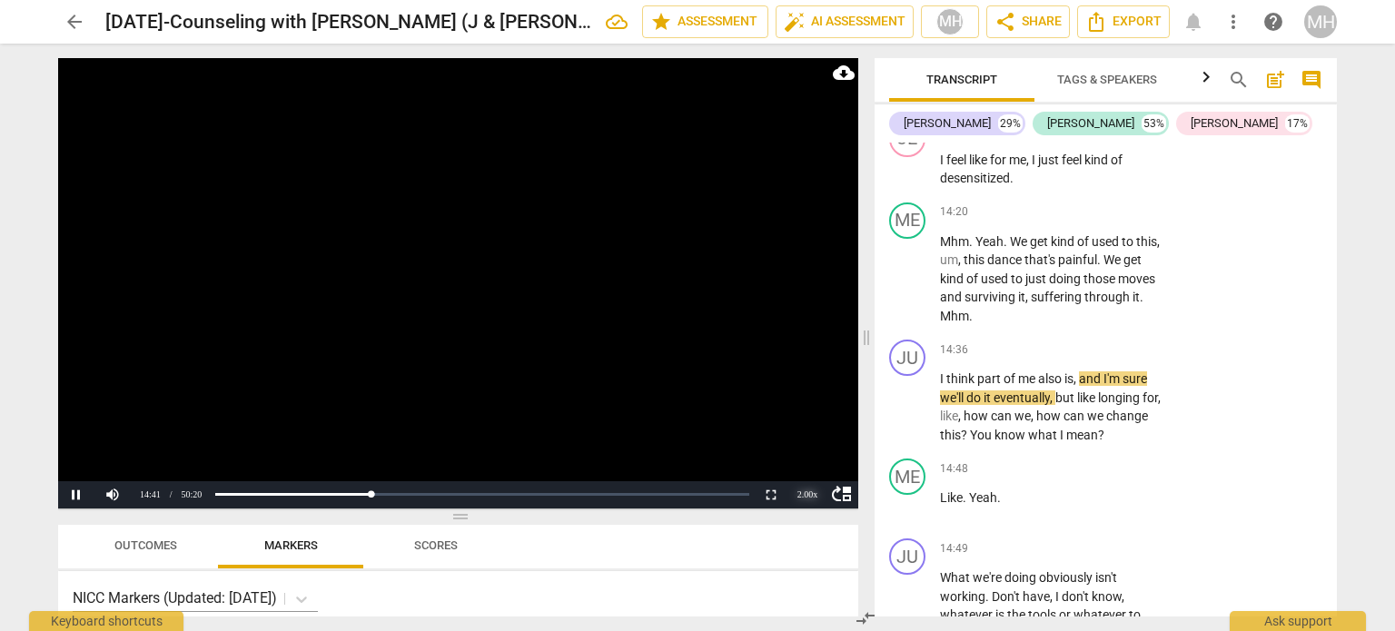
click at [793, 489] on div "2.00 x" at bounding box center [807, 494] width 36 height 27
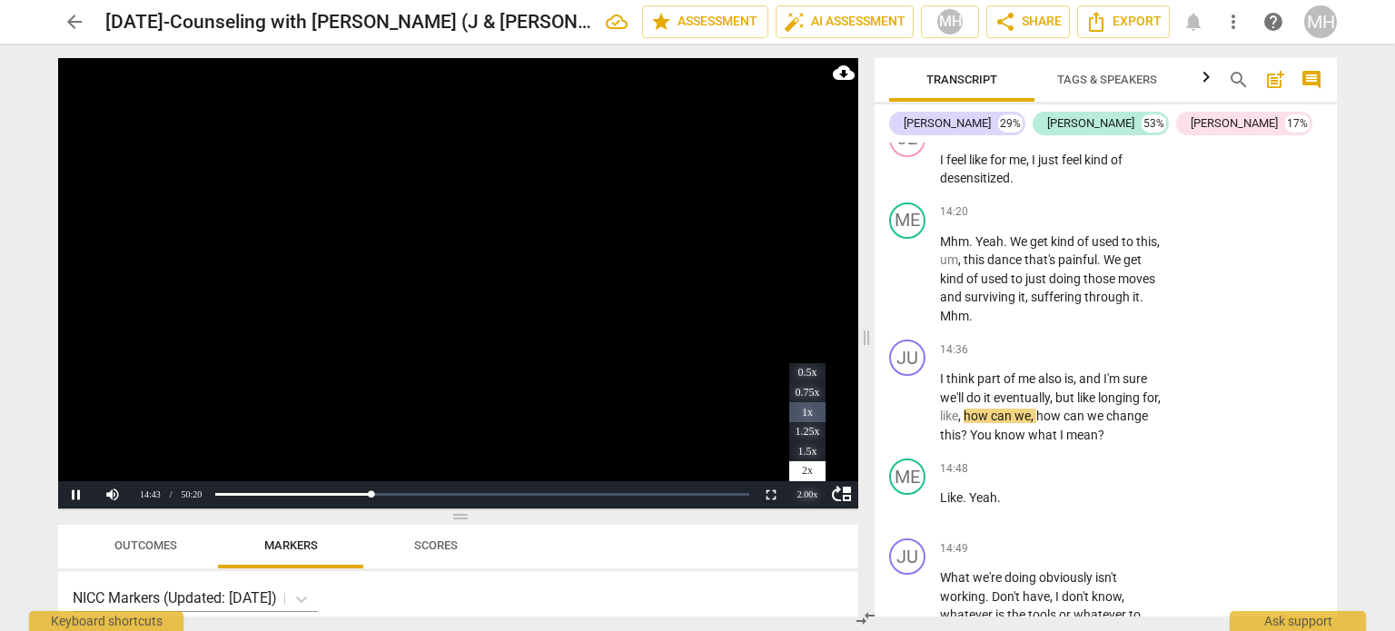
click at [796, 413] on li "1x" at bounding box center [807, 412] width 36 height 20
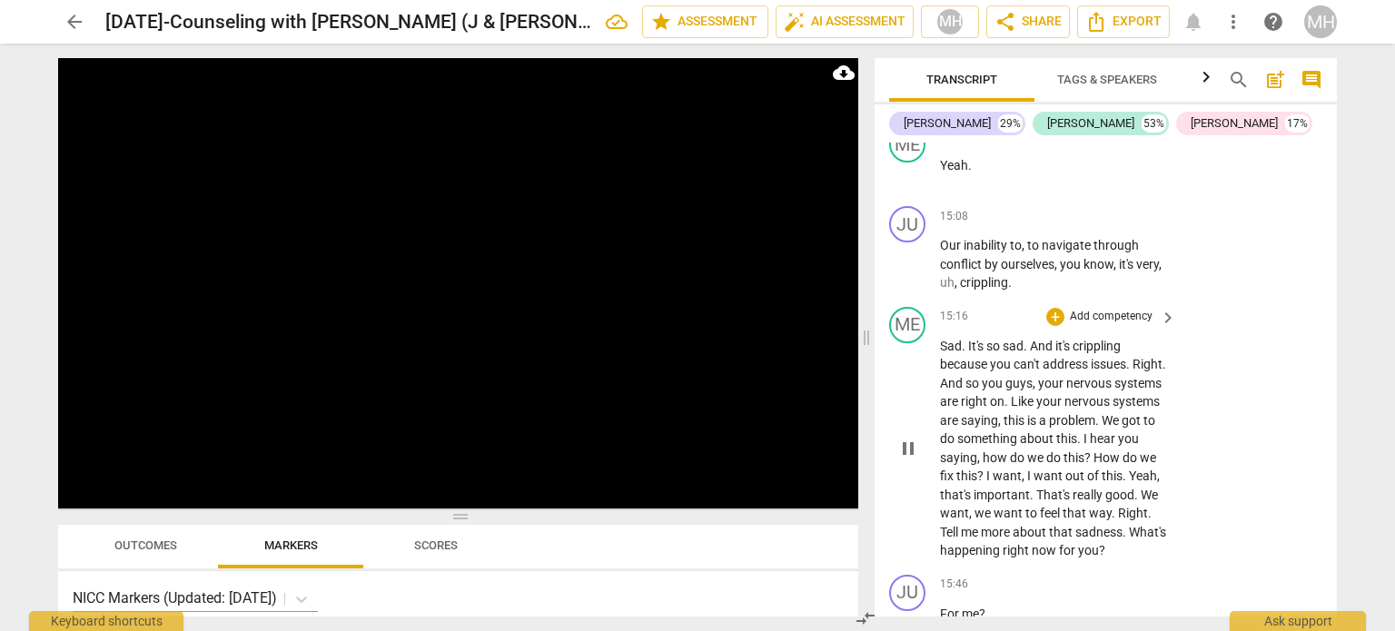
scroll to position [10302, 0]
click at [1112, 324] on p "Add competency" at bounding box center [1111, 317] width 86 height 16
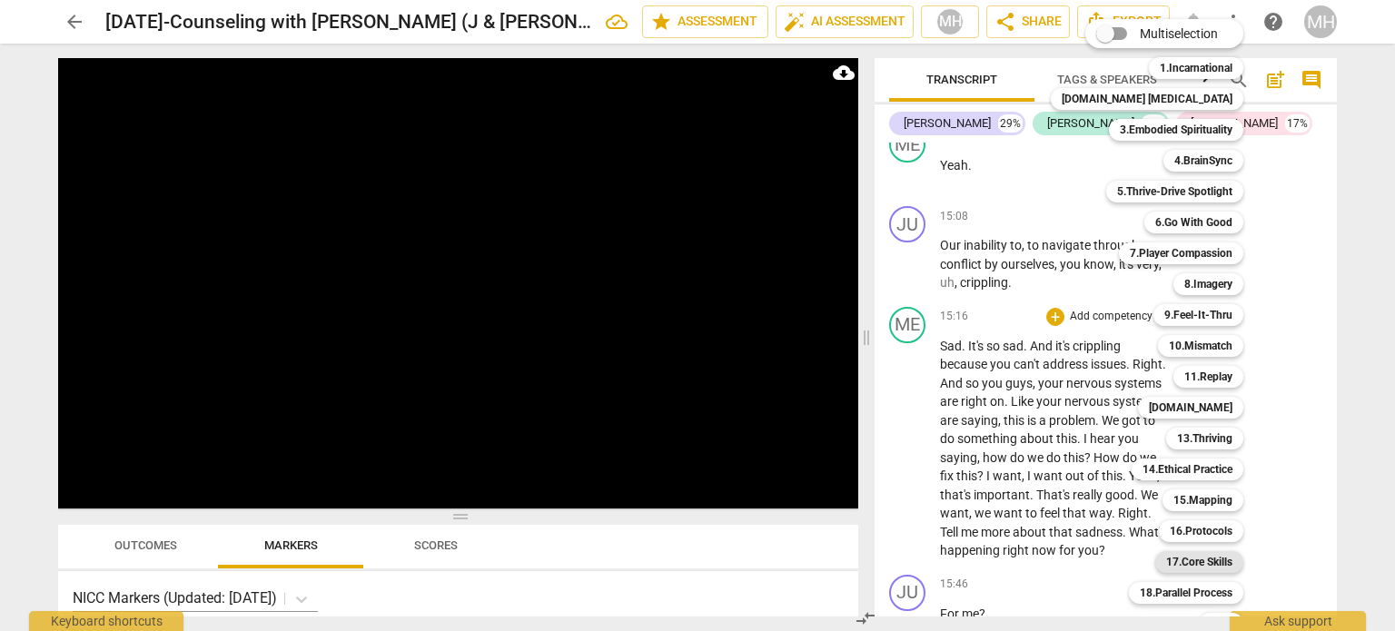
click at [1166, 569] on b "17.Core Skills" at bounding box center [1199, 562] width 66 height 22
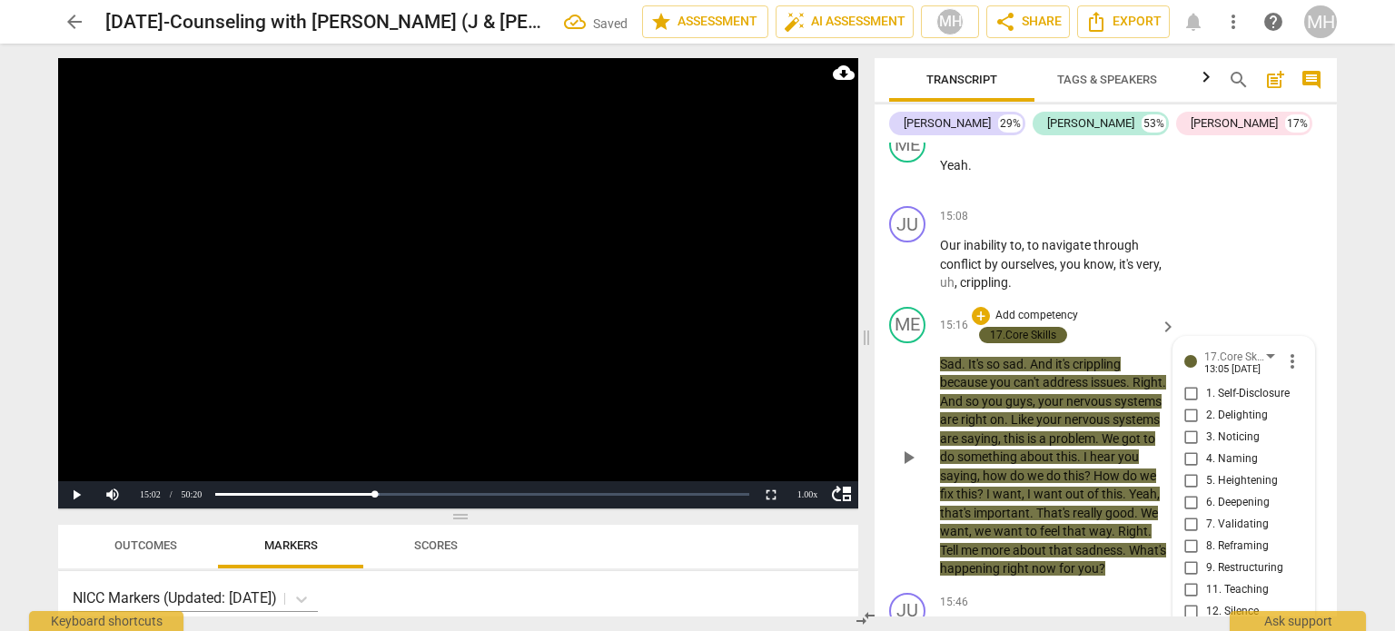
scroll to position [10600, 0]
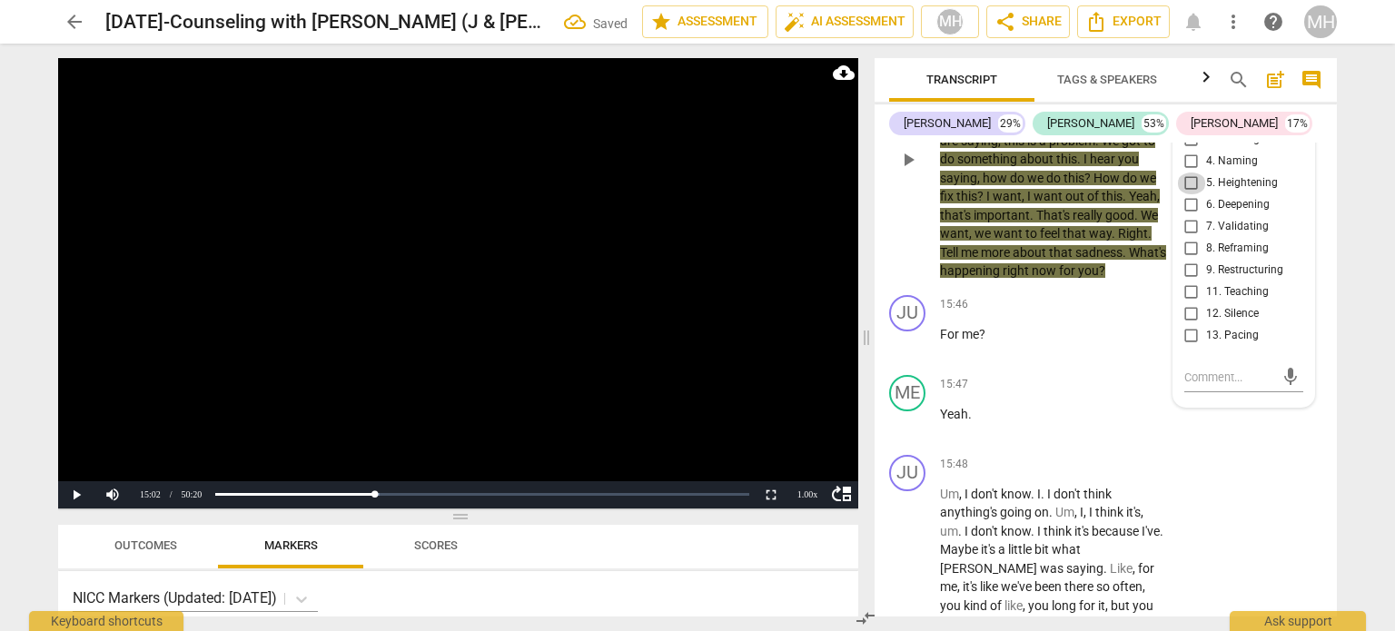
click at [1187, 183] on input "5. Heightening" at bounding box center [1191, 184] width 29 height 22
click at [549, 324] on video at bounding box center [458, 283] width 800 height 450
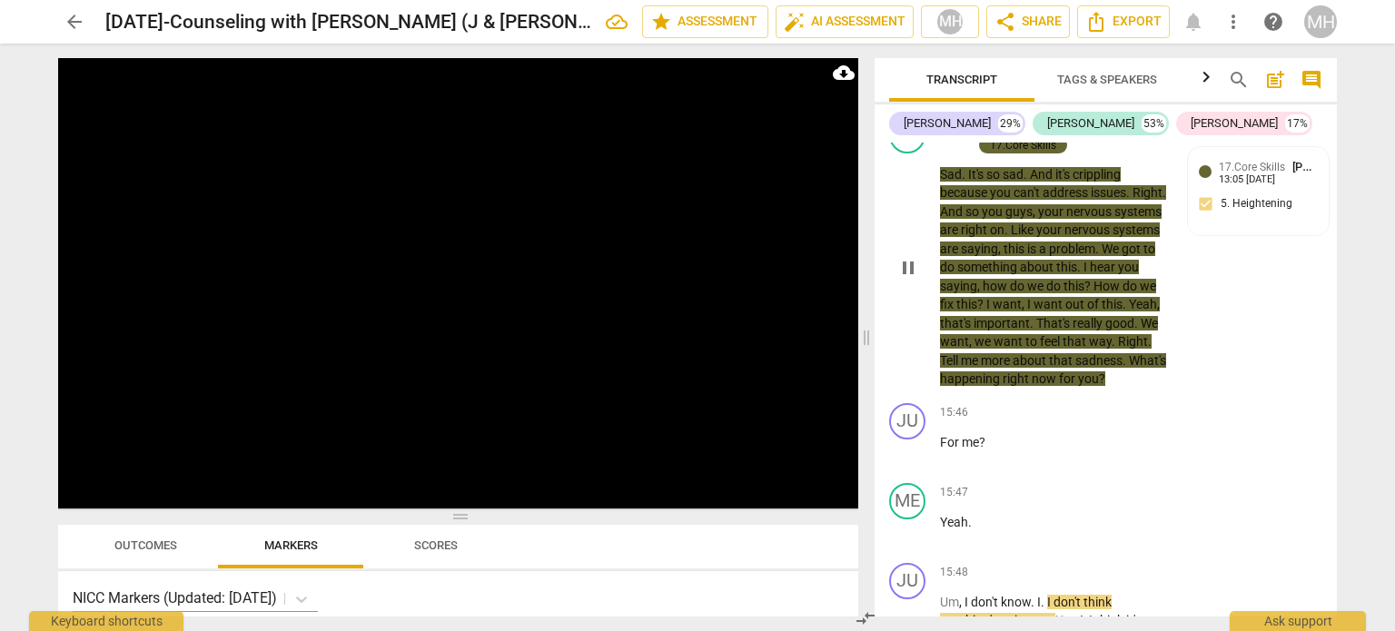
scroll to position [10490, 0]
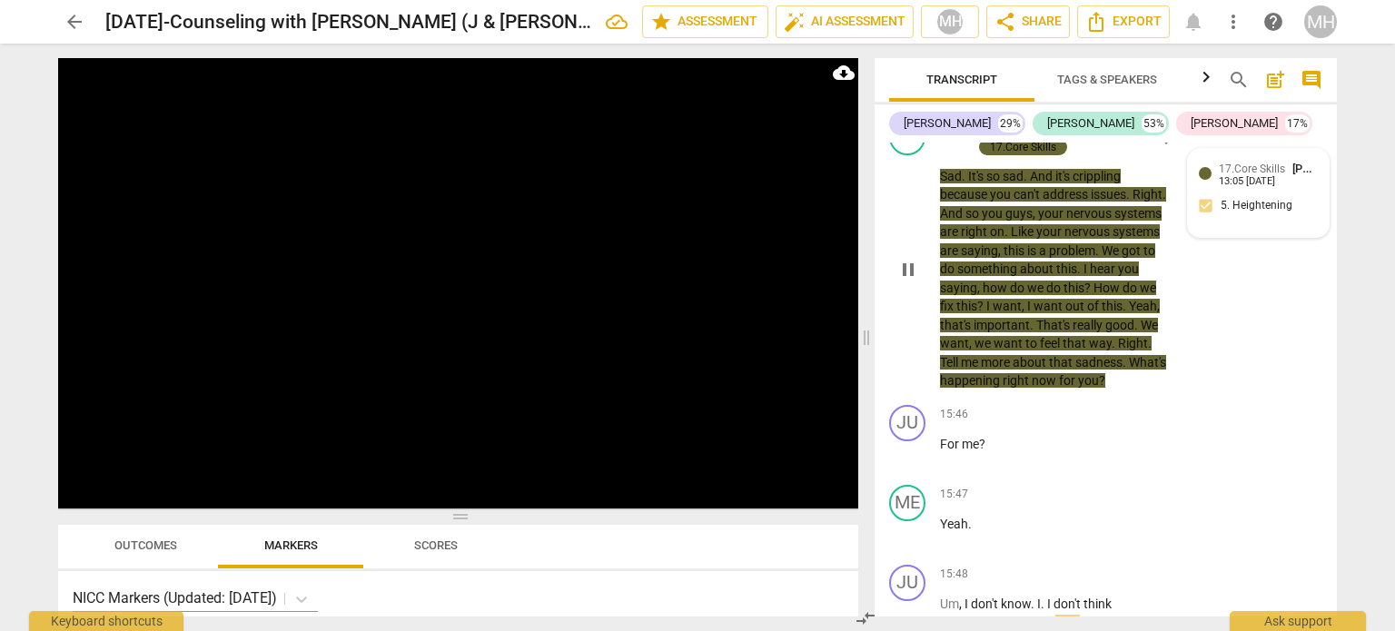
click at [1273, 193] on div "17.Core Skills [PERSON_NAME] 13:05 [DATE] 5. Heightening" at bounding box center [1258, 193] width 119 height 66
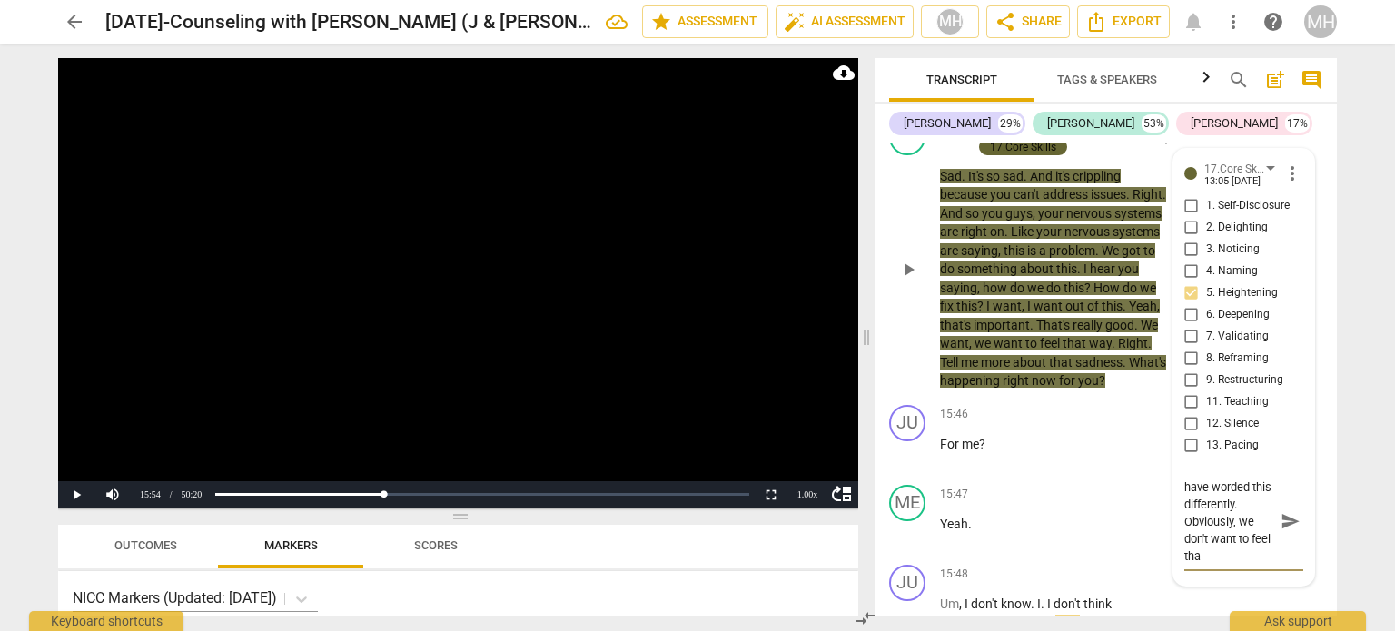
scroll to position [17, 0]
click at [1290, 522] on span "send" at bounding box center [1291, 521] width 20 height 20
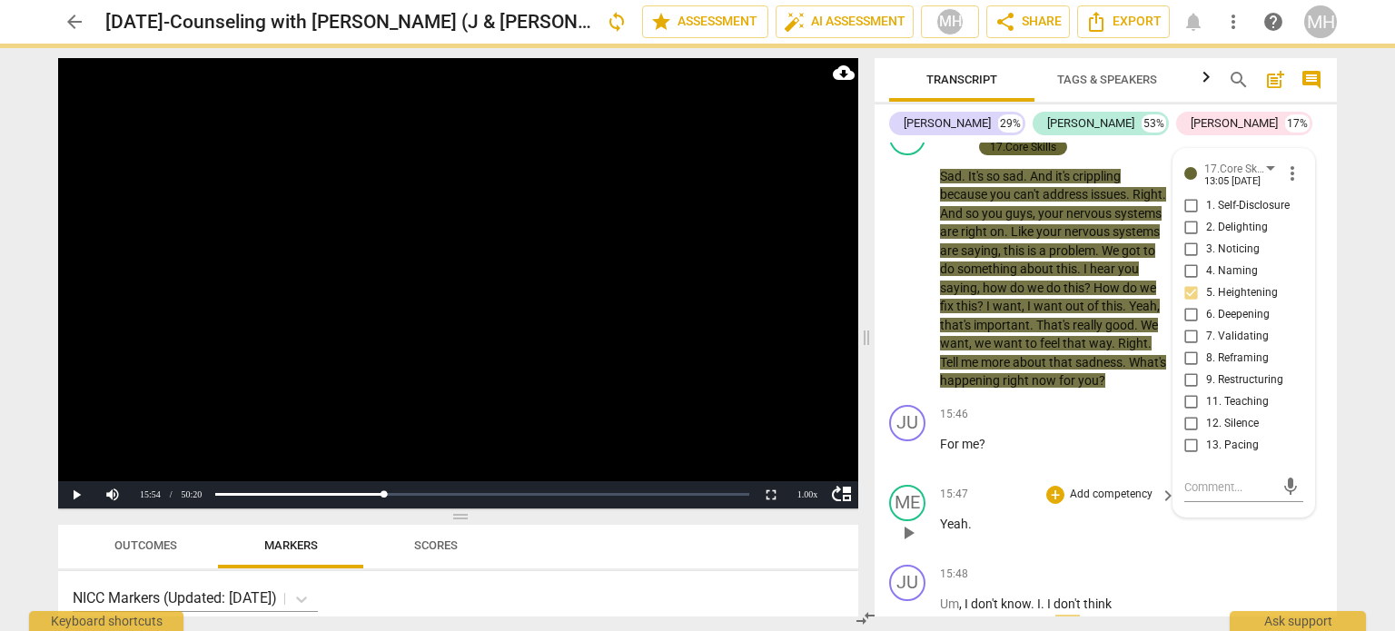
scroll to position [0, 0]
click at [618, 404] on video at bounding box center [458, 283] width 800 height 450
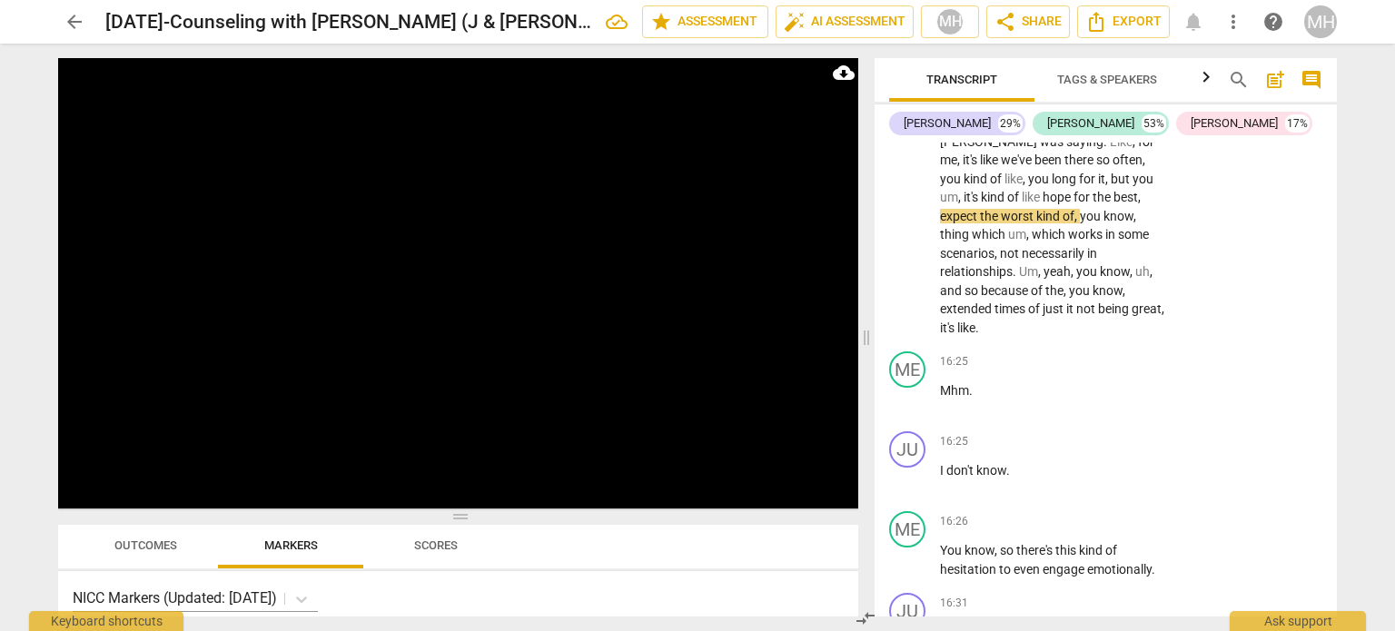
scroll to position [11039, 0]
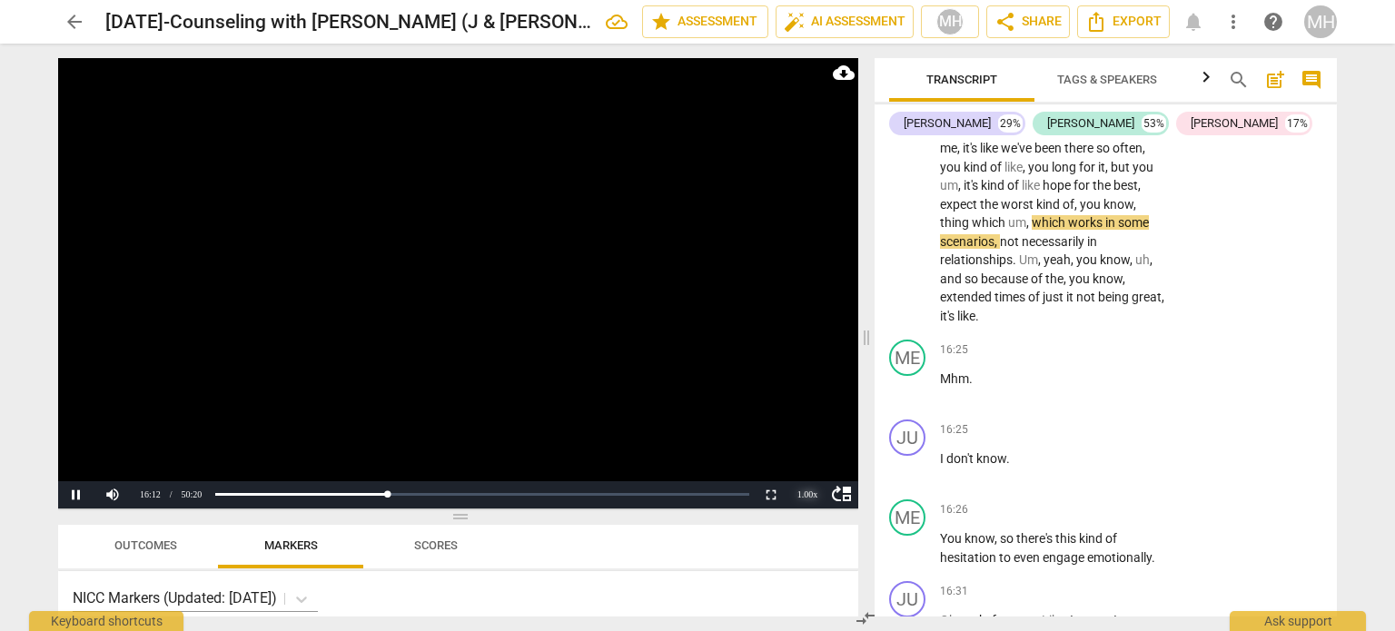
click at [798, 490] on div "1.00 x" at bounding box center [807, 494] width 36 height 27
click at [804, 470] on li "2x" at bounding box center [807, 471] width 36 height 20
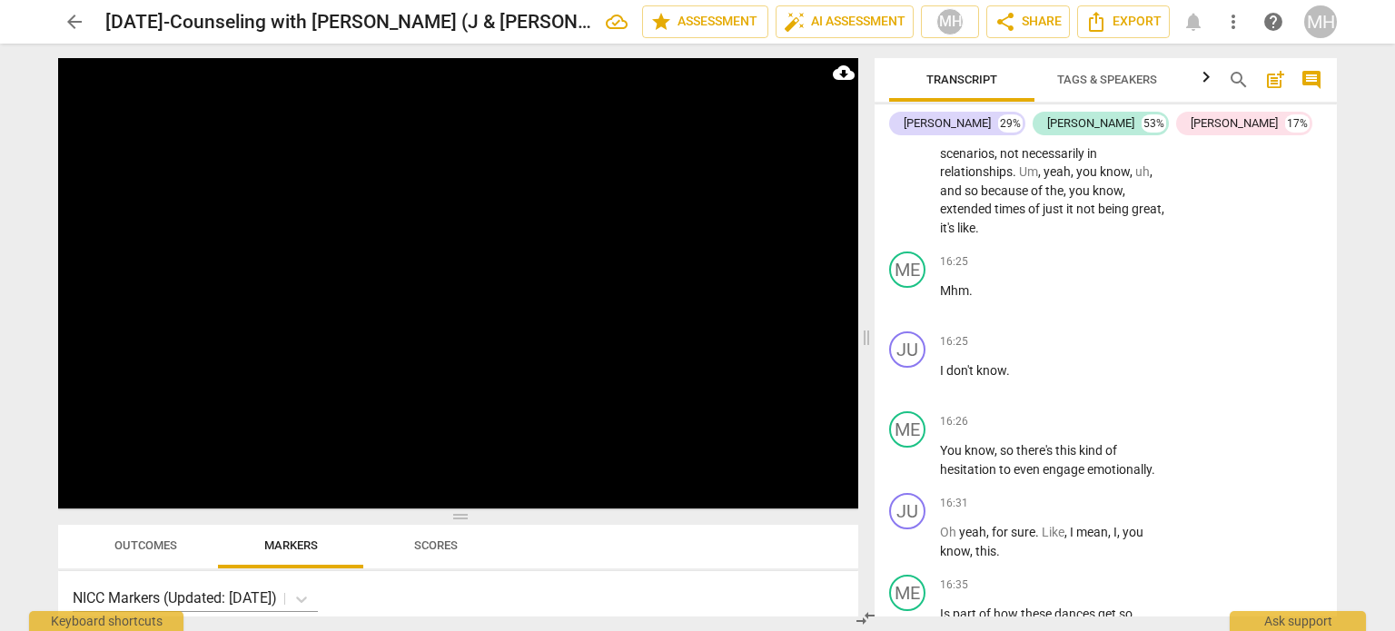
scroll to position [11672, 0]
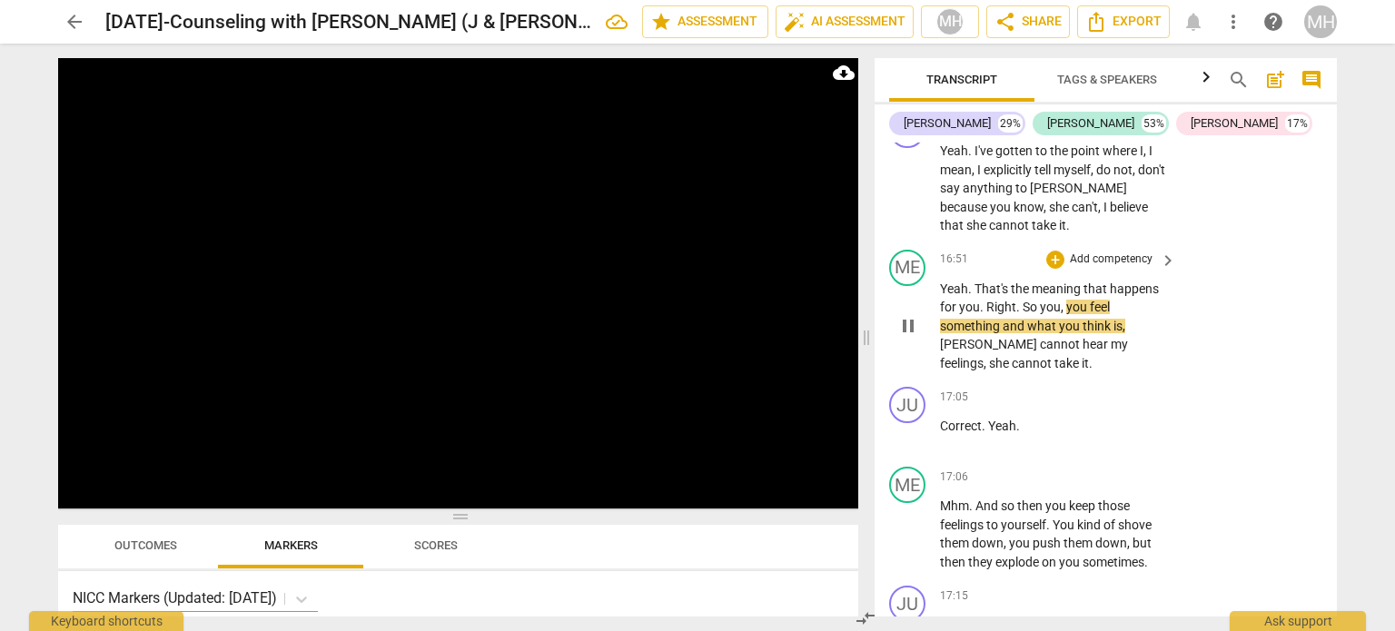
click at [1135, 260] on p "Add competency" at bounding box center [1111, 260] width 86 height 16
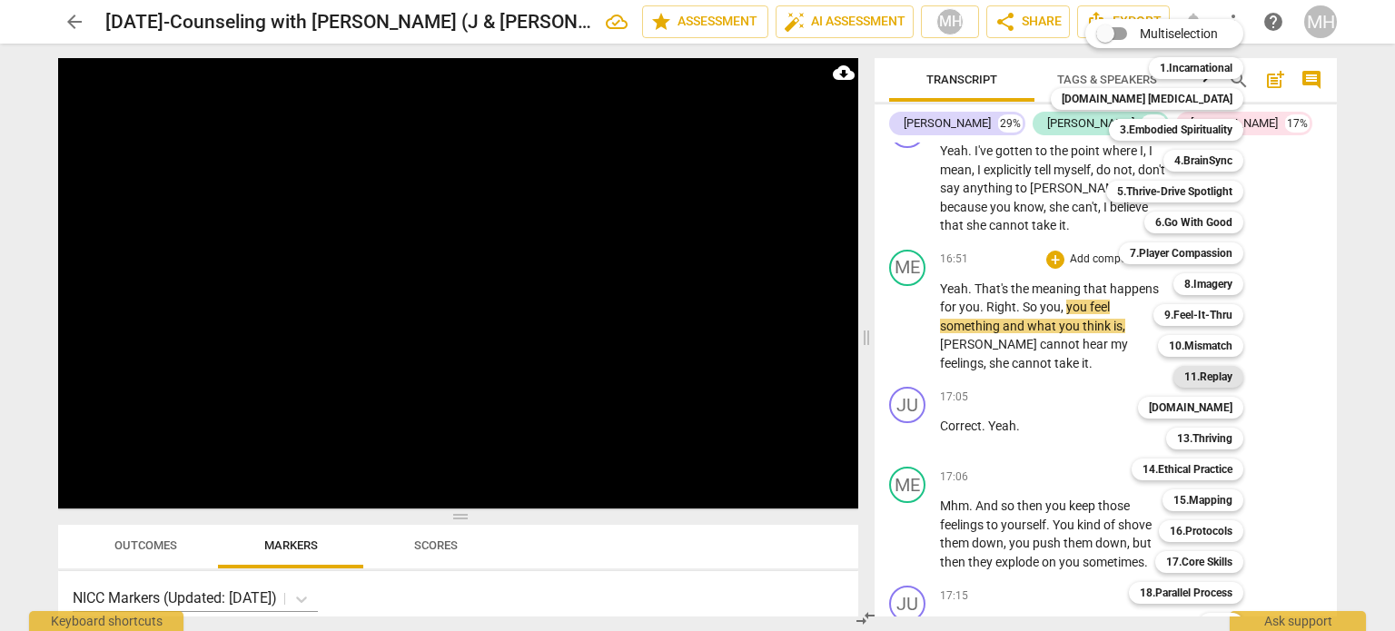
scroll to position [54, 0]
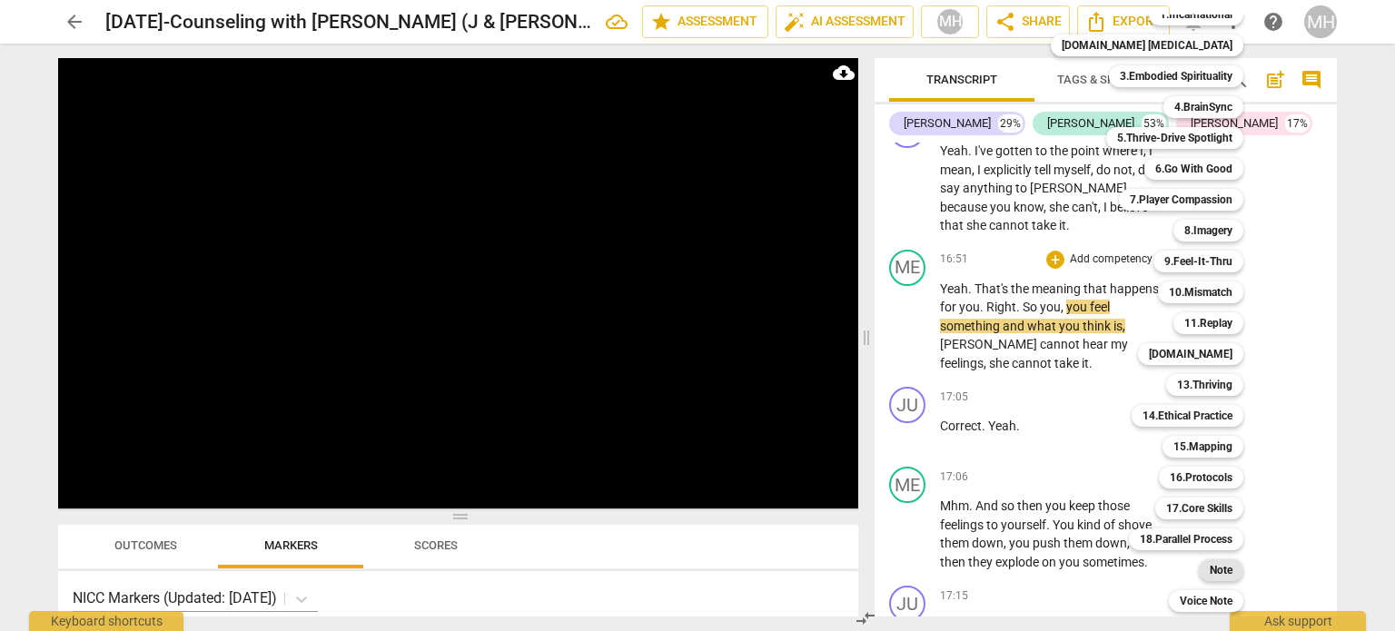
click at [1210, 559] on b "Note" at bounding box center [1221, 570] width 23 height 22
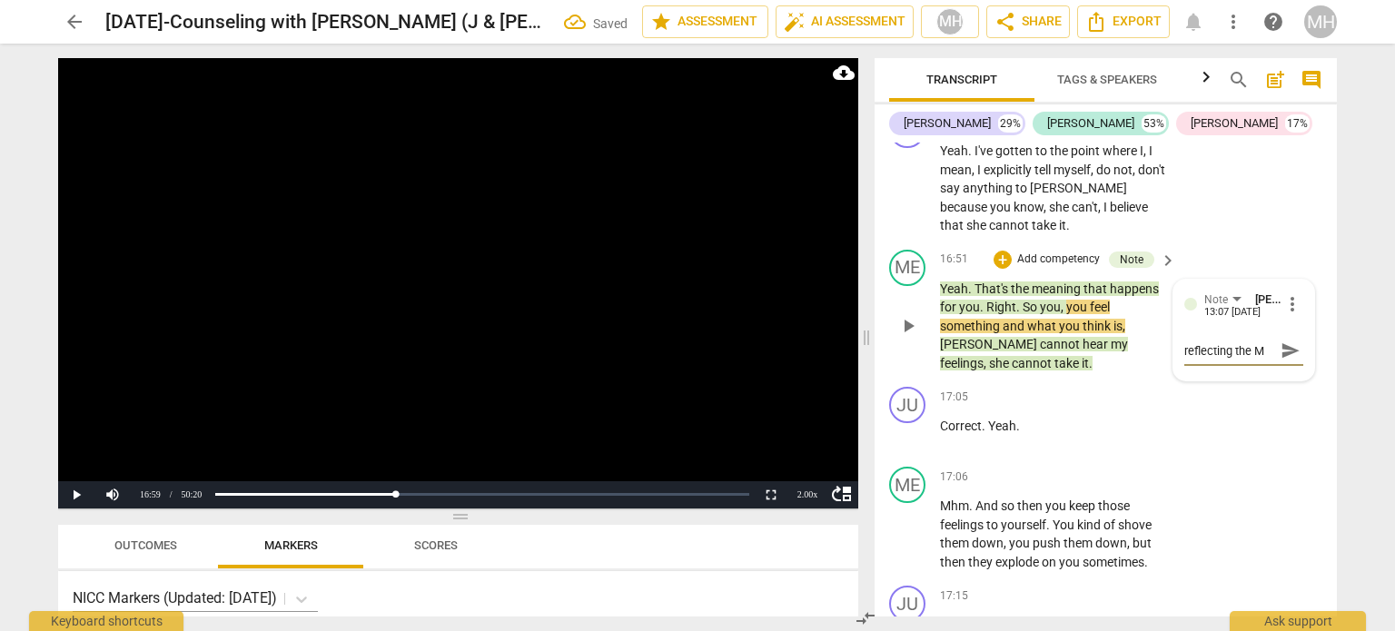
click at [1281, 341] on span "send" at bounding box center [1291, 351] width 20 height 20
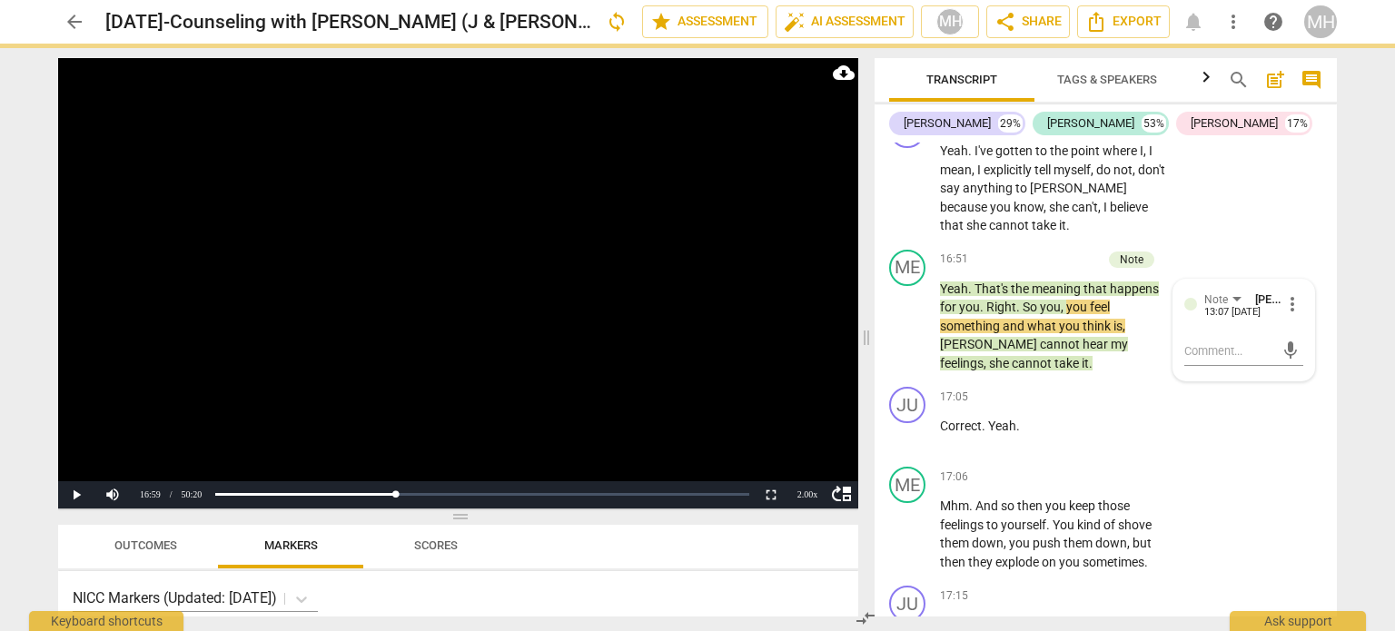
click at [588, 291] on video at bounding box center [458, 283] width 800 height 450
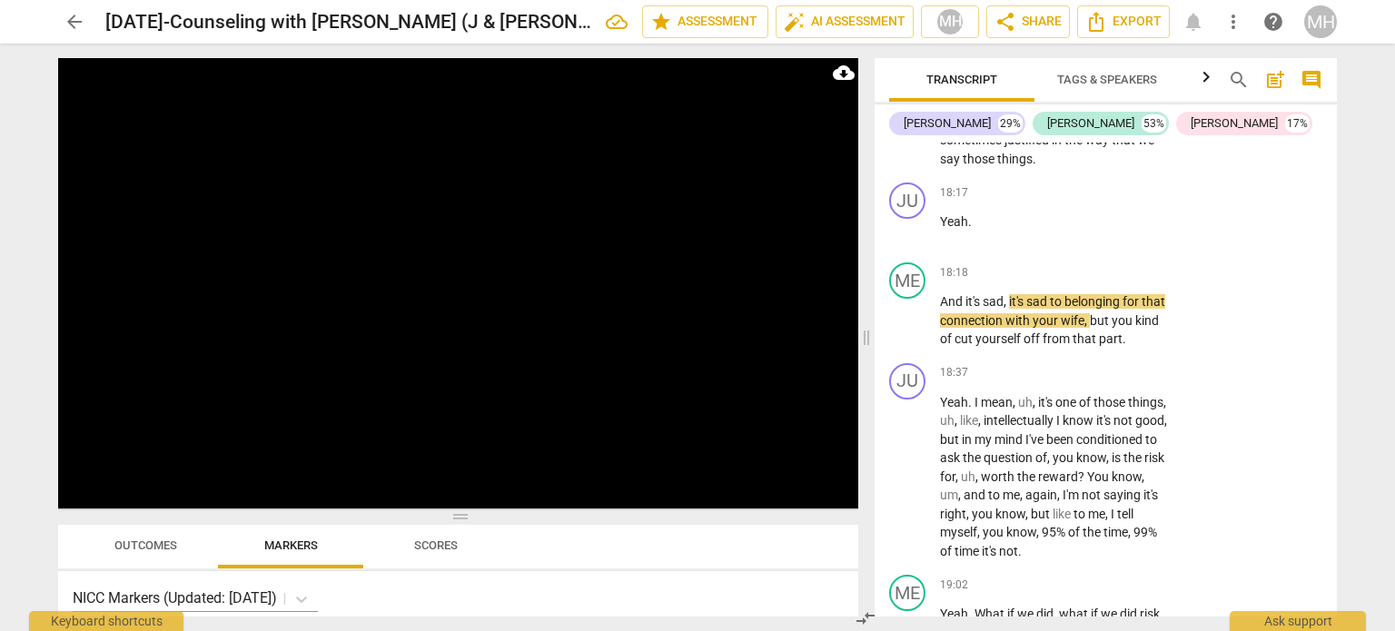
scroll to position [13035, 0]
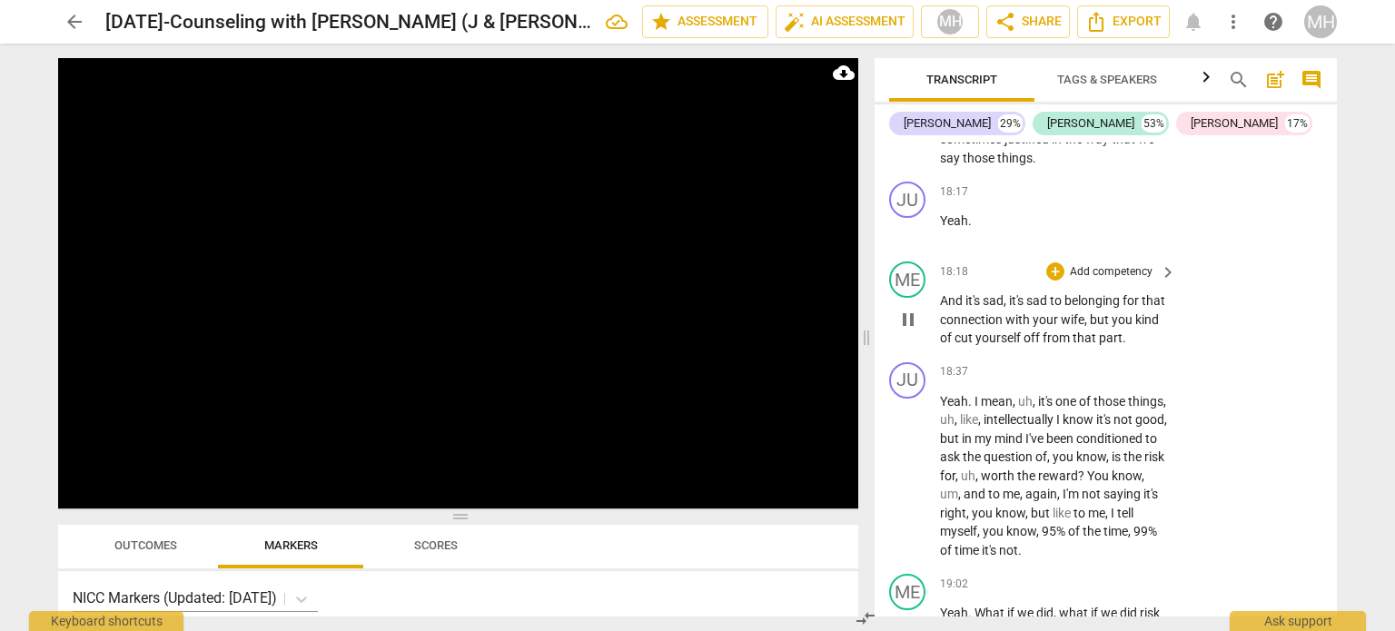
click at [1105, 264] on p "Add competency" at bounding box center [1111, 272] width 86 height 16
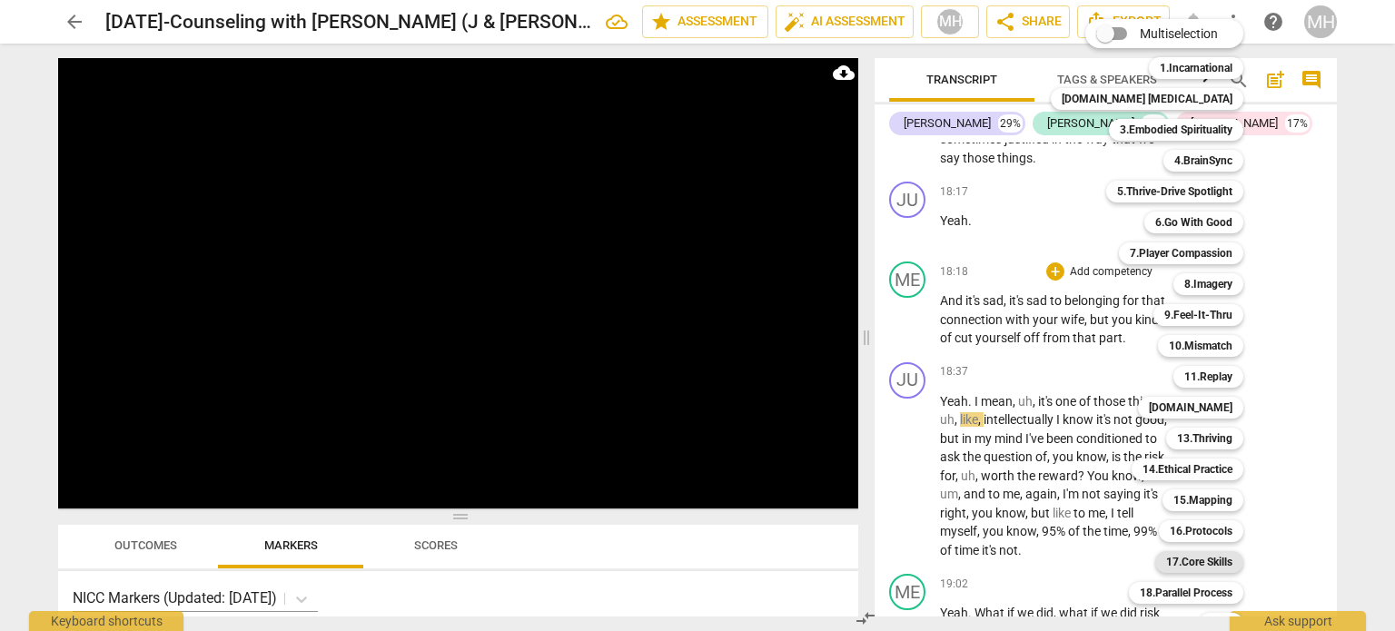
click at [1176, 562] on b "17.Core Skills" at bounding box center [1199, 562] width 66 height 22
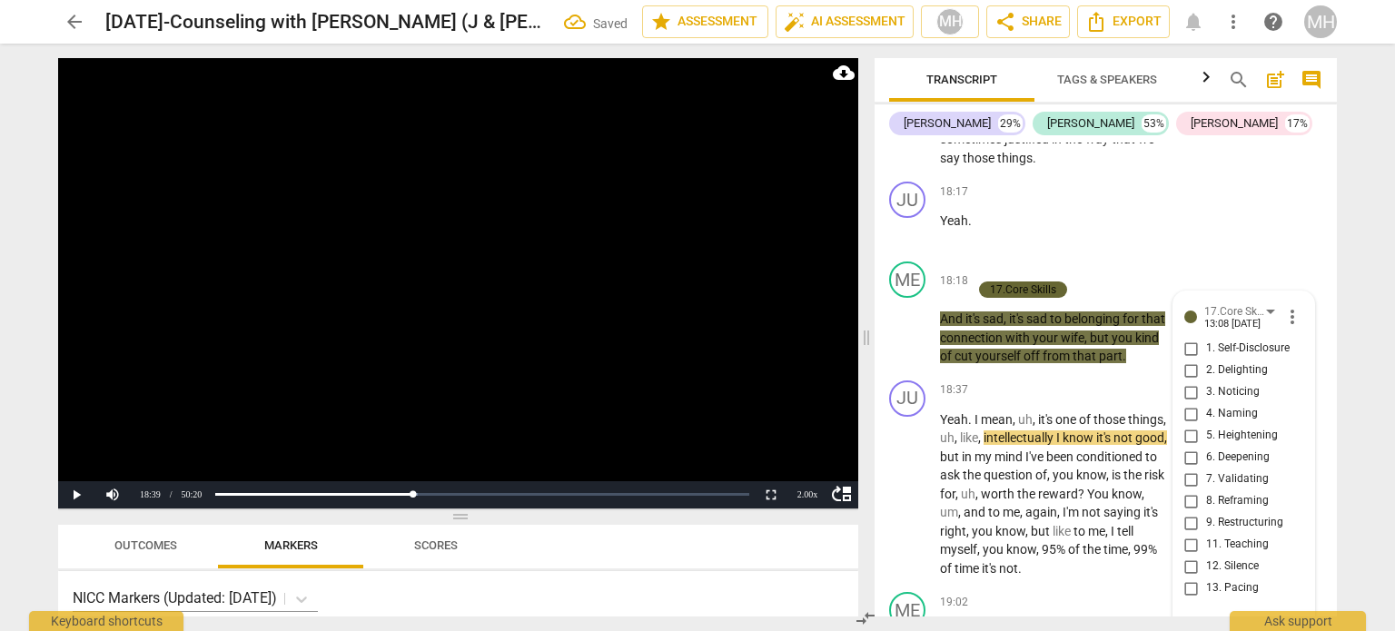
scroll to position [13281, 0]
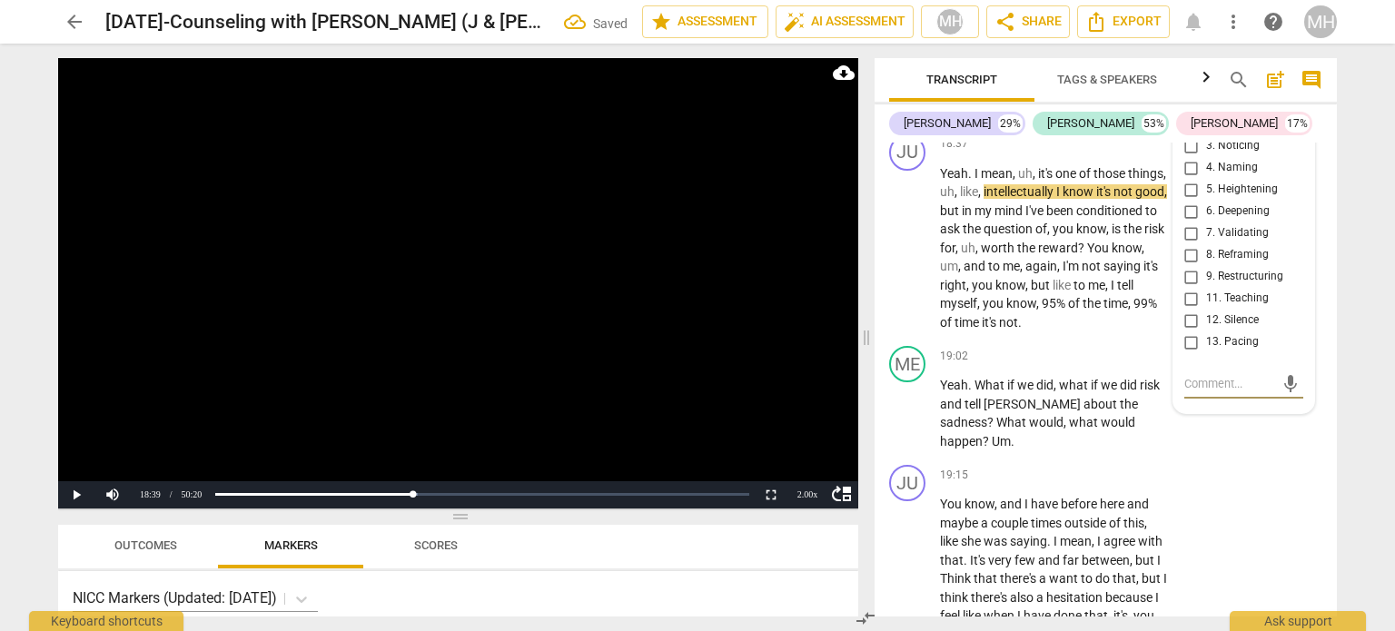
click at [1188, 187] on input "5. Heightening" at bounding box center [1191, 190] width 29 height 22
click at [726, 272] on video at bounding box center [458, 283] width 800 height 450
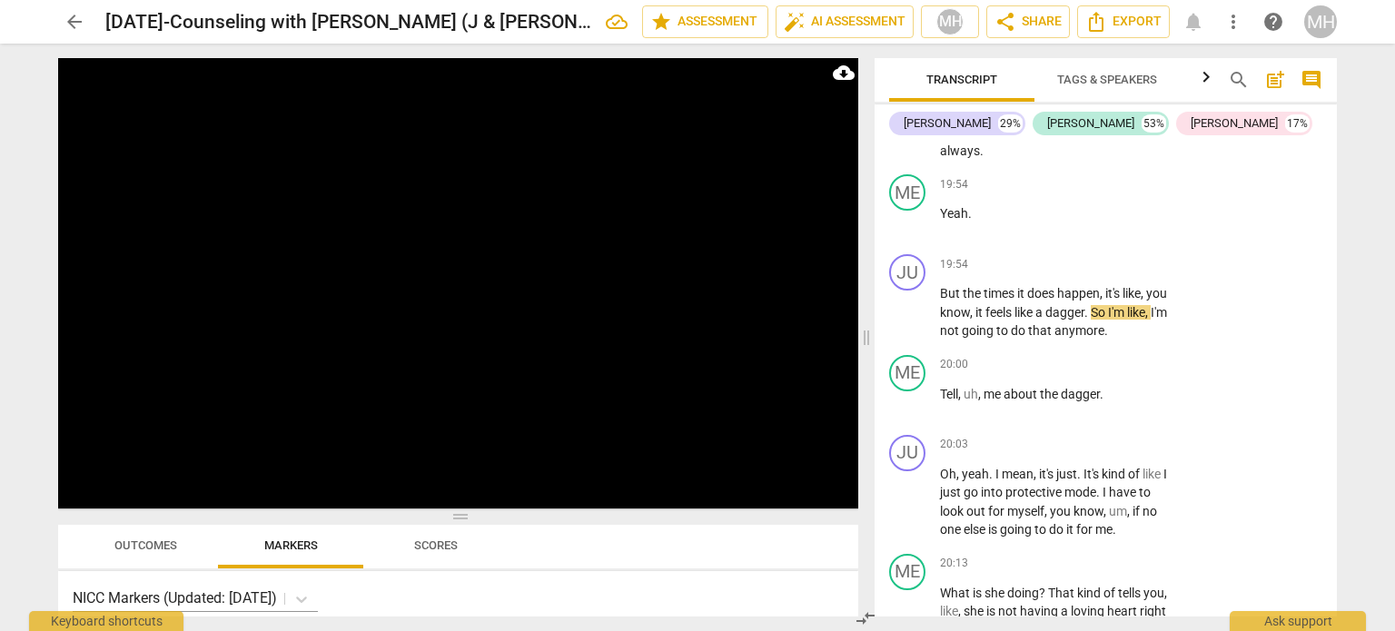
scroll to position [13879, 0]
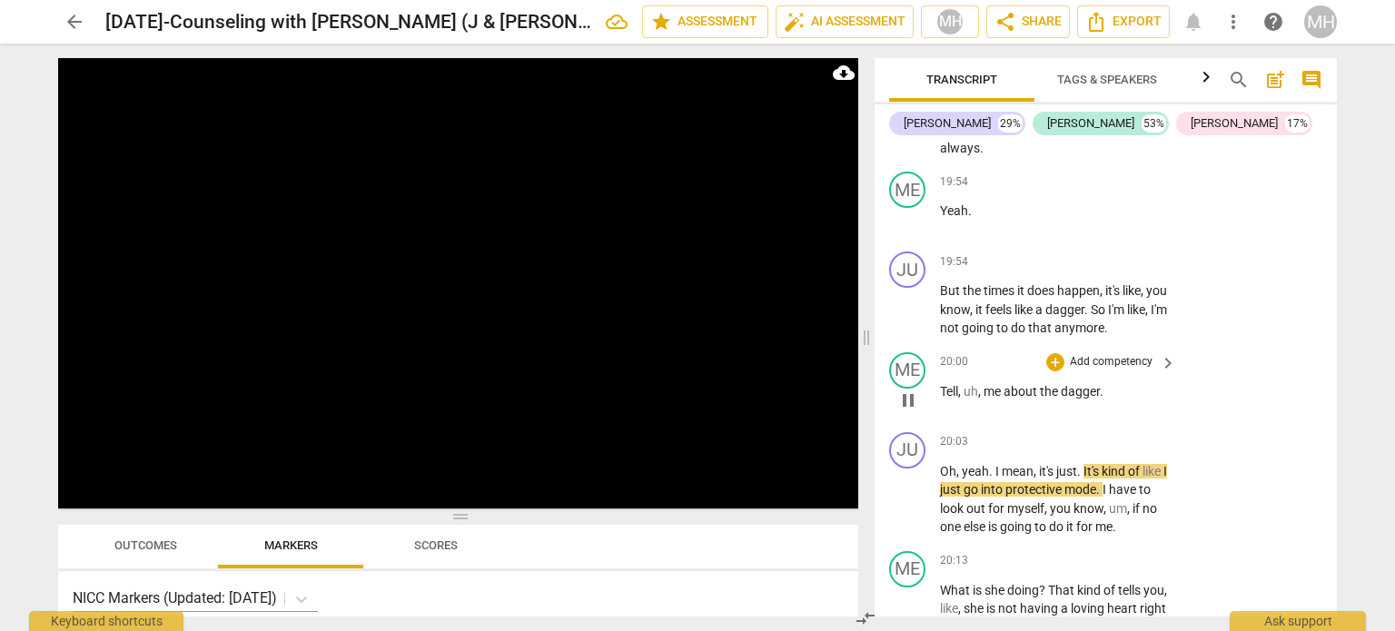
click at [1115, 354] on p "Add competency" at bounding box center [1111, 362] width 86 height 16
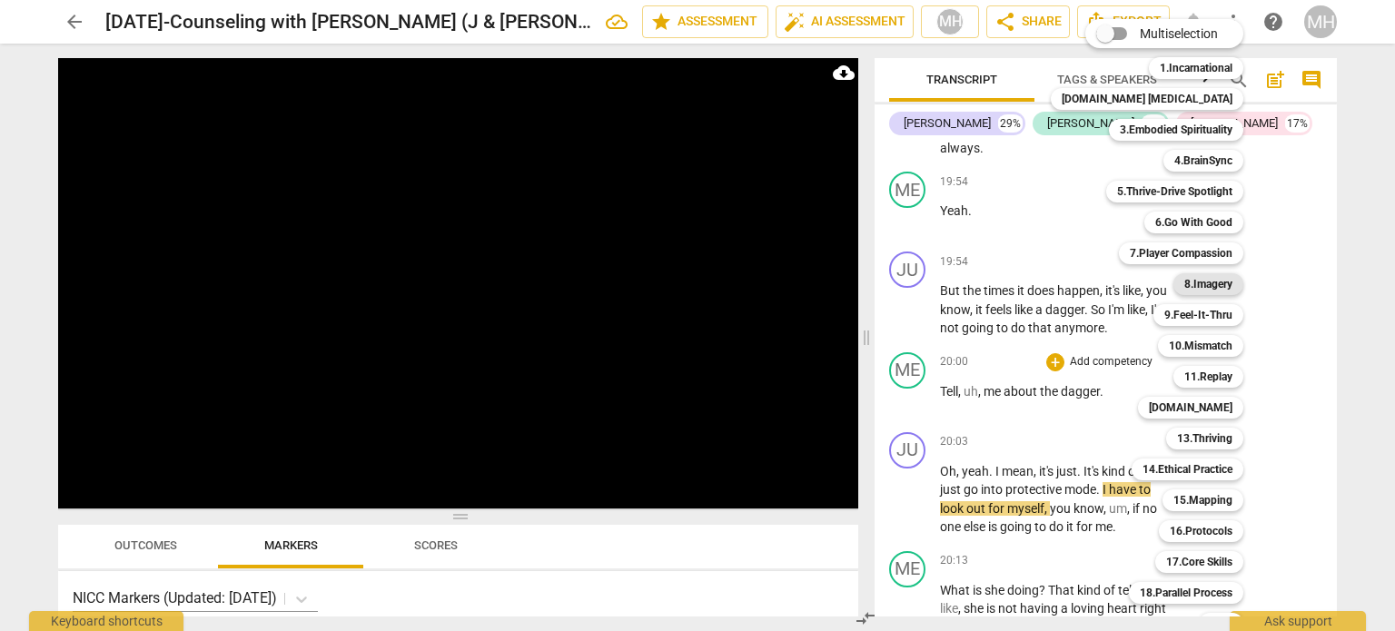
click at [1184, 290] on b "8.Imagery" at bounding box center [1208, 284] width 48 height 22
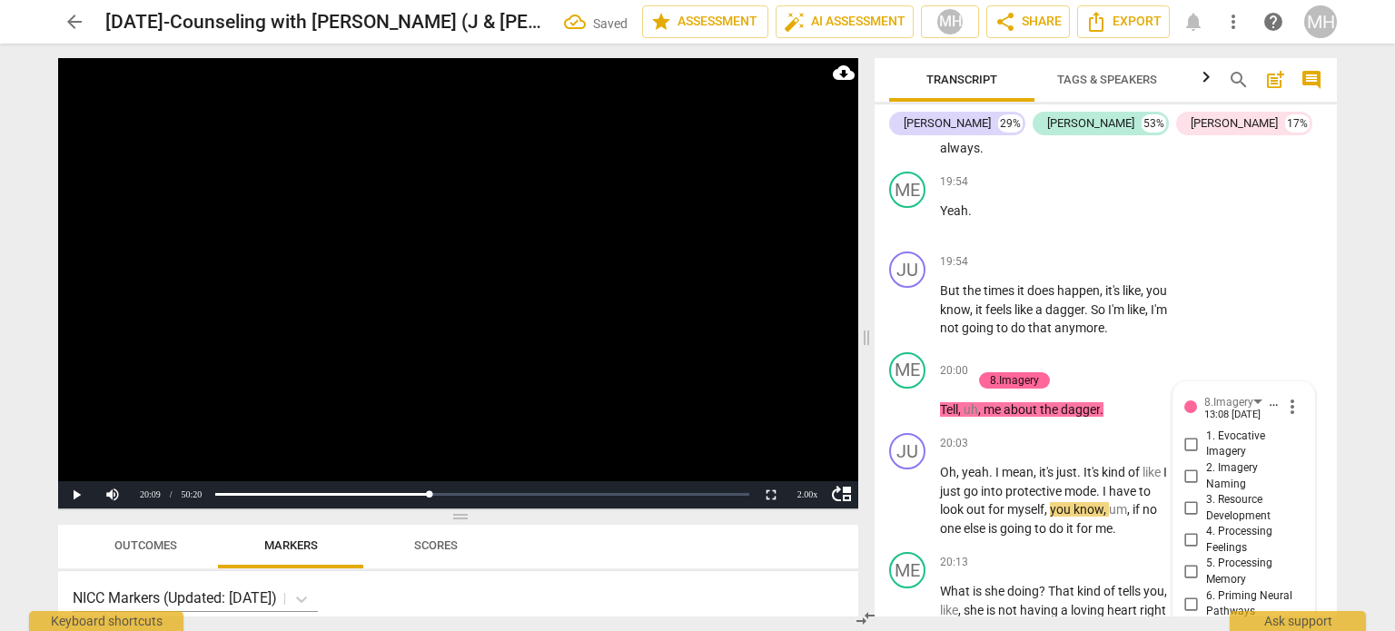
scroll to position [14126, 0]
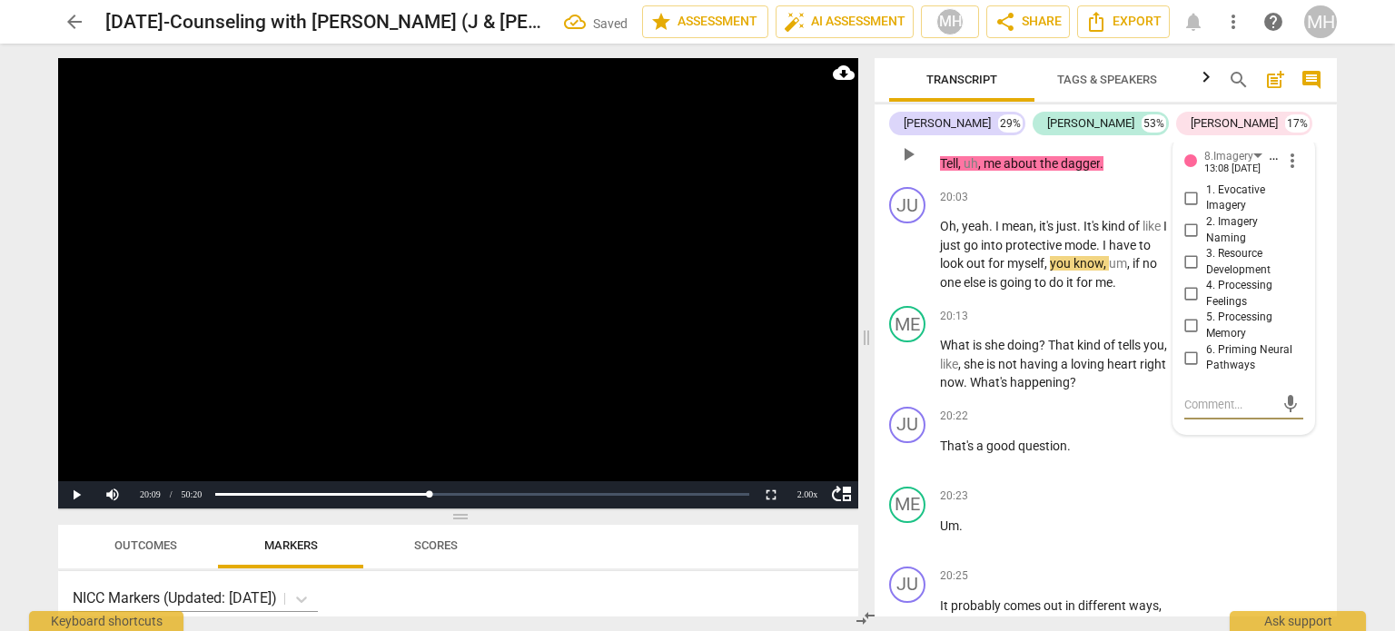
click at [1189, 187] on input "1. Evocative Imagery" at bounding box center [1191, 198] width 29 height 22
click at [654, 288] on video at bounding box center [458, 283] width 800 height 450
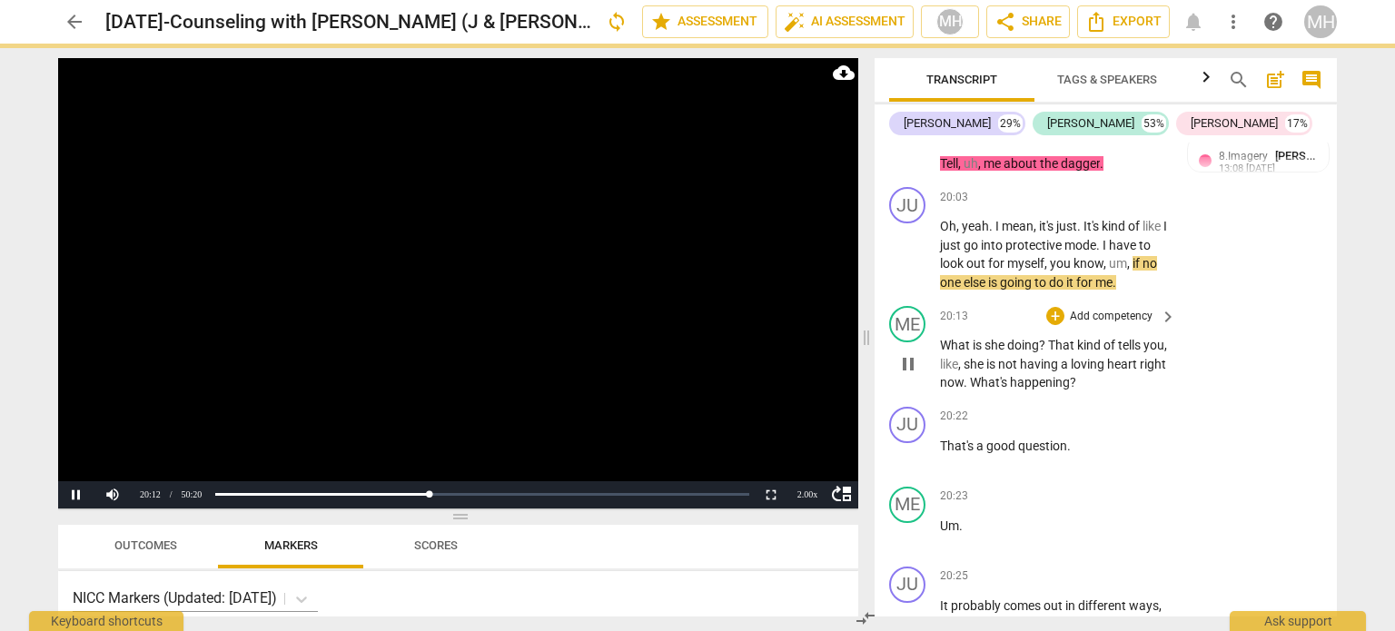
scroll to position [13989, 0]
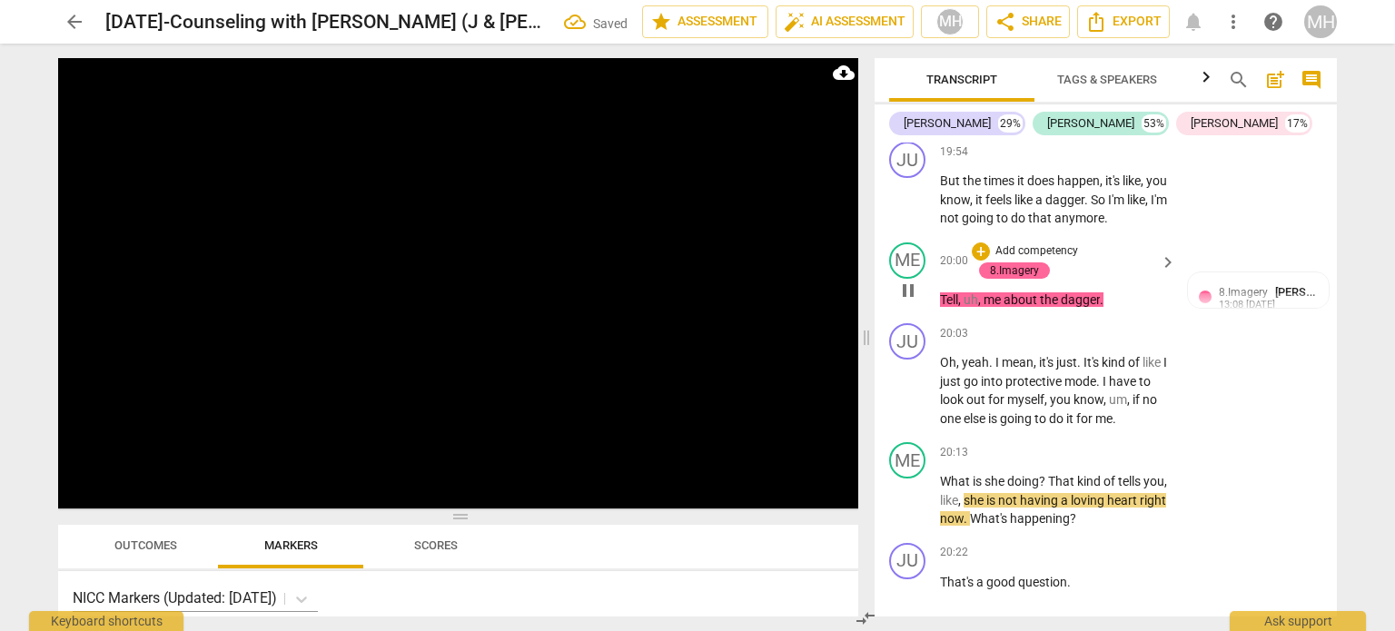
click at [1001, 243] on p "Add competency" at bounding box center [1037, 251] width 86 height 16
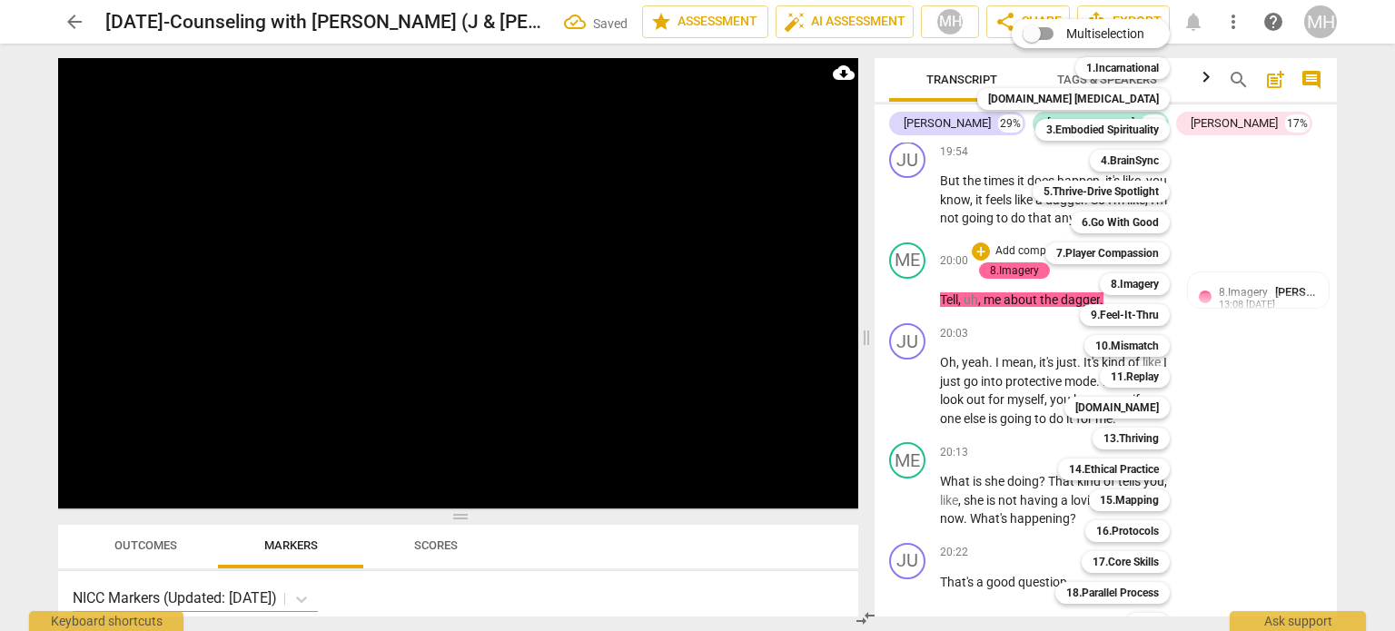
click at [1275, 404] on div at bounding box center [697, 315] width 1395 height 631
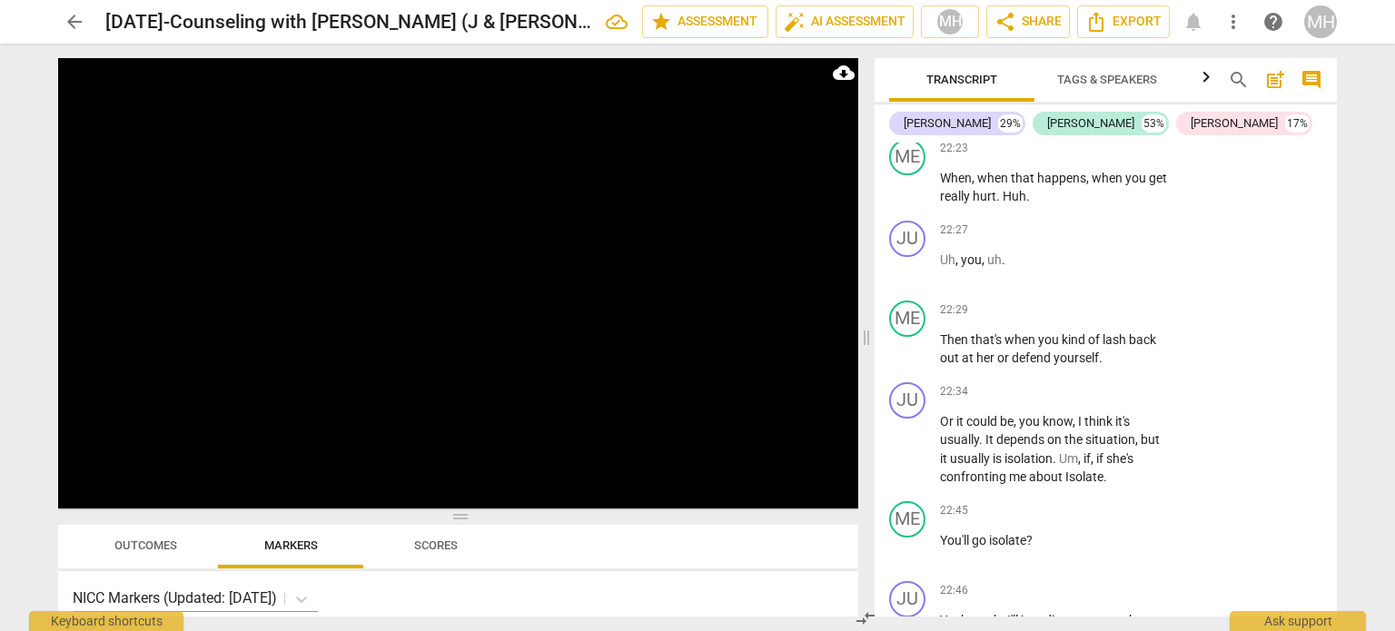
scroll to position [15878, 0]
click at [1112, 506] on p "Add competency" at bounding box center [1111, 514] width 86 height 16
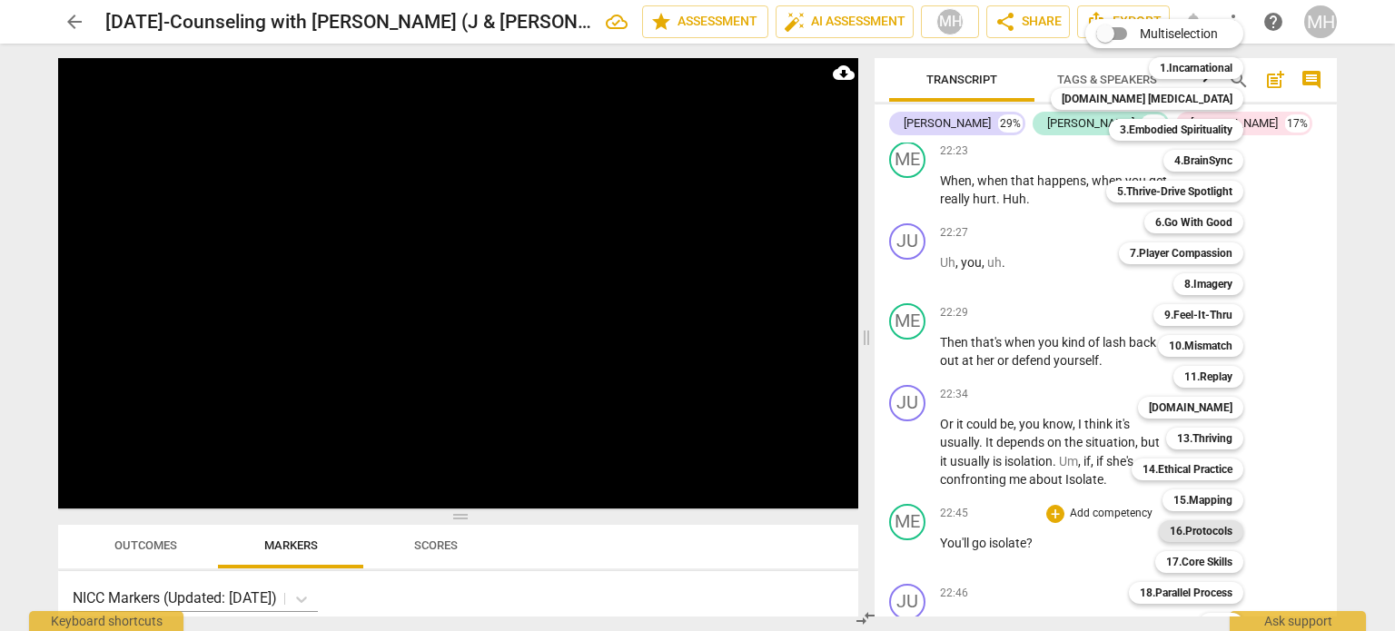
scroll to position [54, 0]
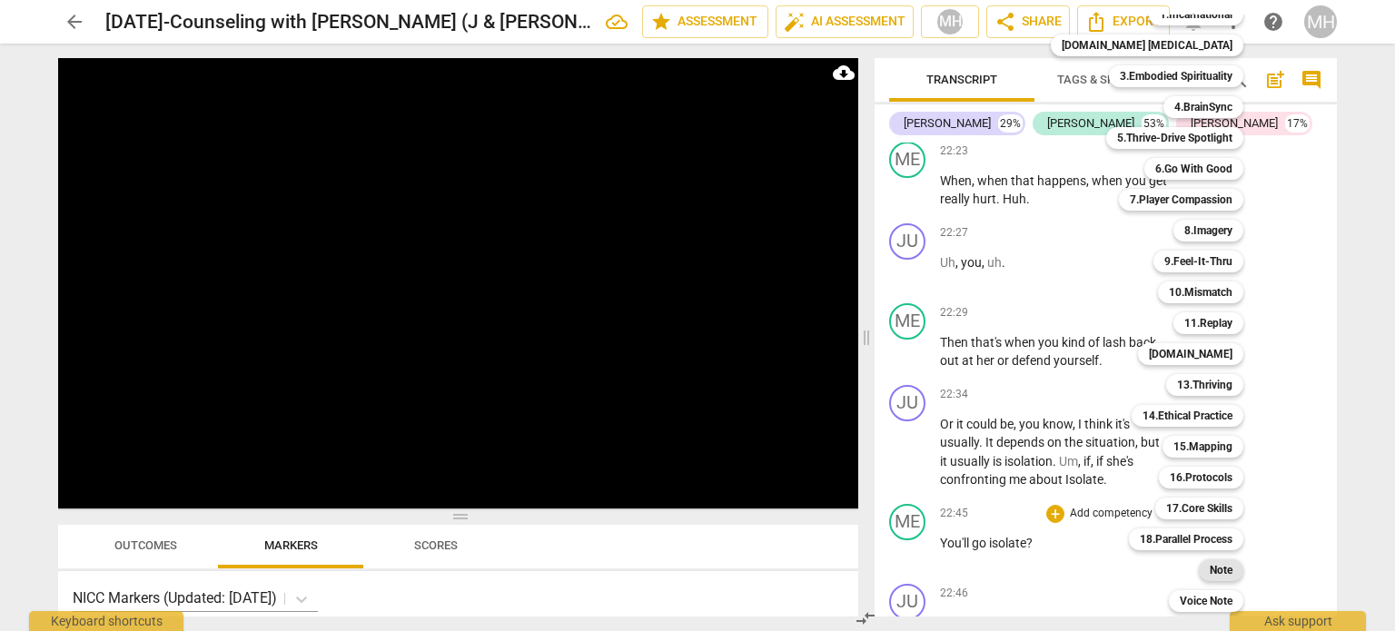
click at [1210, 574] on b "Note" at bounding box center [1221, 570] width 23 height 22
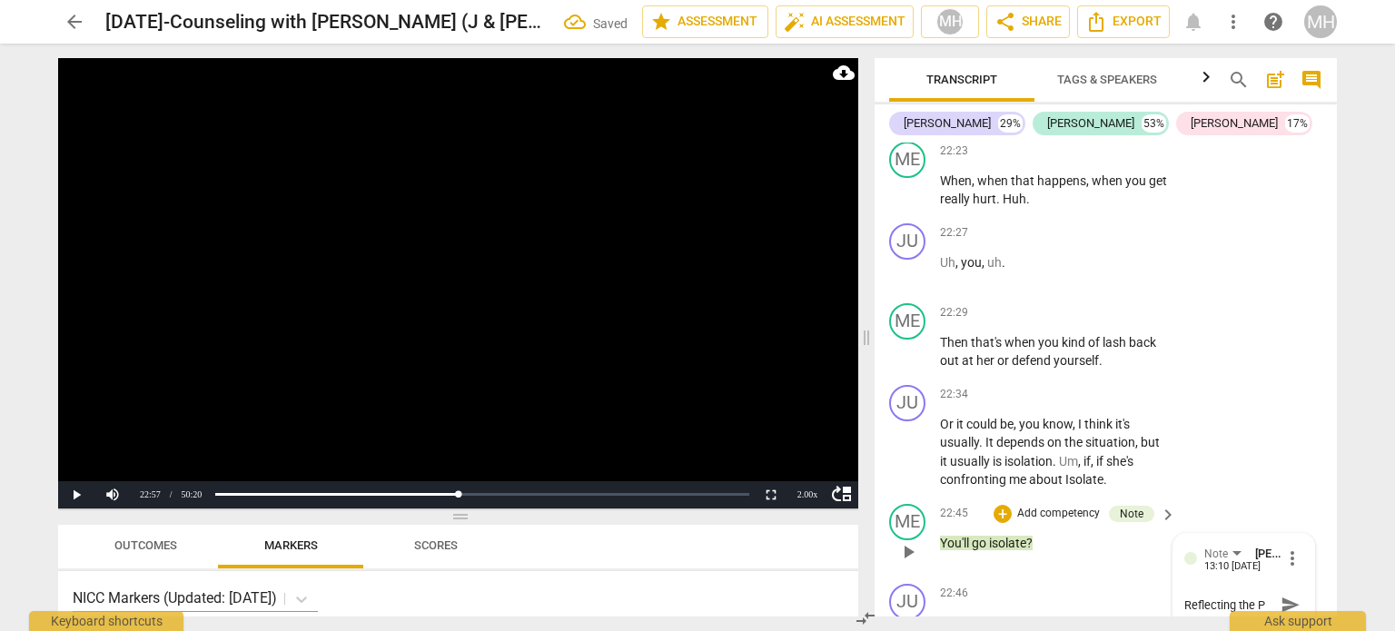
click at [1281, 603] on span "send" at bounding box center [1291, 605] width 20 height 20
click at [570, 378] on video at bounding box center [458, 283] width 800 height 450
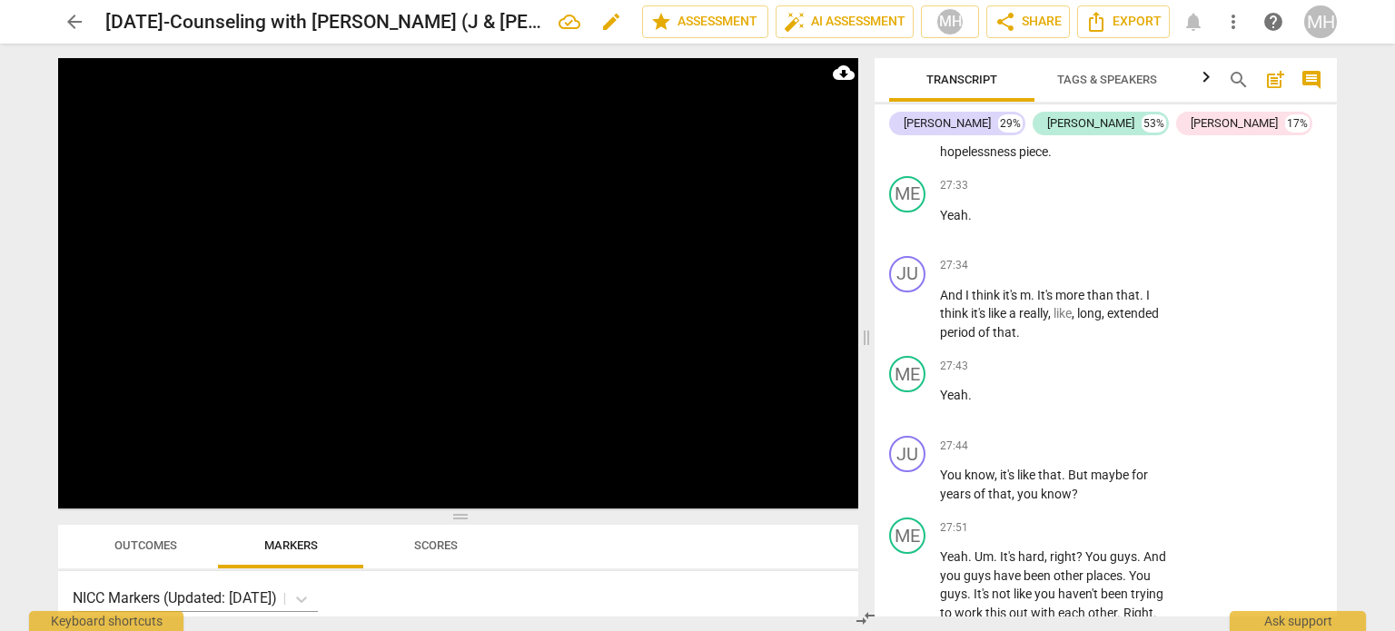
scroll to position [20794, 0]
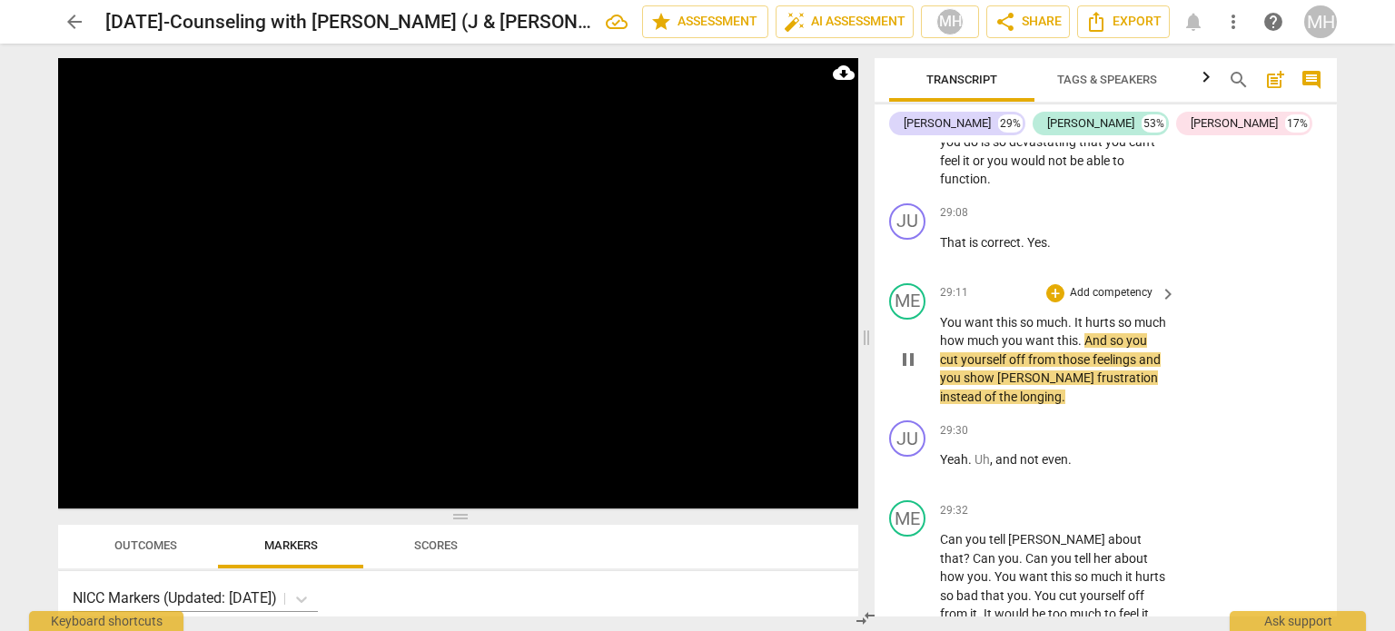
click at [937, 320] on div "play_arrow pause" at bounding box center [917, 361] width 46 height 82
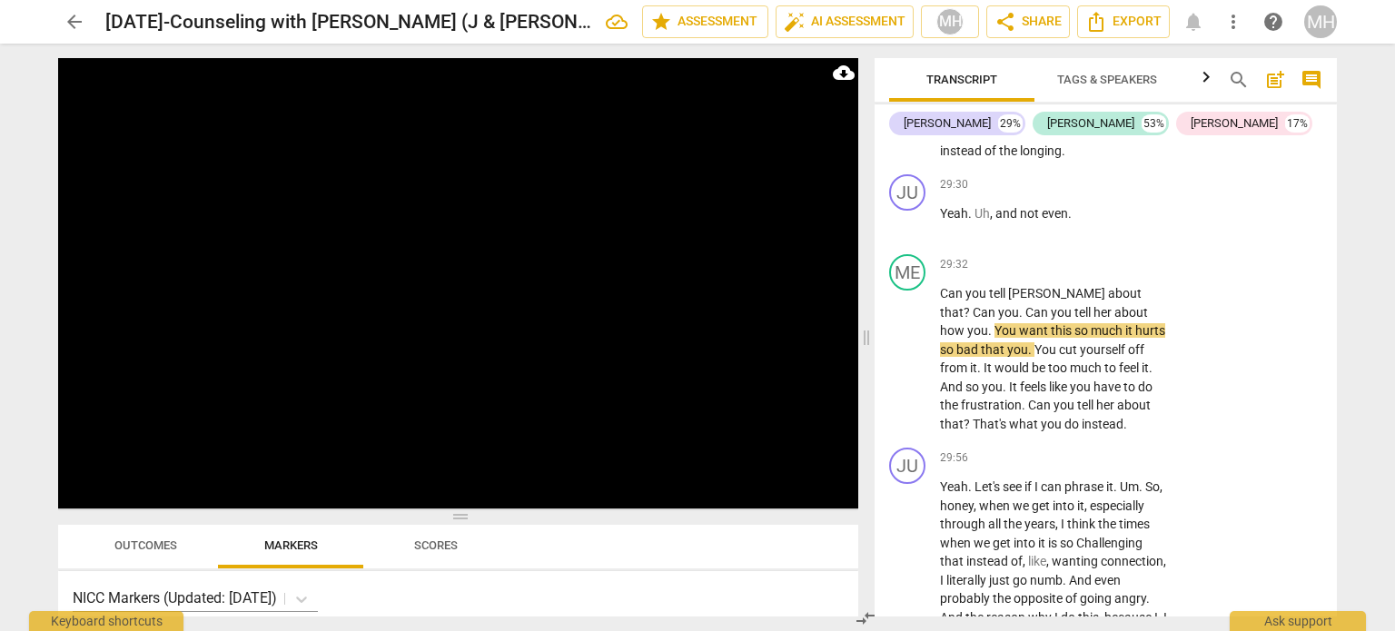
scroll to position [21044, 0]
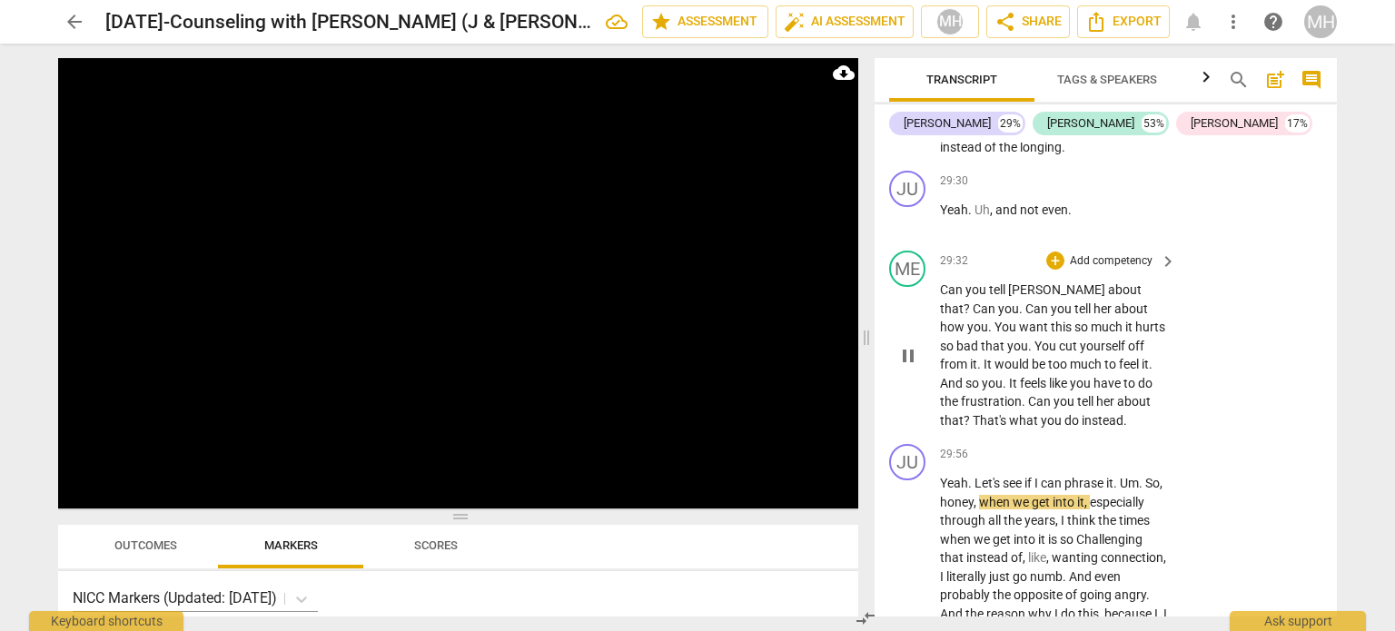
click at [1107, 253] on p "Add competency" at bounding box center [1111, 261] width 86 height 16
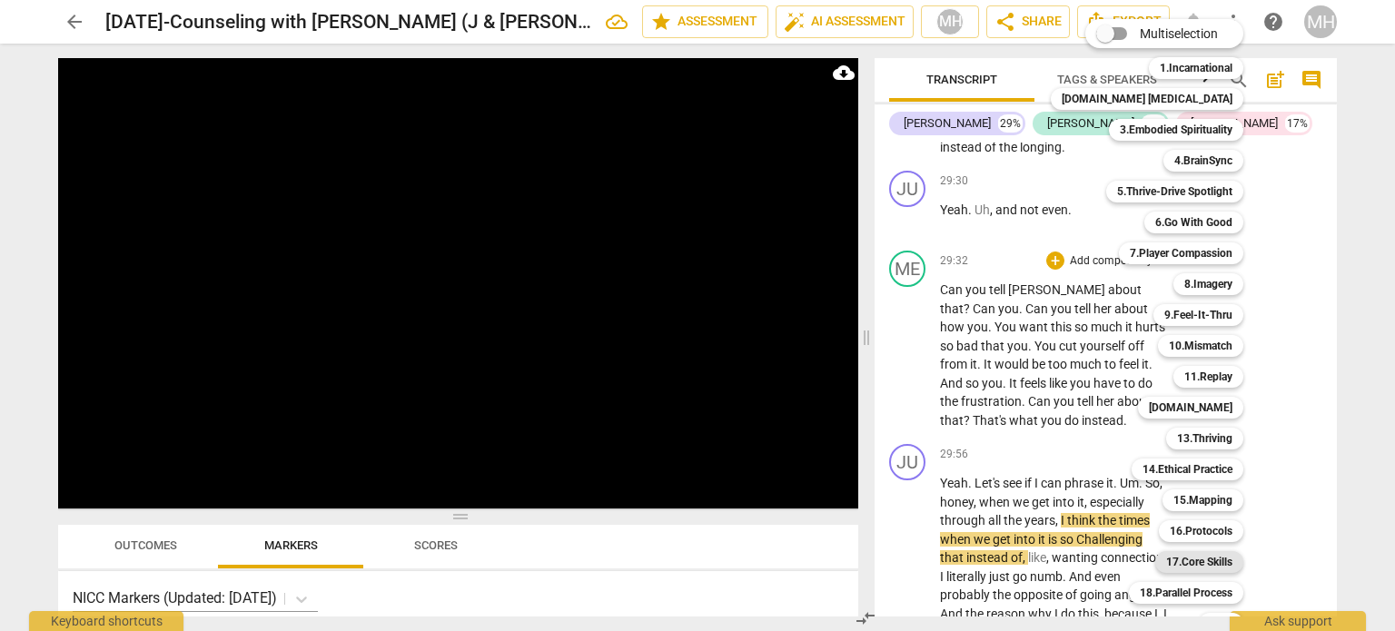
scroll to position [54, 0]
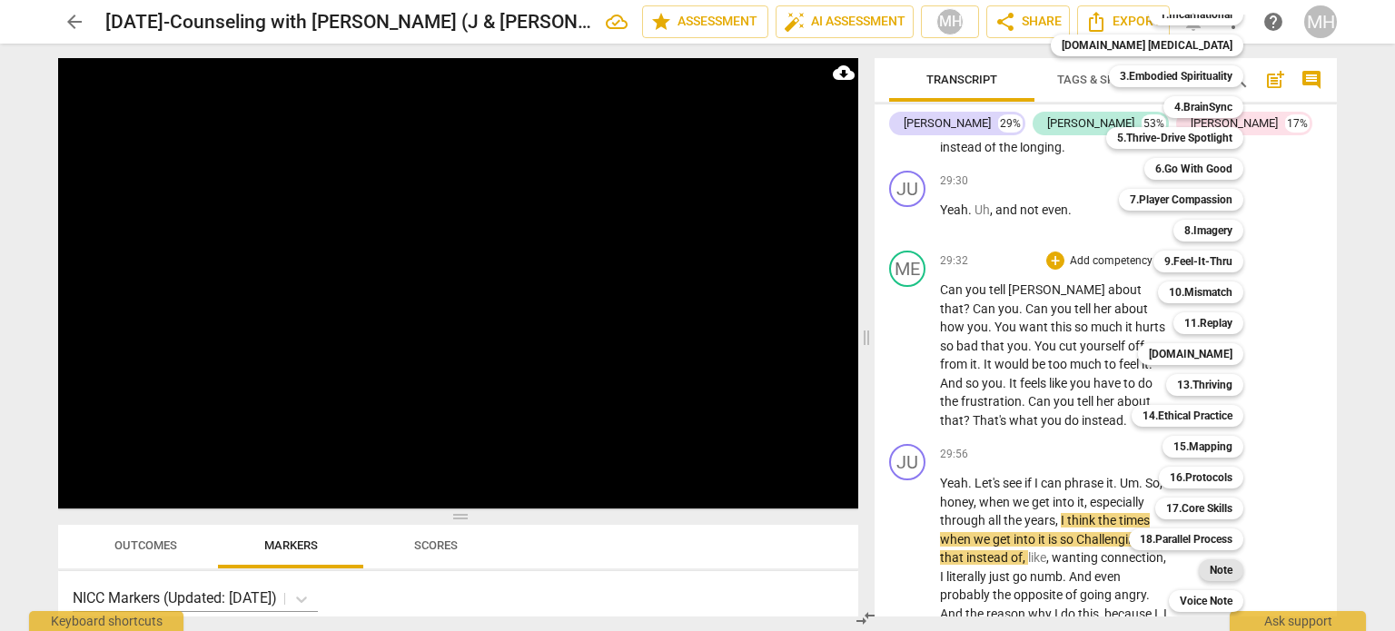
click at [1210, 569] on b "Note" at bounding box center [1221, 570] width 23 height 22
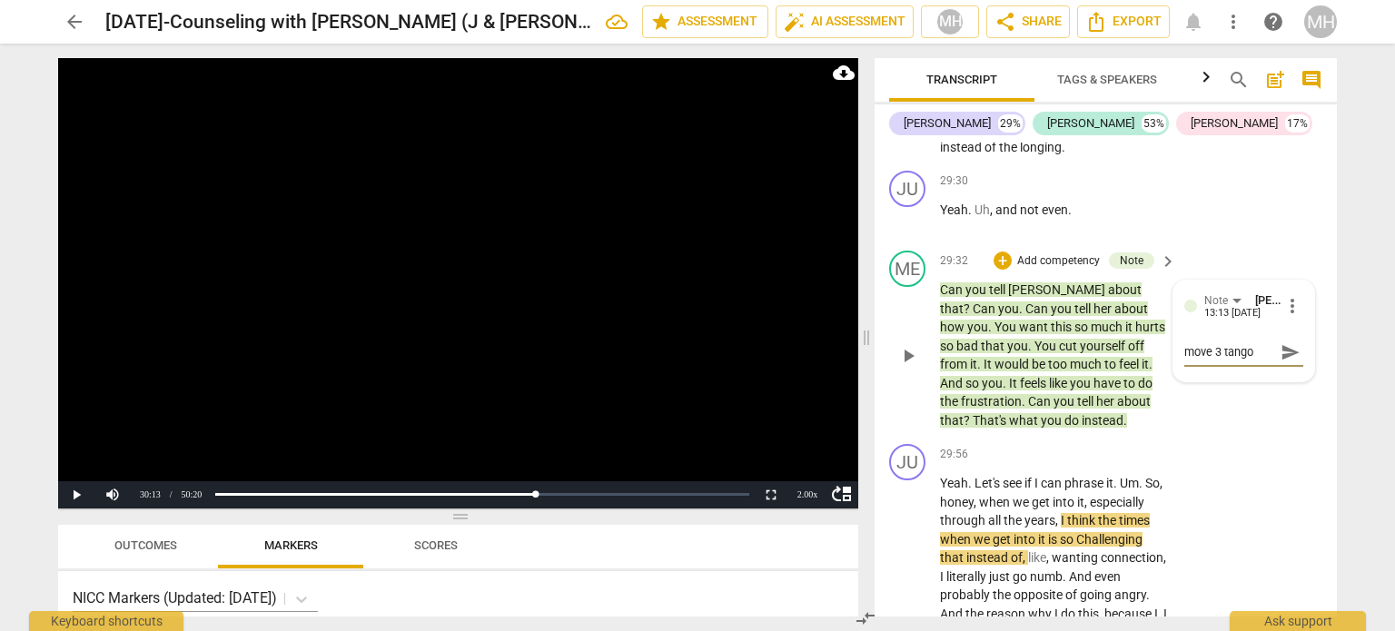
click at [1293, 342] on span "send" at bounding box center [1291, 352] width 20 height 20
click at [681, 312] on video at bounding box center [458, 283] width 800 height 450
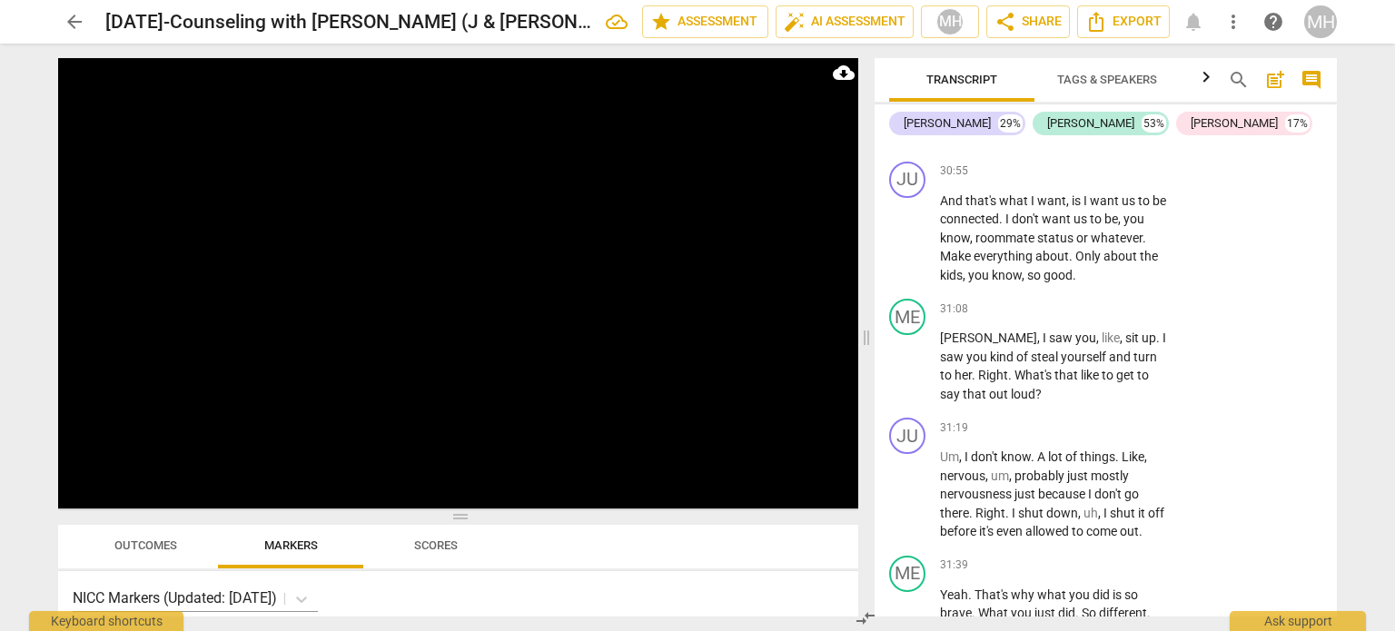
scroll to position [21933, 0]
click at [1106, 554] on p "Add competency" at bounding box center [1111, 562] width 86 height 16
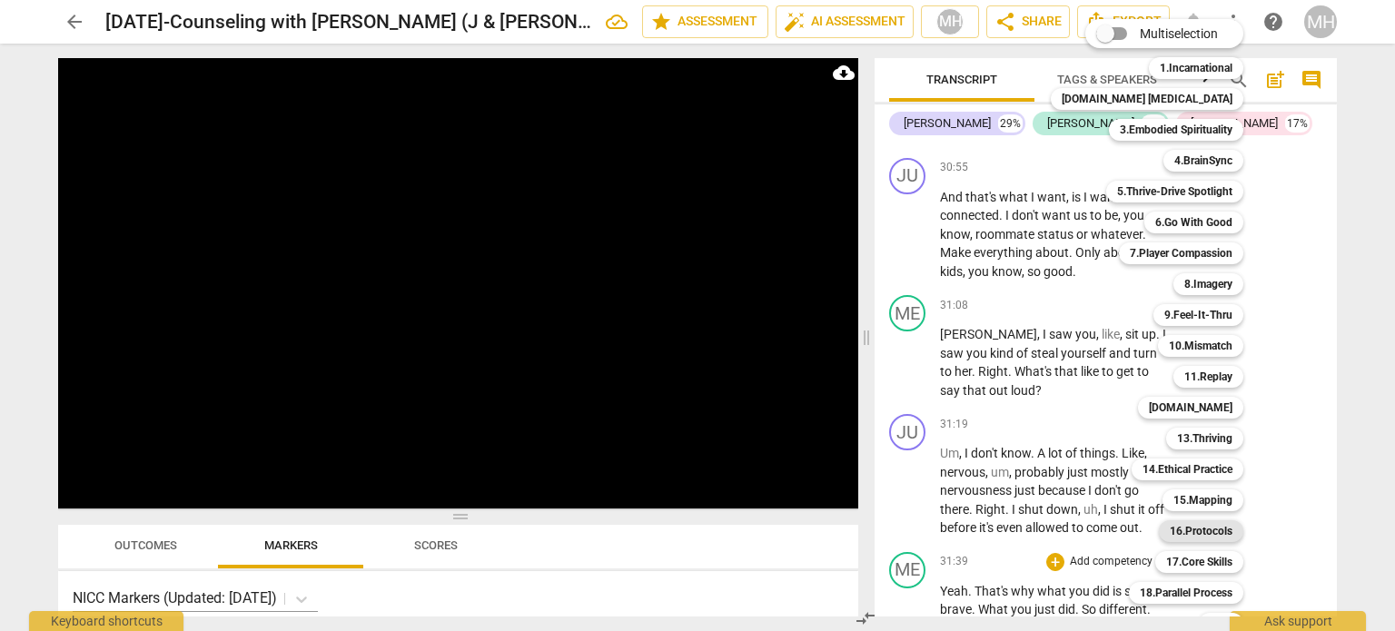
scroll to position [54, 0]
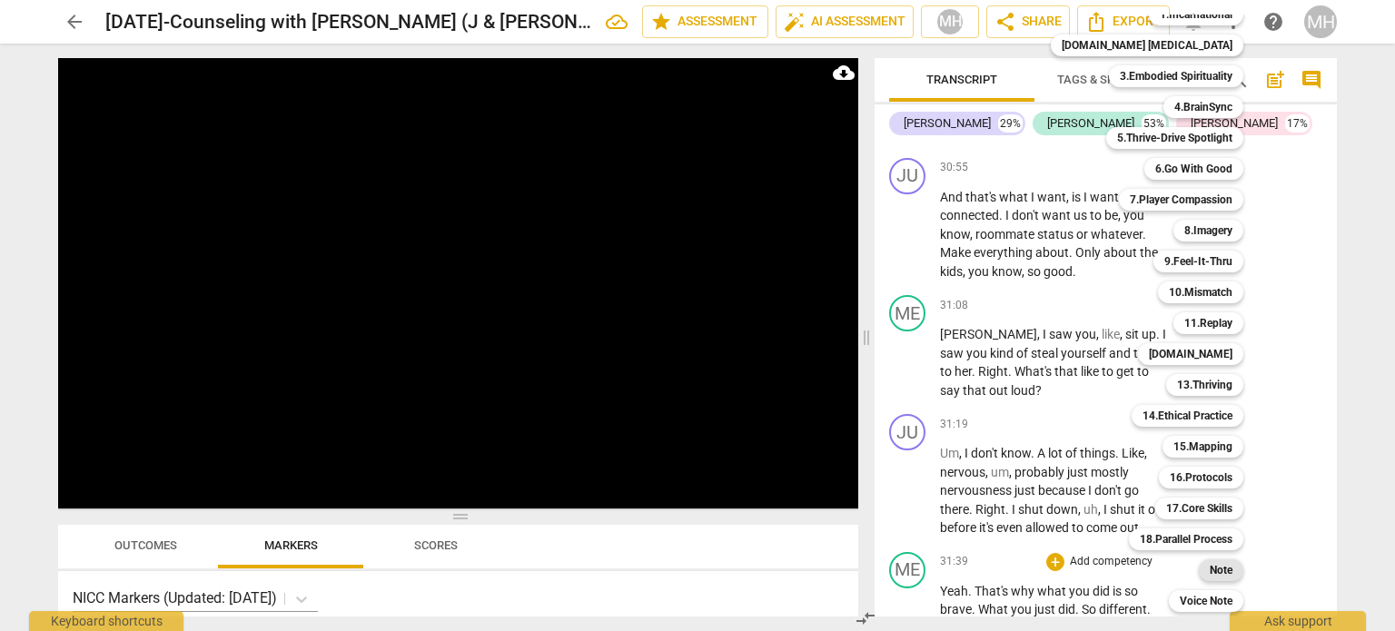
click at [1210, 569] on b "Note" at bounding box center [1221, 570] width 23 height 22
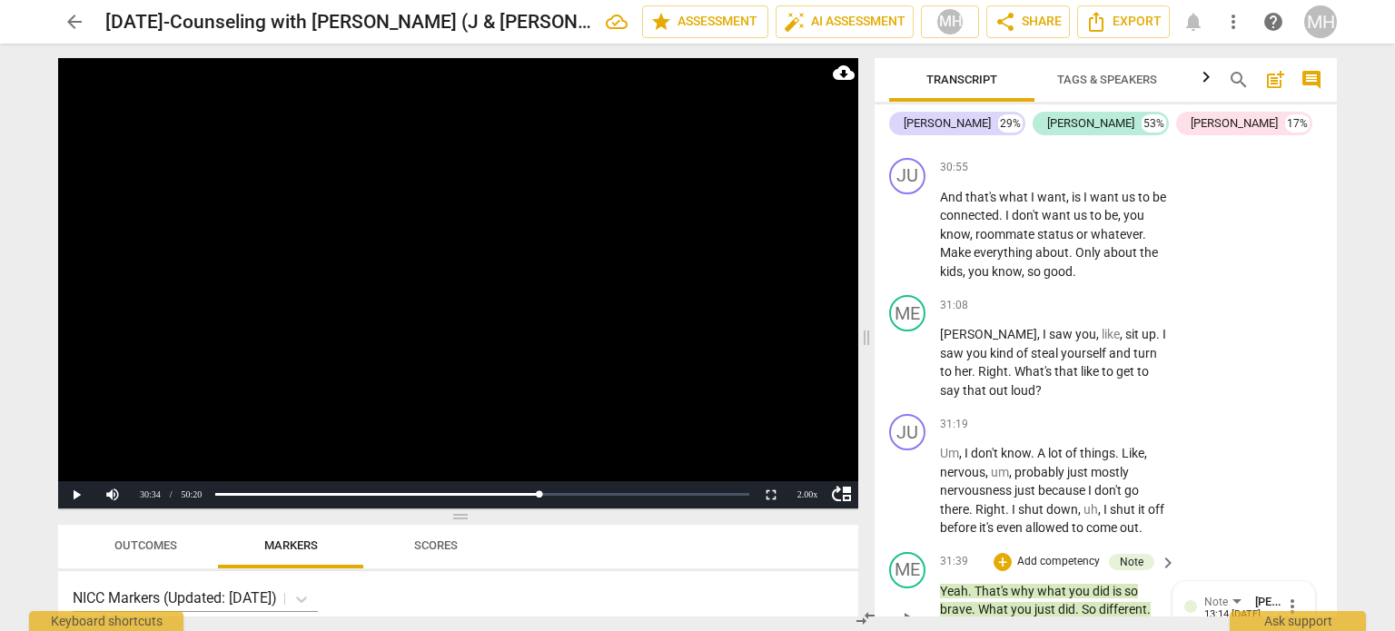
scroll to position [15, 0]
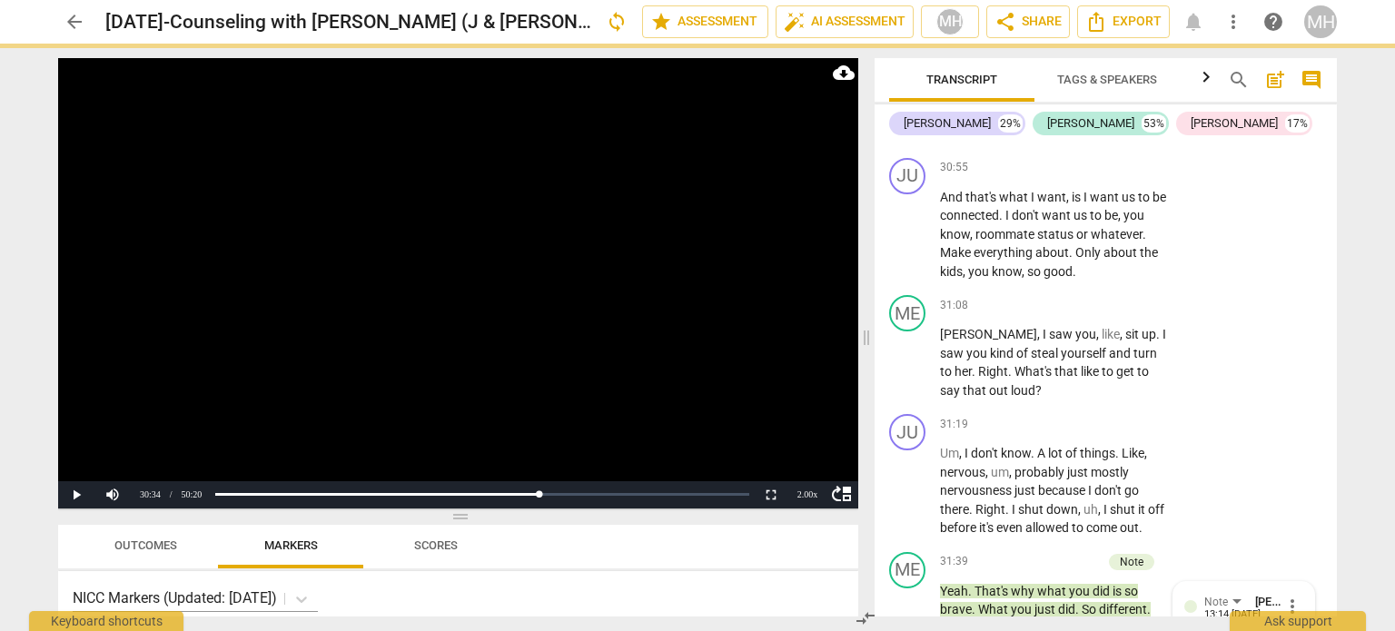
scroll to position [0, 0]
click at [480, 417] on video at bounding box center [458, 283] width 800 height 450
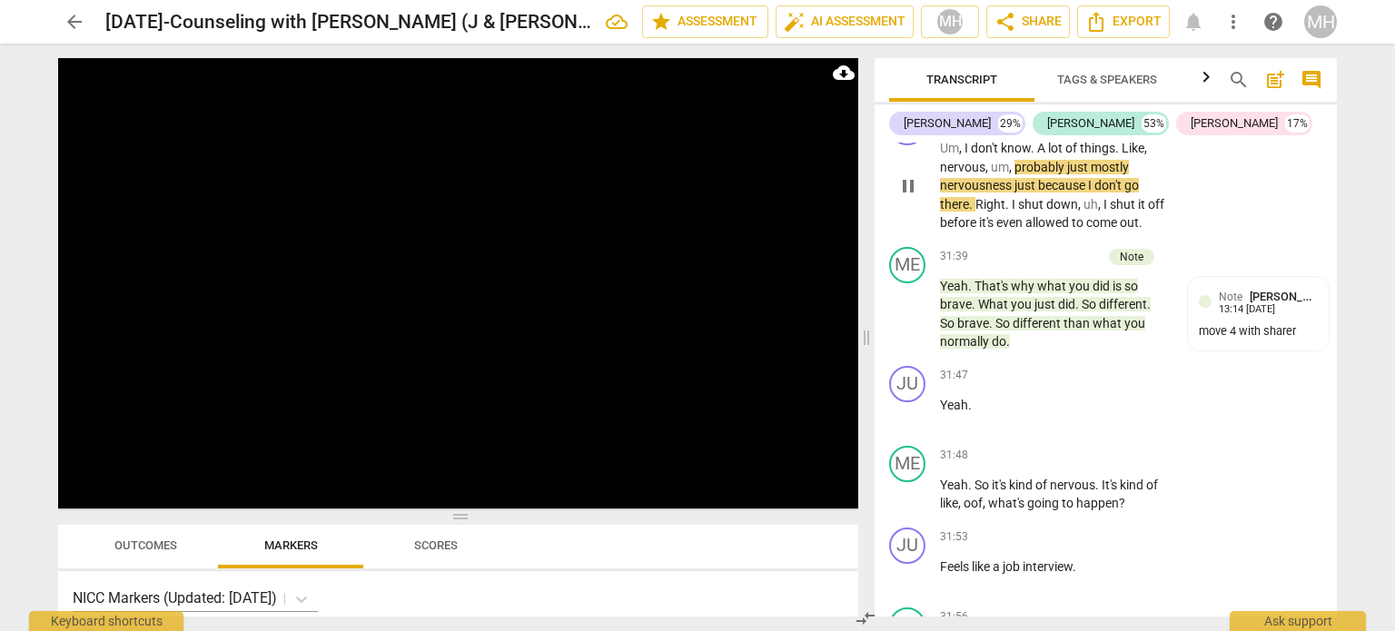
scroll to position [22242, 0]
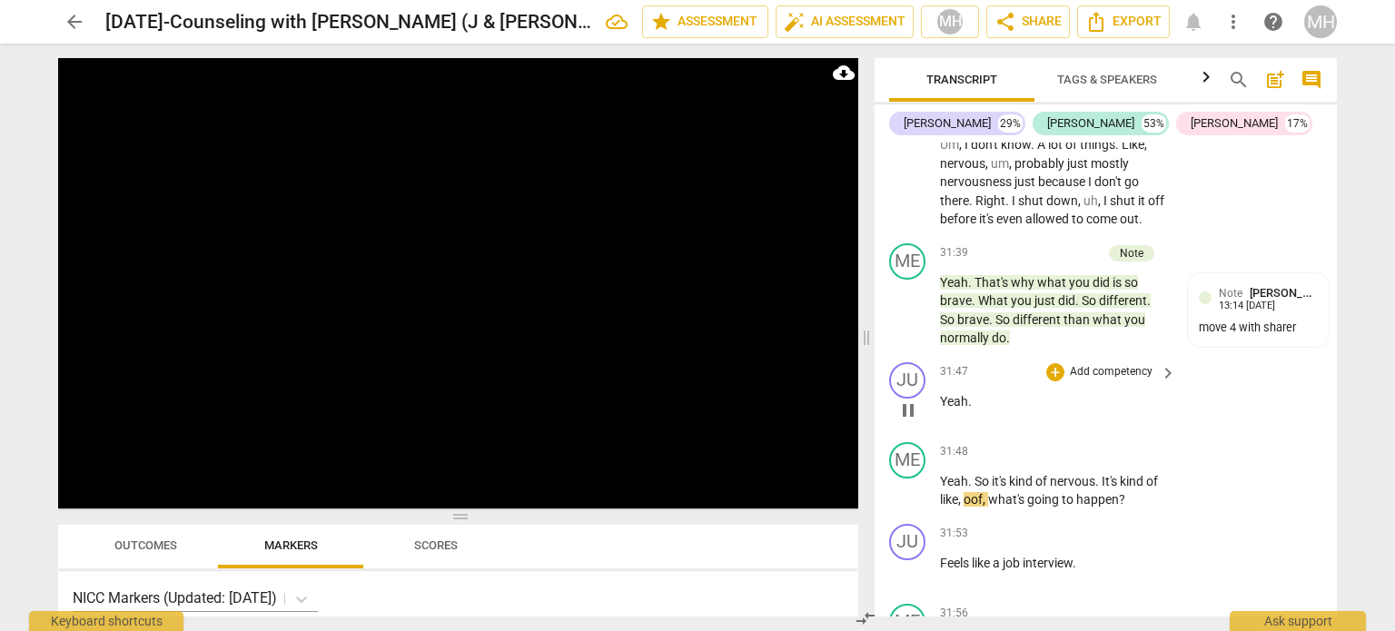
drag, startPoint x: 1243, startPoint y: 234, endPoint x: 1273, endPoint y: 286, distance: 59.8
click at [1273, 355] on div "JU play_arrow pause 31:47 + Add competency keyboard_arrow_right Yeah ." at bounding box center [1106, 395] width 462 height 80
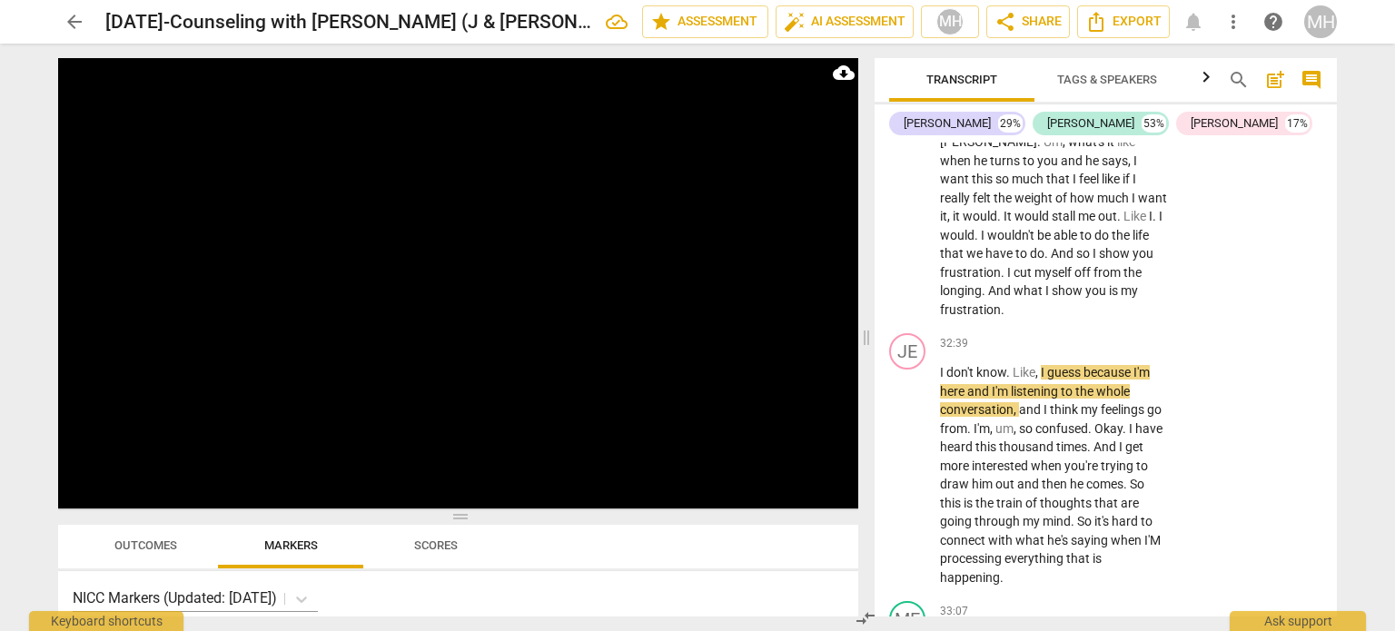
scroll to position [22963, 0]
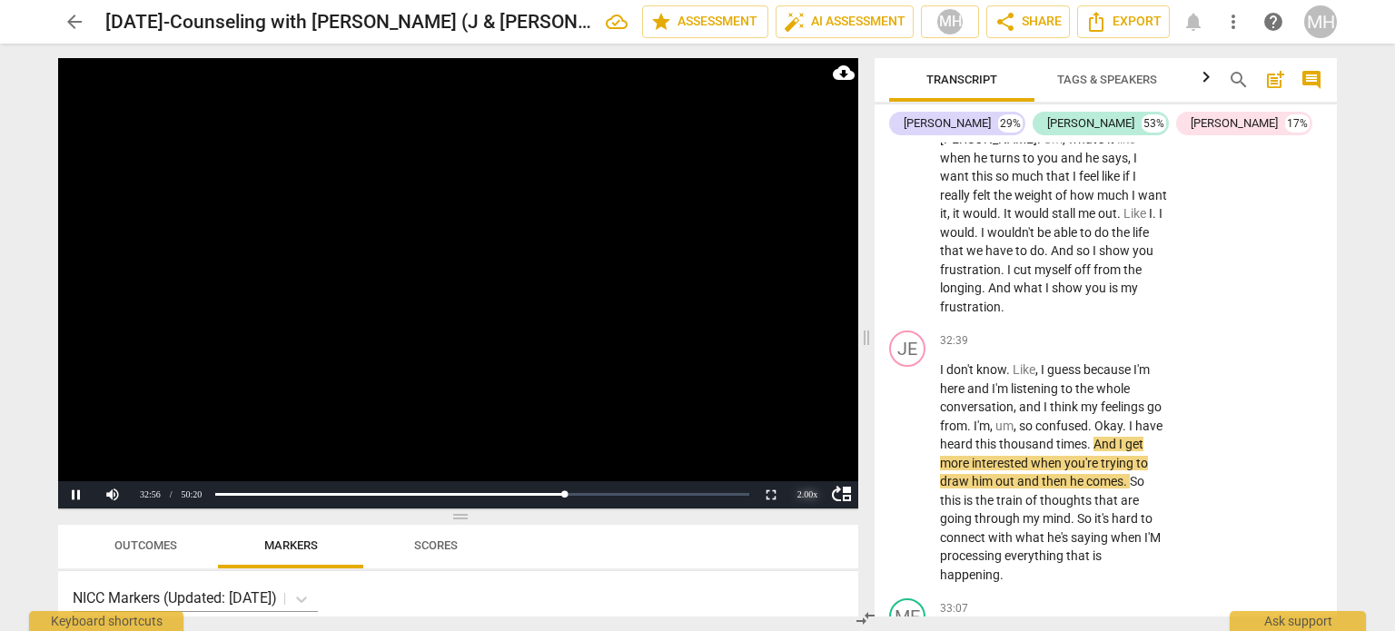
click at [806, 491] on div "2.00 x" at bounding box center [807, 494] width 36 height 27
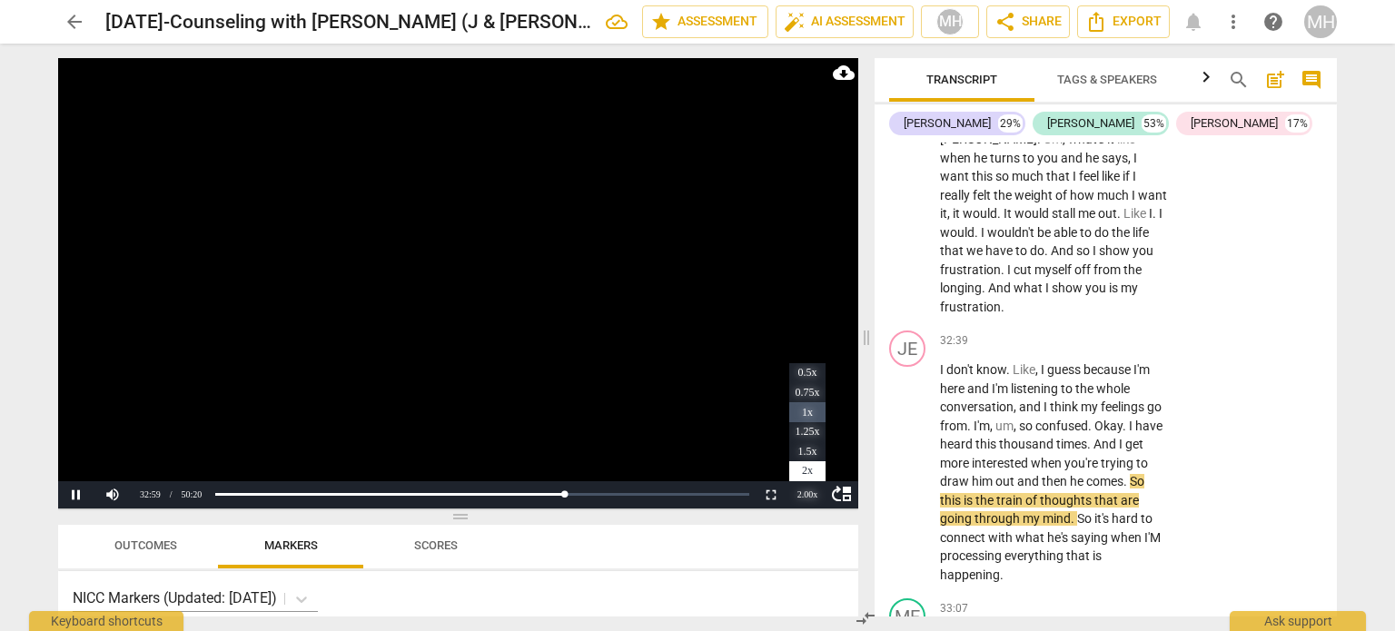
click at [806, 409] on li "1x" at bounding box center [807, 412] width 36 height 20
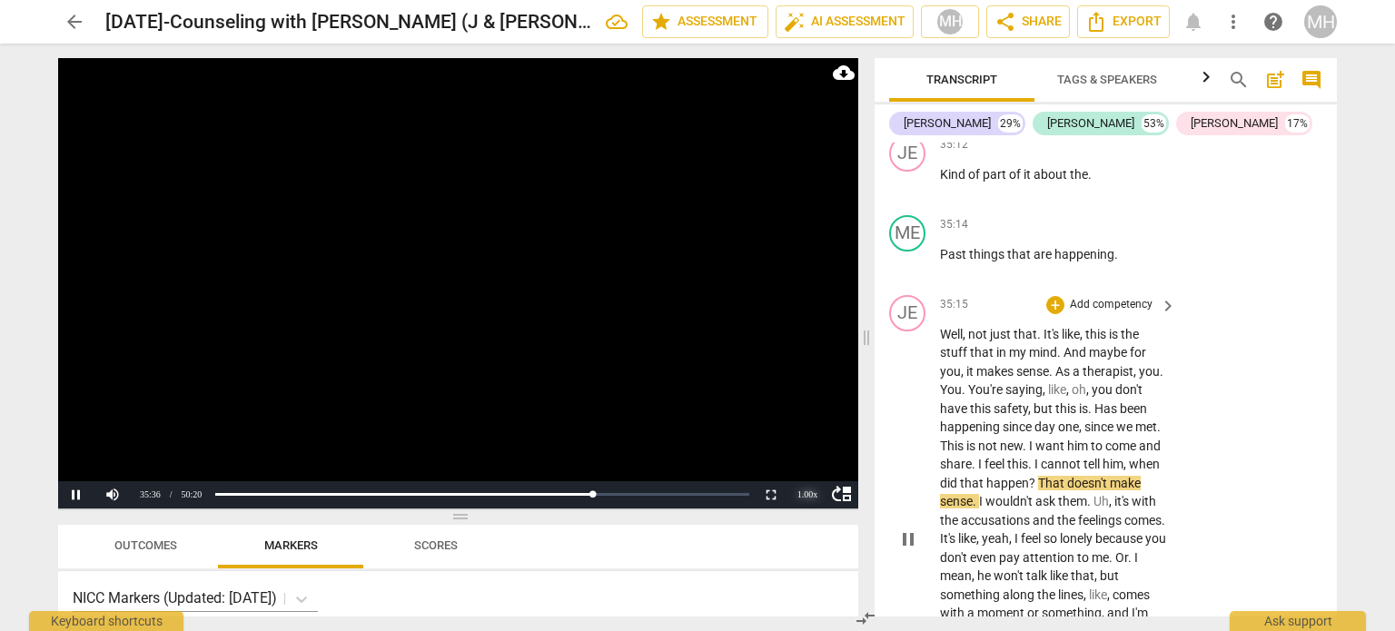
scroll to position [25104, 0]
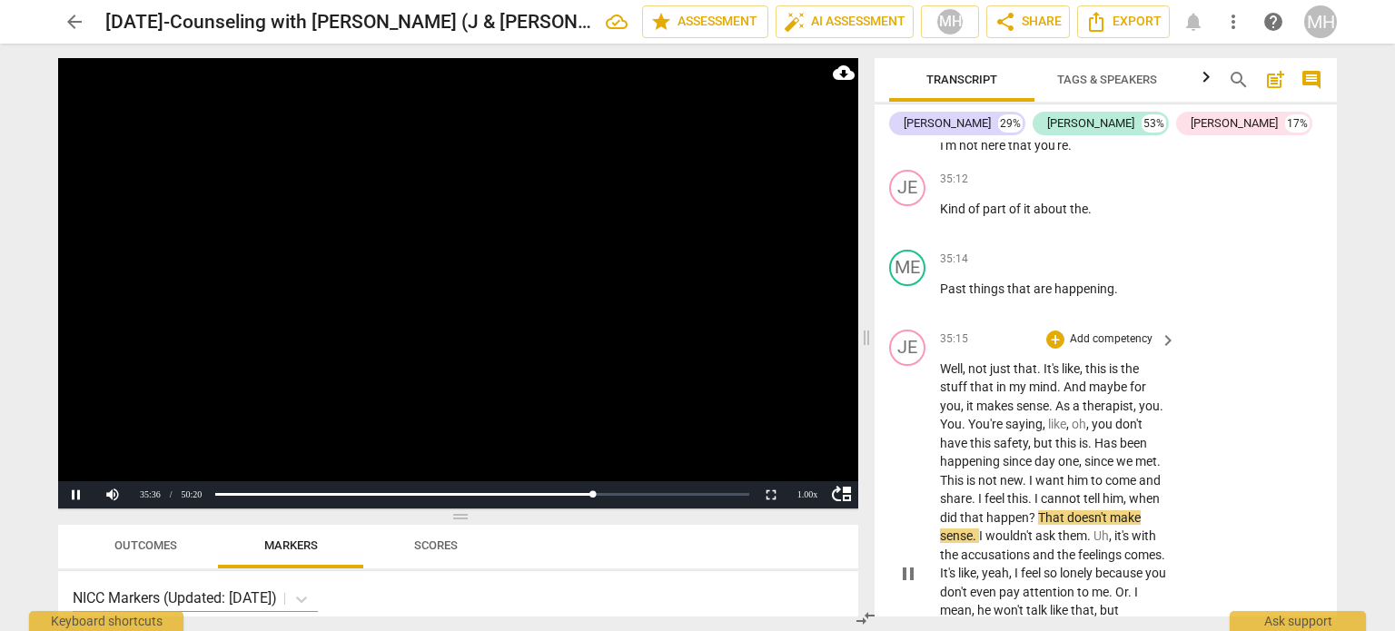
click at [1115, 331] on p "Add competency" at bounding box center [1111, 339] width 86 height 16
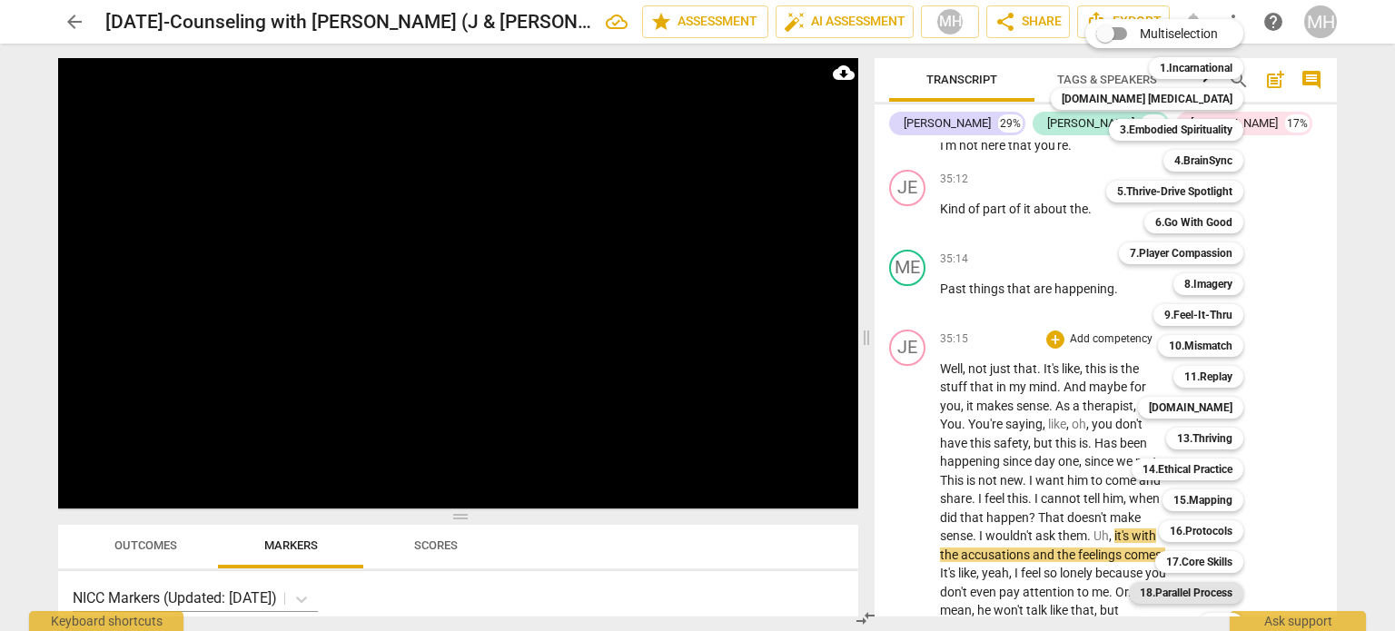
click at [1177, 603] on b "18.Parallel Process" at bounding box center [1186, 593] width 93 height 22
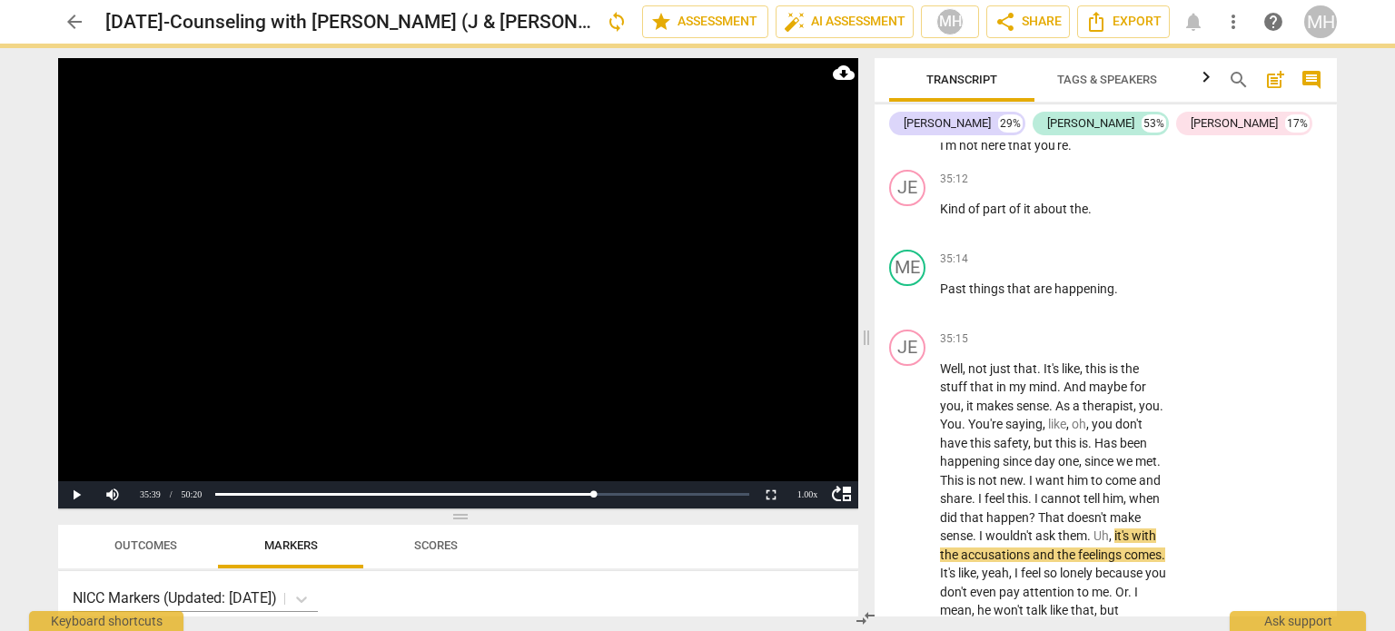
scroll to position [25221, 0]
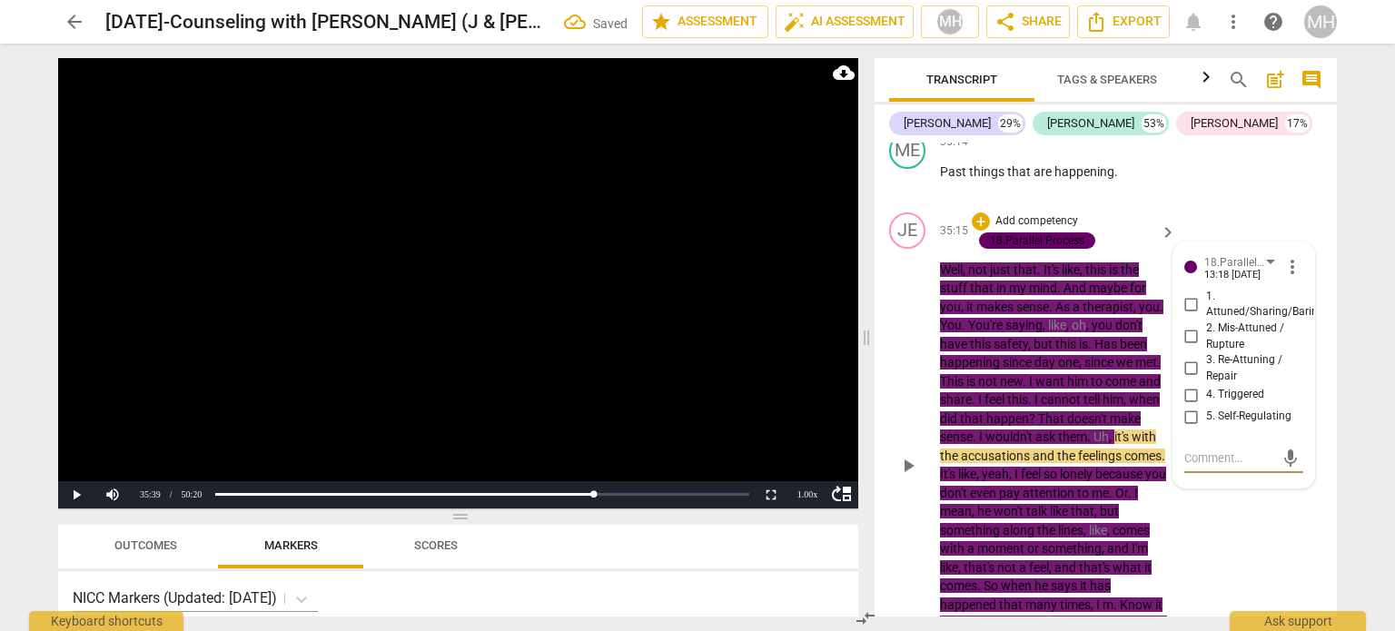
click at [1187, 384] on input "4. Triggered" at bounding box center [1191, 395] width 29 height 22
click at [1189, 406] on input "5. Self-Regulating" at bounding box center [1191, 417] width 29 height 22
click at [1200, 450] on textarea at bounding box center [1229, 458] width 90 height 17
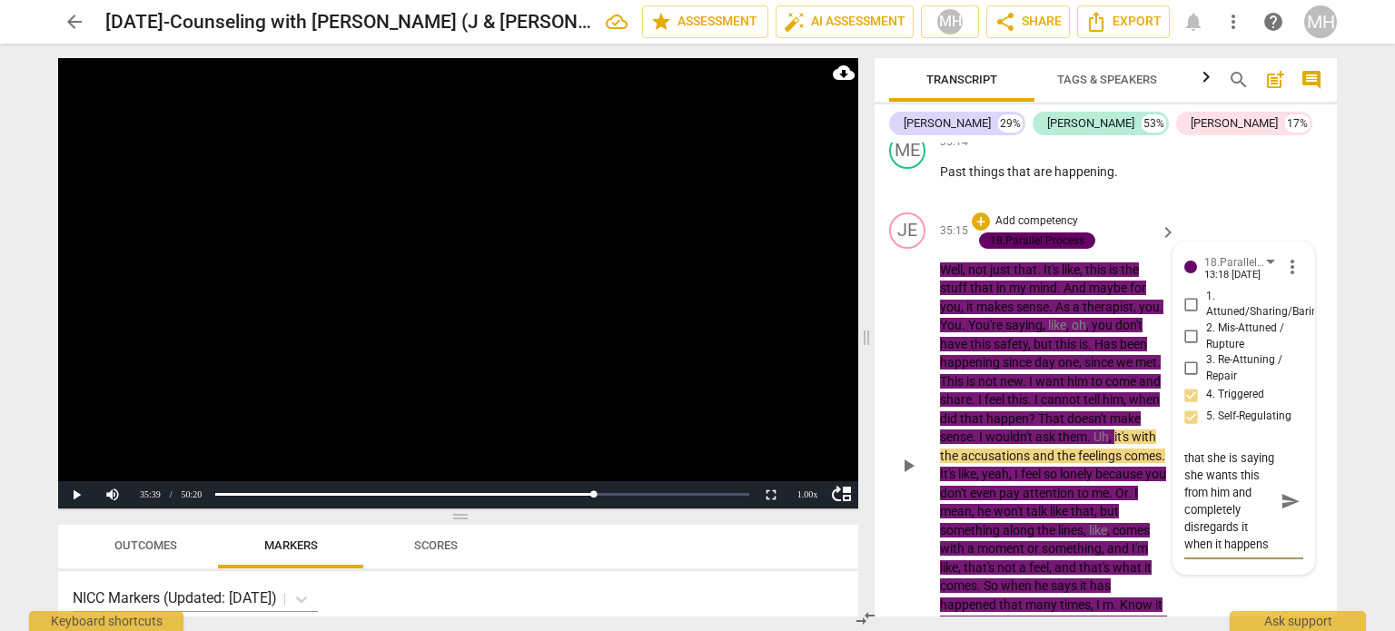
scroll to position [50, 0]
click at [1300, 433] on div "18.Parallel Process [PERSON_NAME] 13:18 [DATE] more_vert 1. Attuned/Sharing/Bar…" at bounding box center [1243, 408] width 141 height 332
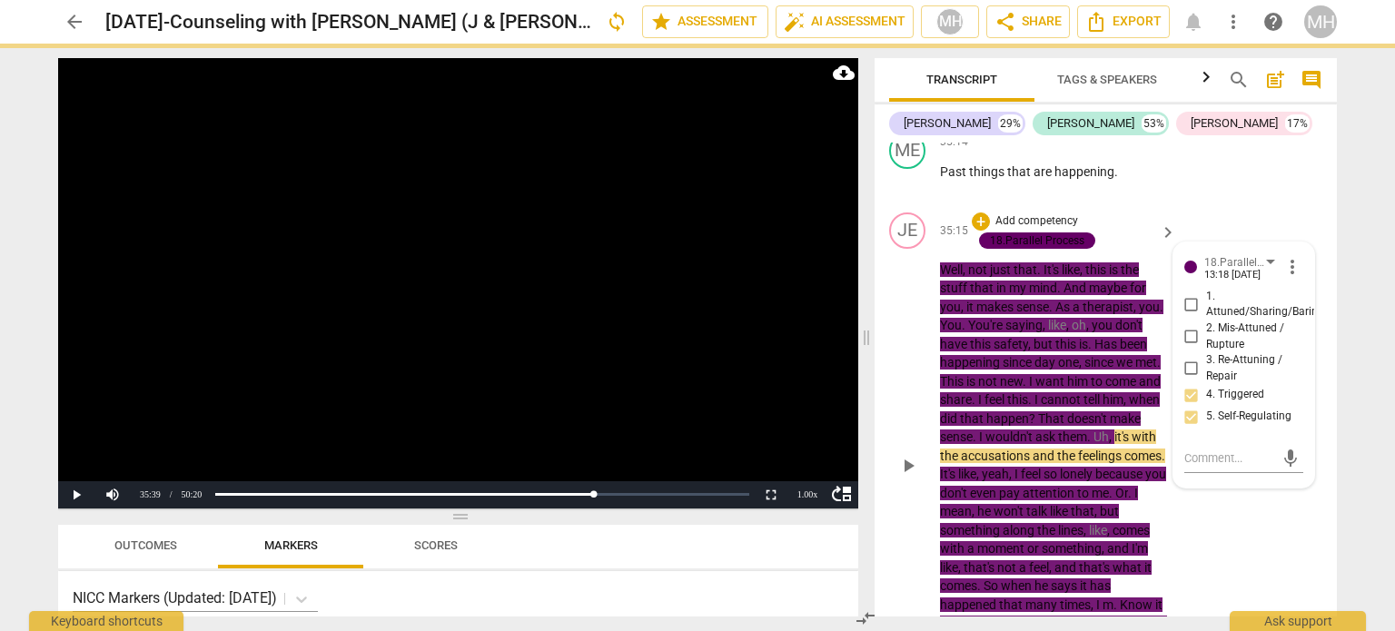
scroll to position [0, 0]
click at [1282, 440] on div "JE play_arrow pause 35:15 + Add competency 18.Parallel Process keyboard_arrow_r…" at bounding box center [1106, 450] width 462 height 491
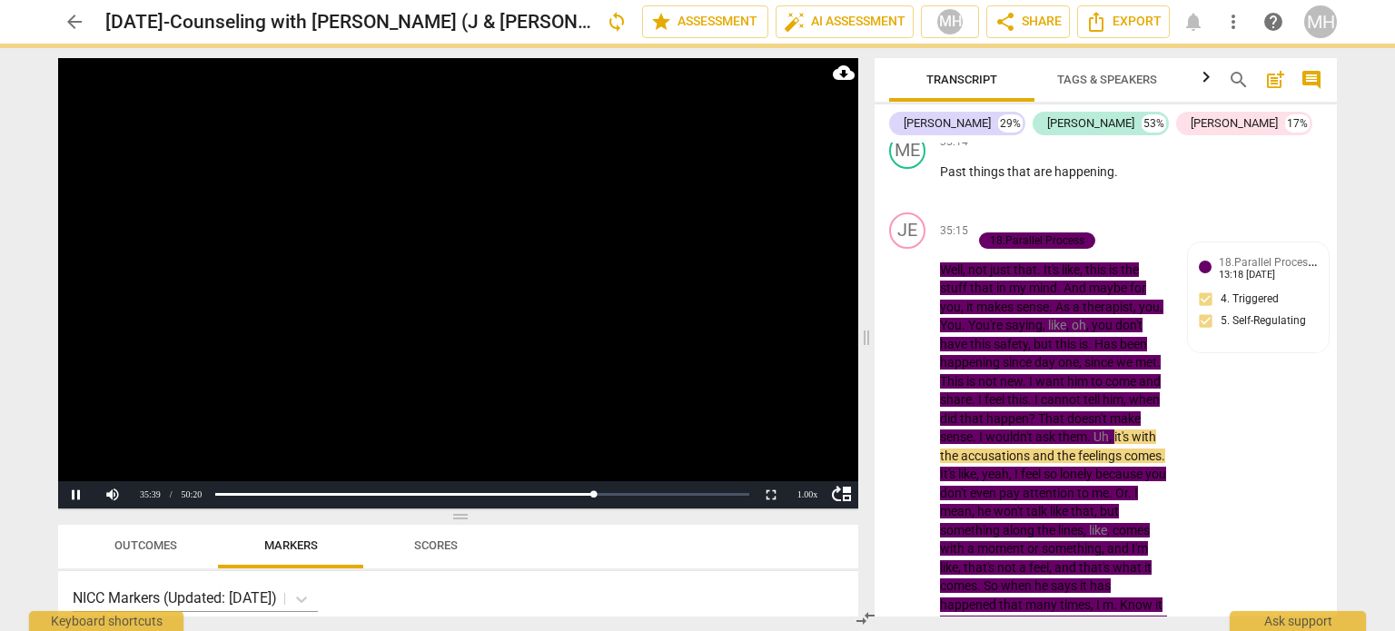
click at [660, 347] on video at bounding box center [458, 283] width 800 height 450
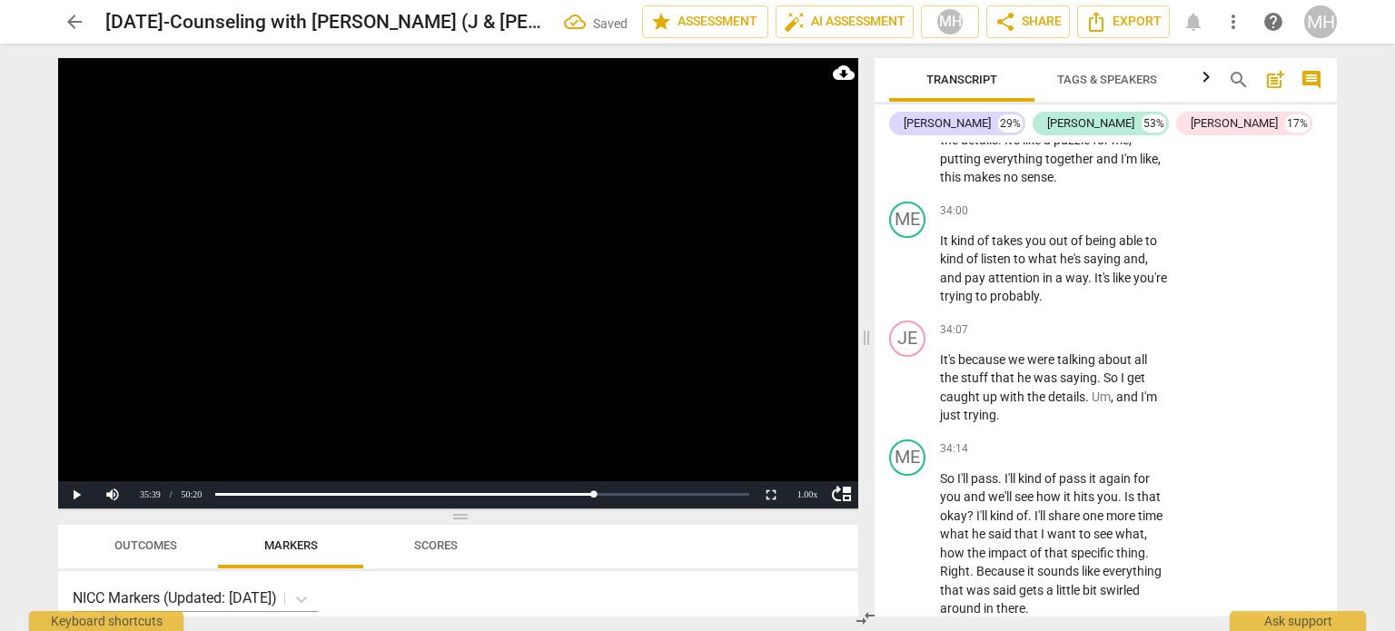
scroll to position [24070, 0]
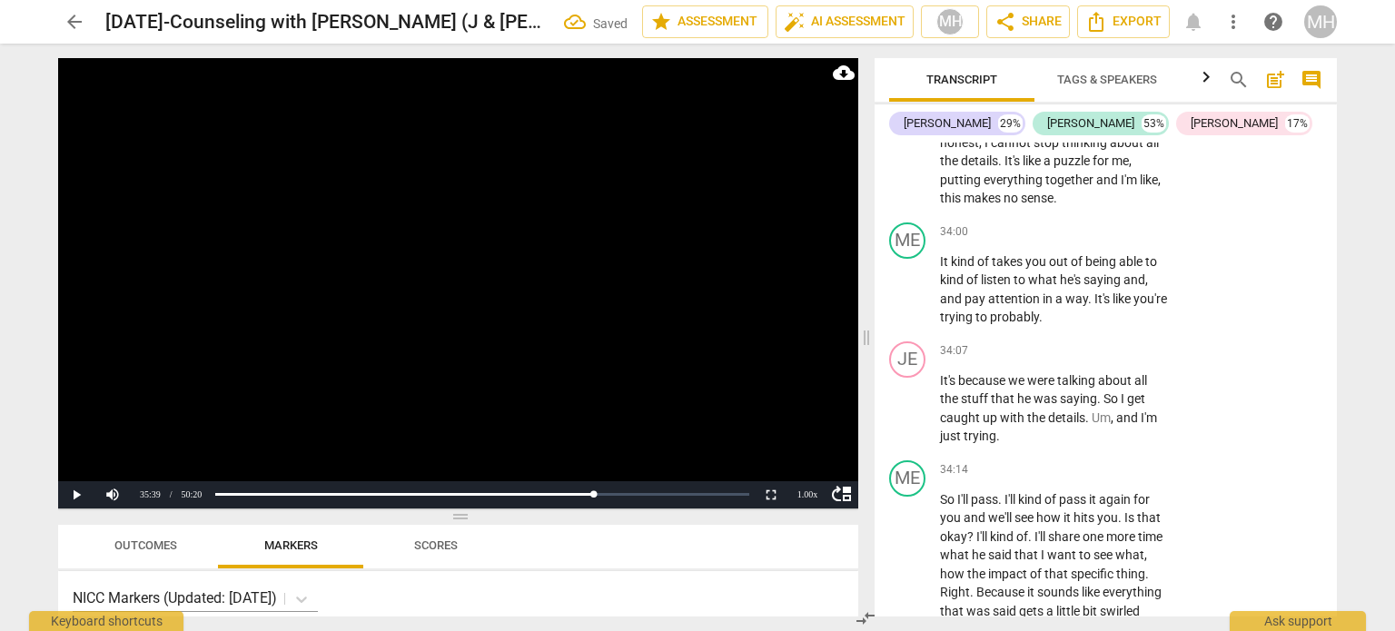
click at [549, 382] on video at bounding box center [458, 283] width 800 height 450
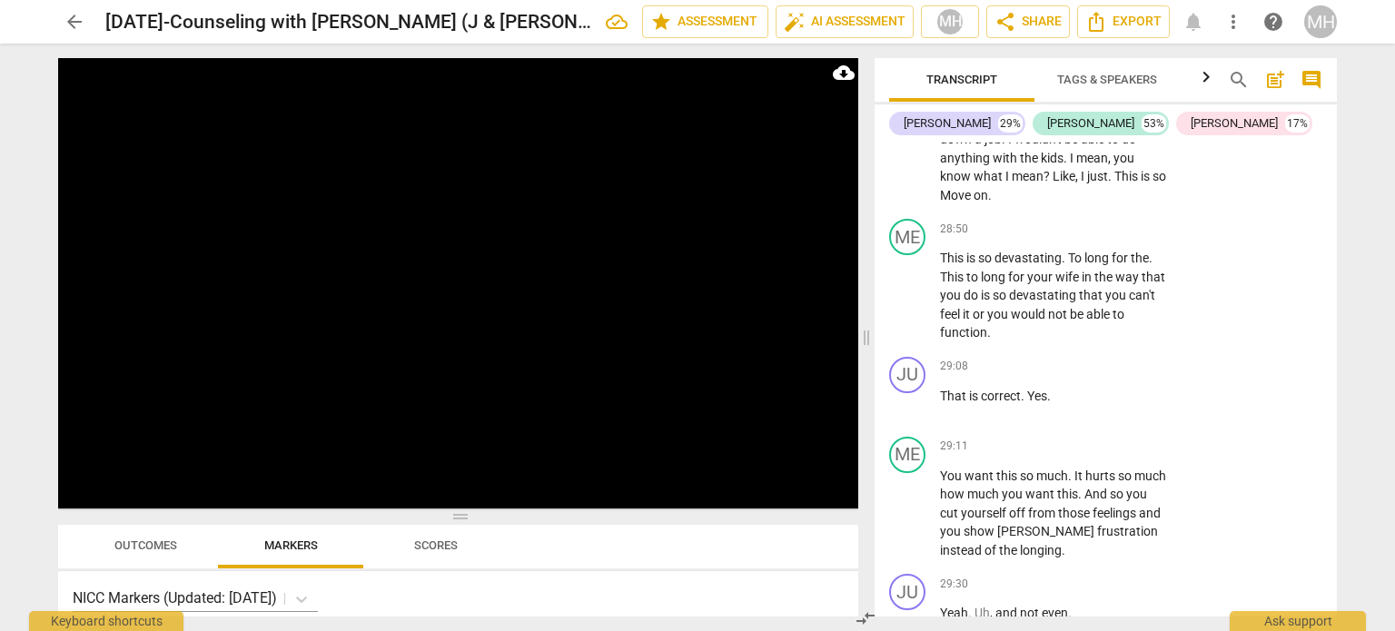
scroll to position [20635, 0]
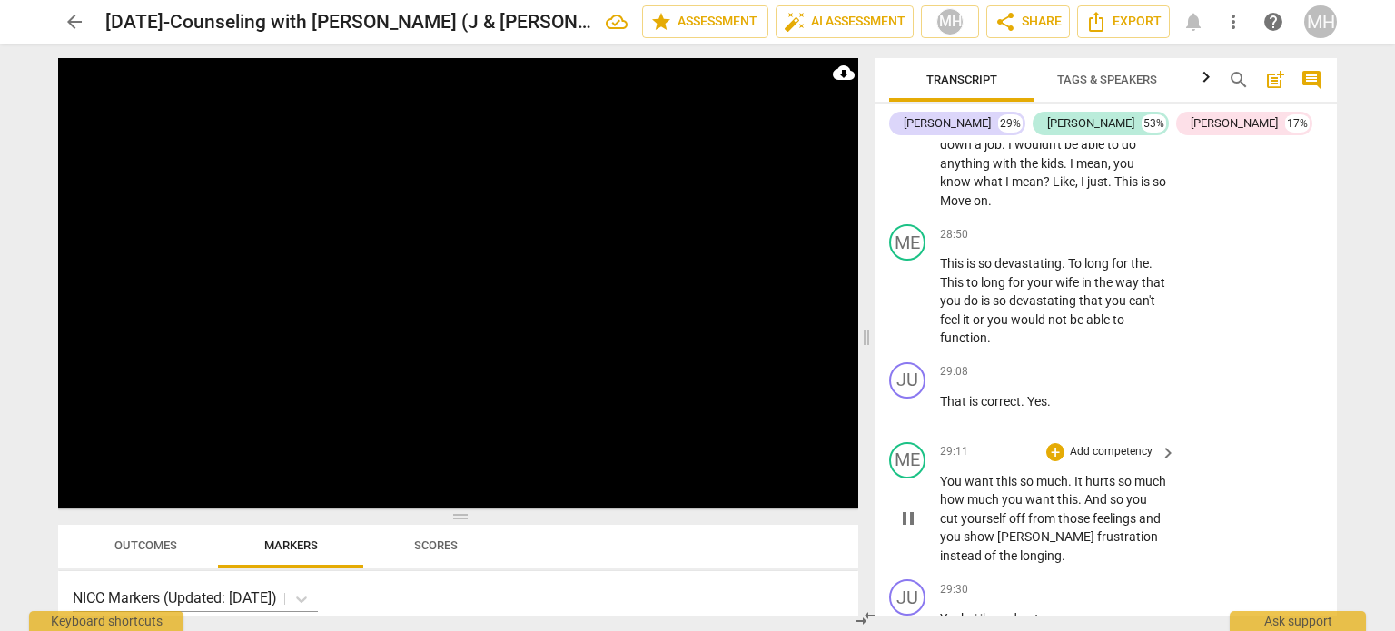
click at [1103, 444] on p "Add competency" at bounding box center [1111, 452] width 86 height 16
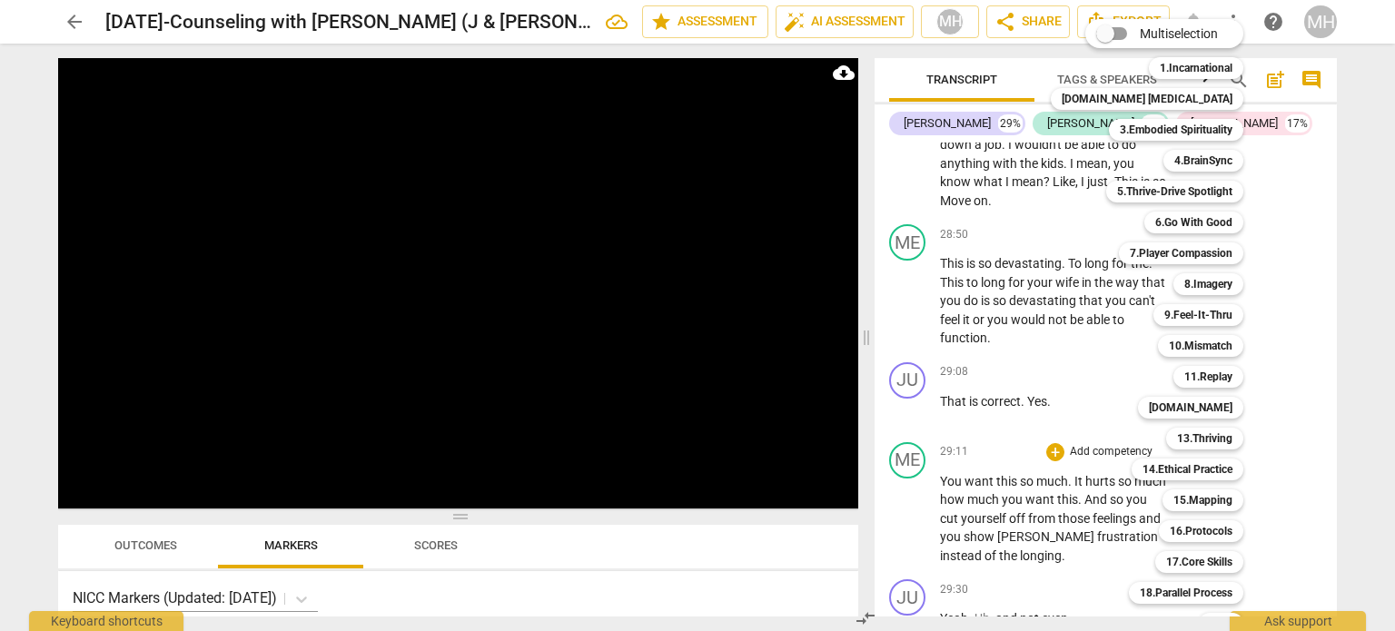
scroll to position [54, 0]
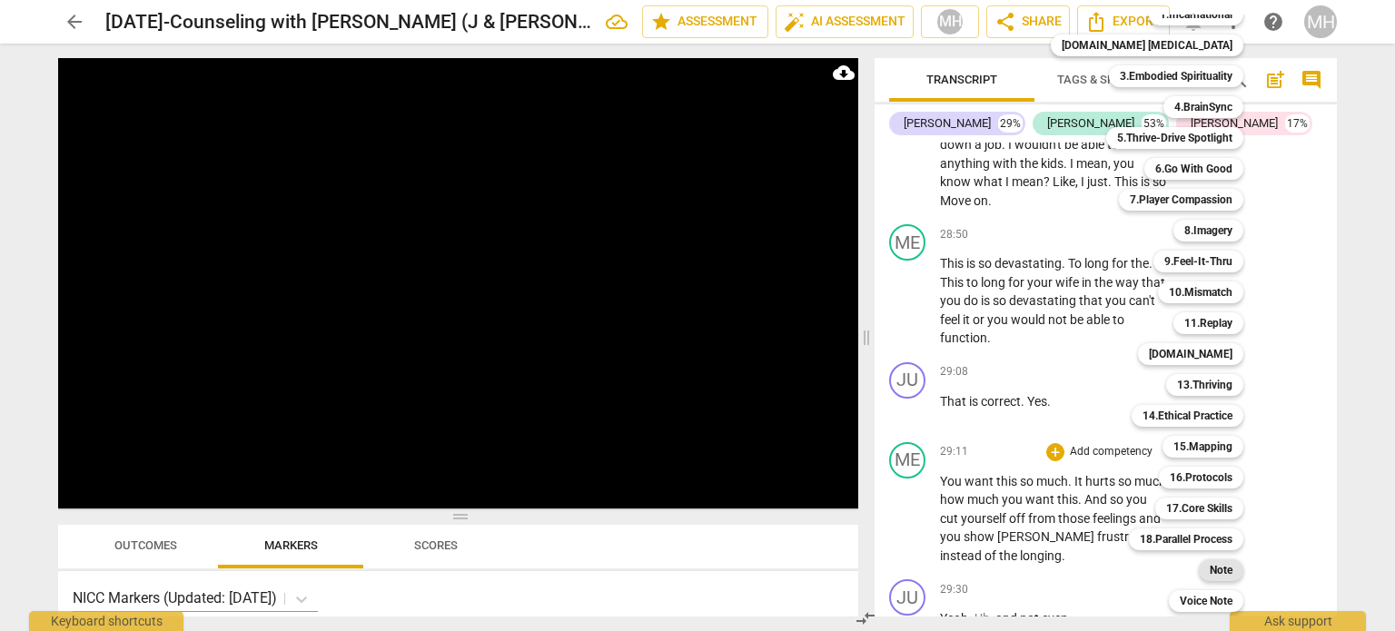
click at [1210, 571] on b "Note" at bounding box center [1221, 570] width 23 height 22
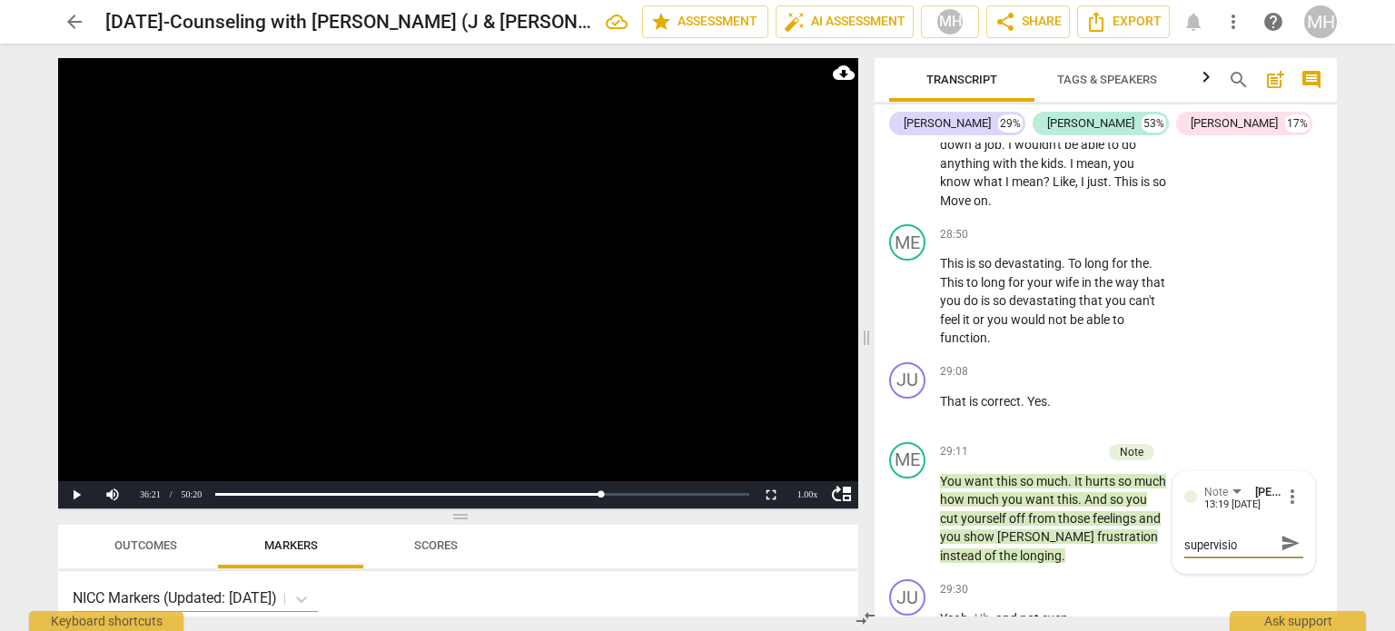
scroll to position [0, 0]
click at [1290, 542] on span "send" at bounding box center [1291, 552] width 20 height 20
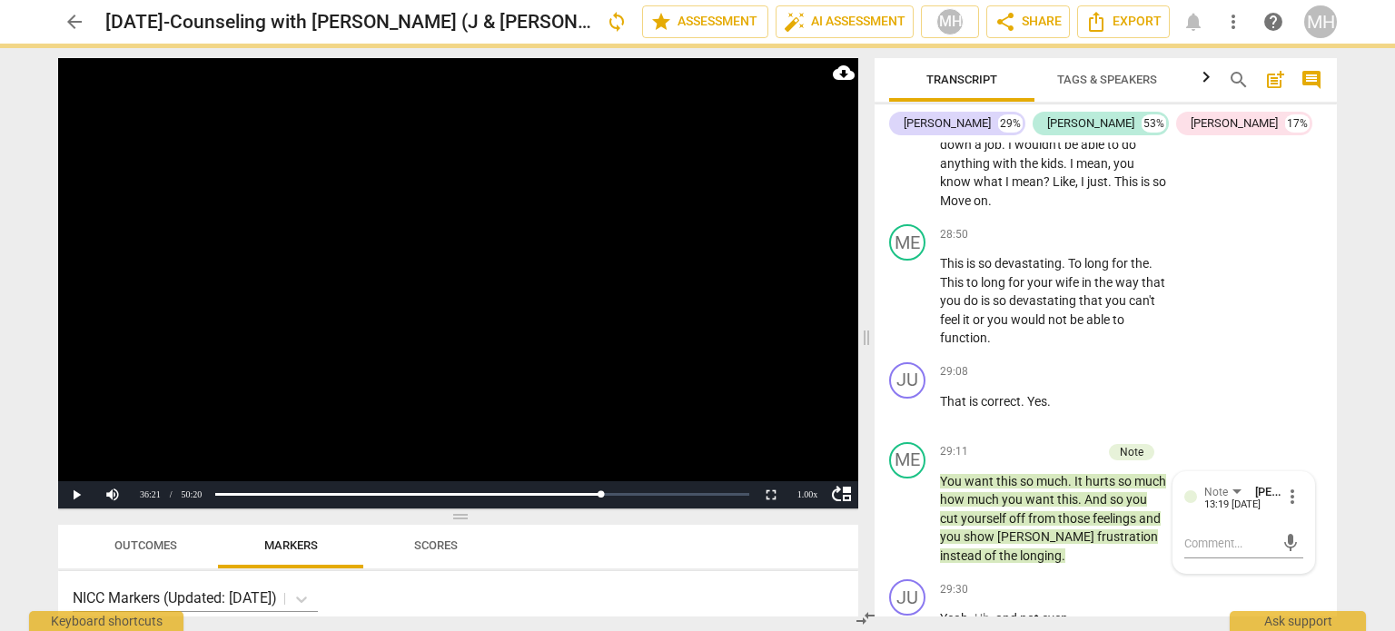
click at [599, 330] on video at bounding box center [458, 283] width 800 height 450
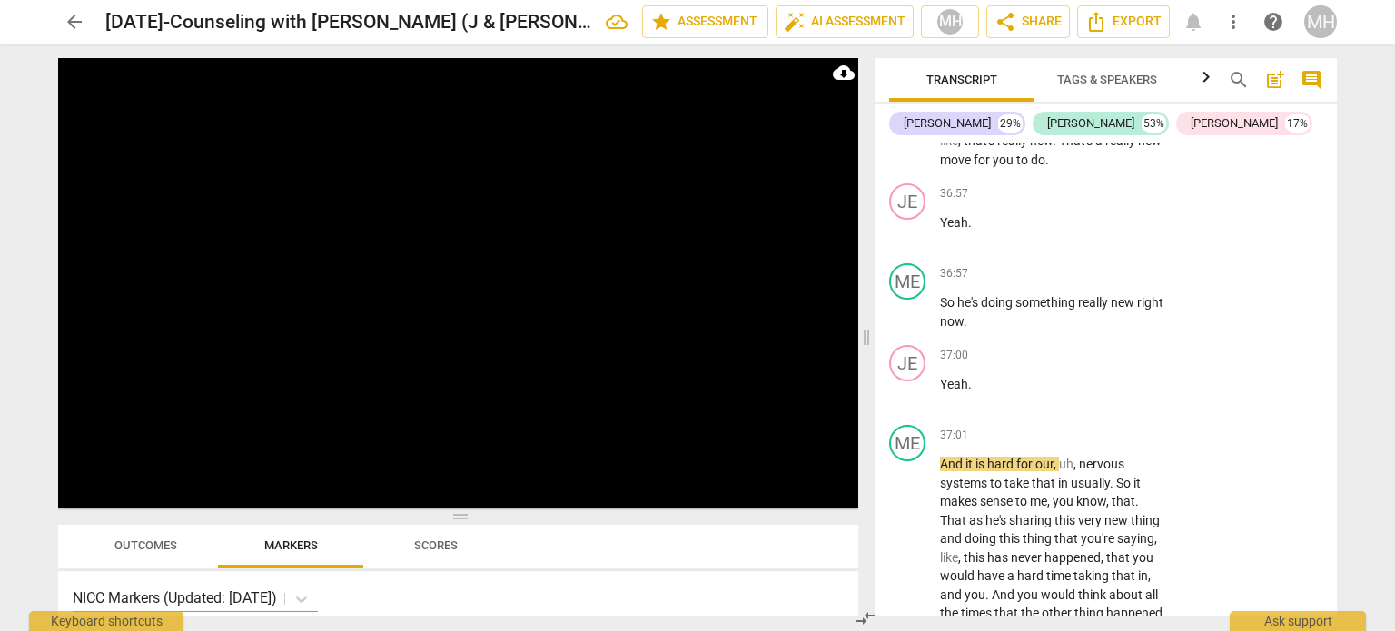
scroll to position [26656, 0]
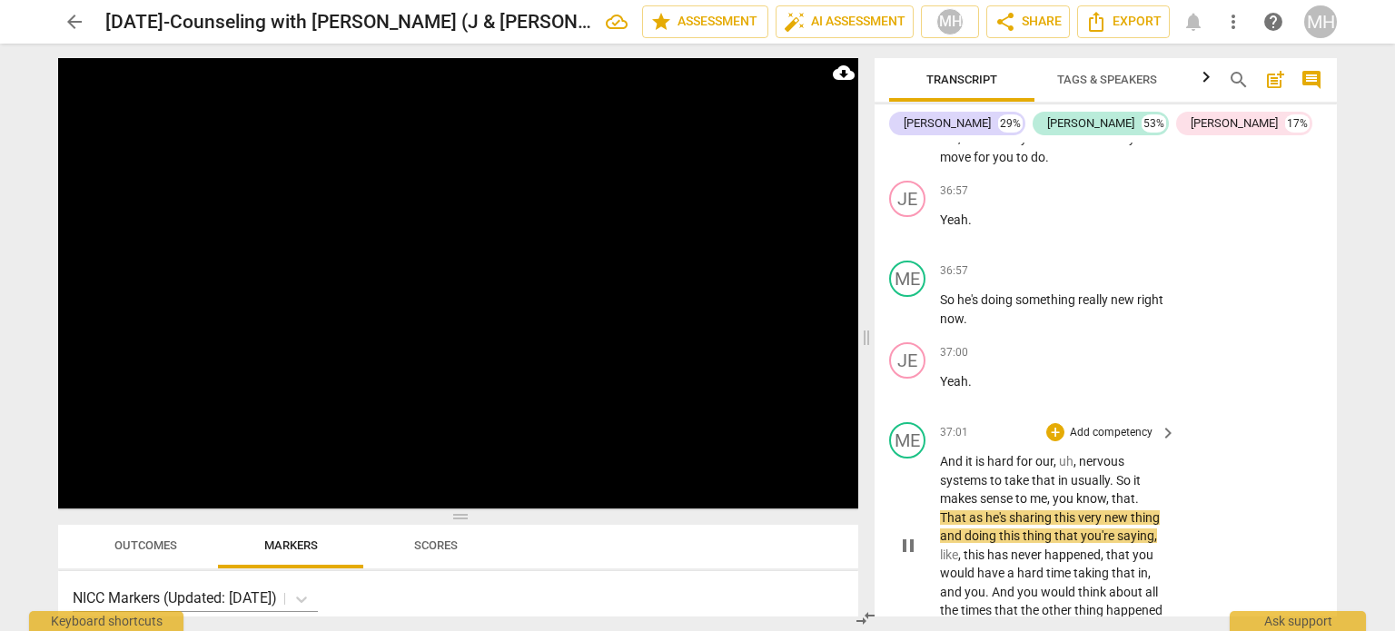
click at [1116, 425] on p "Add competency" at bounding box center [1111, 433] width 86 height 16
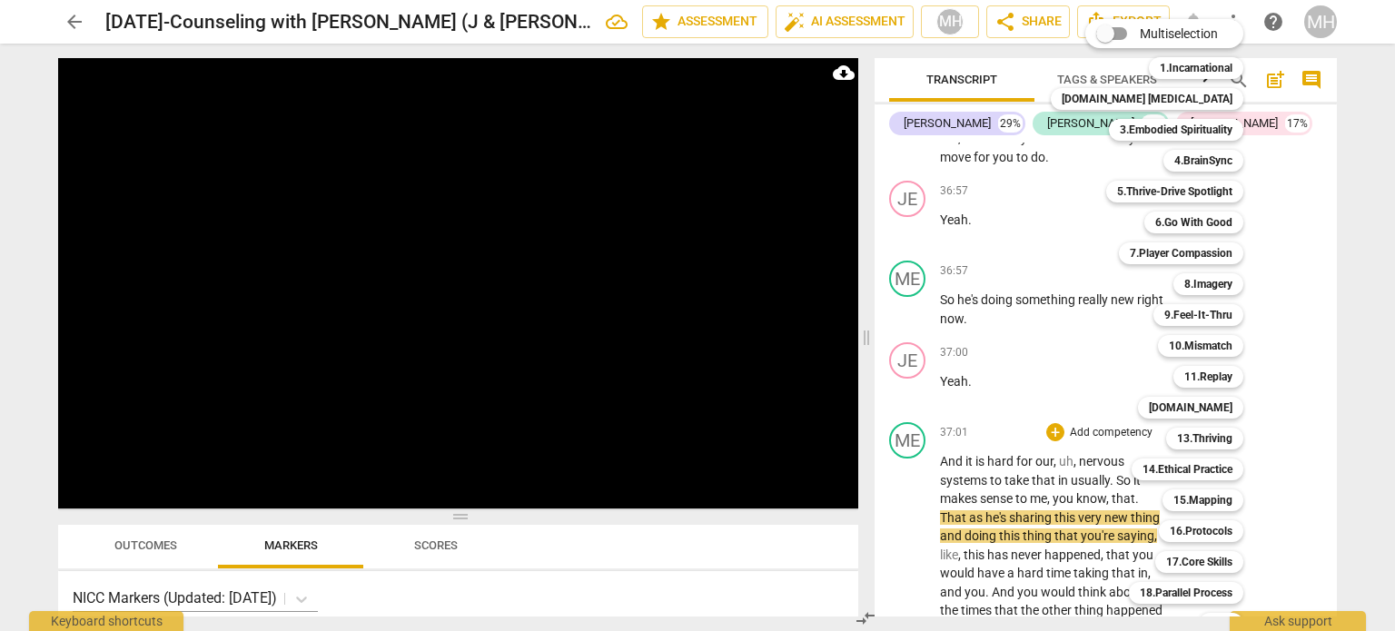
click at [1296, 361] on div at bounding box center [697, 315] width 1395 height 631
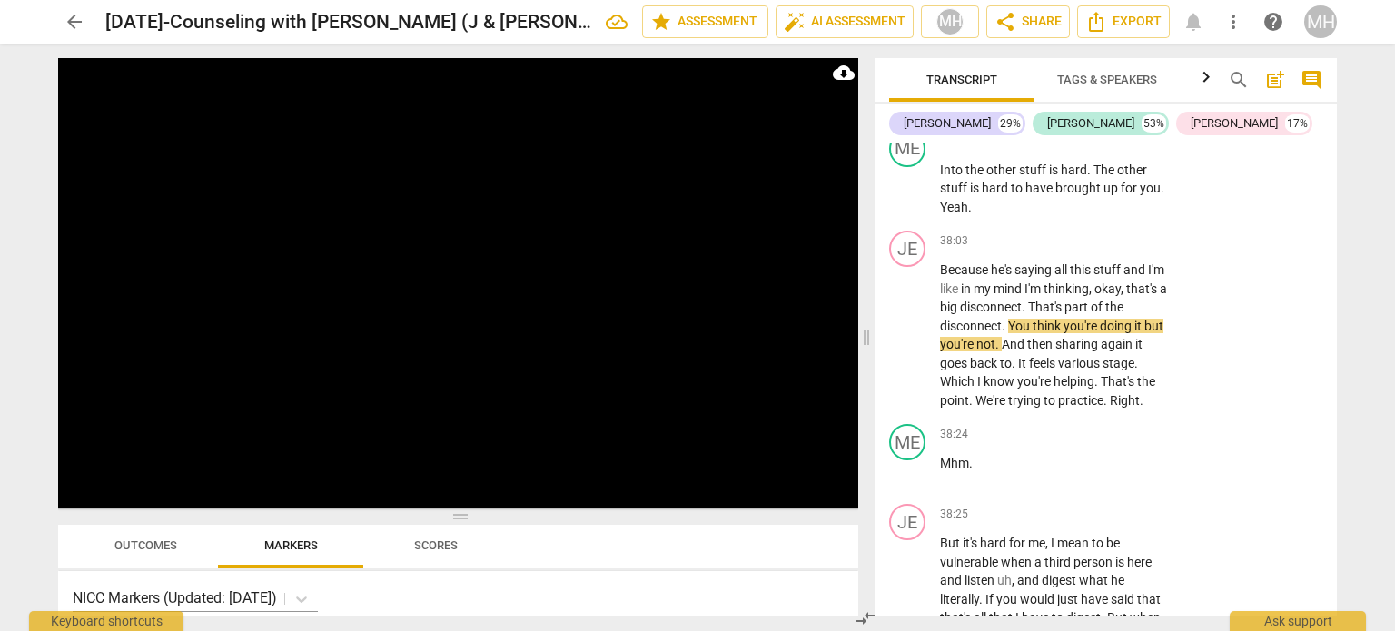
scroll to position [27684, 0]
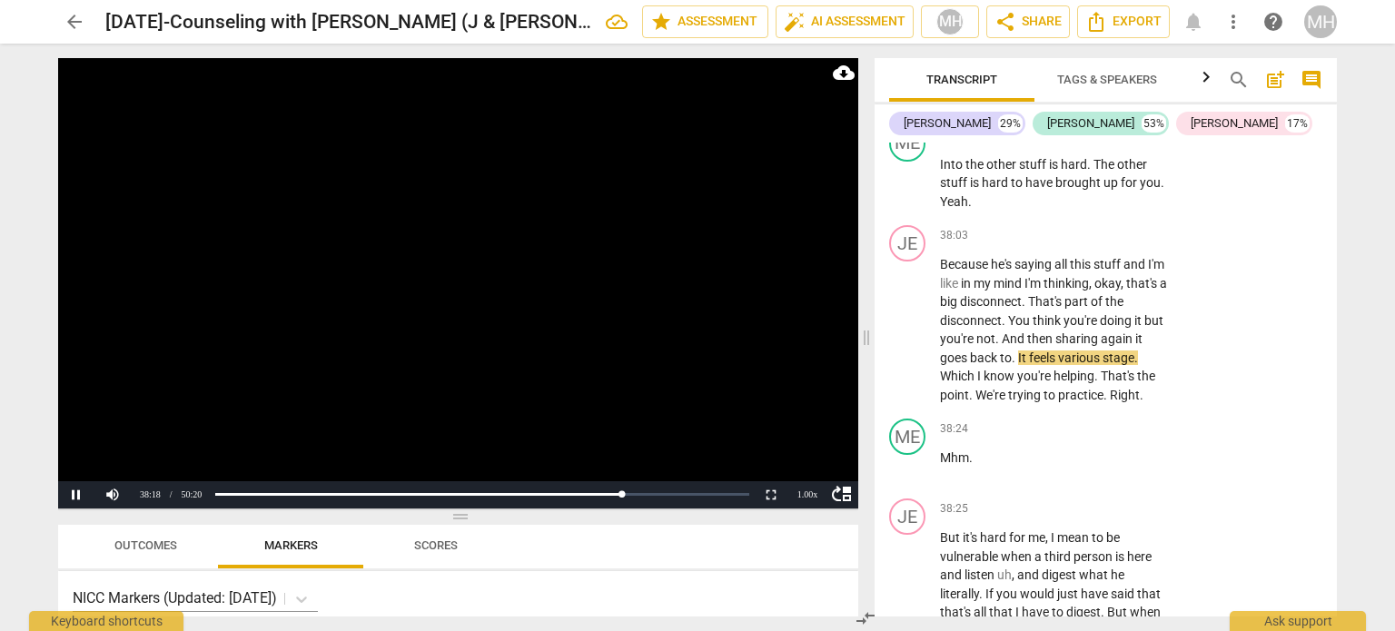
click at [735, 314] on video at bounding box center [458, 283] width 800 height 450
click at [415, 300] on video at bounding box center [458, 283] width 800 height 450
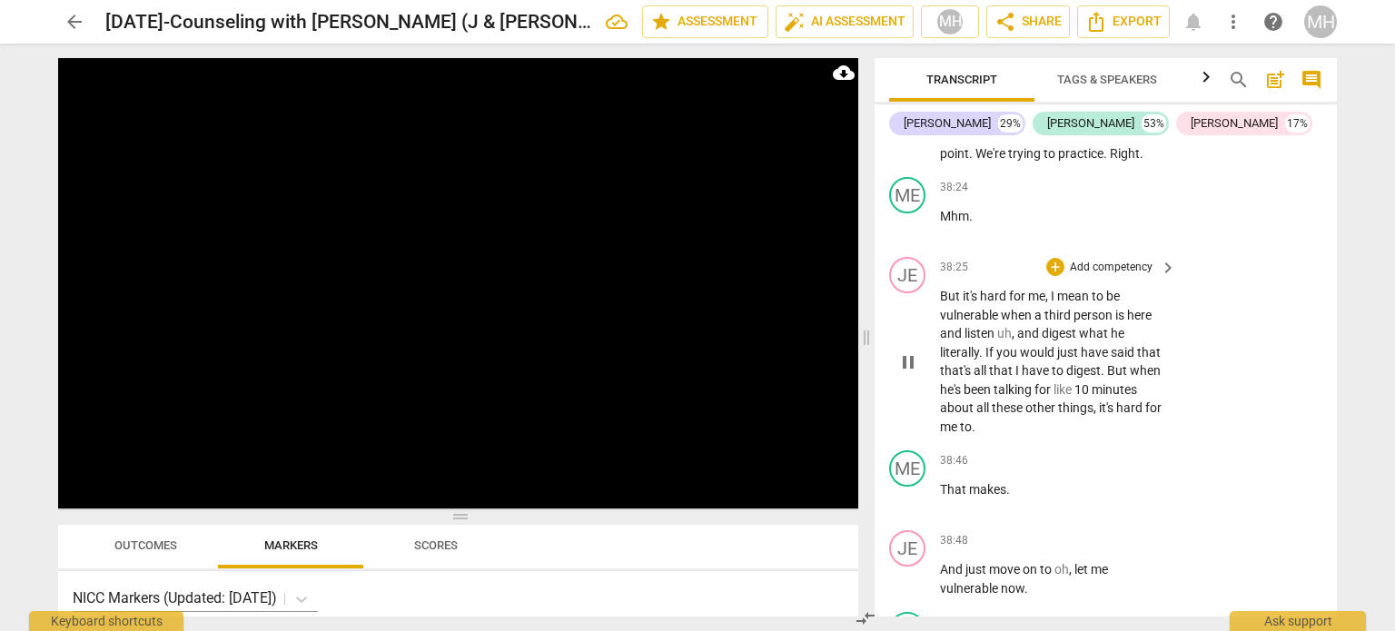
scroll to position [27935, 0]
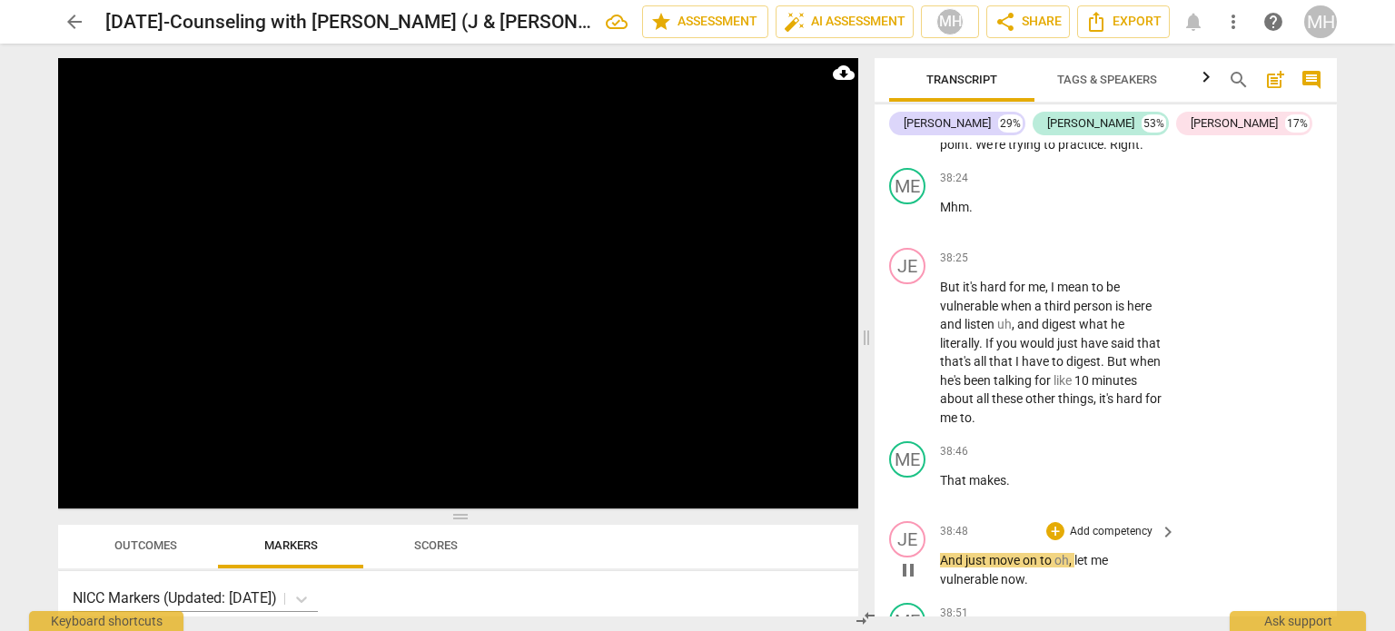
drag, startPoint x: 1156, startPoint y: 455, endPoint x: 1261, endPoint y: 463, distance: 105.7
click at [1261, 514] on div "JE play_arrow pause 38:48 + Add competency keyboard_arrow_right And just move o…" at bounding box center [1106, 555] width 462 height 82
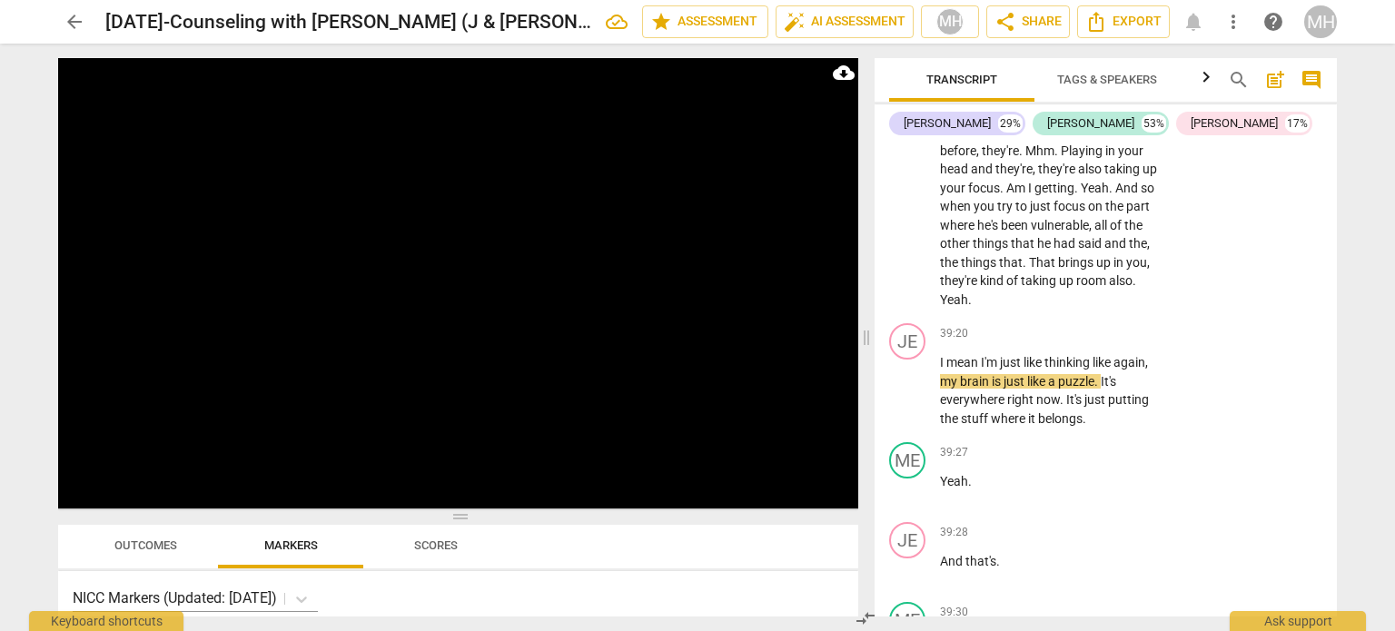
scroll to position [28491, 0]
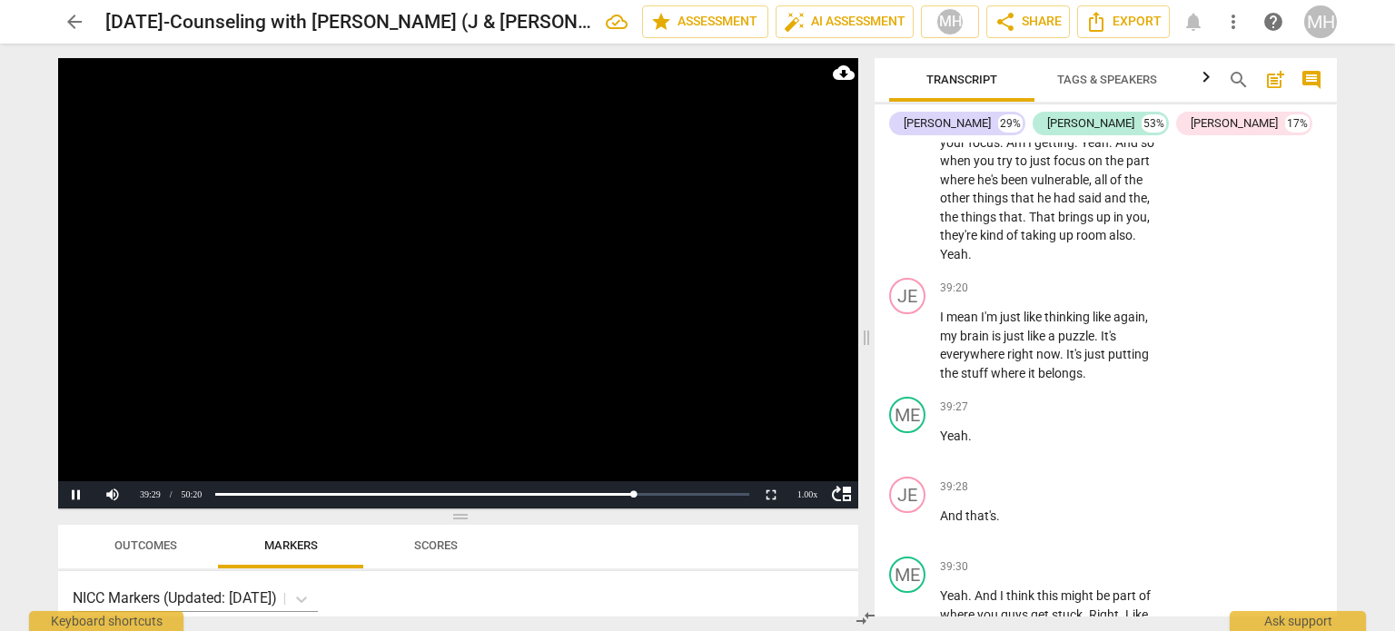
click at [756, 322] on video at bounding box center [458, 283] width 800 height 450
click at [782, 290] on video at bounding box center [458, 283] width 800 height 450
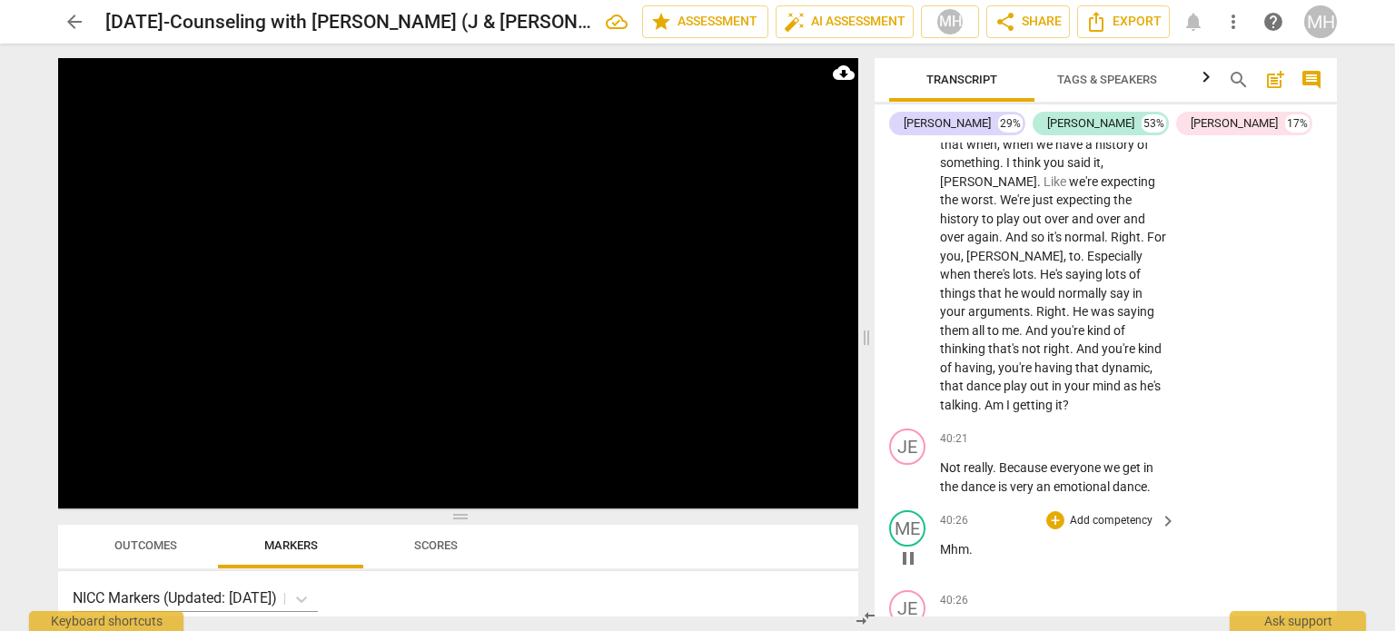
scroll to position [28999, 0]
click at [1115, 512] on p "Add competency" at bounding box center [1111, 520] width 86 height 16
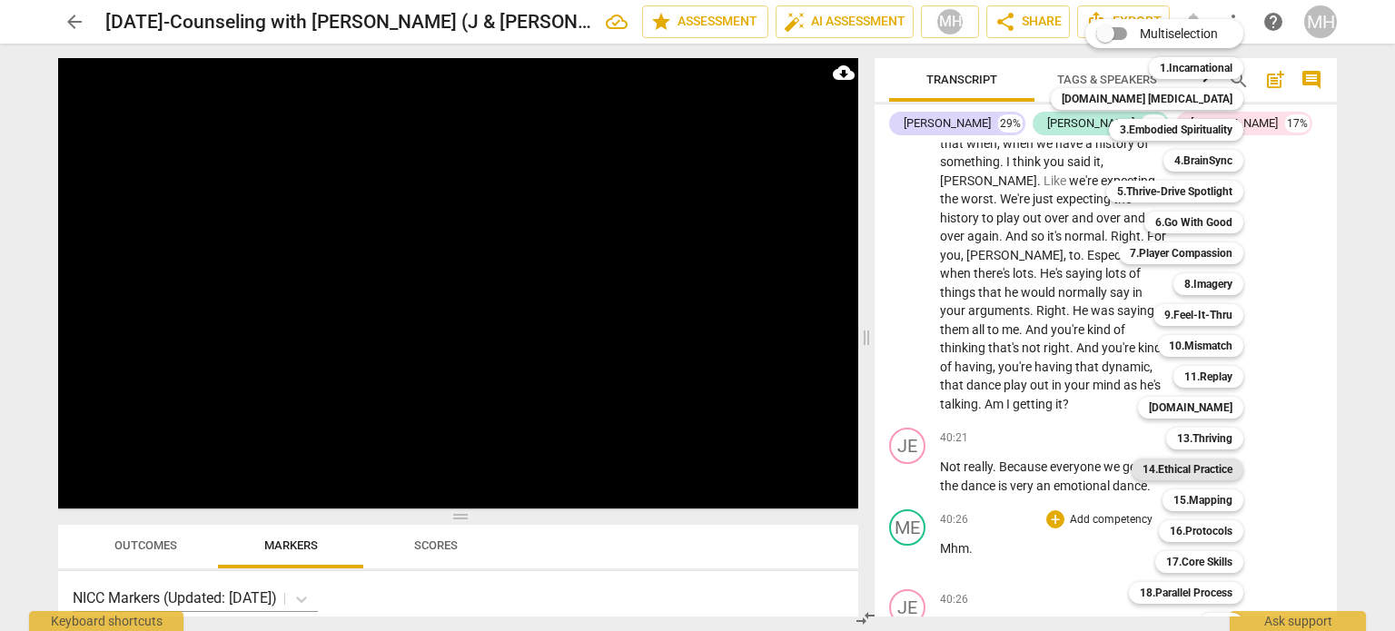
scroll to position [54, 0]
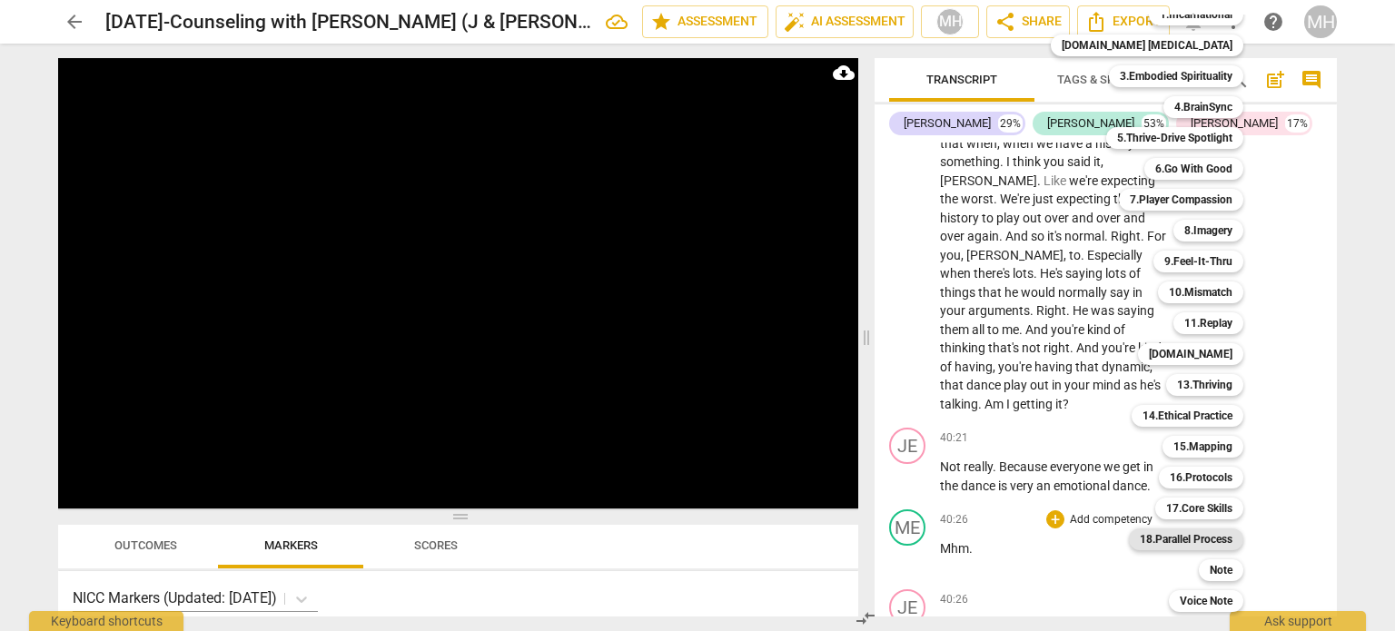
click at [1177, 533] on b "18.Parallel Process" at bounding box center [1186, 540] width 93 height 22
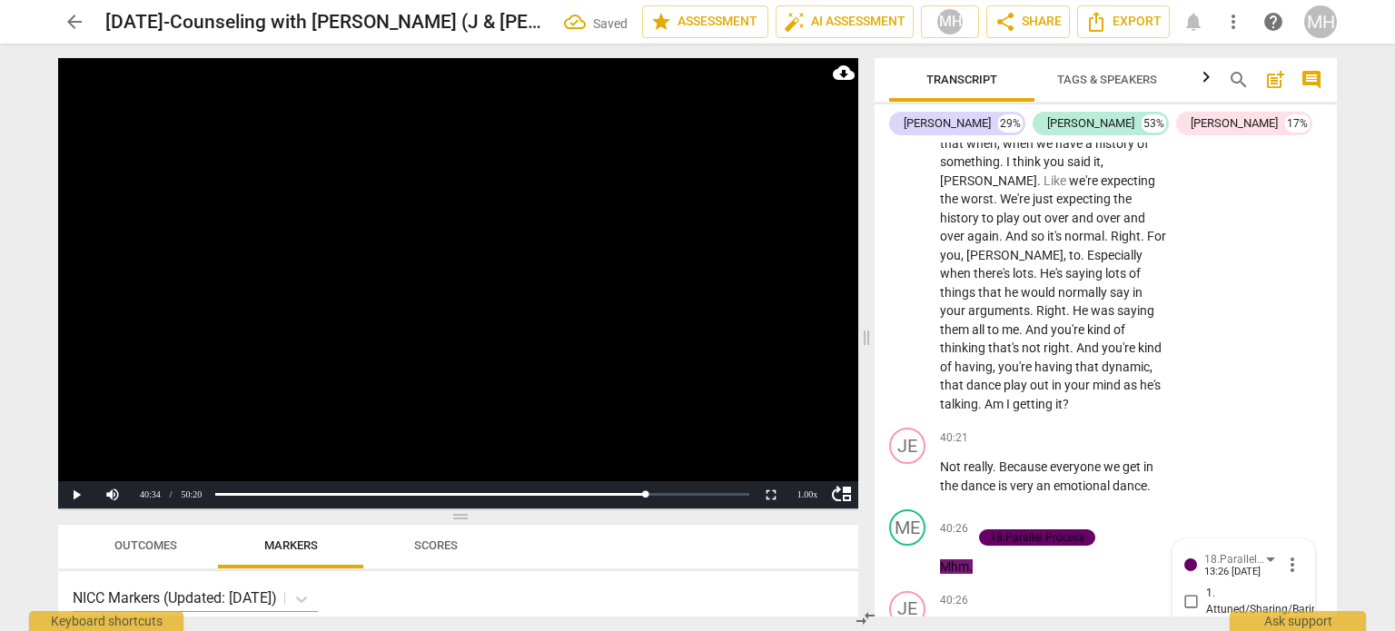
scroll to position [29305, 0]
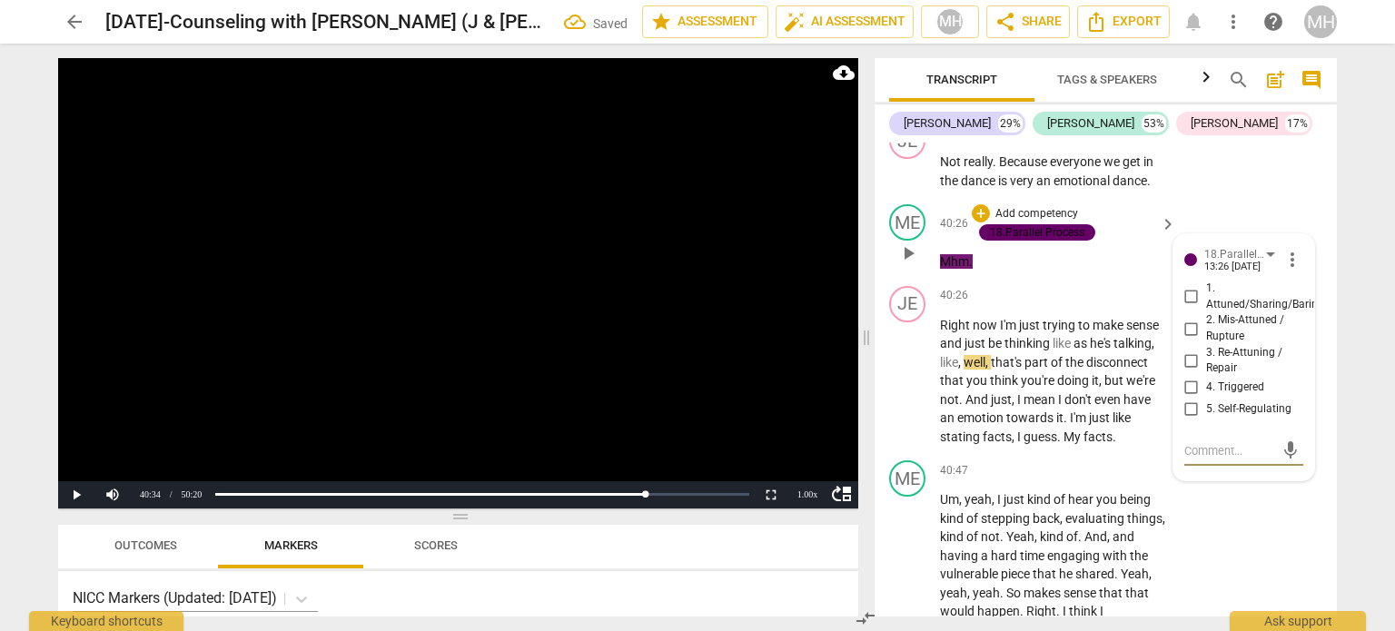
click at [1192, 318] on input "2. Mis-Attuned / Rupture" at bounding box center [1191, 329] width 29 height 22
click at [1189, 377] on input "4. Triggered" at bounding box center [1191, 388] width 29 height 22
click at [1188, 399] on input "5. Self-Regulating" at bounding box center [1191, 410] width 29 height 22
click at [611, 340] on video at bounding box center [458, 283] width 800 height 450
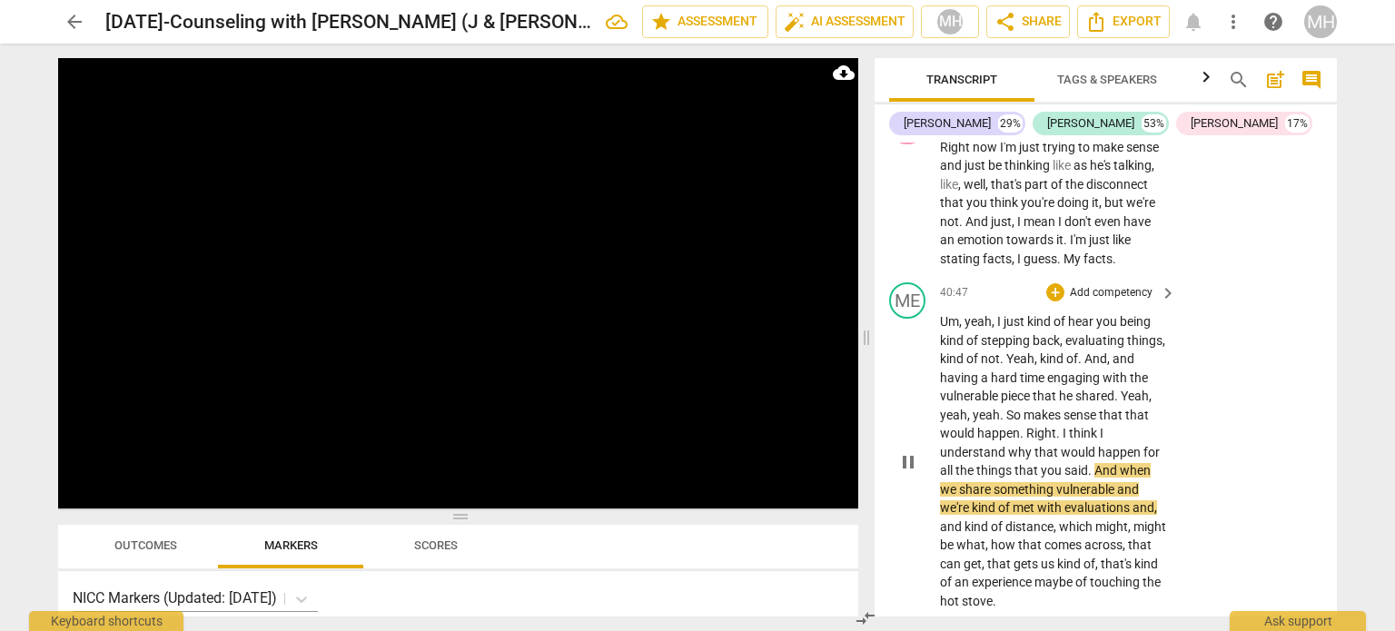
scroll to position [29481, 0]
click at [1114, 287] on p "Add competency" at bounding box center [1111, 295] width 86 height 16
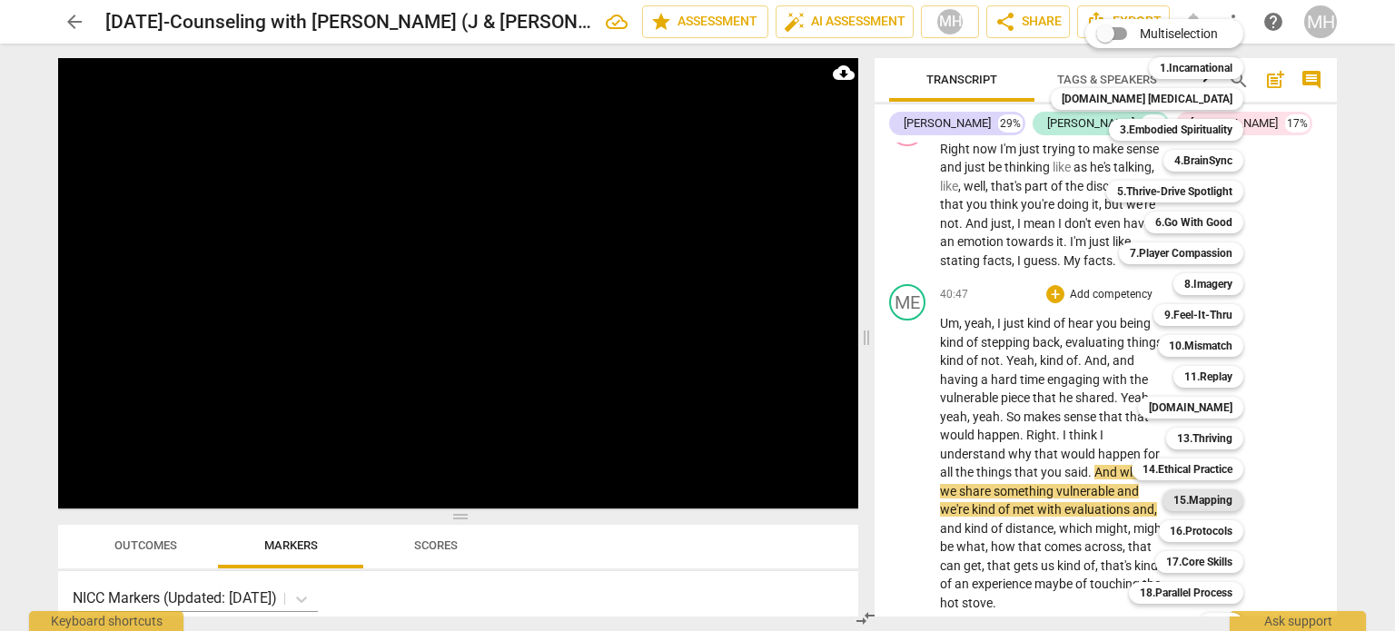
scroll to position [54, 0]
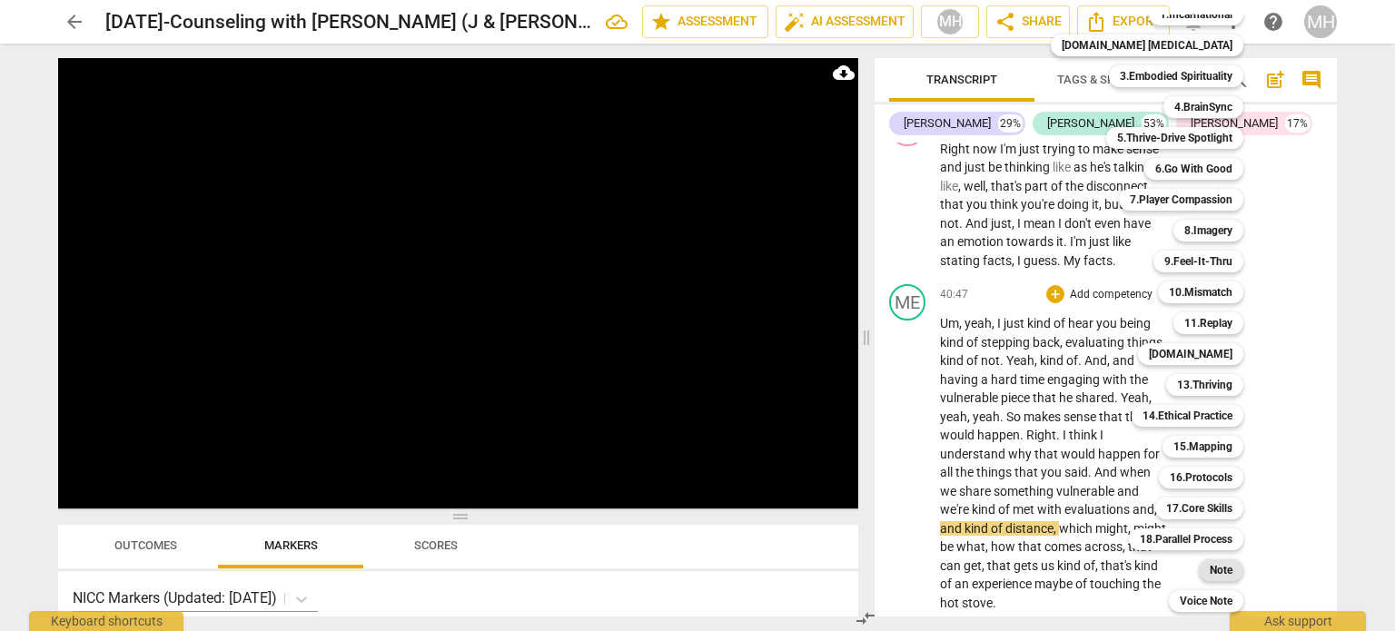
click at [1192, 580] on div "Note s" at bounding box center [1231, 570] width 79 height 31
click at [1210, 578] on b "Note" at bounding box center [1221, 570] width 23 height 22
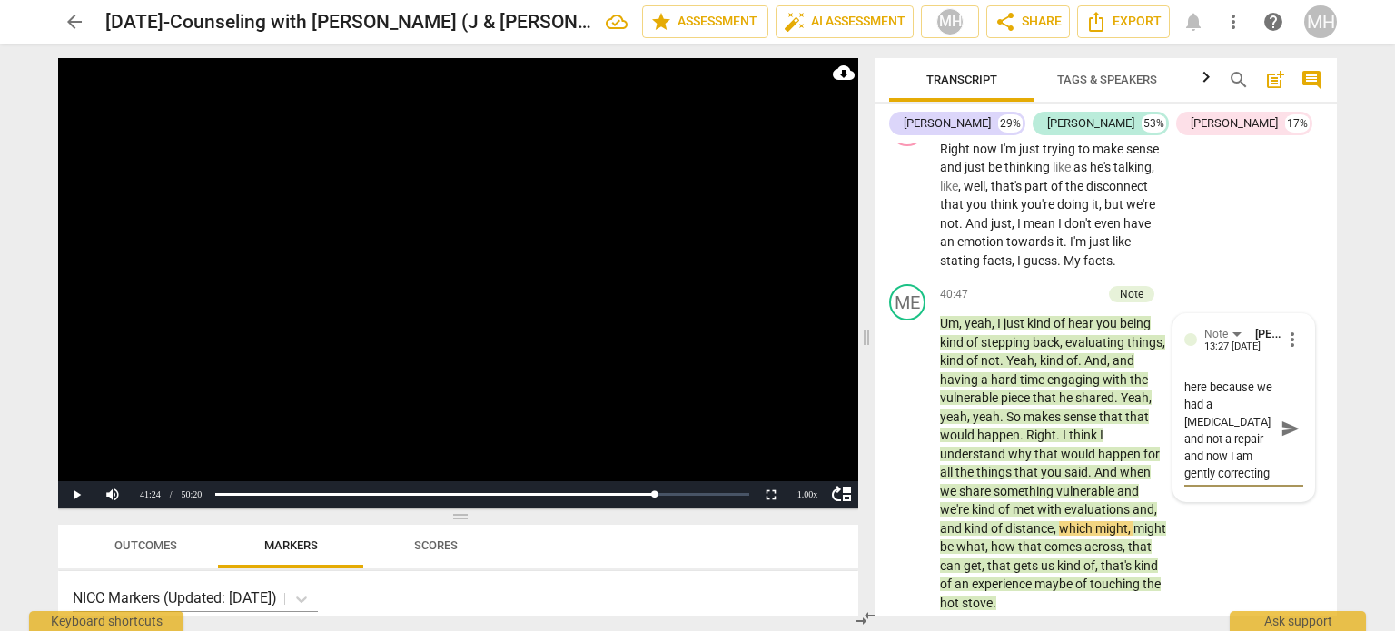
scroll to position [50, 0]
click at [1279, 418] on span "send" at bounding box center [1290, 429] width 26 height 22
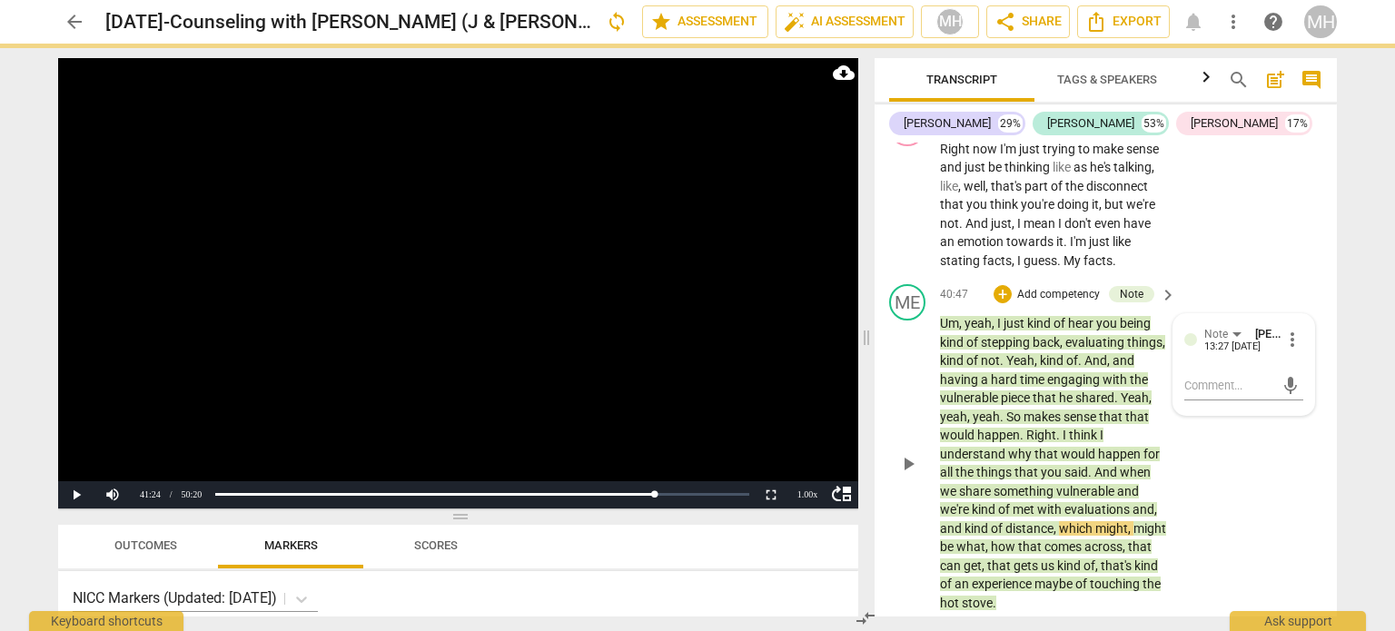
scroll to position [0, 0]
click at [610, 388] on video at bounding box center [458, 283] width 800 height 450
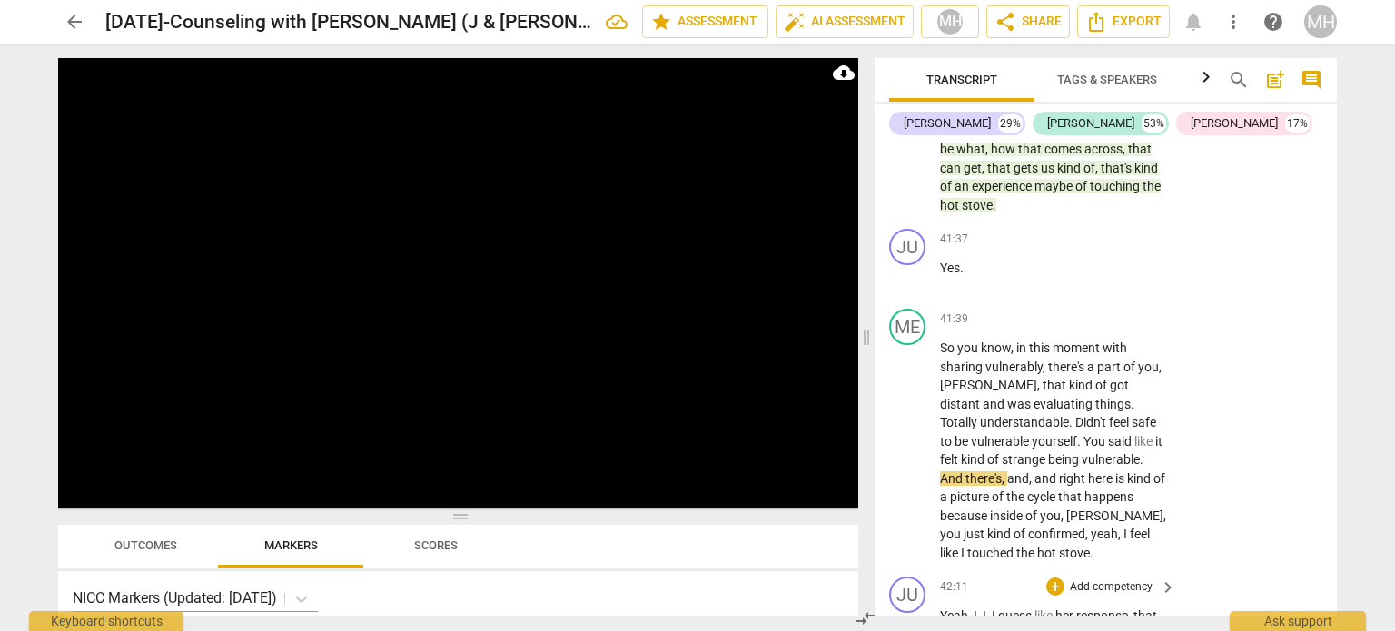
scroll to position [29868, 0]
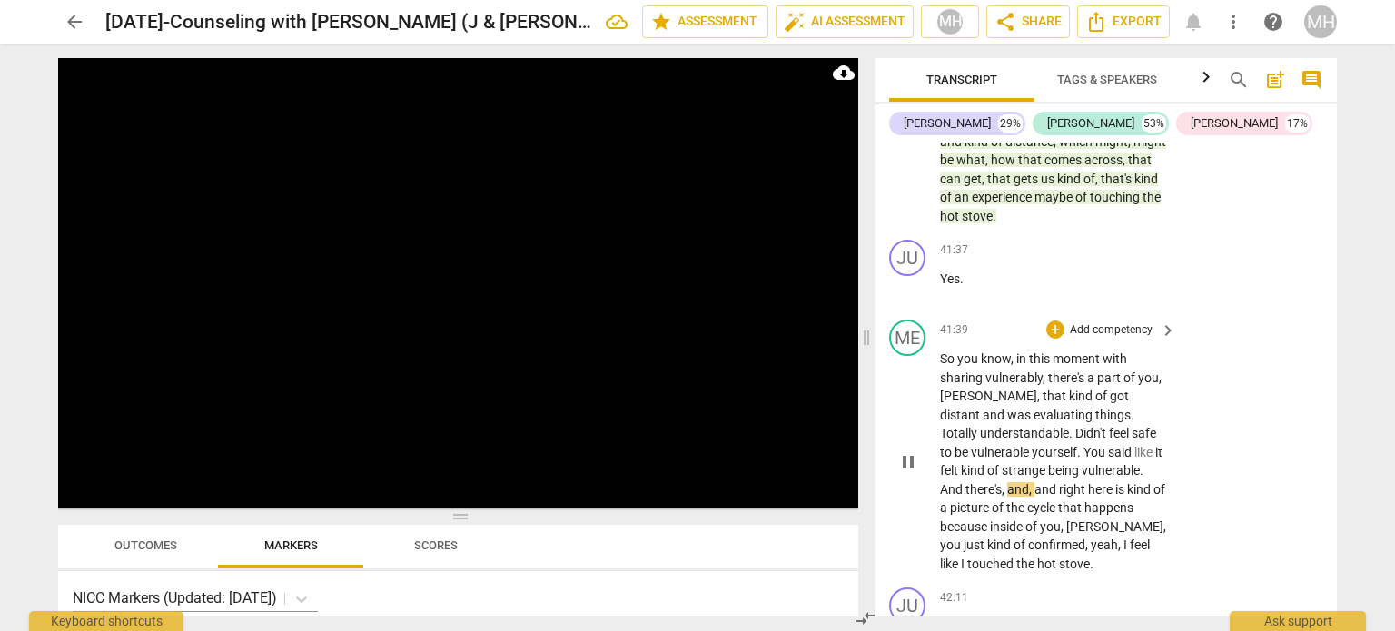
click at [1104, 321] on div "+ Add competency" at bounding box center [1100, 330] width 108 height 18
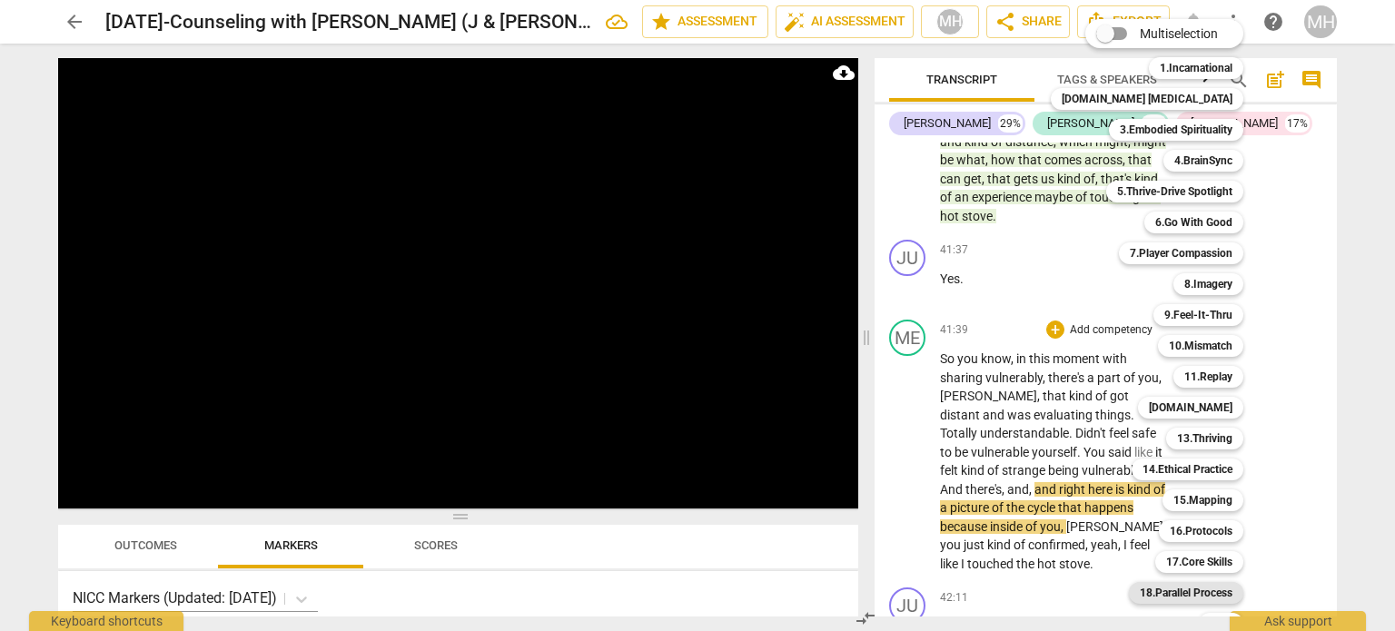
click at [1166, 600] on b "18.Parallel Process" at bounding box center [1186, 593] width 93 height 22
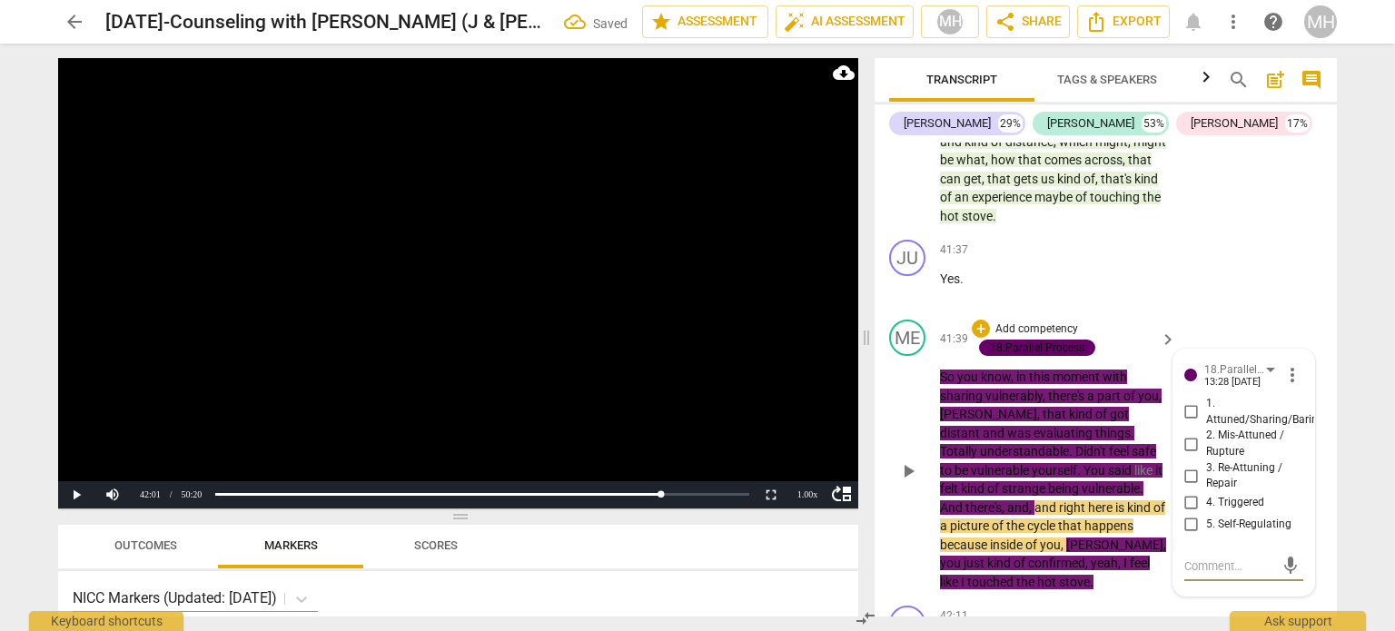
click at [1184, 465] on input "3. Re-Attuning / Repair" at bounding box center [1191, 476] width 29 height 22
click at [1225, 558] on textarea at bounding box center [1229, 566] width 90 height 17
click at [1281, 573] on span "send" at bounding box center [1291, 583] width 20 height 20
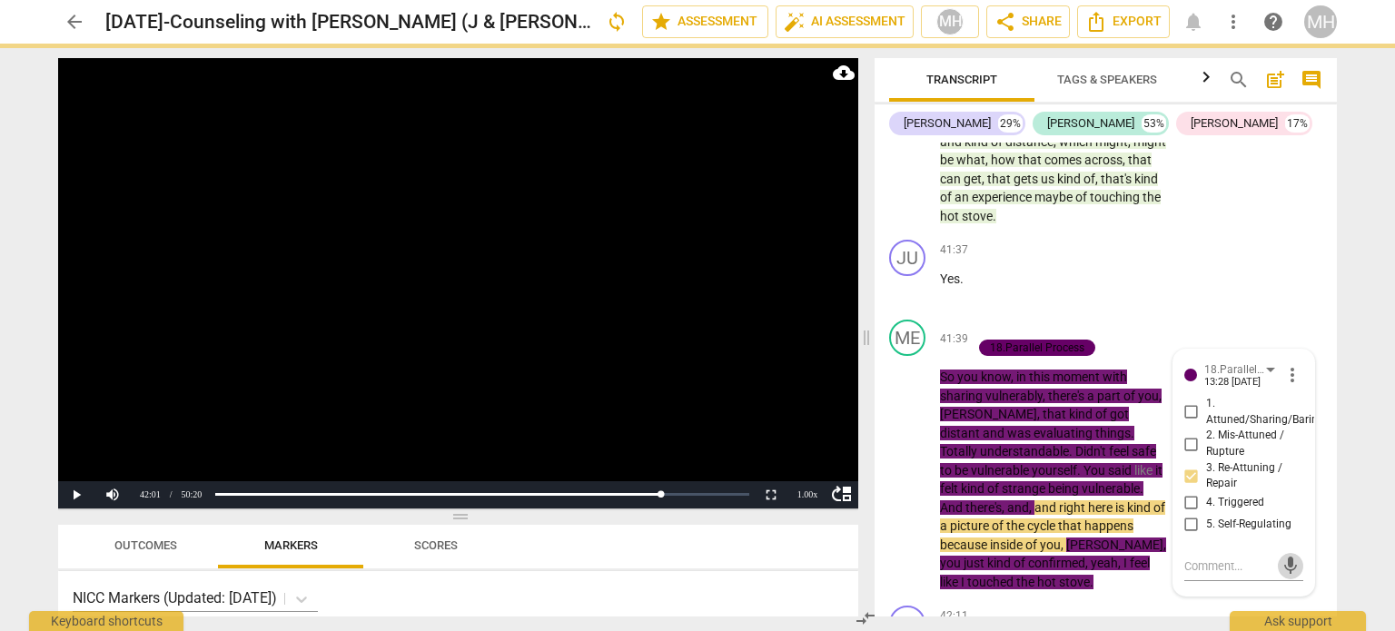
click at [618, 373] on video at bounding box center [458, 283] width 800 height 450
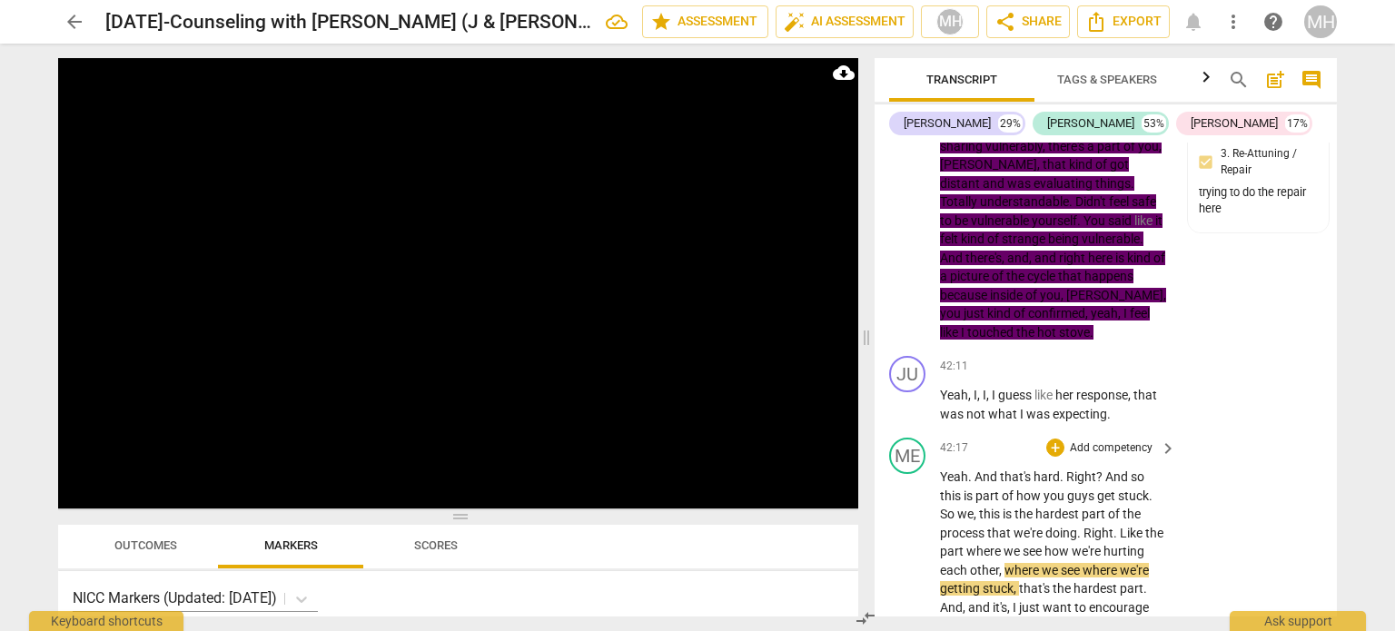
scroll to position [30111, 0]
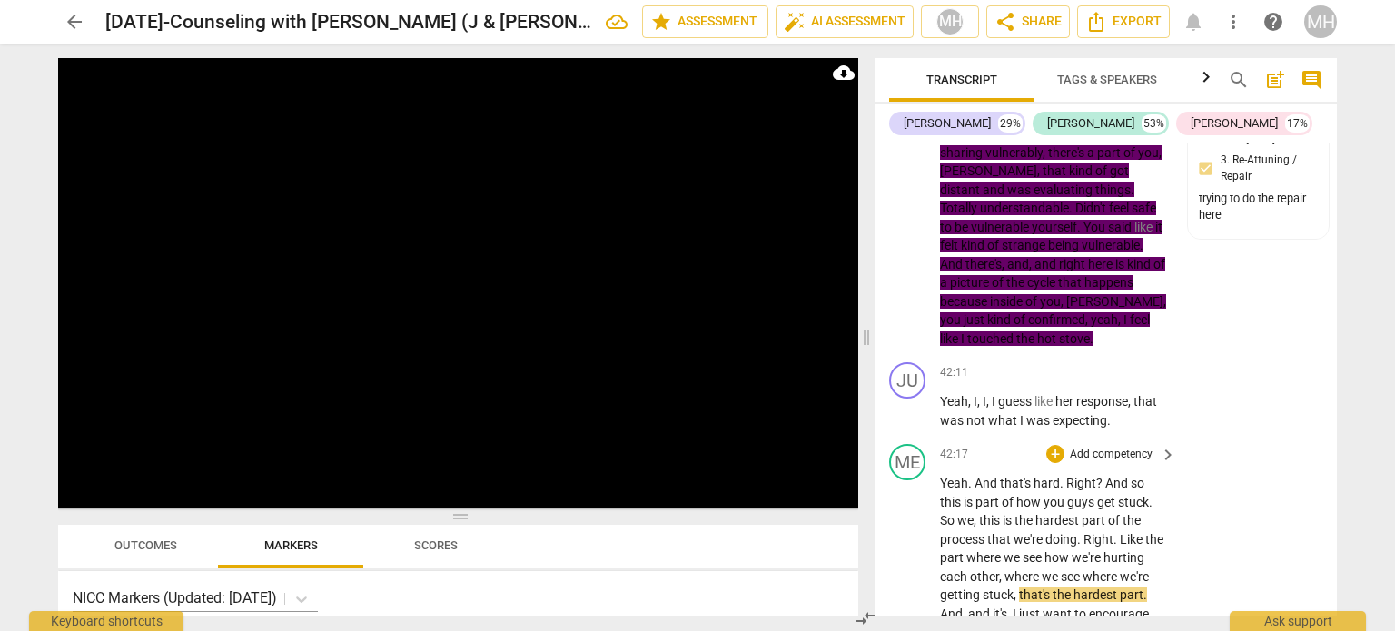
click at [1133, 447] on p "Add competency" at bounding box center [1111, 455] width 86 height 16
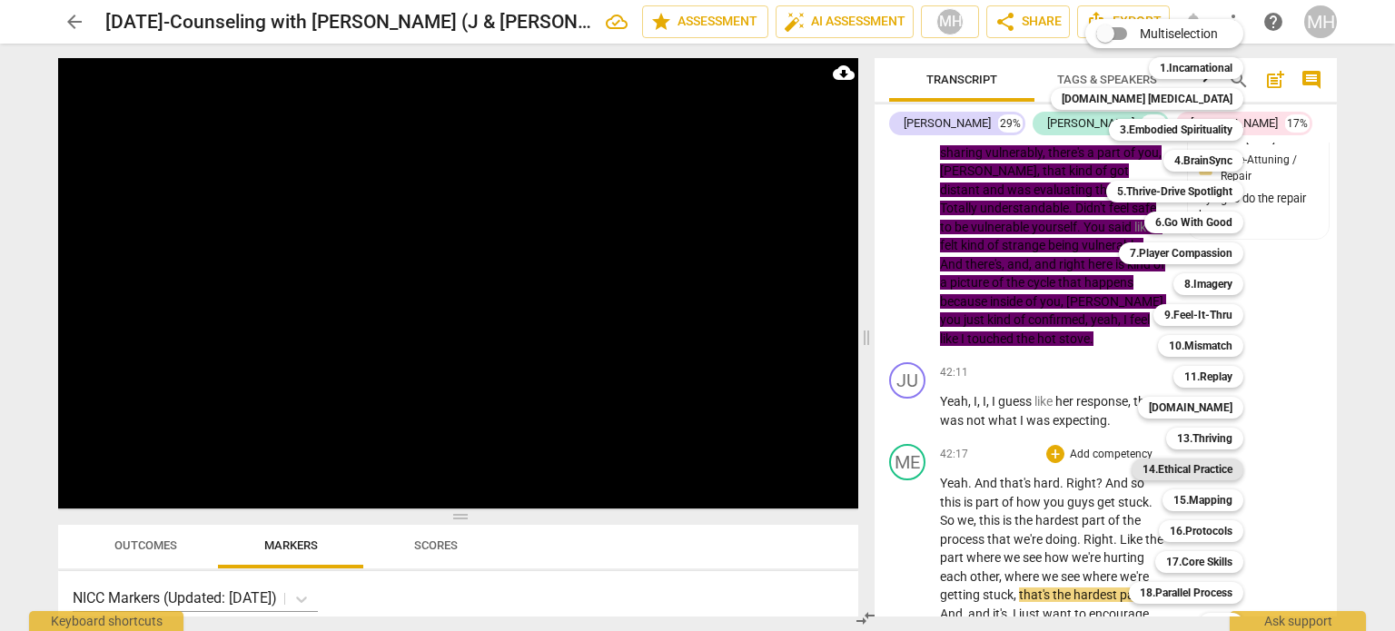
scroll to position [54, 0]
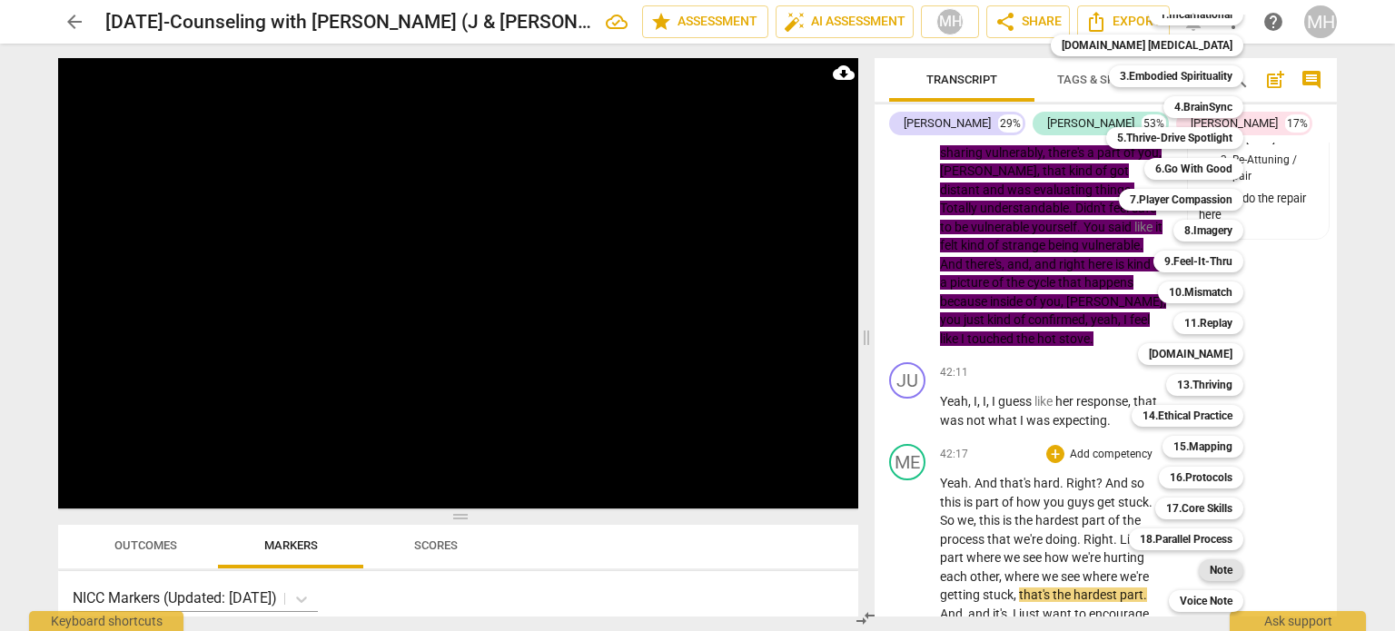
click at [1210, 562] on b "Note" at bounding box center [1221, 570] width 23 height 22
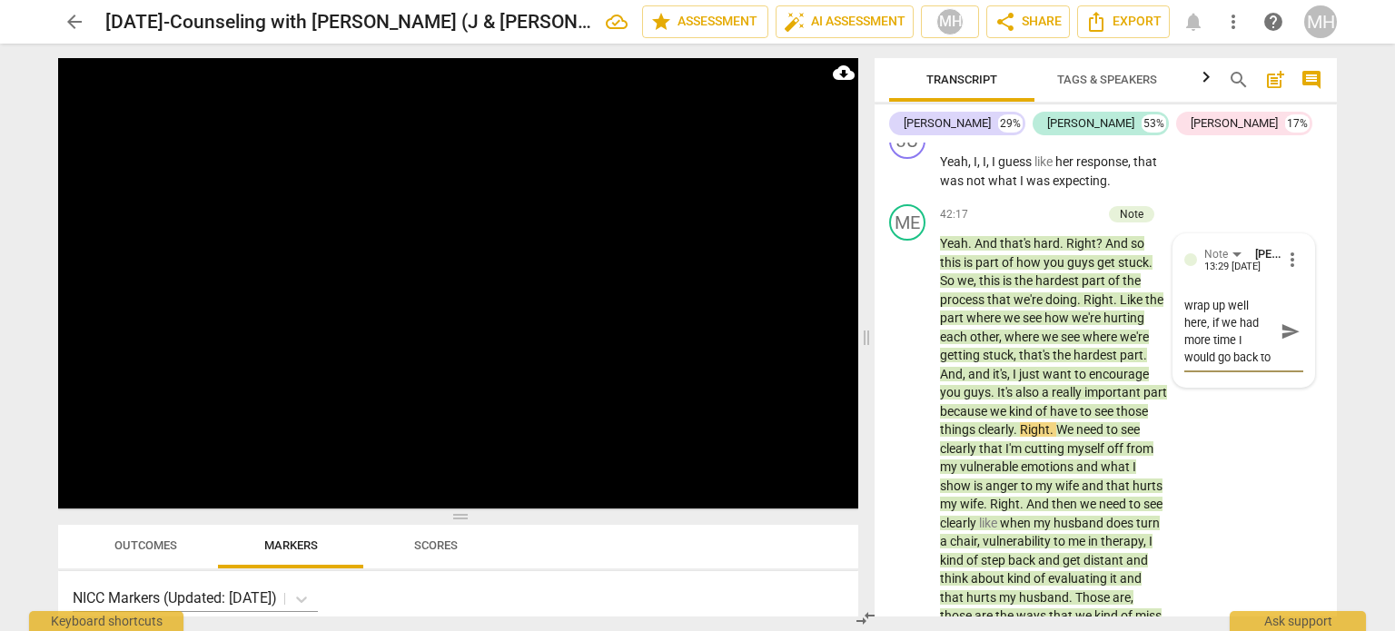
scroll to position [33, 0]
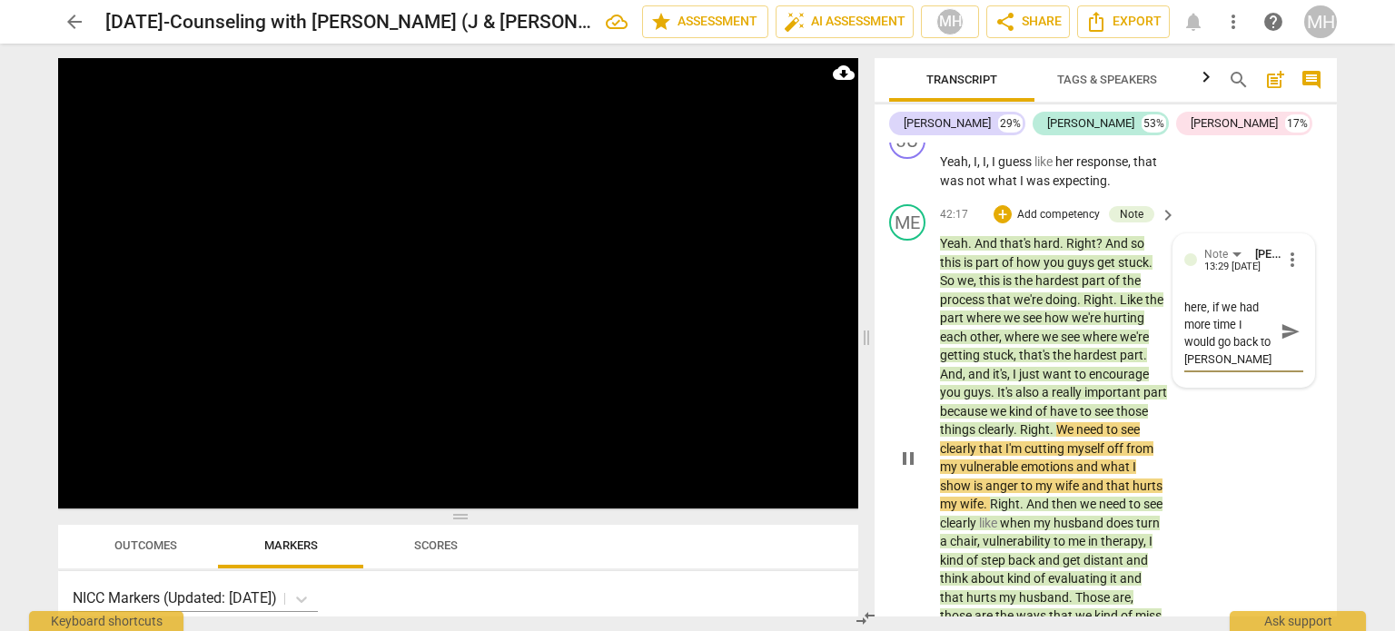
click at [1291, 321] on span "send" at bounding box center [1291, 331] width 20 height 20
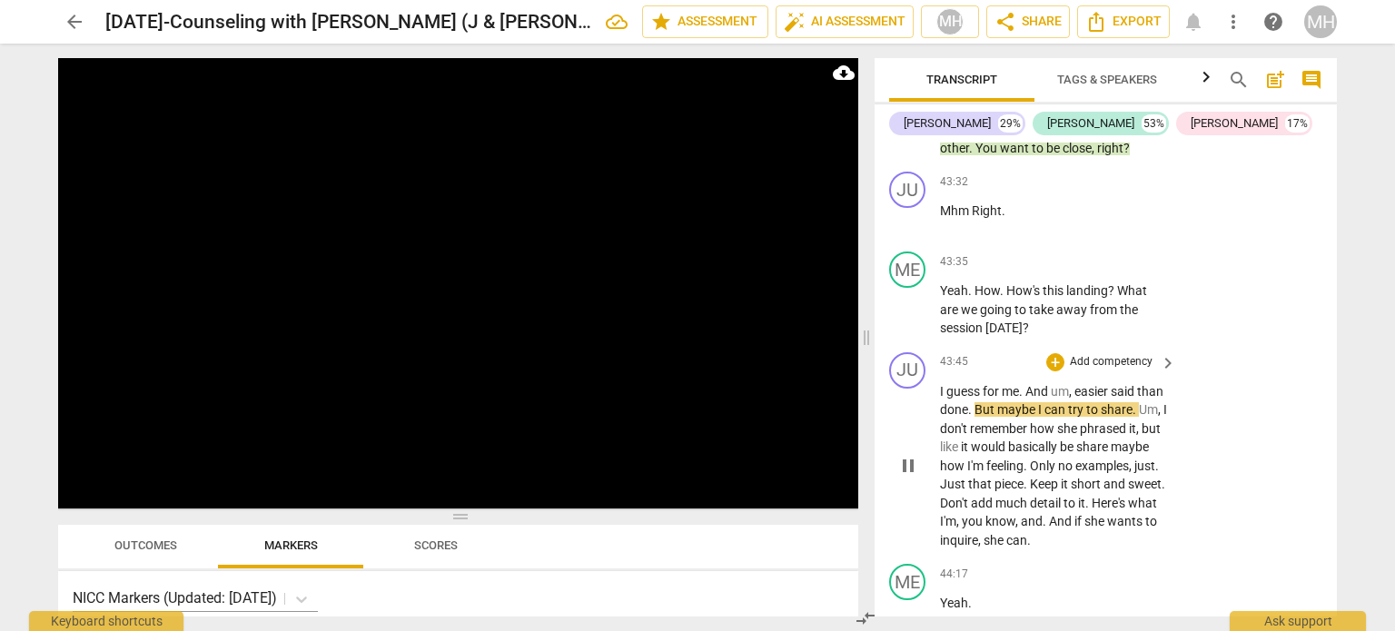
scroll to position [30874, 0]
click at [1109, 255] on p "Add competency" at bounding box center [1111, 263] width 86 height 16
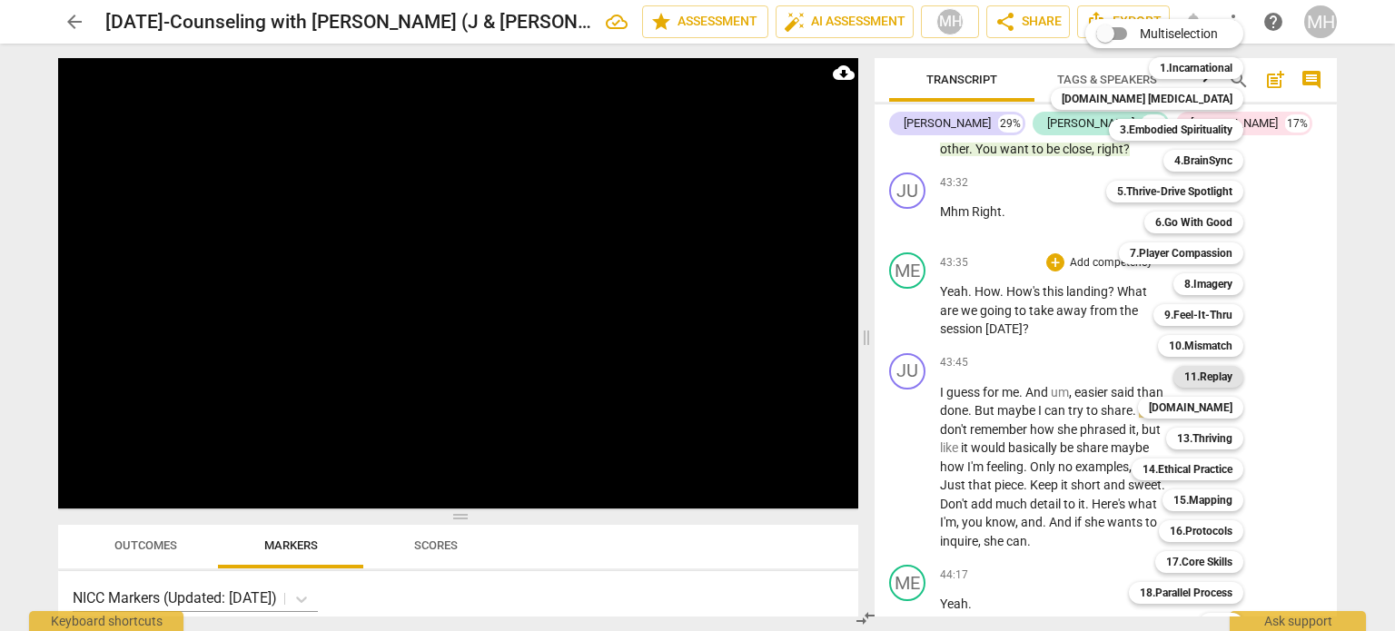
click at [1188, 377] on b "11.Replay" at bounding box center [1208, 377] width 48 height 22
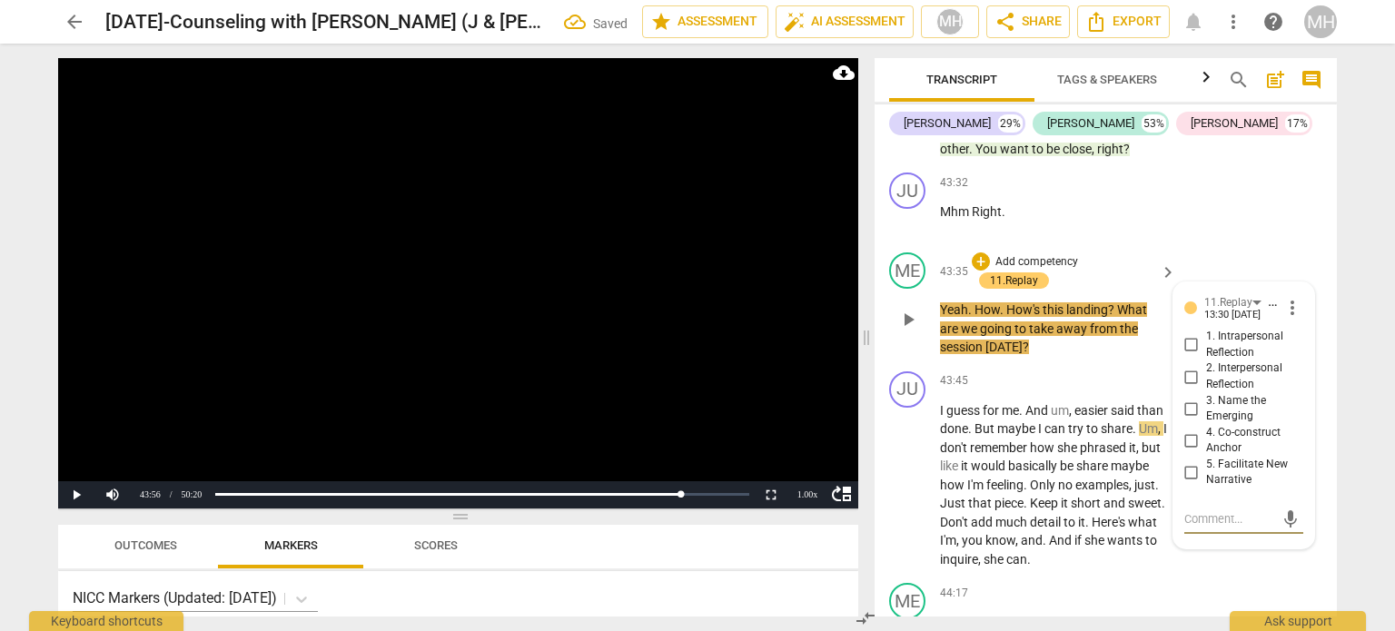
click at [1188, 398] on input "3. Name the Emerging" at bounding box center [1191, 409] width 29 height 22
click at [1192, 430] on input "4. Co-construct Anchor" at bounding box center [1191, 441] width 29 height 22
click at [509, 425] on video at bounding box center [458, 283] width 800 height 450
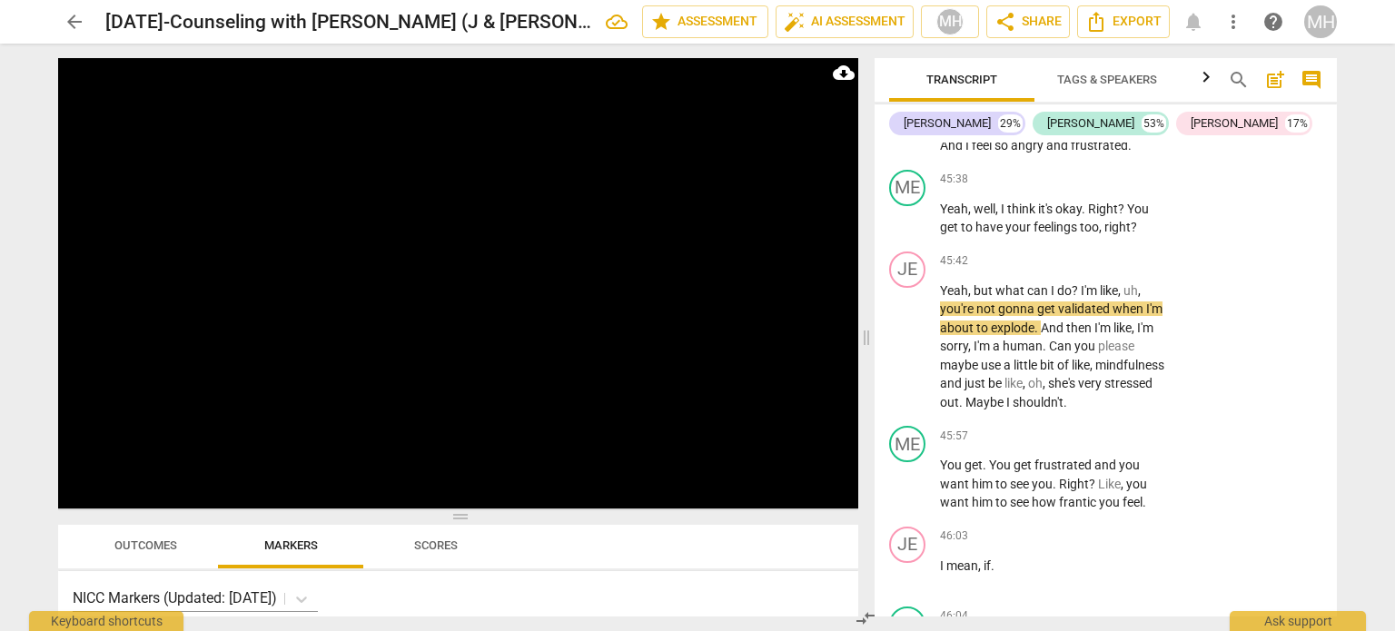
scroll to position [32043, 0]
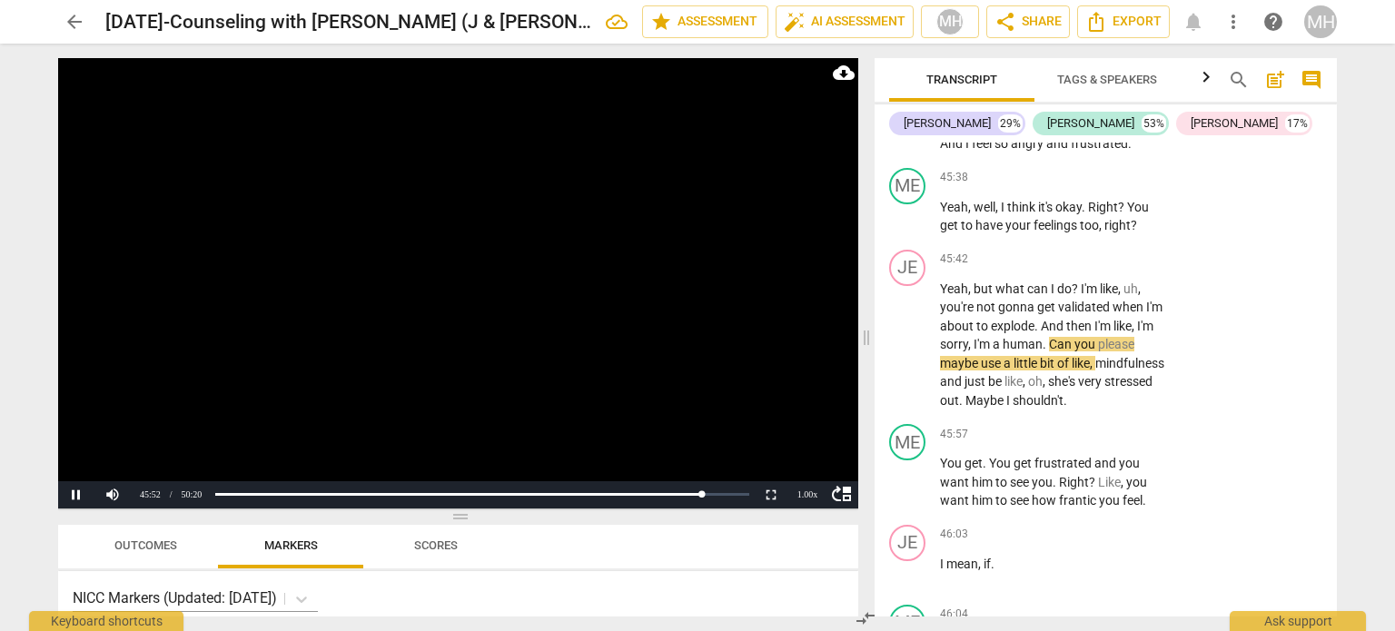
click at [667, 391] on video at bounding box center [458, 283] width 800 height 450
click at [505, 283] on video at bounding box center [458, 283] width 800 height 450
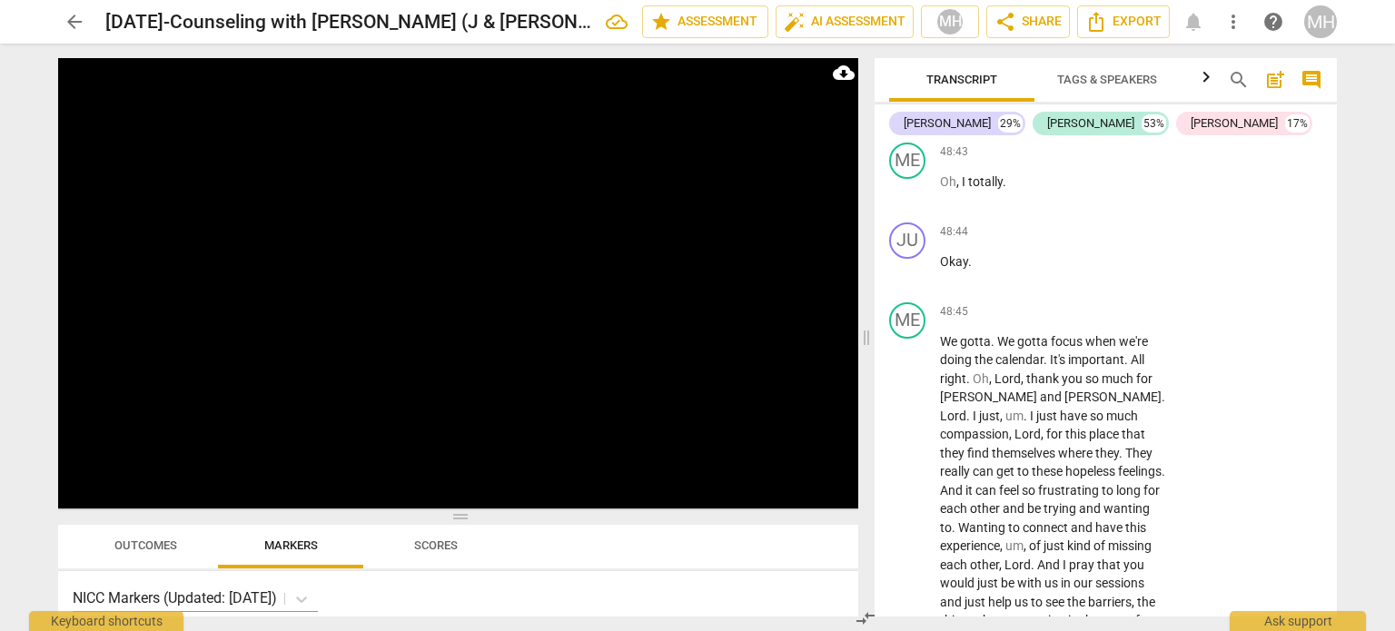
scroll to position [34641, 0]
click at [400, 282] on video at bounding box center [458, 283] width 800 height 450
